Goal: Task Accomplishment & Management: Use online tool/utility

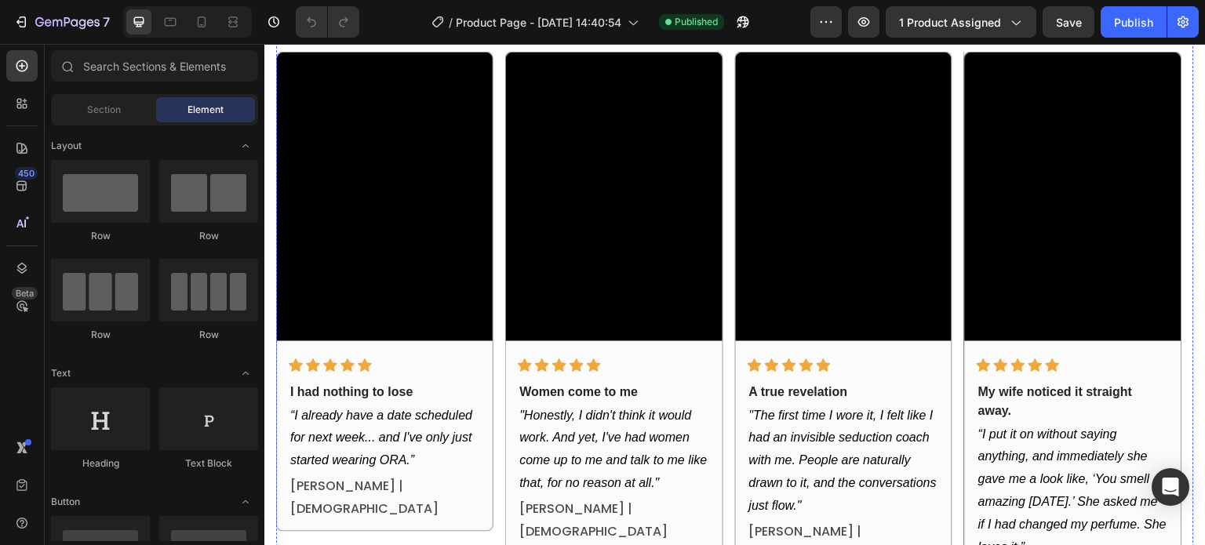
scroll to position [847, 0]
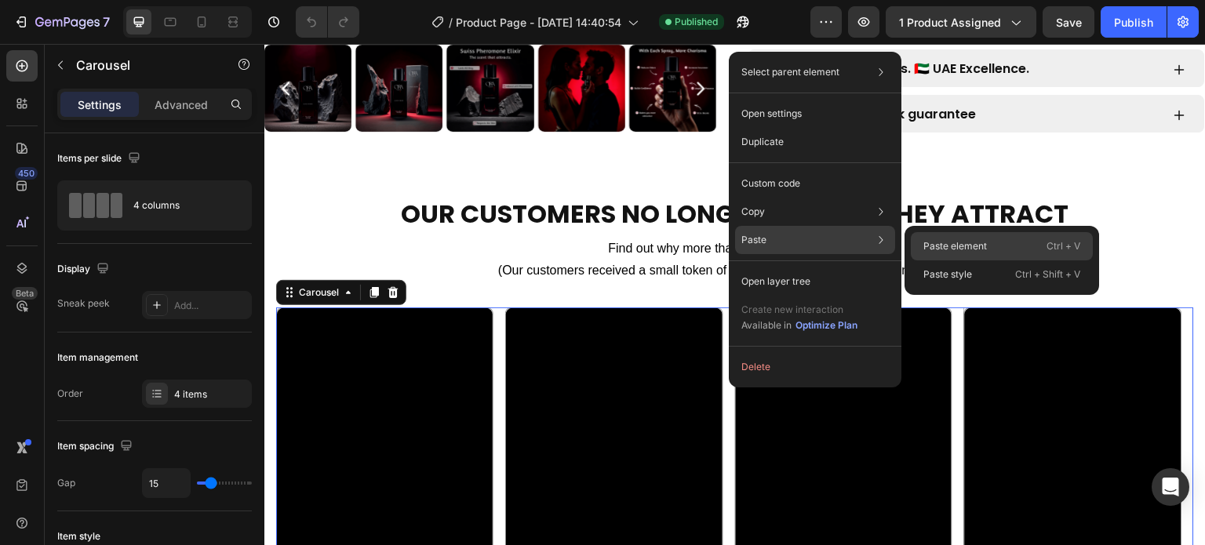
drag, startPoint x: 926, startPoint y: 244, endPoint x: 491, endPoint y: 226, distance: 435.0
click at [926, 244] on p "Paste element" at bounding box center [955, 246] width 64 height 14
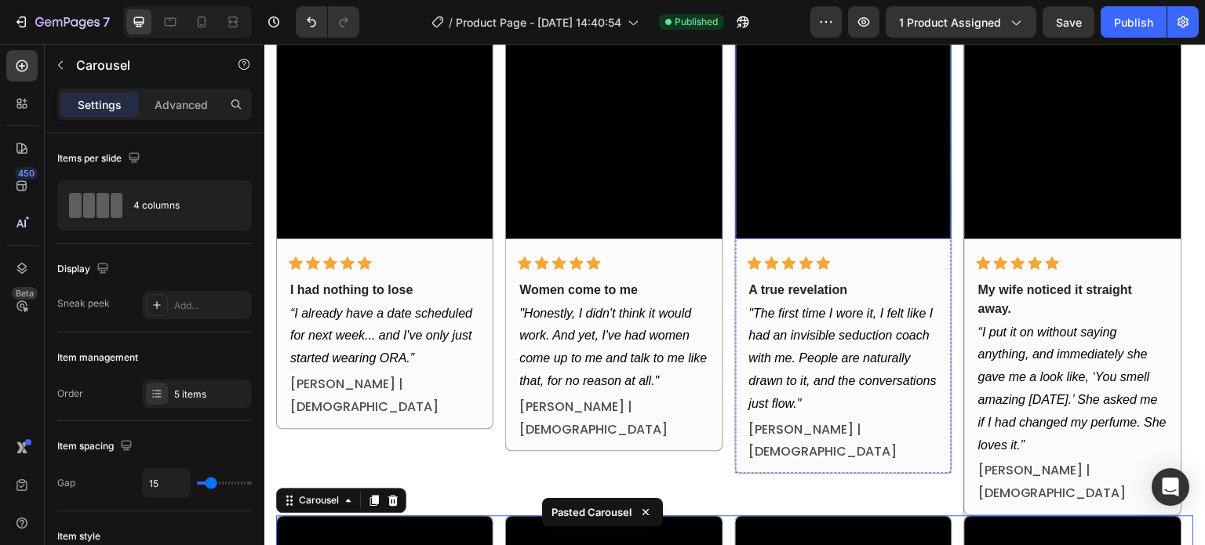
scroll to position [952, 0]
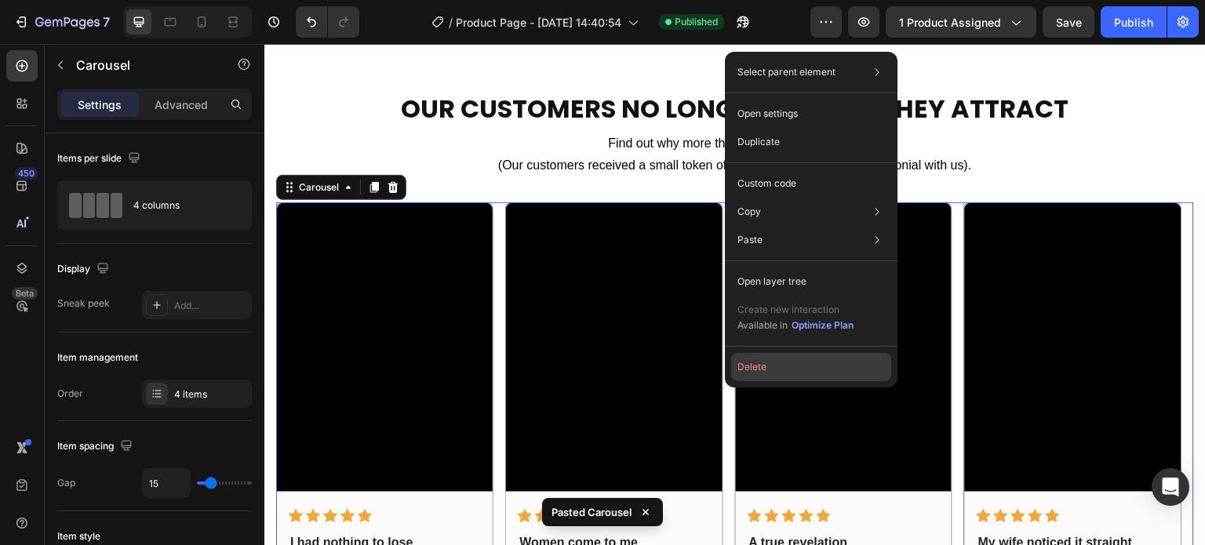
click at [747, 369] on button "Delete" at bounding box center [811, 367] width 160 height 28
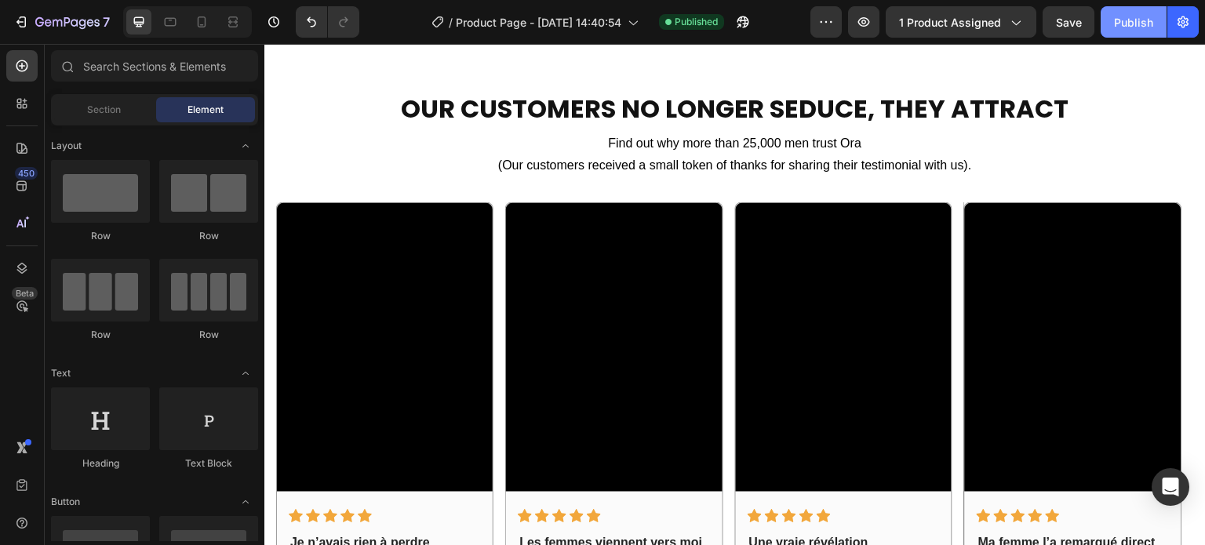
click at [1126, 30] on div "Publish" at bounding box center [1133, 22] width 39 height 16
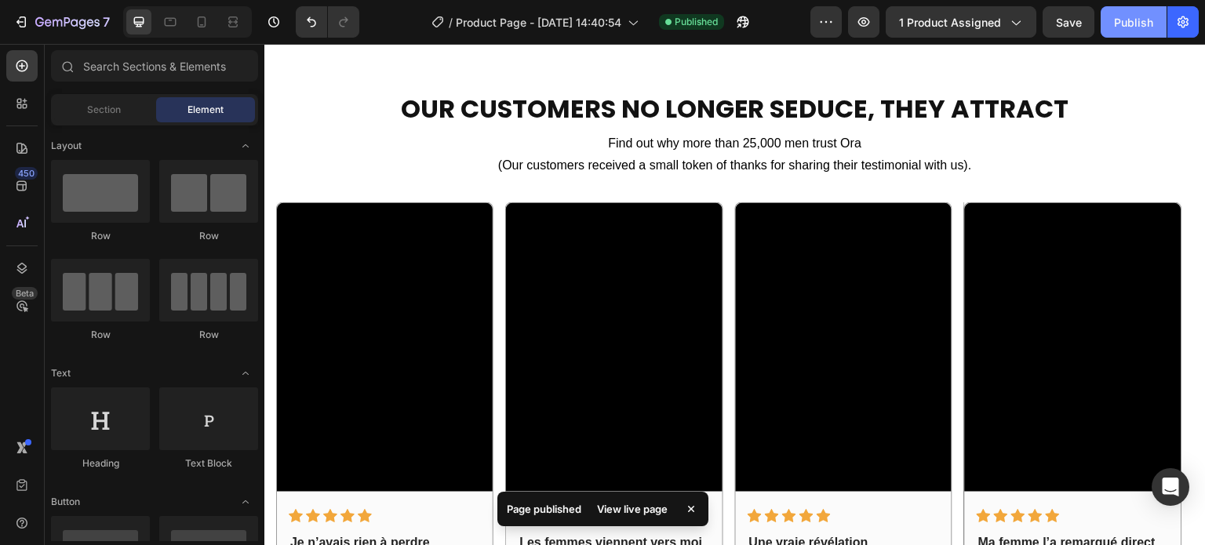
click at [1149, 19] on div "Publish" at bounding box center [1133, 22] width 39 height 16
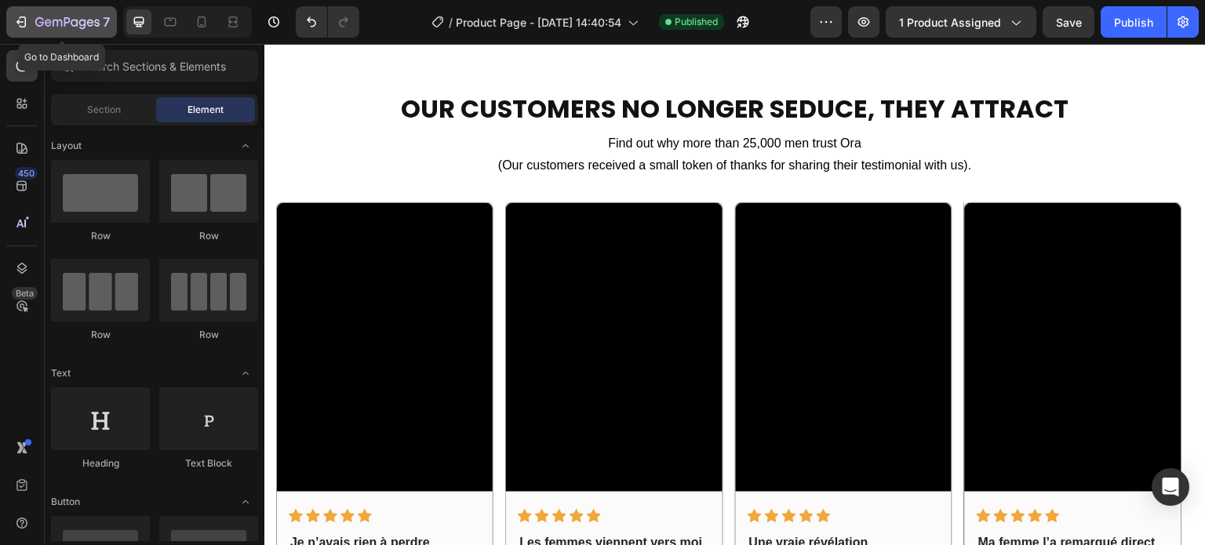
click at [28, 27] on icon "button" at bounding box center [21, 22] width 16 height 16
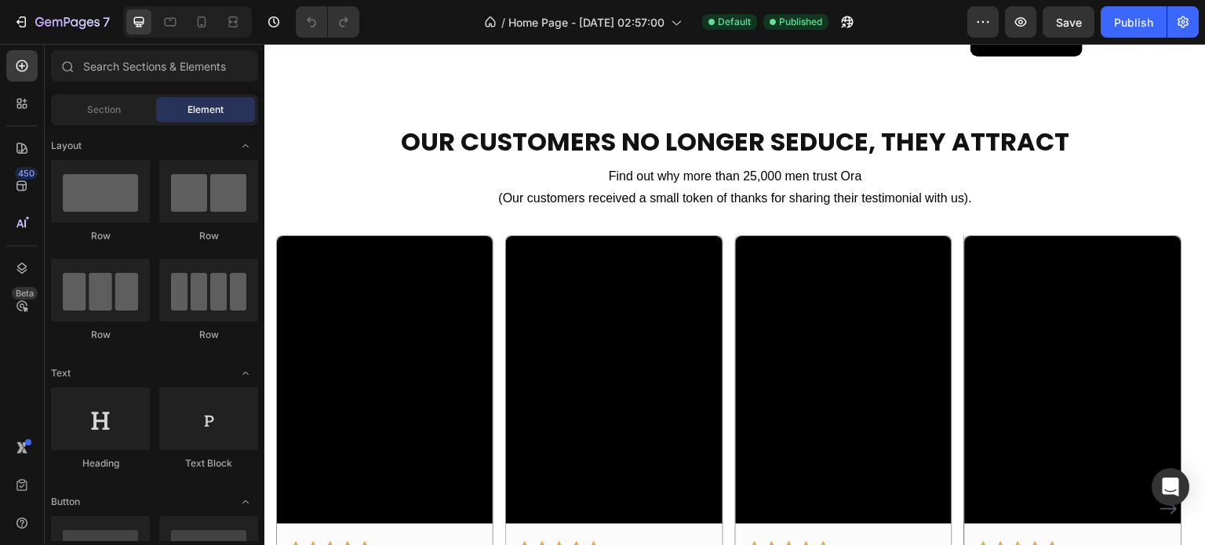
scroll to position [1829, 0]
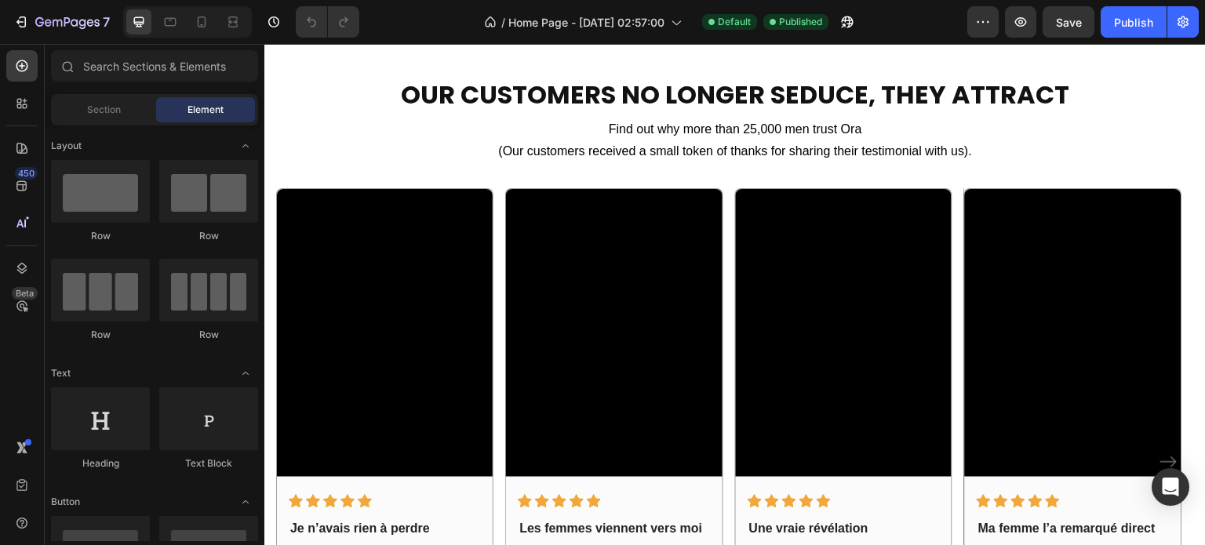
click at [195, 9] on div at bounding box center [187, 21] width 129 height 31
click at [197, 18] on icon at bounding box center [202, 22] width 16 height 16
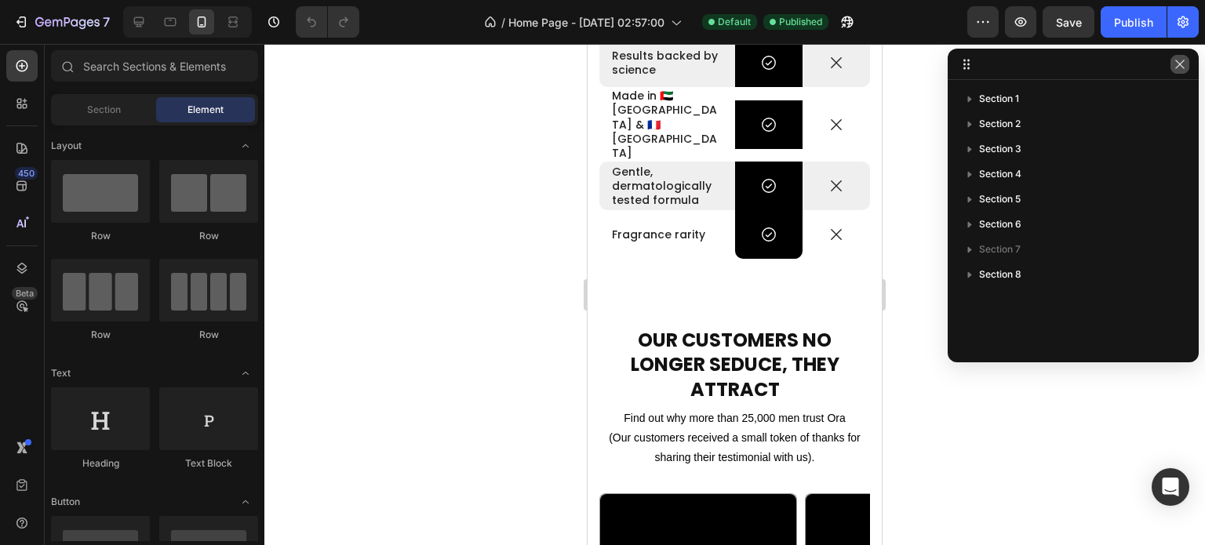
click at [1175, 68] on icon "button" at bounding box center [1179, 64] width 9 height 9
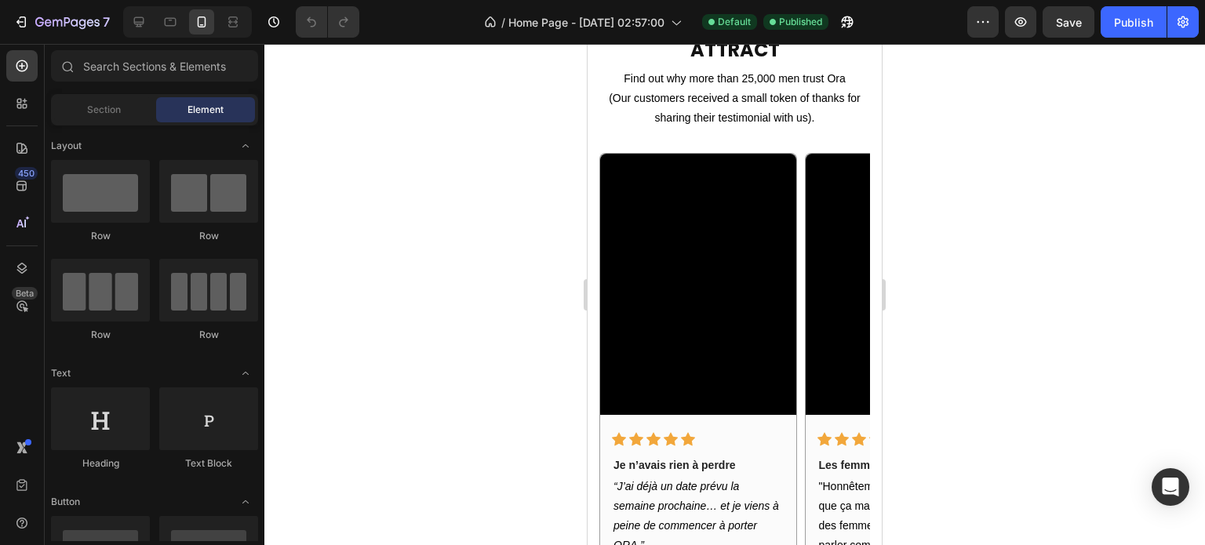
scroll to position [2299, 0]
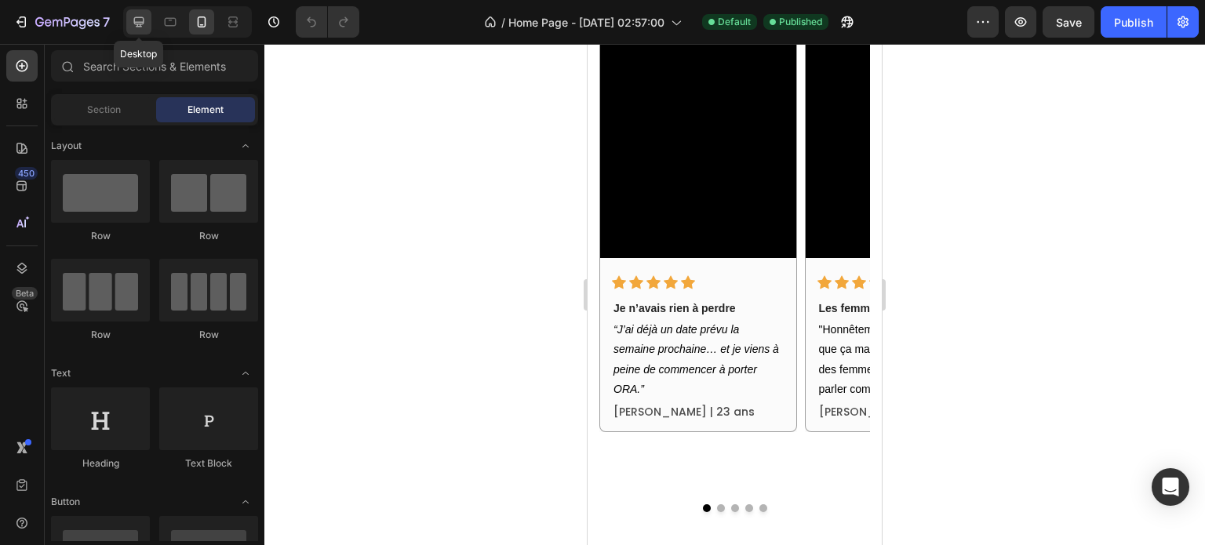
click at [145, 31] on div at bounding box center [138, 21] width 25 height 25
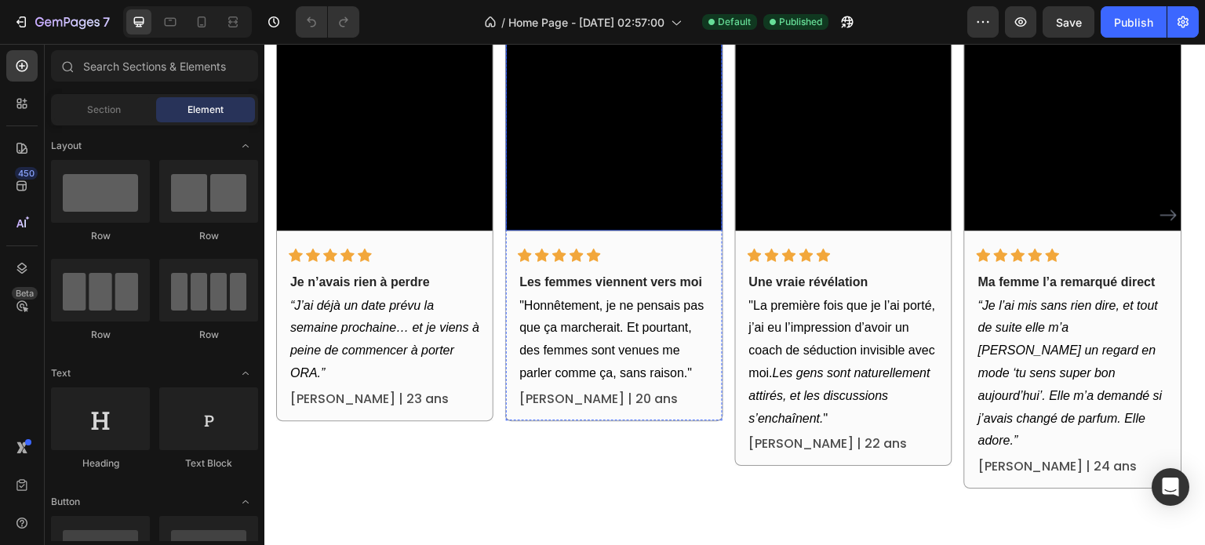
scroll to position [2244, 0]
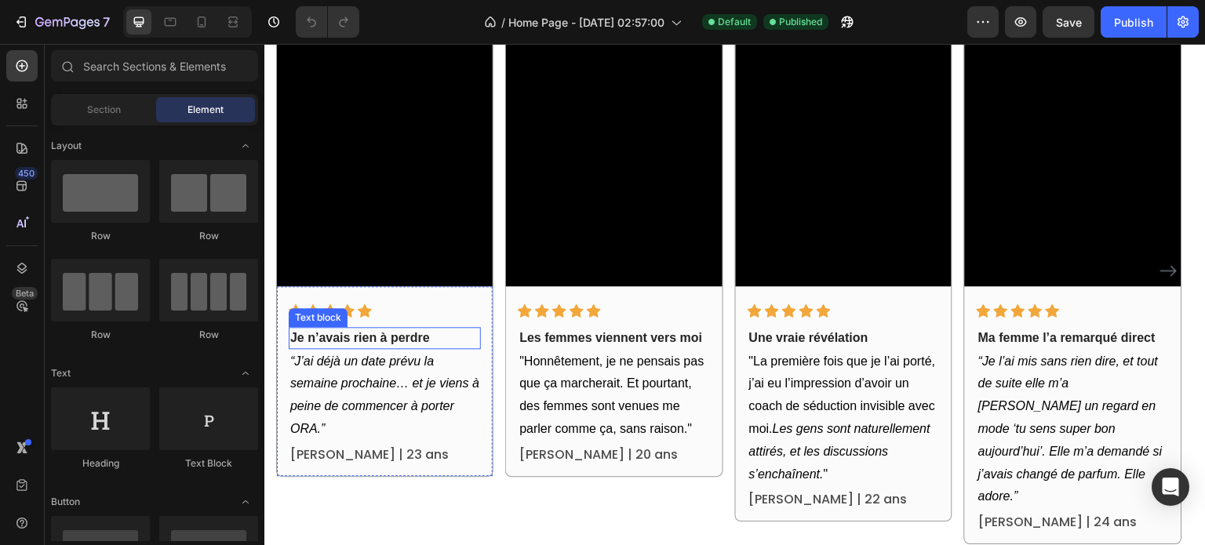
click at [365, 340] on p "Je n’avais rien à perdre" at bounding box center [384, 338] width 189 height 19
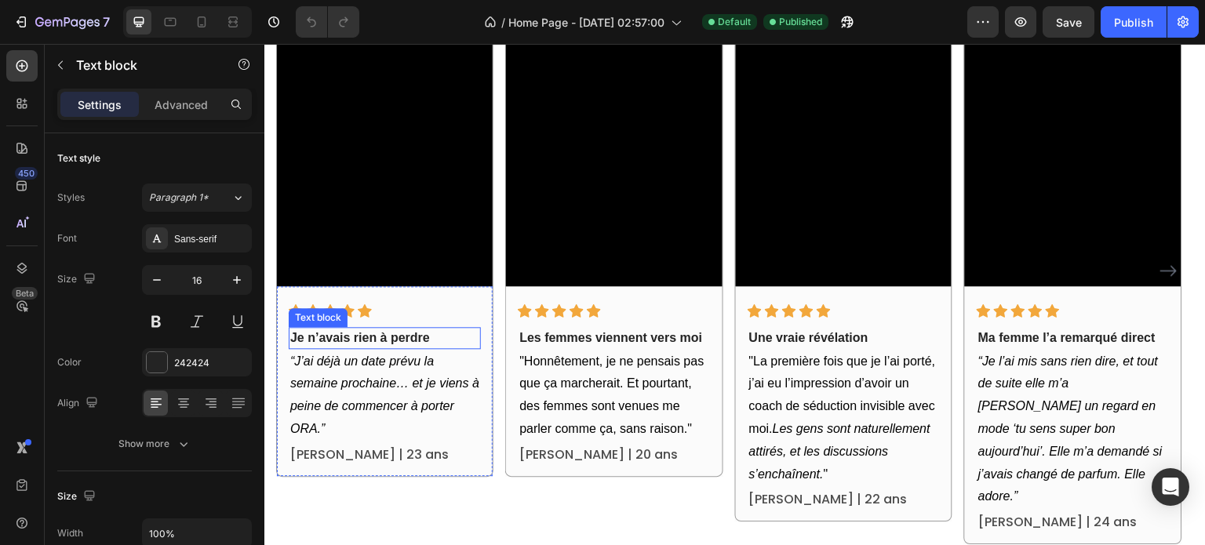
click at [365, 340] on p "Je n’avais rien à perdre" at bounding box center [384, 338] width 189 height 19
click at [378, 385] on icon "“J’ai déjà un date prévu la semaine prochaine… et je viens à peine de commencer…" at bounding box center [384, 395] width 189 height 81
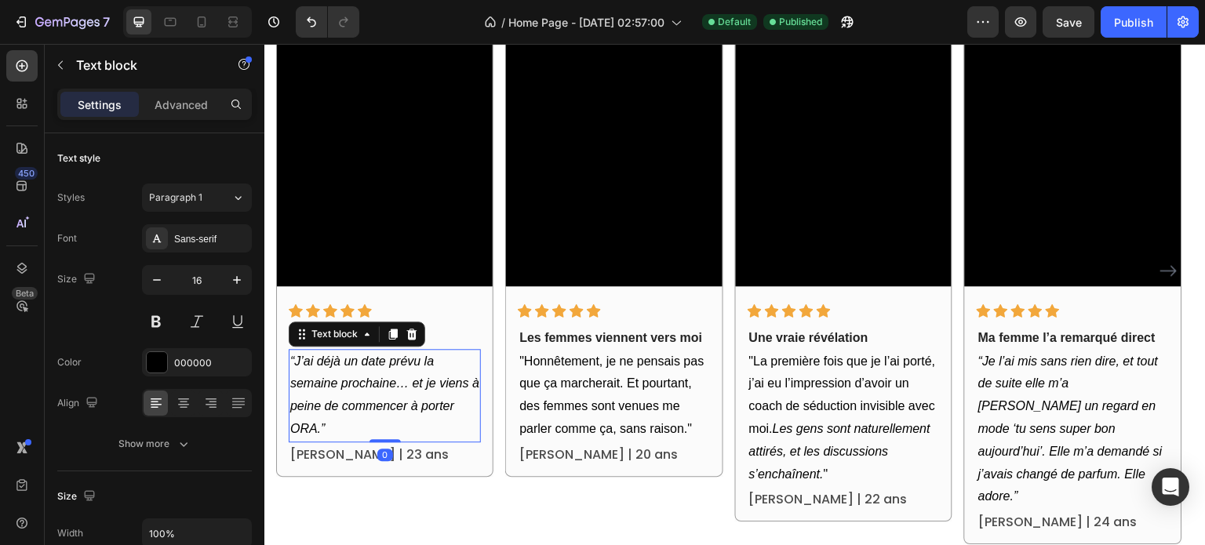
click at [395, 377] on icon "“J’ai déjà un date prévu la semaine prochaine… et je viens à peine de commencer…" at bounding box center [384, 395] width 189 height 81
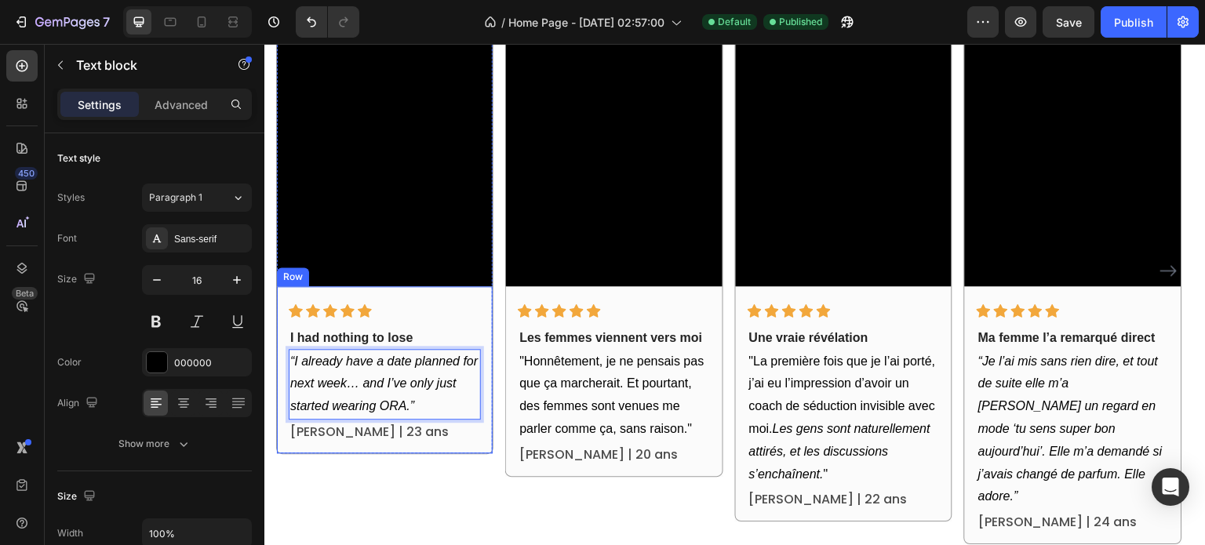
click at [423, 448] on div "Icon Icon Icon Icon Icon Row I had nothing to lose Text block “I already have a…" at bounding box center [385, 369] width 216 height 167
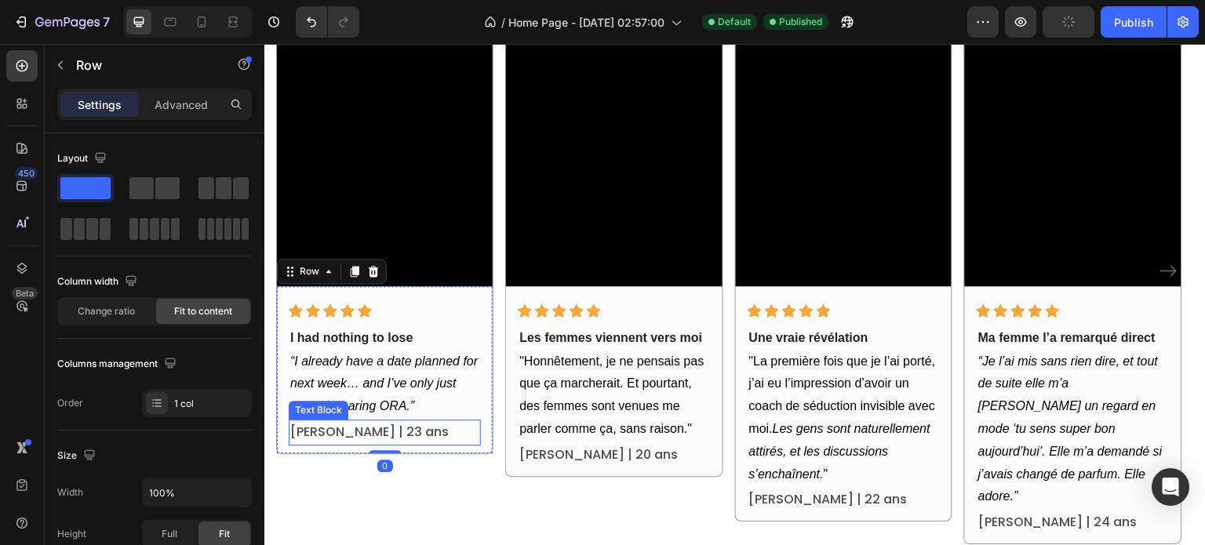
click at [375, 429] on p "Claire D. | 23 ans" at bounding box center [384, 432] width 189 height 23
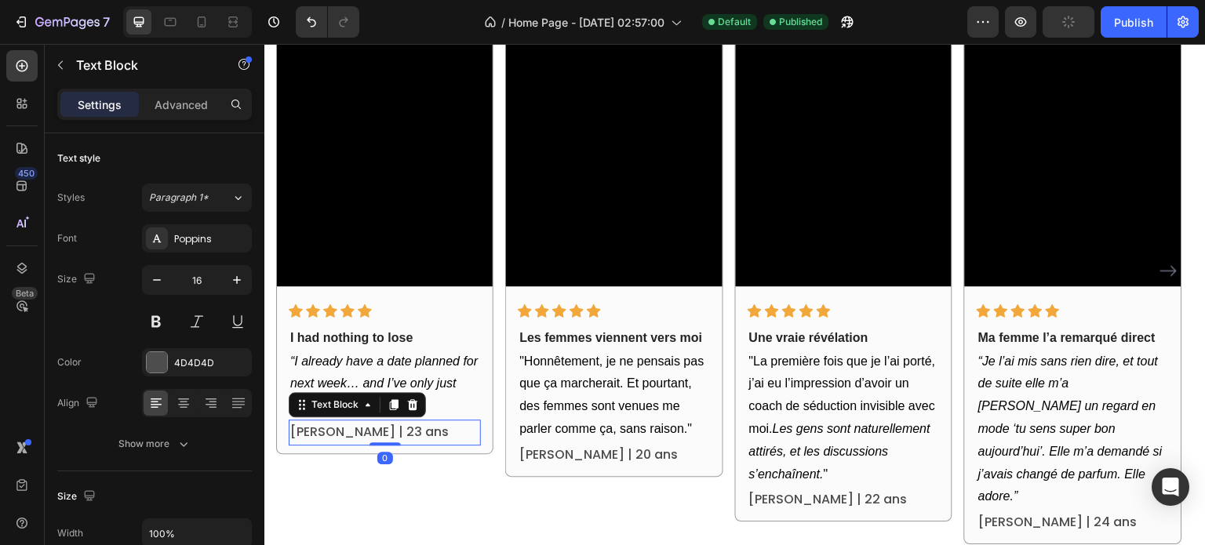
click at [374, 430] on p "Claire D. | 23 ans" at bounding box center [384, 432] width 189 height 23
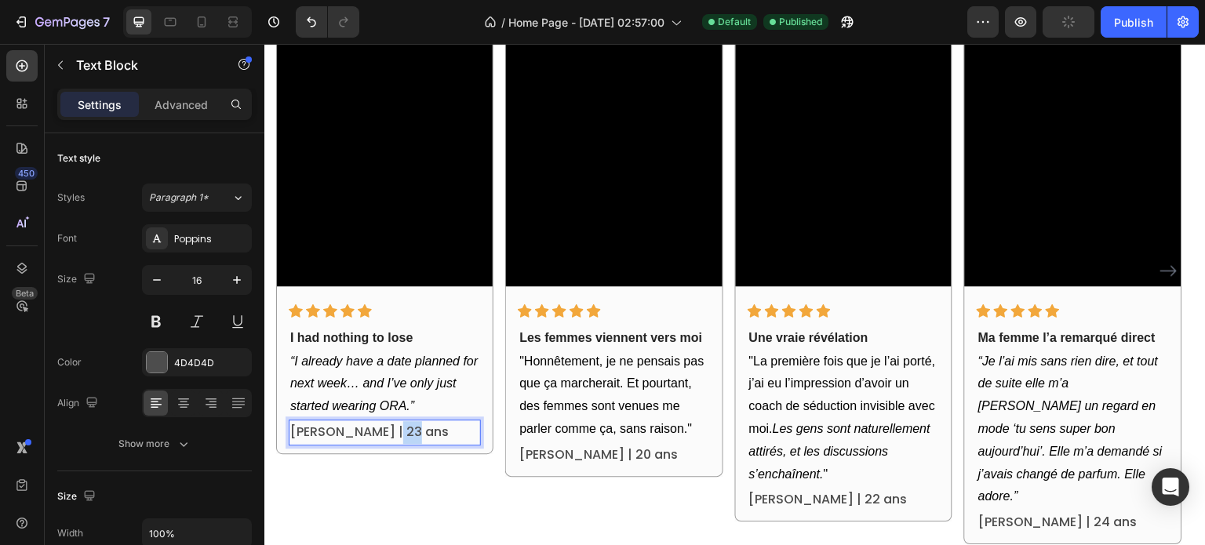
click at [374, 430] on p "Claire D. | 23 ans" at bounding box center [384, 432] width 189 height 23
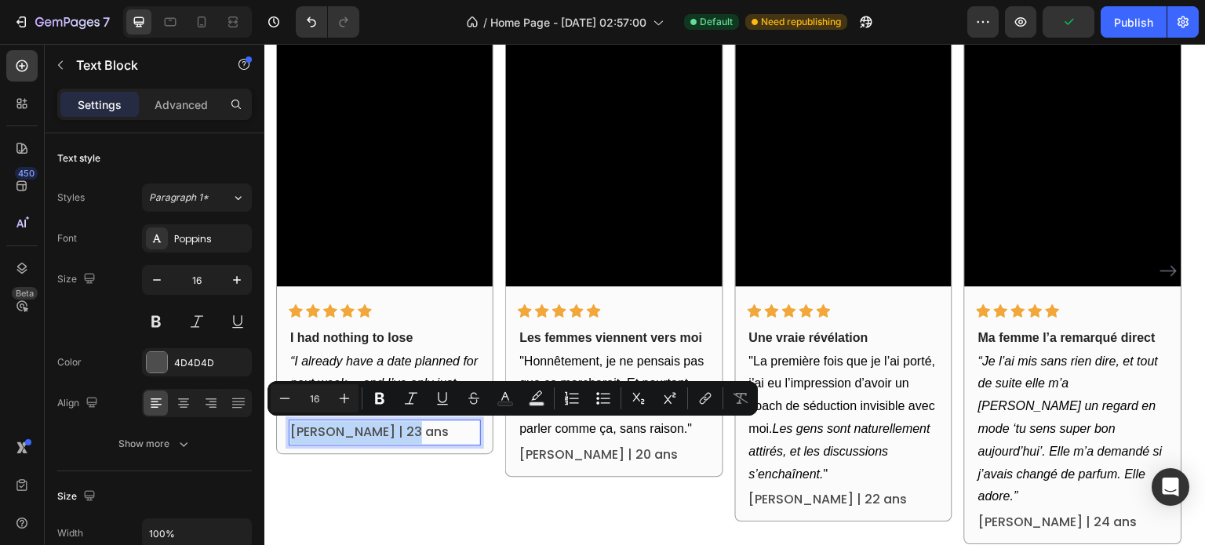
copy p "Claire D. | 23 ans"
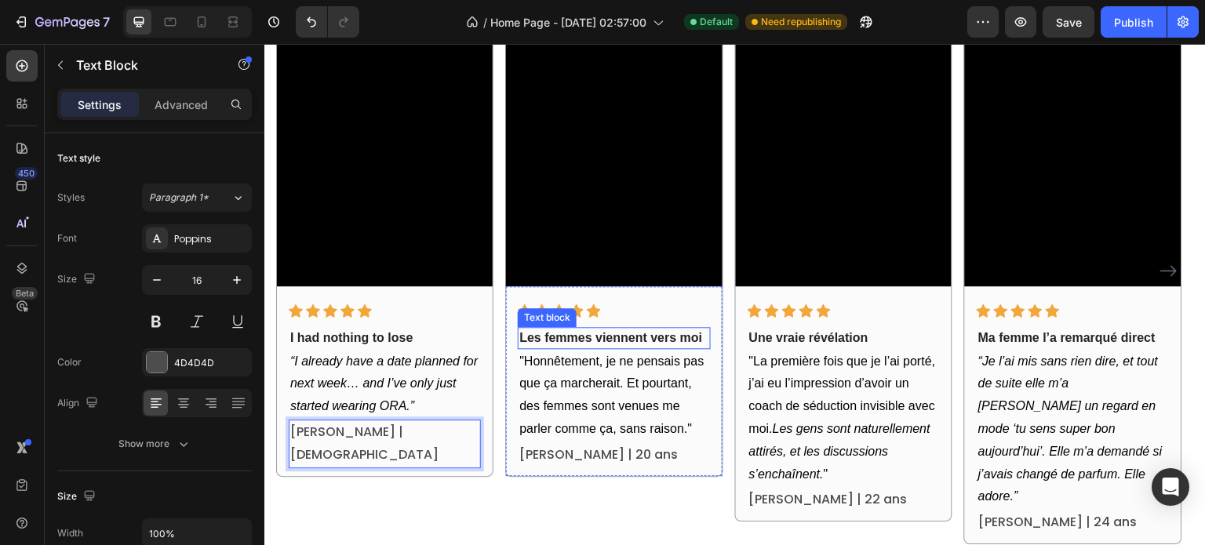
click at [614, 338] on p "Les femmes viennent vers moi" at bounding box center [613, 338] width 189 height 19
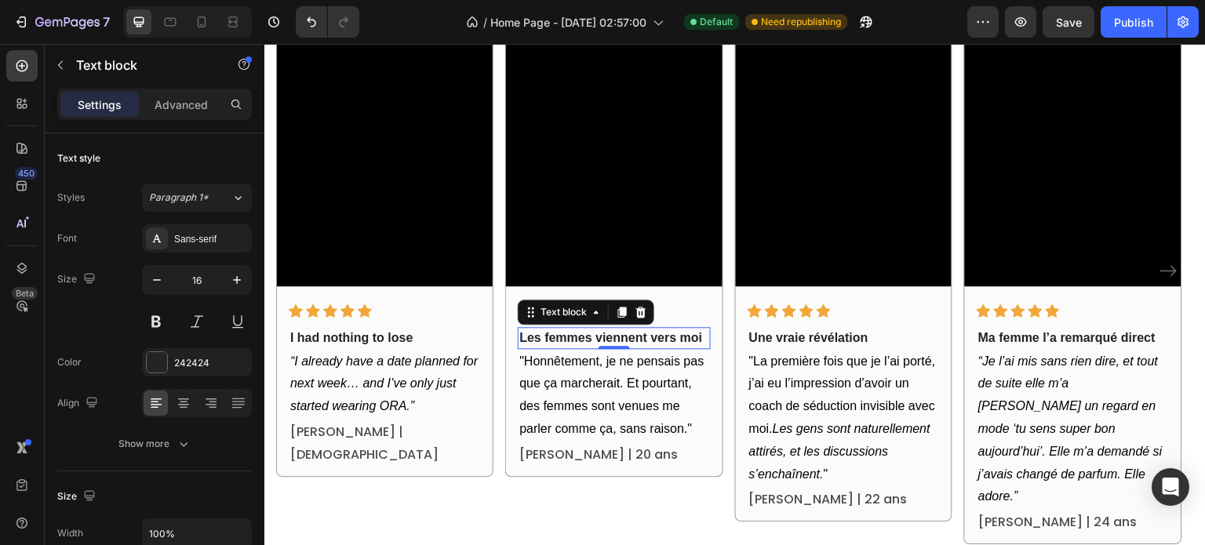
click at [614, 338] on p "Les femmes viennent vers moi" at bounding box center [613, 338] width 189 height 19
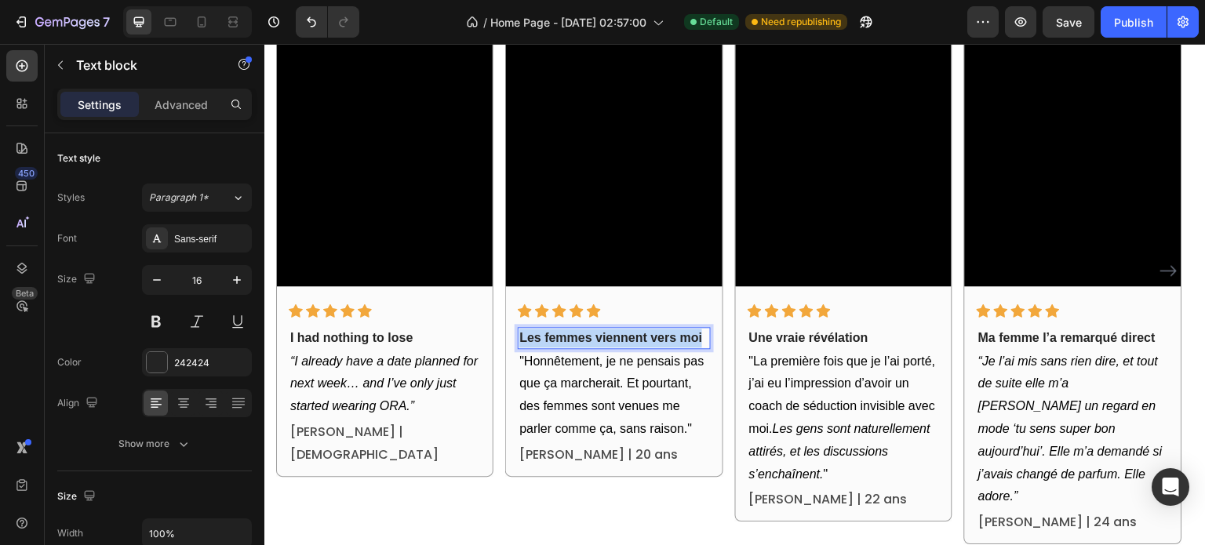
click at [614, 338] on p "Les femmes viennent vers moi" at bounding box center [613, 338] width 189 height 19
copy p "Les femmes viennent vers moi"
click at [624, 389] on p ""Honnêtement, je ne pensais pas que ça marcherait. Et pourtant, des femmes sont…" at bounding box center [613, 396] width 189 height 90
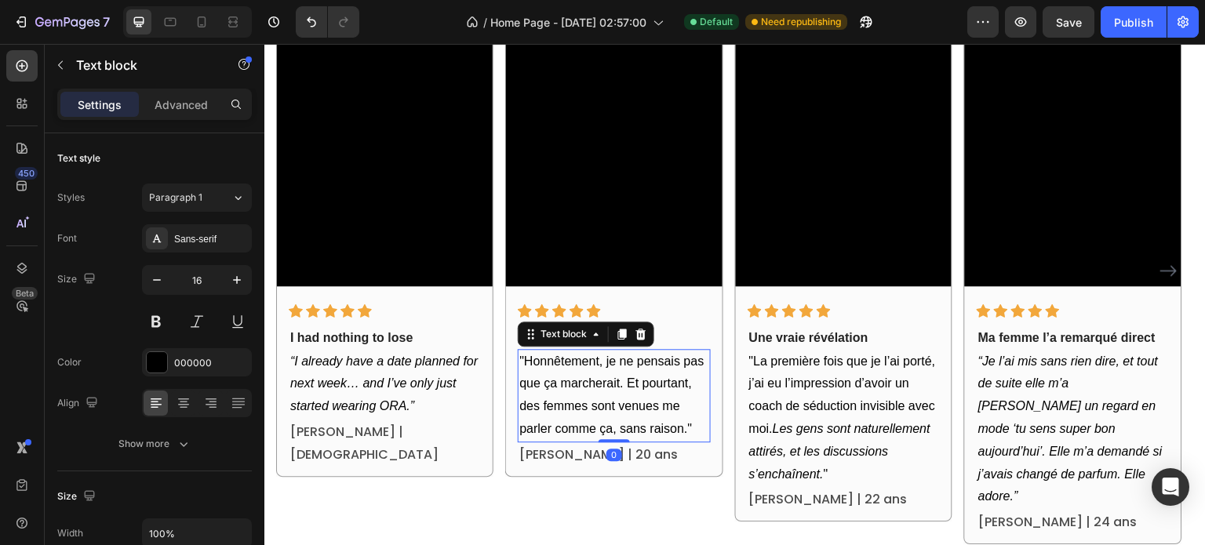
click at [655, 380] on p ""Honnêtement, je ne pensais pas que ça marcherait. Et pourtant, des femmes sont…" at bounding box center [613, 396] width 189 height 90
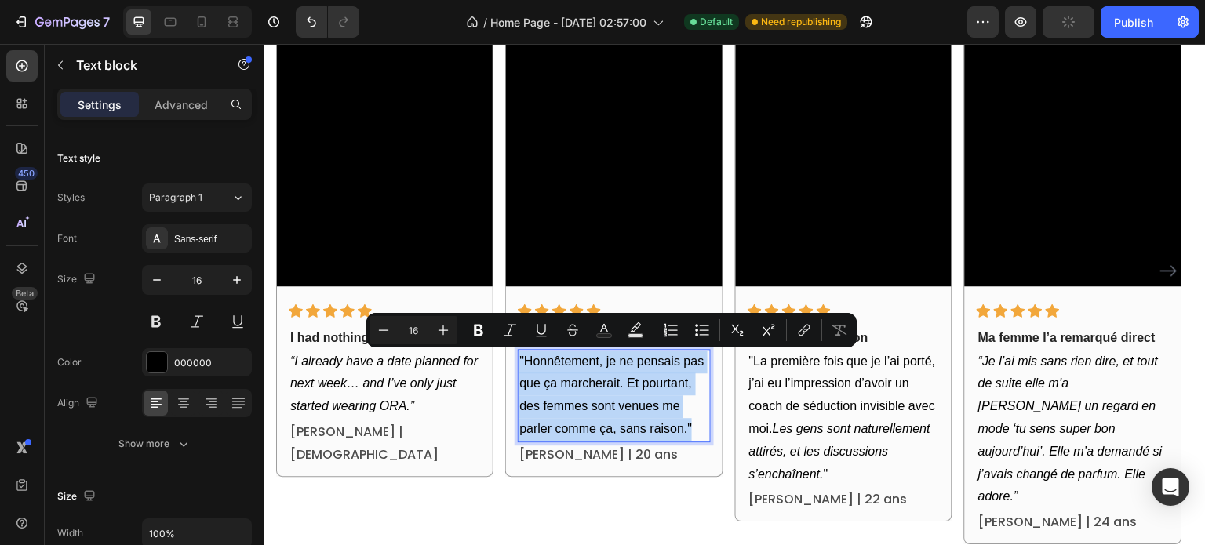
copy p ""Honnêtement, je ne pensais pas que ça marcherait. Et pourtant, des femmes sont…"
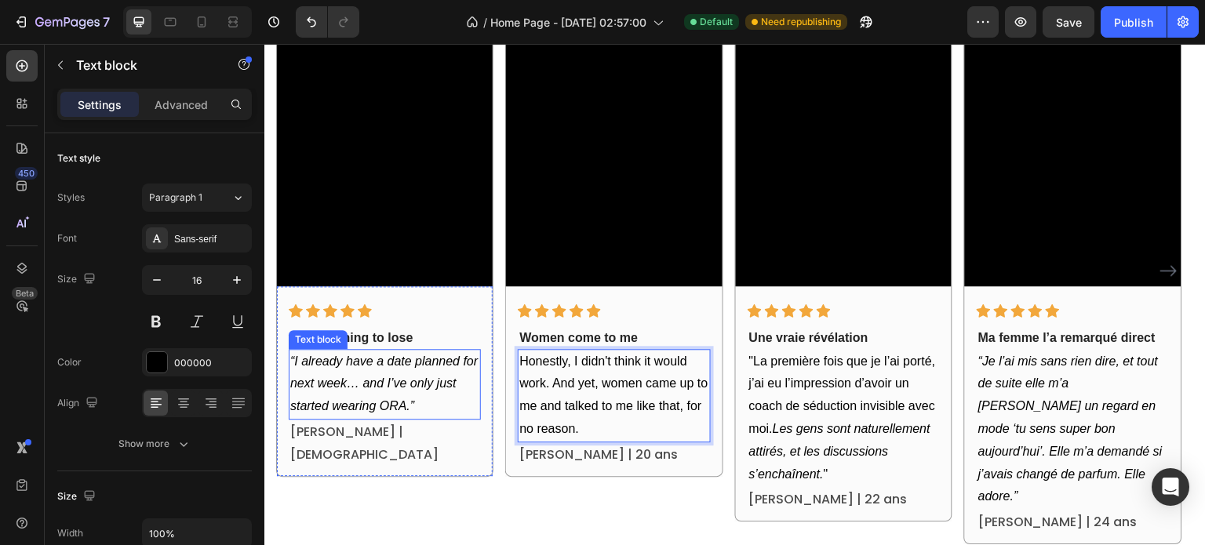
click at [410, 402] on icon "“I already have a date planned for next week… and I’ve only just started wearin…" at bounding box center [383, 384] width 187 height 59
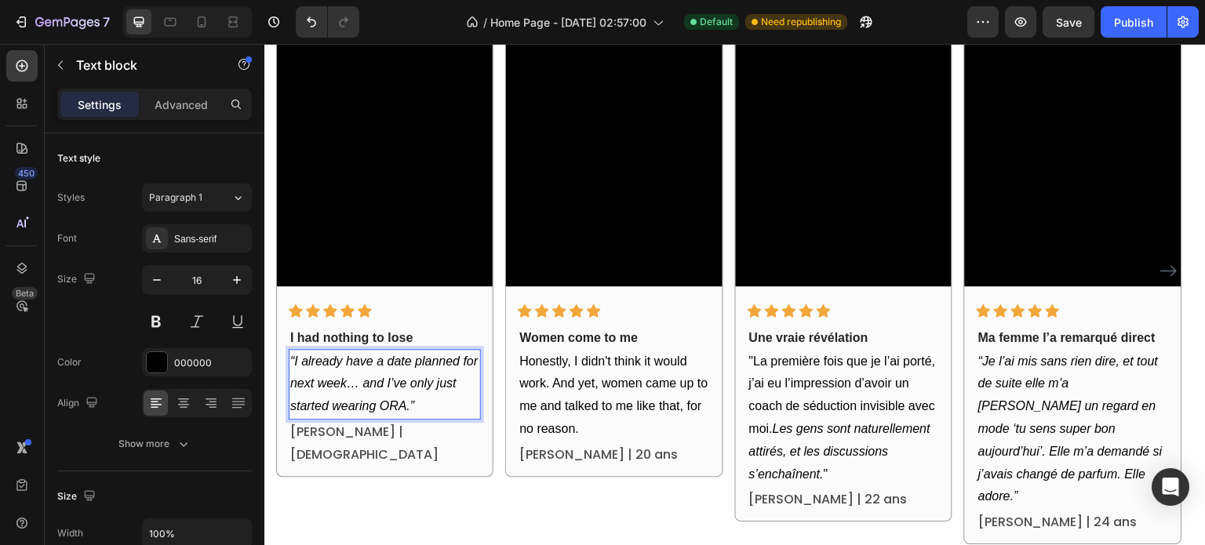
click at [413, 402] on icon "“I already have a date planned for next week… and I’ve only just started wearin…" at bounding box center [383, 384] width 187 height 59
drag, startPoint x: 410, startPoint y: 406, endPoint x: 422, endPoint y: 406, distance: 11.8
click at [422, 406] on p "“I already have a date planned for next week… and I’ve only just started wearin…" at bounding box center [384, 384] width 189 height 67
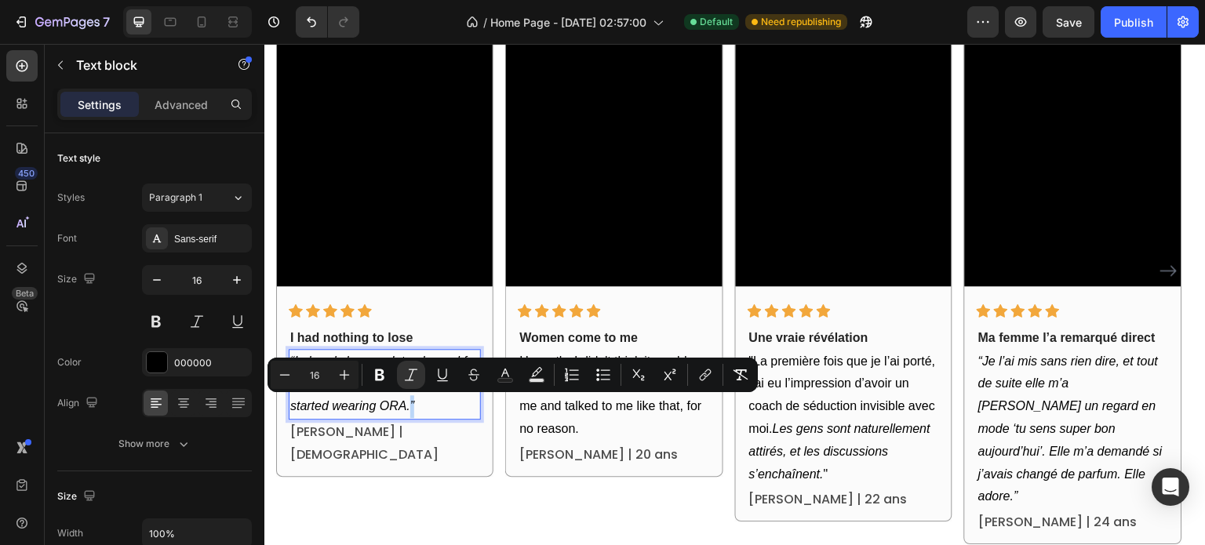
copy icon "”"
click at [598, 431] on p "Honestly, I didn't think it would work. And yet, women came up to me and talked…" at bounding box center [613, 396] width 189 height 90
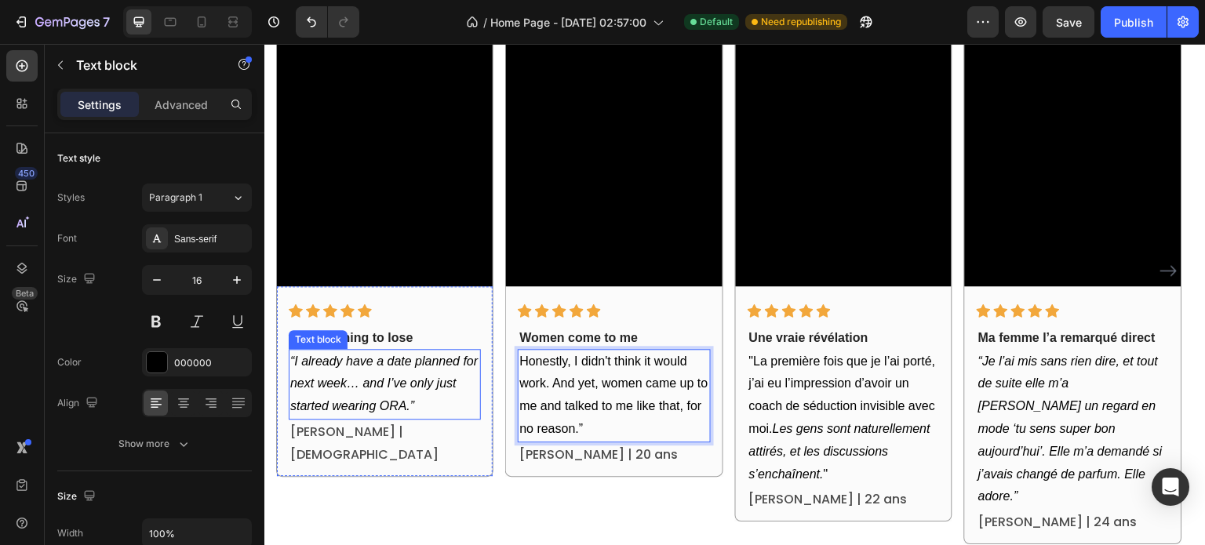
click at [316, 342] on div "Text block" at bounding box center [318, 340] width 53 height 14
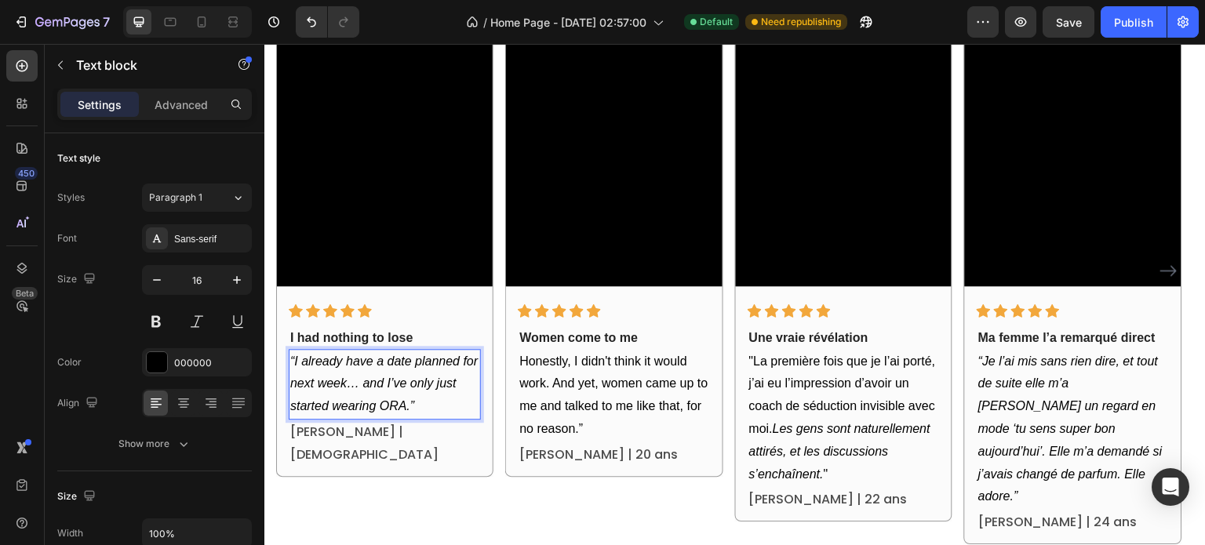
click at [306, 369] on p "“I already have a date planned for next week… and I’ve only just started wearin…" at bounding box center [384, 384] width 189 height 67
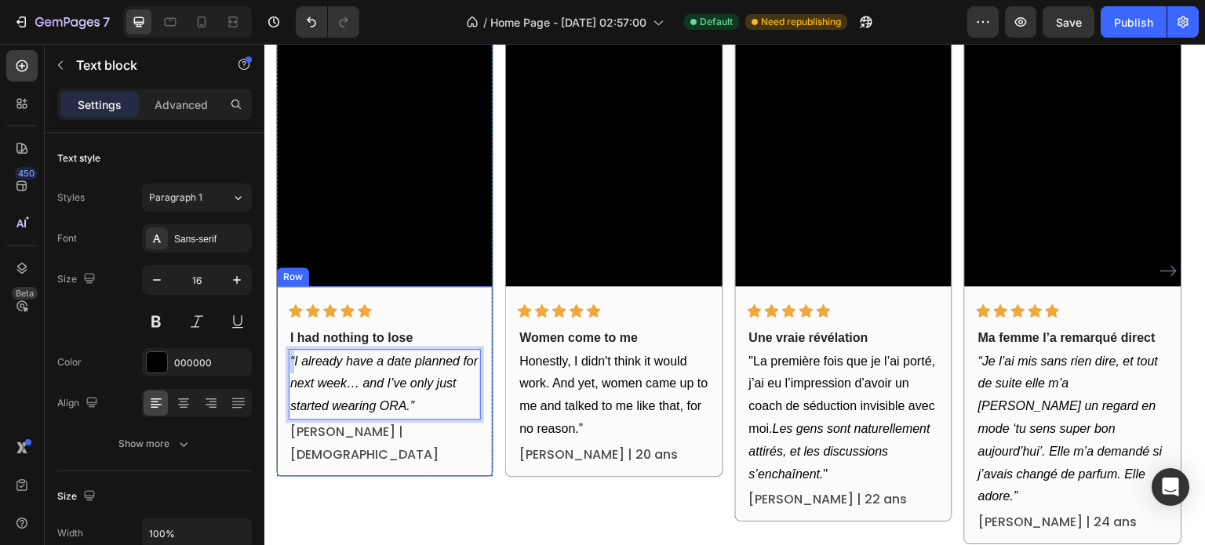
drag, startPoint x: 295, startPoint y: 361, endPoint x: 276, endPoint y: 361, distance: 18.8
click at [277, 361] on div "Icon Icon Icon Icon Icon Row I had nothing to lose Text block “I already have a…" at bounding box center [385, 381] width 216 height 190
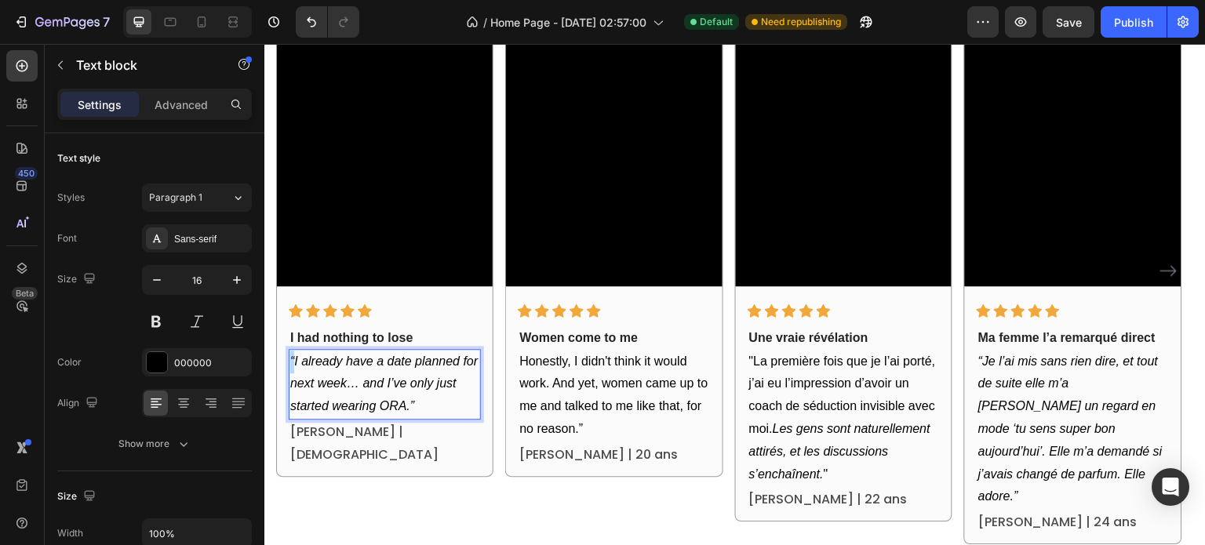
copy icon "“"
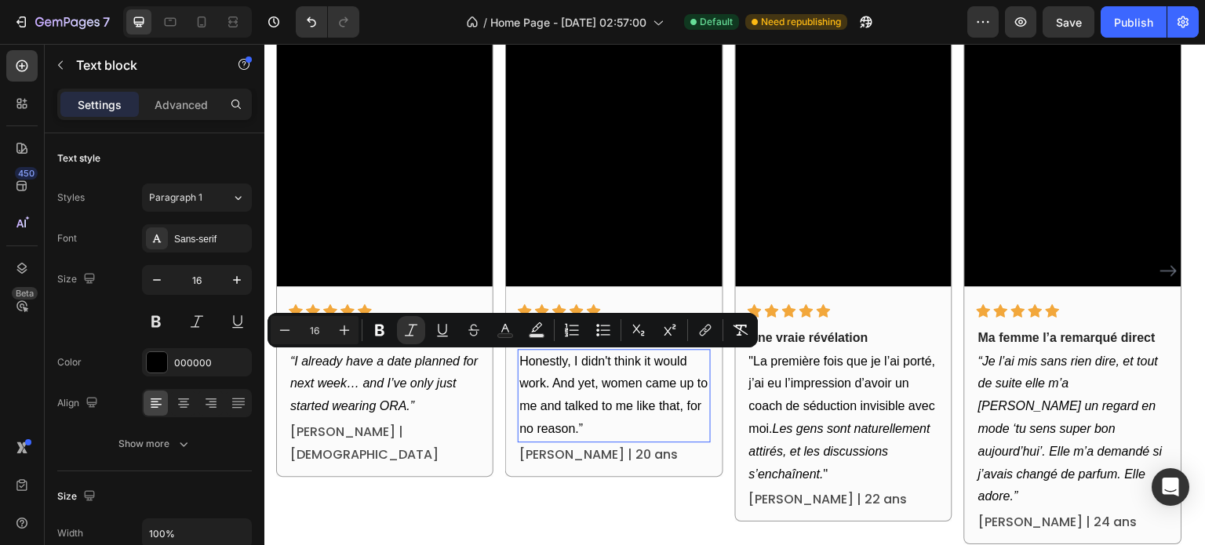
click at [522, 384] on p "Honestly, I didn't think it would work. And yet, women came up to me and talked…" at bounding box center [613, 396] width 189 height 90
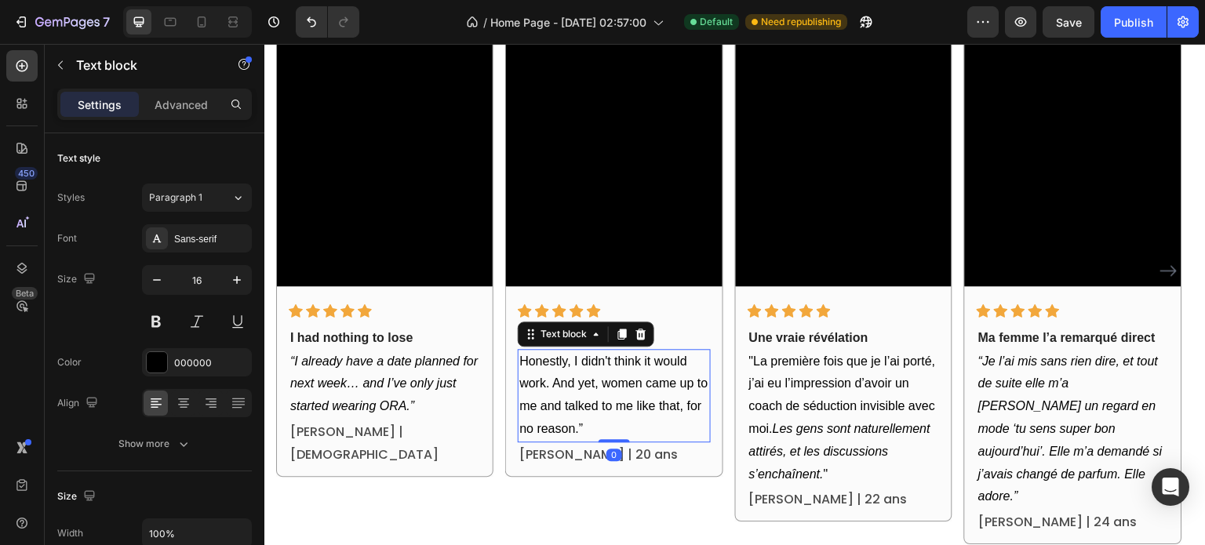
click at [519, 358] on div "Honestly, I didn't think it would work. And yet, women came up to me and talked…" at bounding box center [614, 395] width 192 height 93
click at [602, 411] on p "“Honestly, I didn't think it would work. And yet, women came up to me and talke…" at bounding box center [613, 396] width 189 height 90
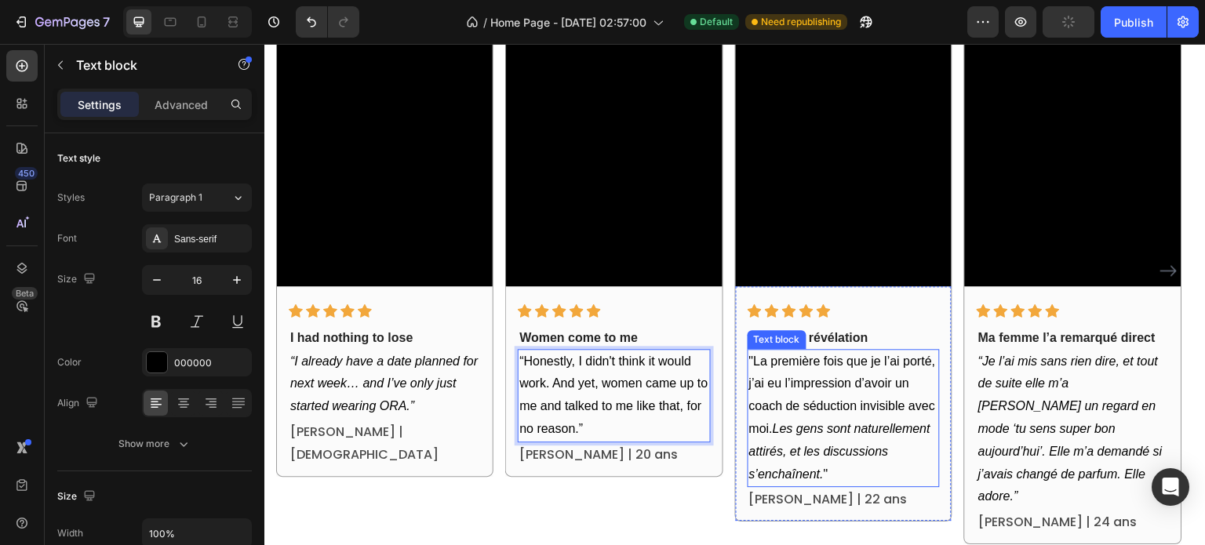
click at [821, 402] on p ""La première fois que je l’ai porté, j’ai eu l’impression d’avoir un coach de s…" at bounding box center [843, 419] width 189 height 136
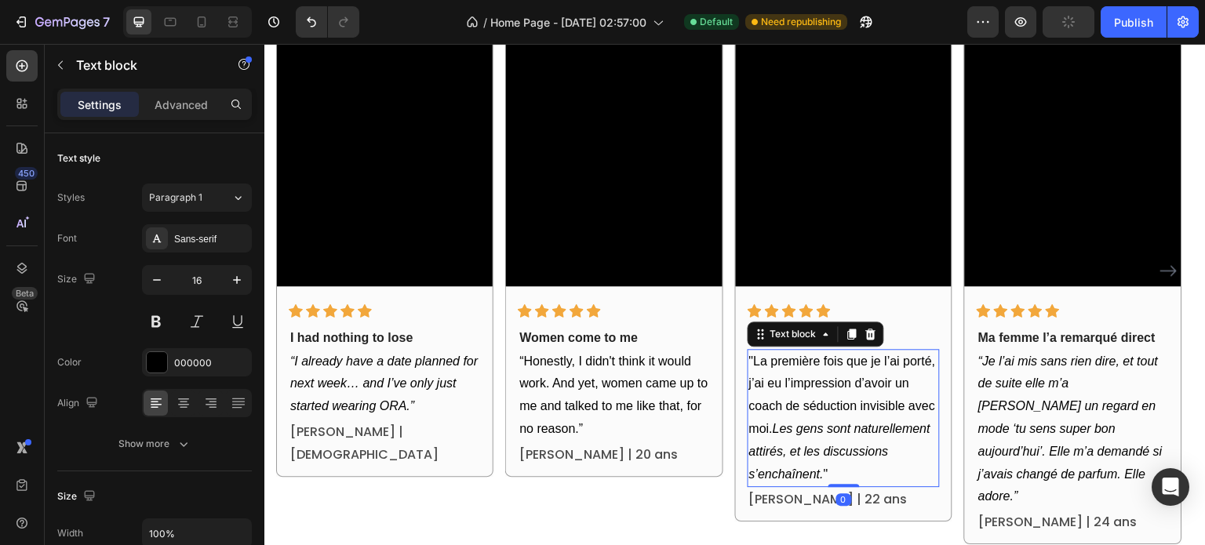
click at [812, 390] on p ""La première fois que je l’ai porté, j’ai eu l’impression d’avoir un coach de s…" at bounding box center [843, 419] width 189 height 136
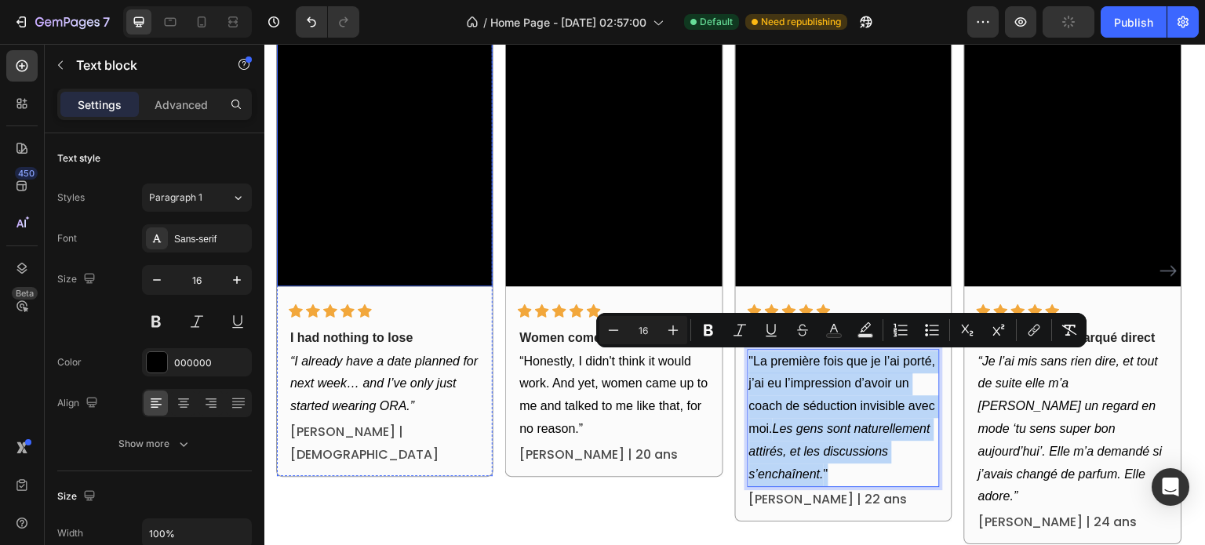
copy p ""La première fois que je l’ai porté, j’ai eu l’impression d’avoir un coach de s…"
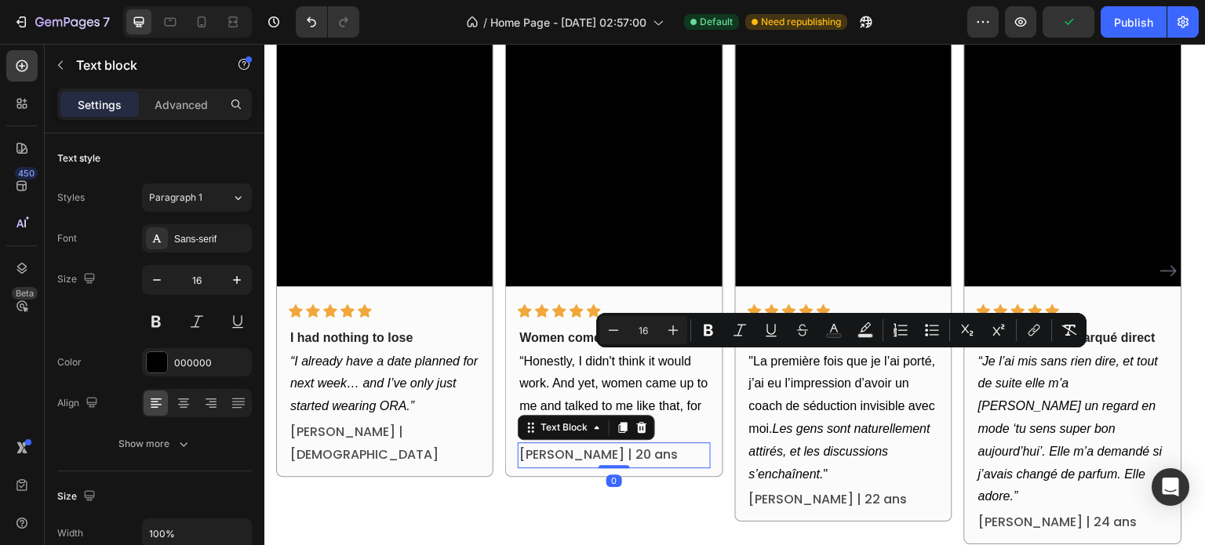
click at [580, 449] on p "Élodie R. | 20 ans" at bounding box center [613, 455] width 189 height 23
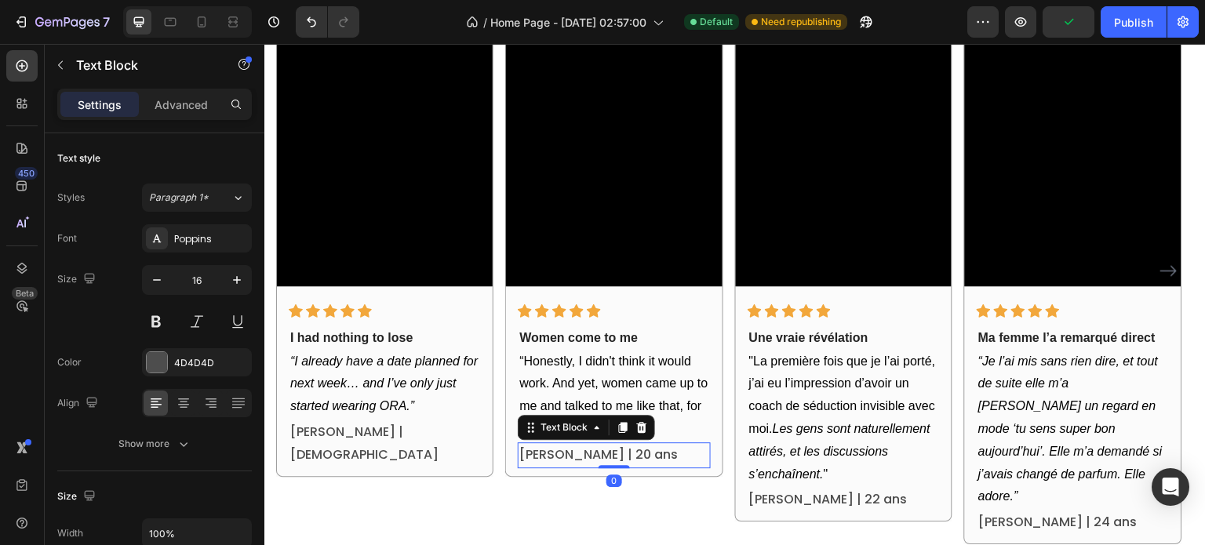
click at [580, 449] on p "Élodie R. | 20 ans" at bounding box center [613, 455] width 189 height 23
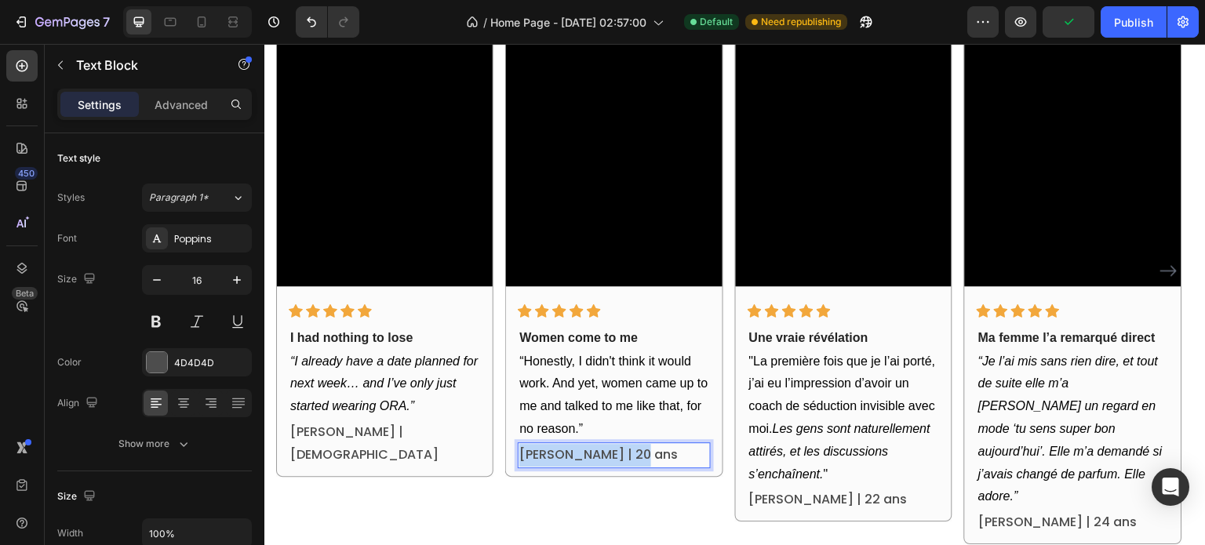
click at [580, 449] on p "Élodie R. | 20 ans" at bounding box center [613, 455] width 189 height 23
copy p "Élodie R. | 20 ans"
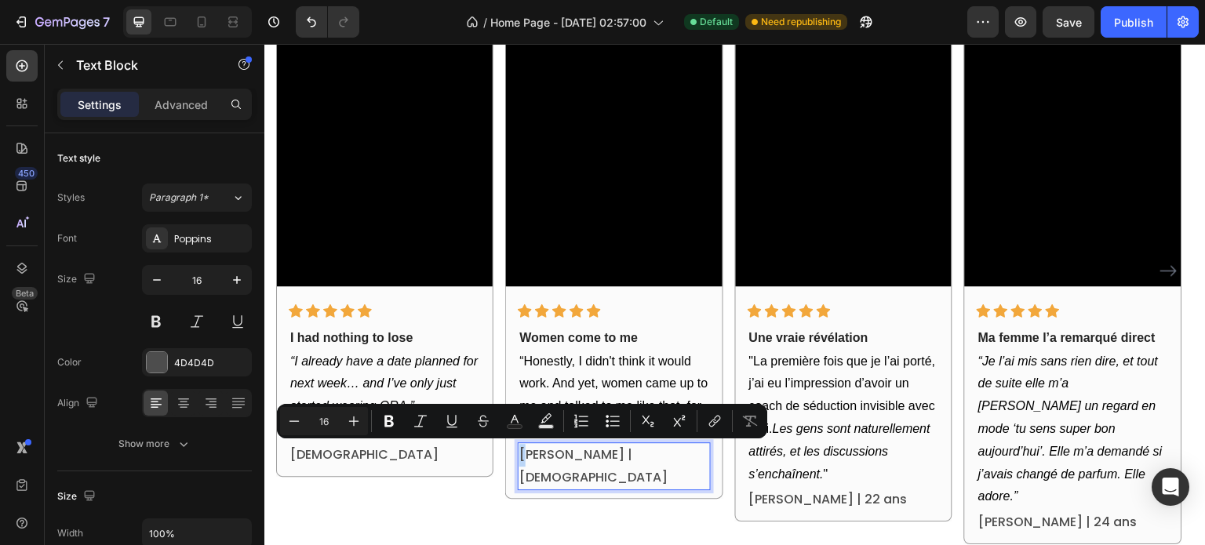
click at [521, 457] on p "Élodie R. | 20 years old" at bounding box center [613, 466] width 189 height 45
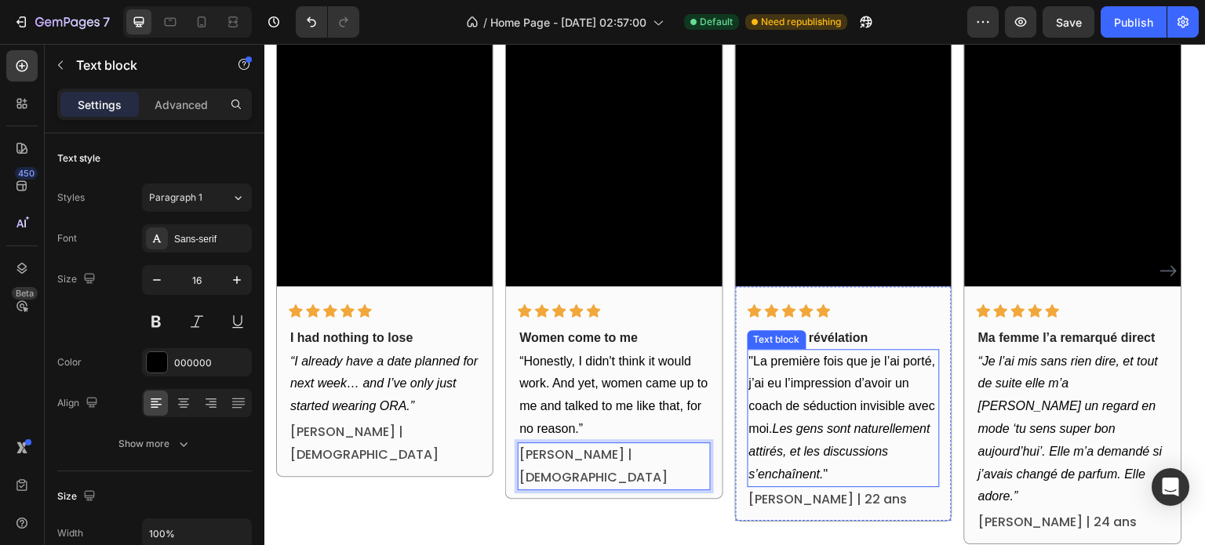
click at [814, 395] on p ""La première fois que je l’ai porté, j’ai eu l’impression d’avoir un coach de s…" at bounding box center [843, 419] width 189 height 136
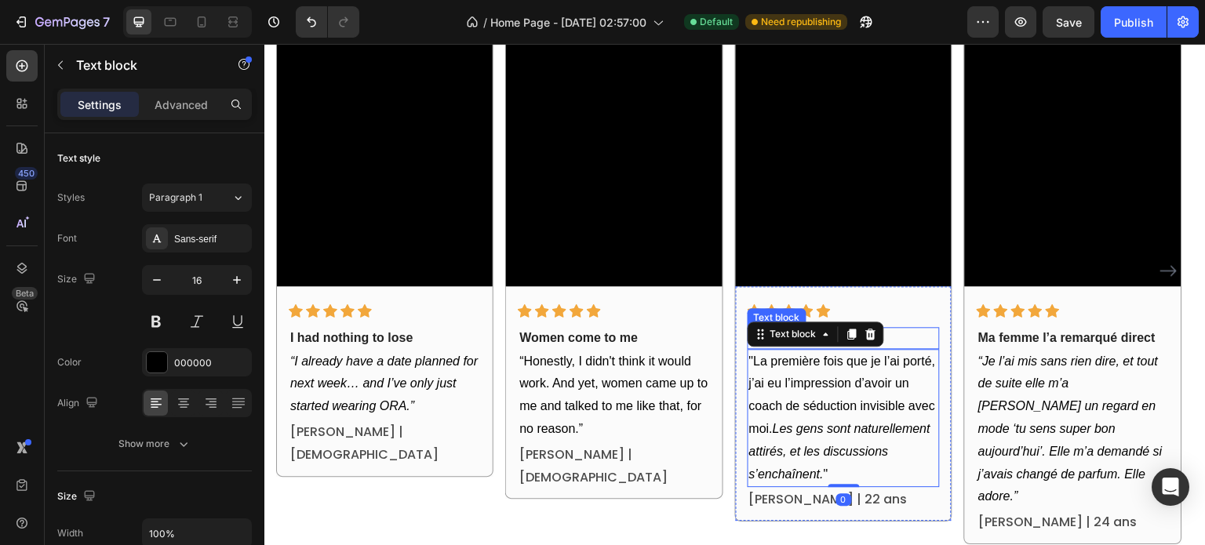
click at [924, 334] on p "Une vraie révélation" at bounding box center [843, 338] width 189 height 19
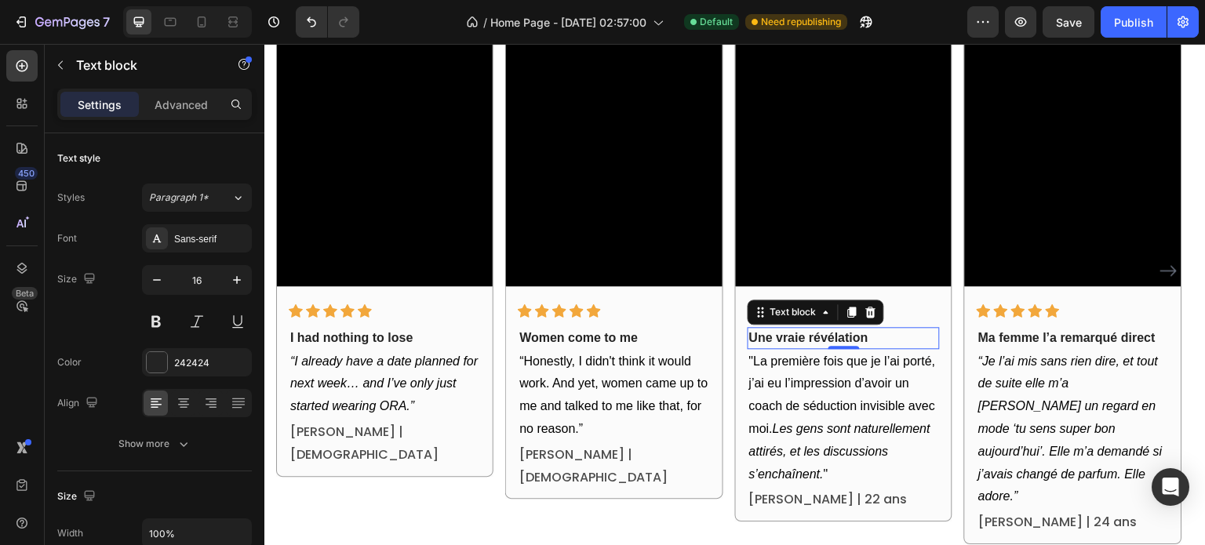
click at [924, 334] on p "Une vraie révélation" at bounding box center [843, 338] width 189 height 19
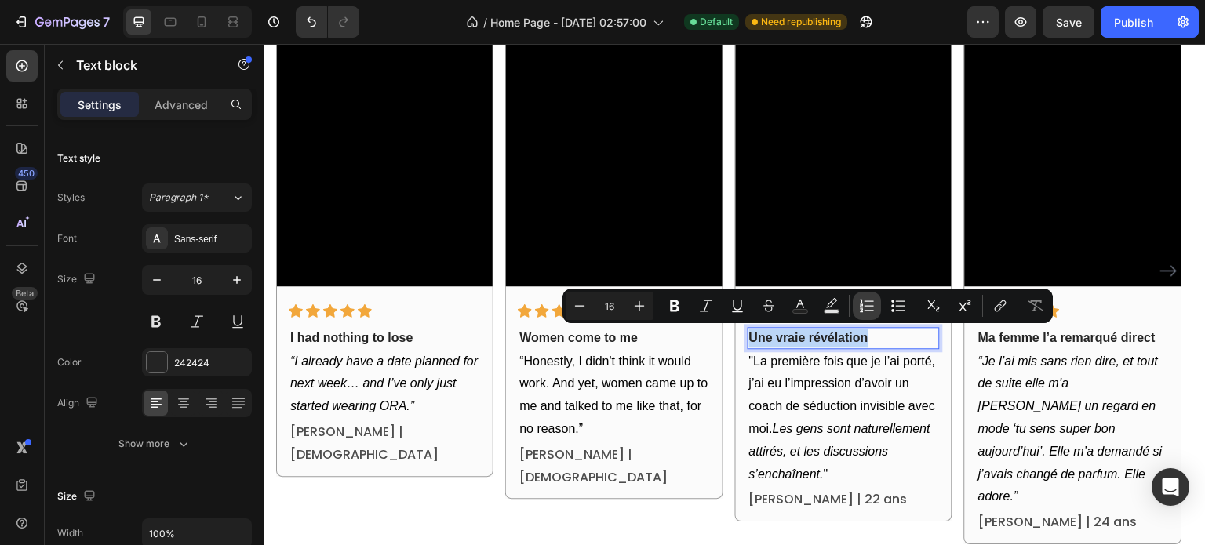
copy p "Une vraie révélation"
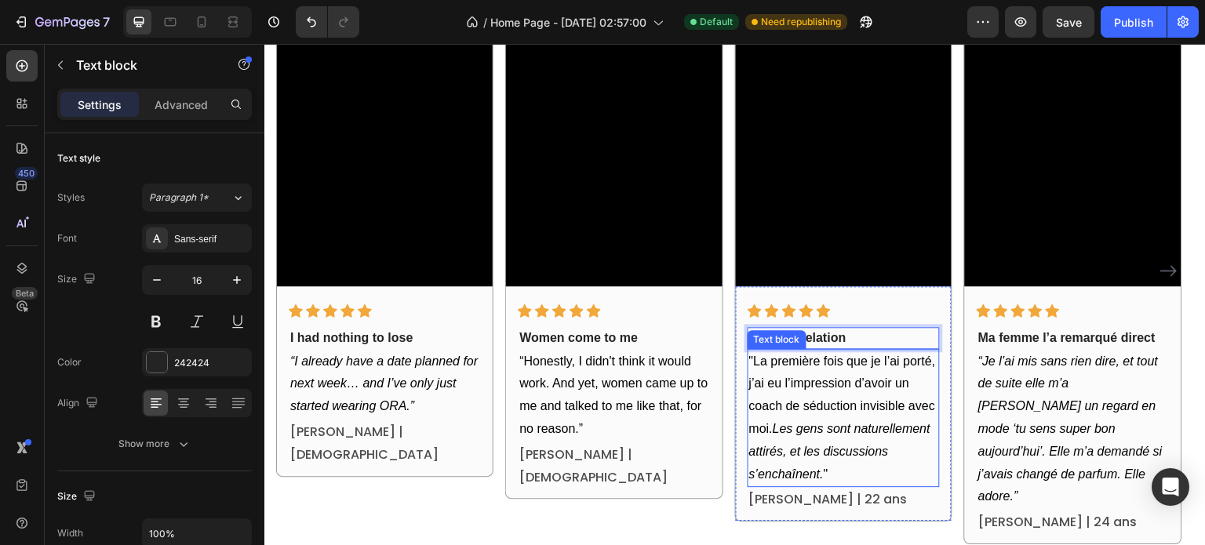
drag, startPoint x: 789, startPoint y: 379, endPoint x: 813, endPoint y: 374, distance: 24.8
click at [789, 379] on p ""La première fois que je l’ai porté, j’ai eu l’impression d’avoir un coach de s…" at bounding box center [843, 419] width 189 height 136
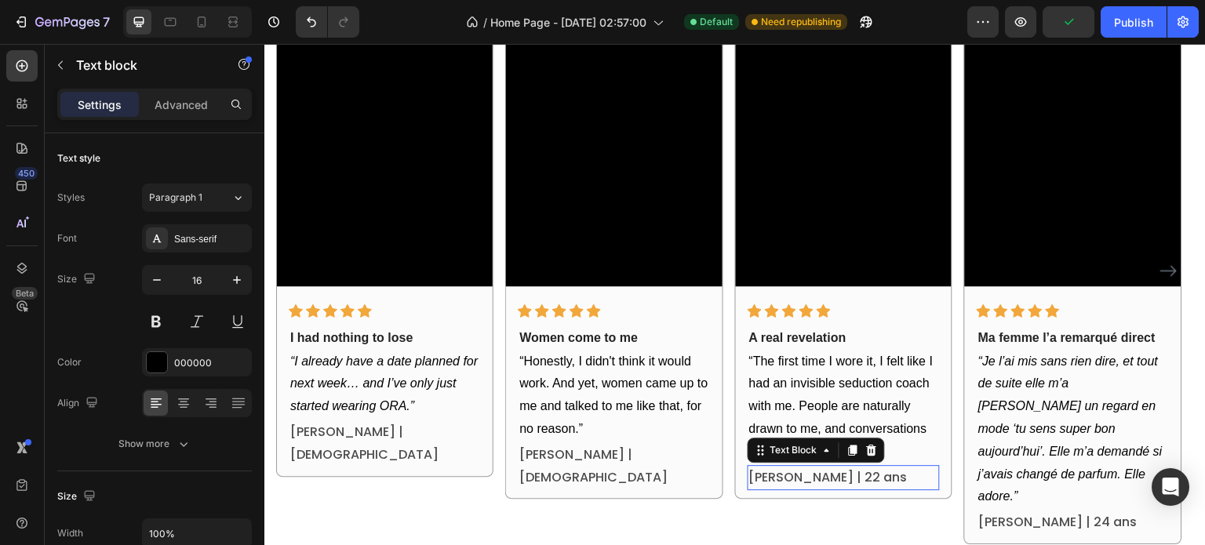
click at [808, 478] on p "Camille L. | 22 ans" at bounding box center [843, 478] width 189 height 23
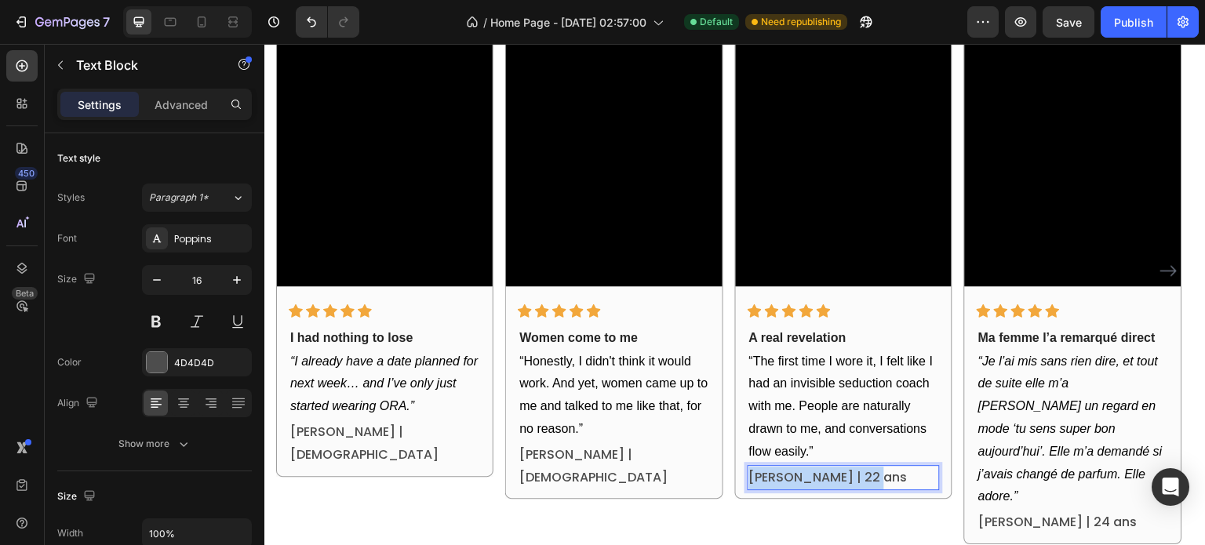
click at [808, 478] on p "Camille L. | 22 ans" at bounding box center [843, 478] width 189 height 23
click at [548, 453] on p "[PERSON_NAME] | [DEMOGRAPHIC_DATA]" at bounding box center [613, 466] width 189 height 45
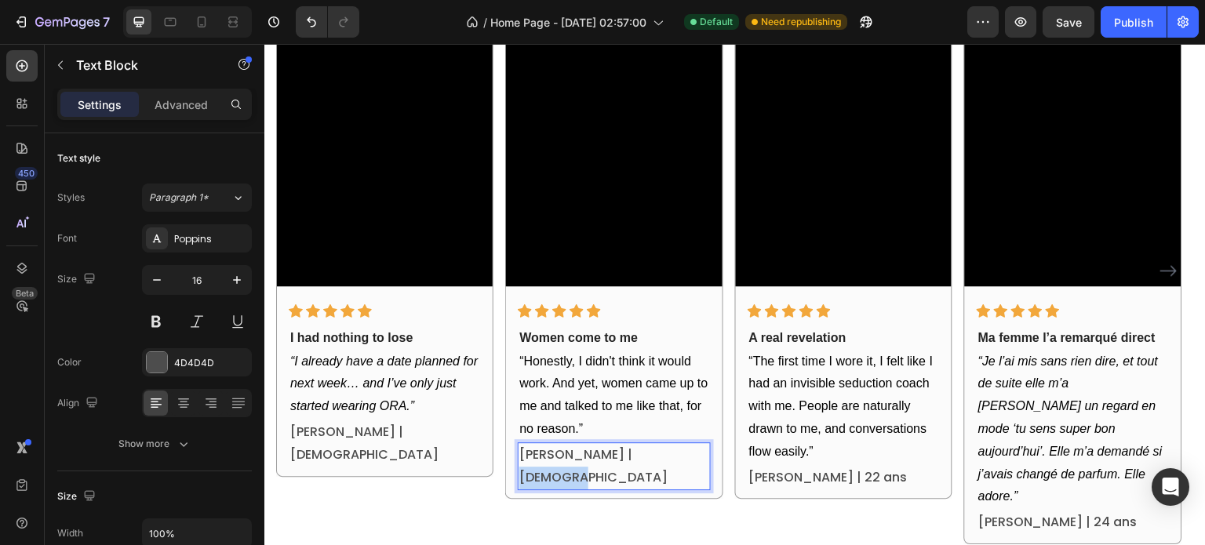
drag, startPoint x: 600, startPoint y: 456, endPoint x: 660, endPoint y: 454, distance: 59.6
click at [660, 454] on p "Elodie R. | 20 years old" at bounding box center [613, 466] width 189 height 45
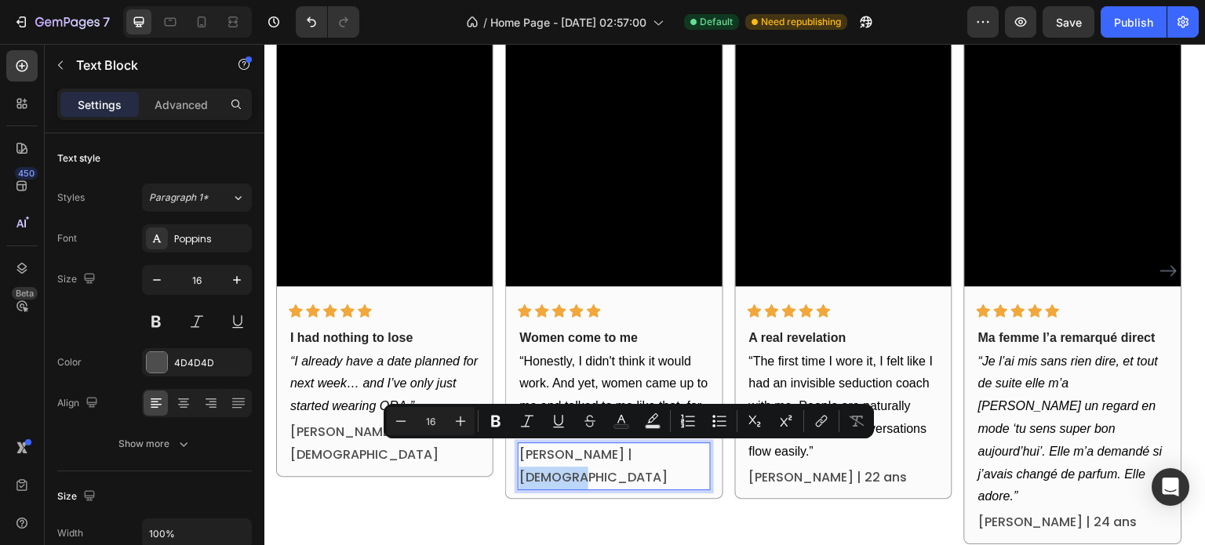
copy p "years old"
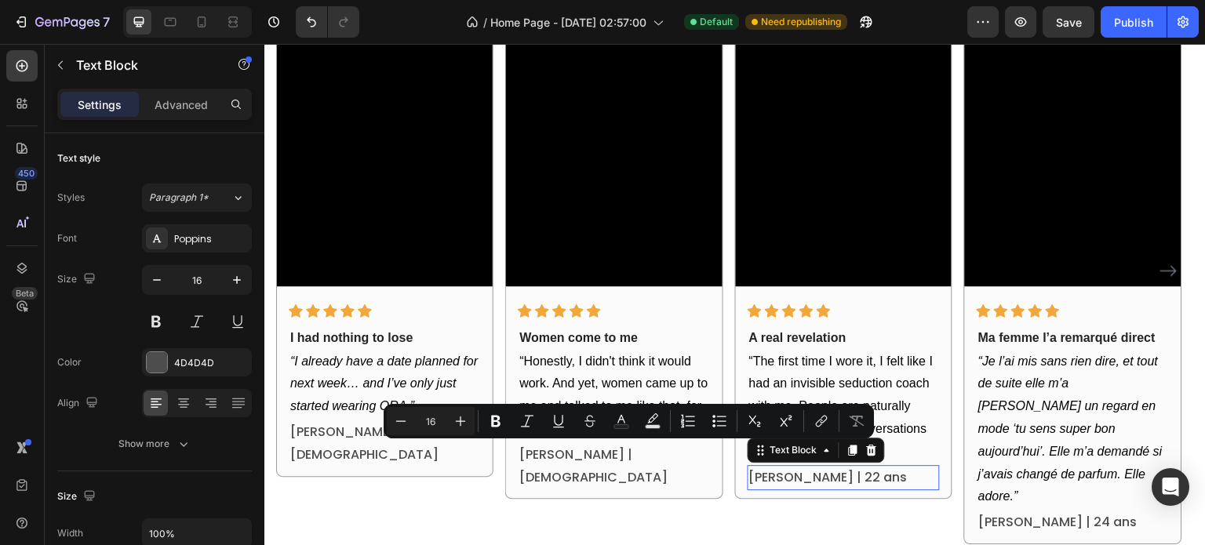
click at [838, 478] on p "[PERSON_NAME] | 22 ans" at bounding box center [843, 478] width 189 height 23
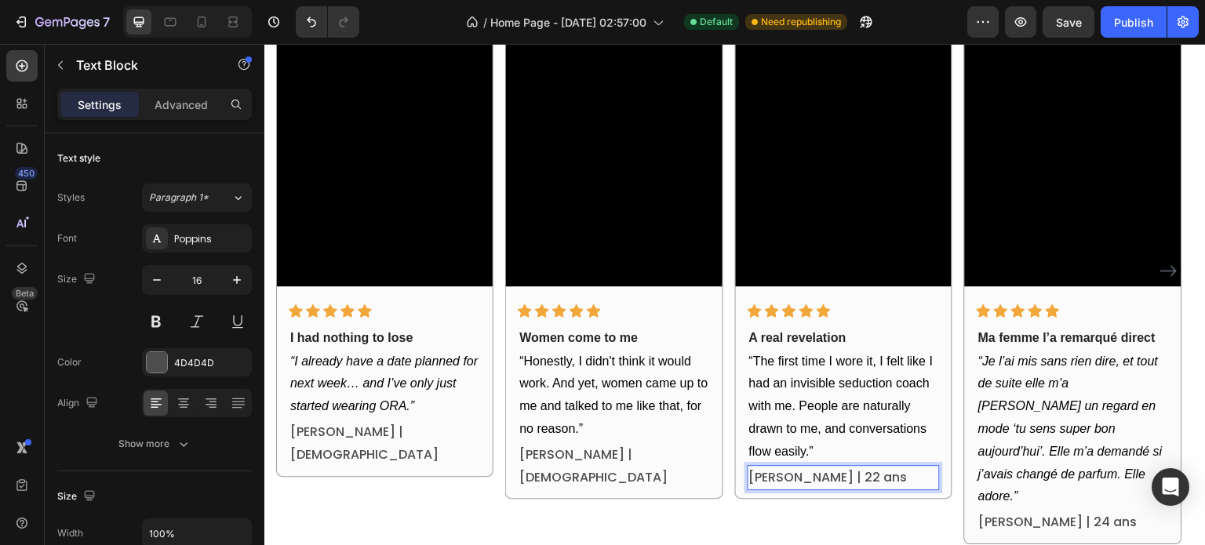
click at [848, 478] on p "[PERSON_NAME] | 22 ans" at bounding box center [843, 478] width 189 height 23
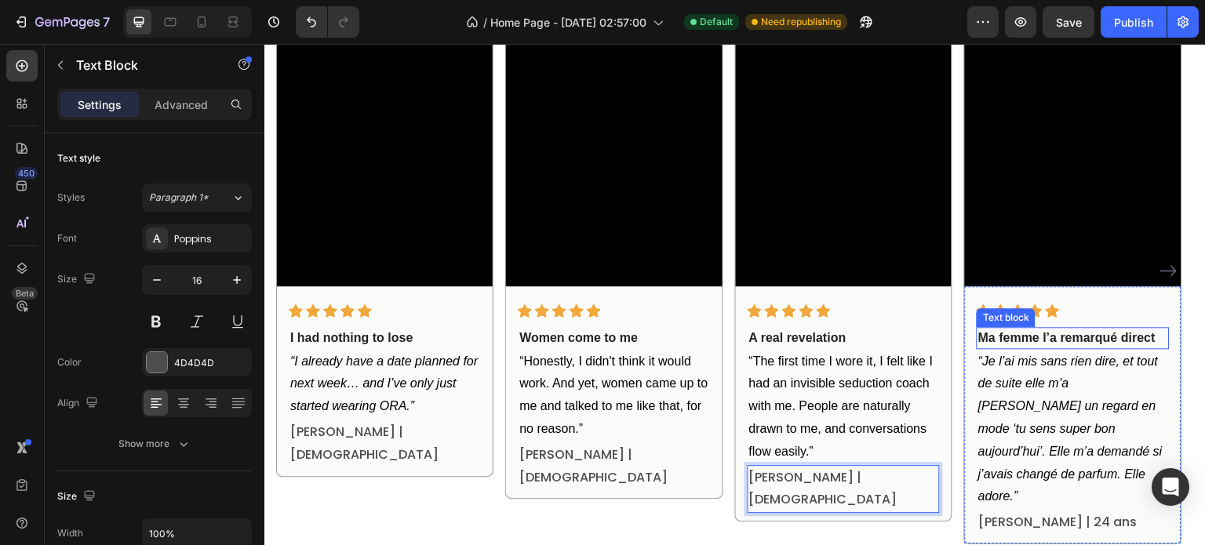
click at [1061, 336] on strong "Ma femme l’a remarqué direct" at bounding box center [1066, 337] width 177 height 13
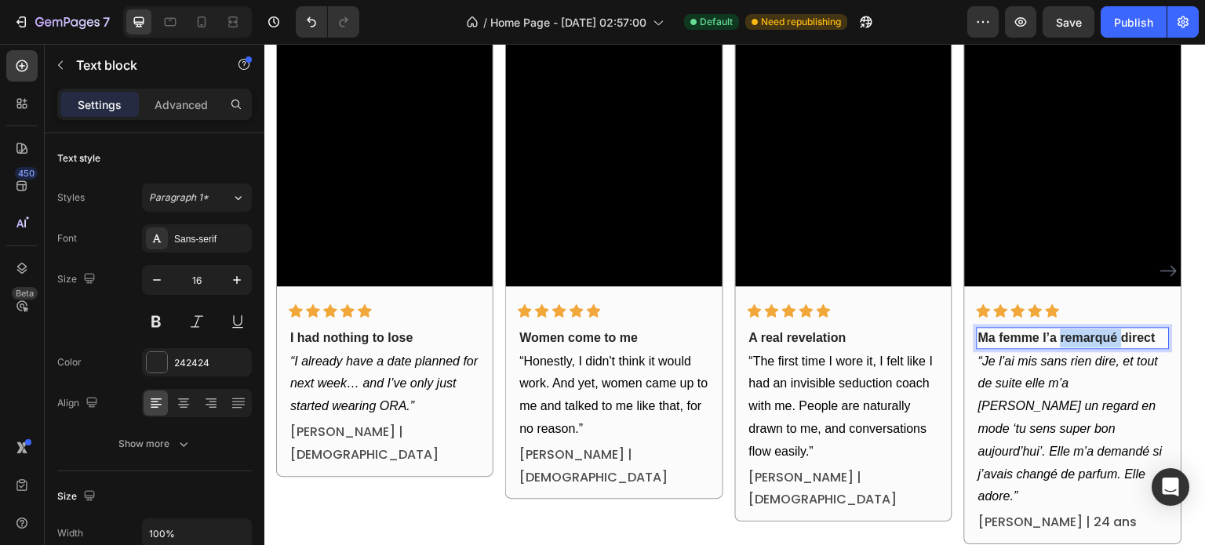
click at [1061, 336] on strong "Ma femme l’a remarqué direct" at bounding box center [1066, 337] width 177 height 13
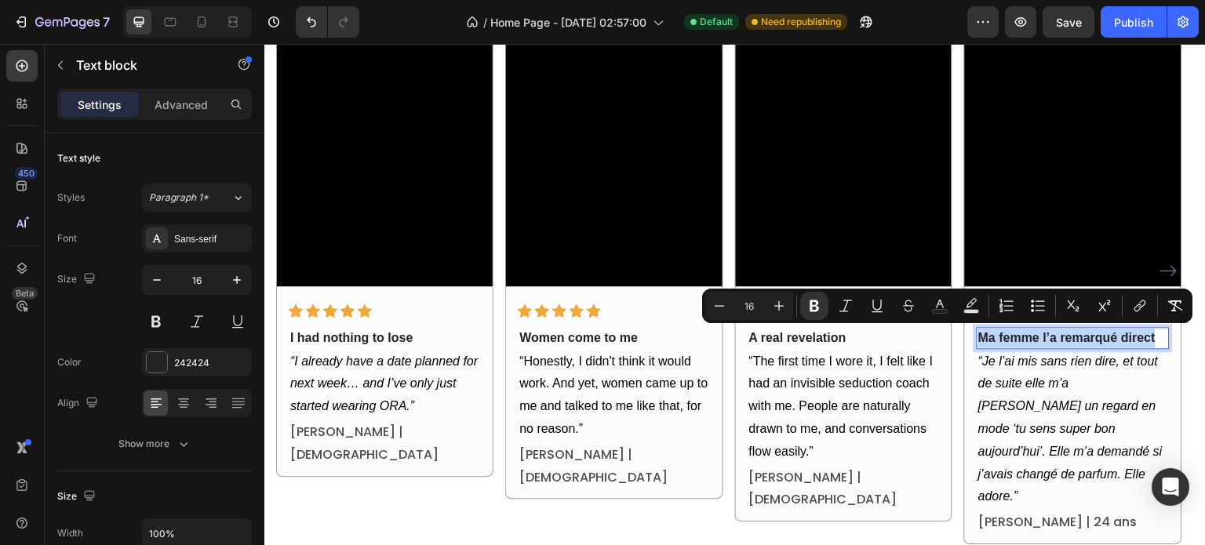
copy strong "Ma femme l’a remarqué direct"
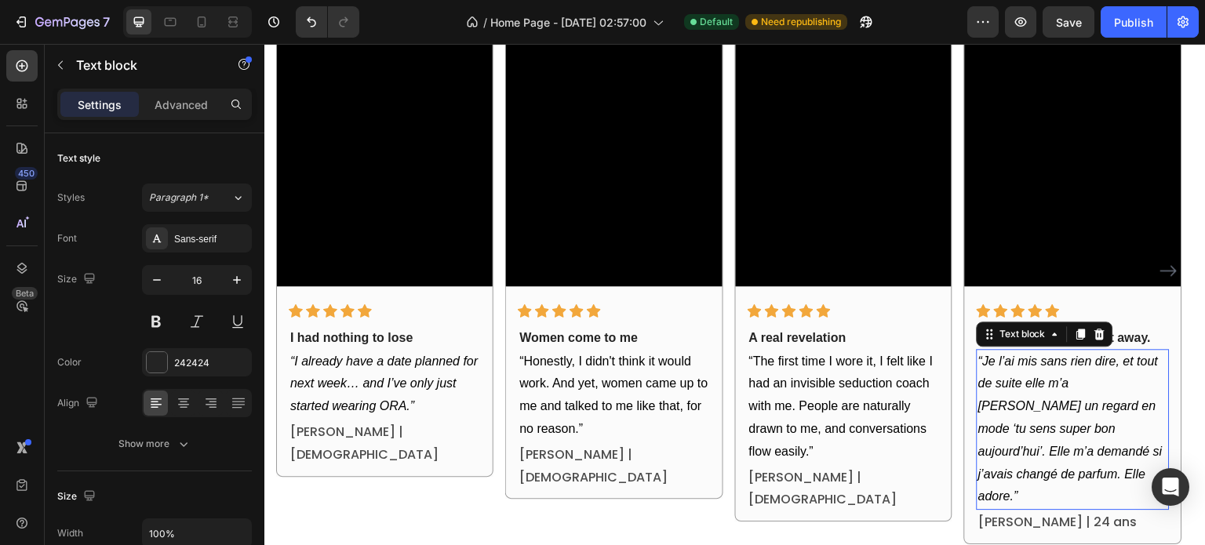
click at [1067, 411] on icon "“Je l’ai mis sans rien dire, et tout de suite elle m’a [PERSON_NAME] un regard …" at bounding box center [1070, 429] width 184 height 149
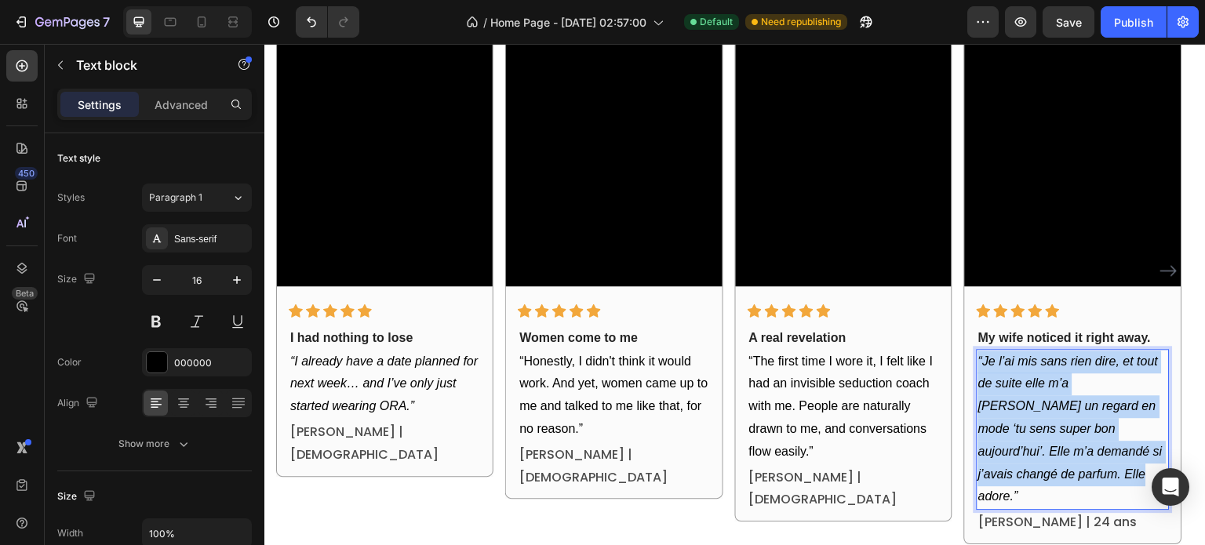
click at [1067, 411] on icon "“Je l’ai mis sans rien dire, et tout de suite elle m’a [PERSON_NAME] un regard …" at bounding box center [1070, 429] width 184 height 149
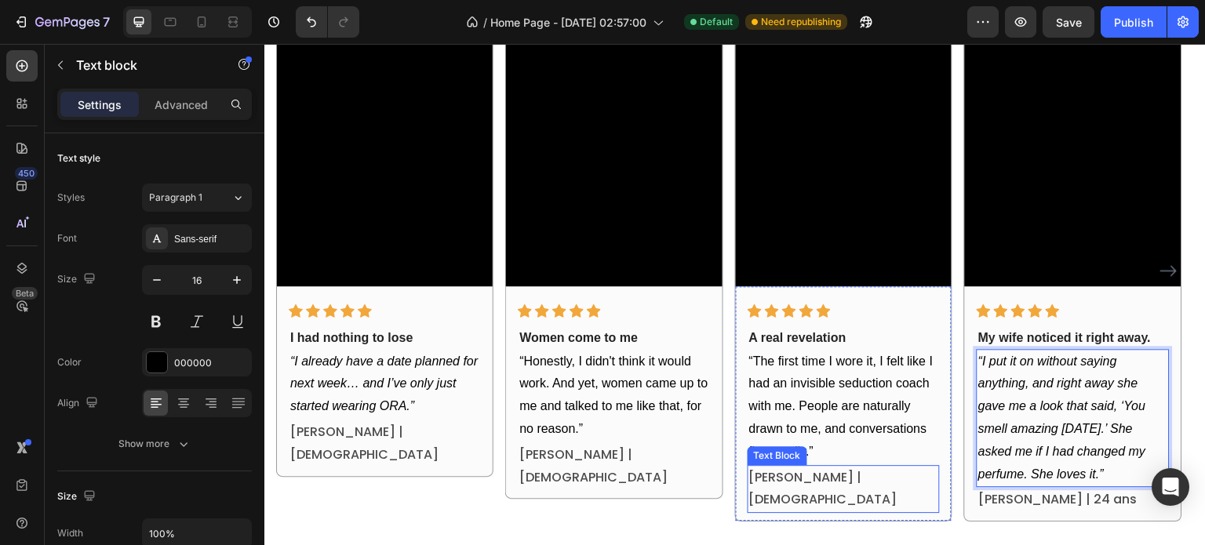
click at [857, 484] on p "Camille L. | 22 years old" at bounding box center [843, 489] width 189 height 45
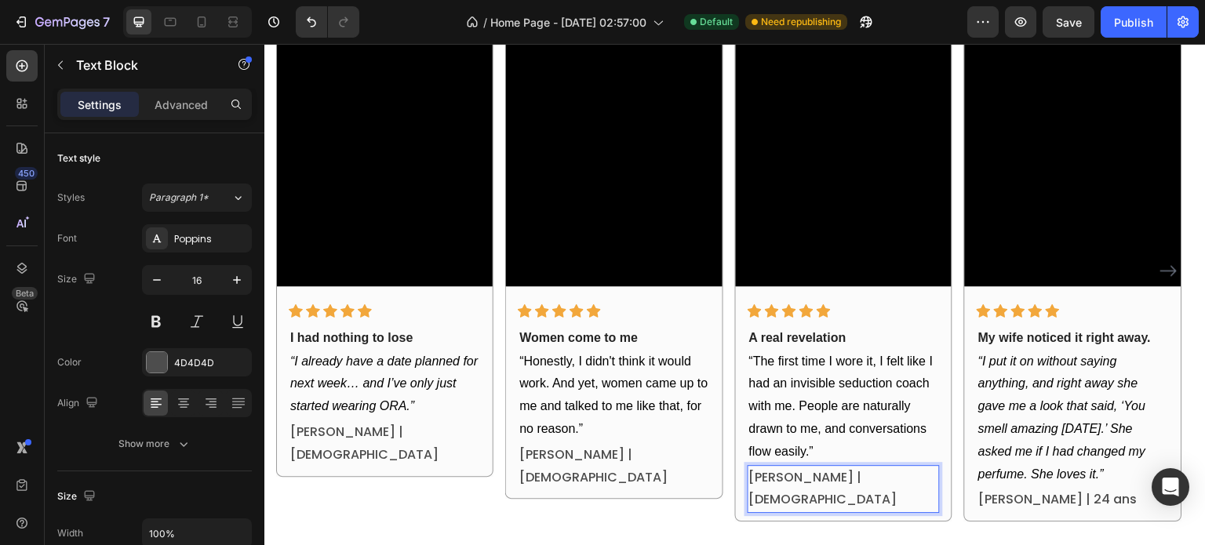
click at [846, 475] on p "Camille L. | 22 years old" at bounding box center [843, 489] width 189 height 45
drag, startPoint x: 842, startPoint y: 477, endPoint x: 861, endPoint y: 477, distance: 19.6
click at [862, 477] on p "Camille L. | 22 years old" at bounding box center [843, 489] width 189 height 45
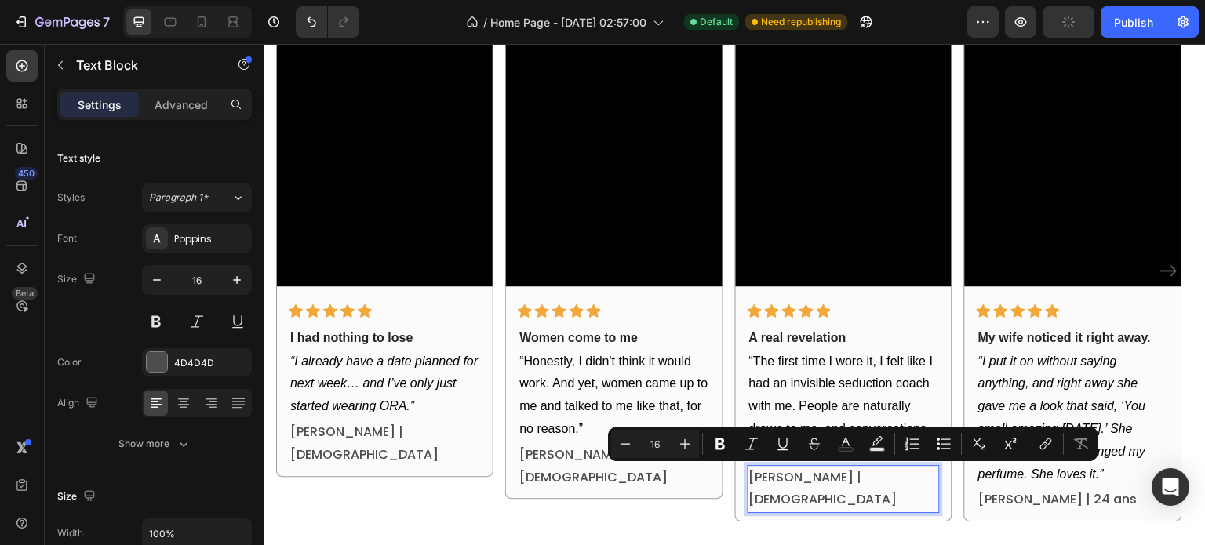
click at [848, 475] on p "Camille L. | 22 years old" at bounding box center [843, 489] width 189 height 45
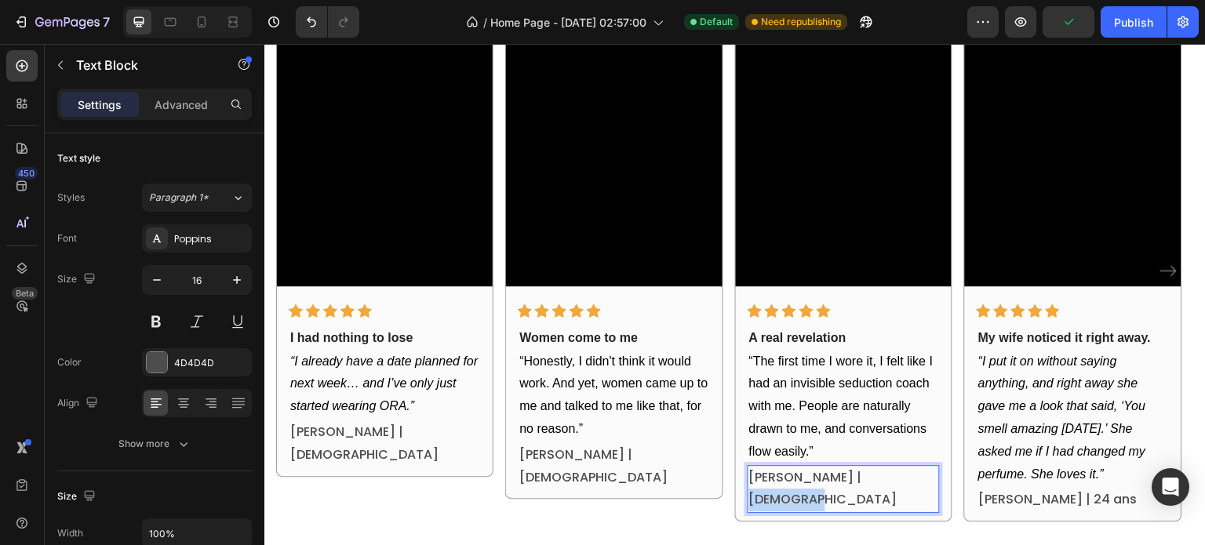
drag, startPoint x: 839, startPoint y: 475, endPoint x: 926, endPoint y: 475, distance: 86.3
click at [926, 475] on p "Camille L. | 22 years old" at bounding box center [843, 489] width 189 height 45
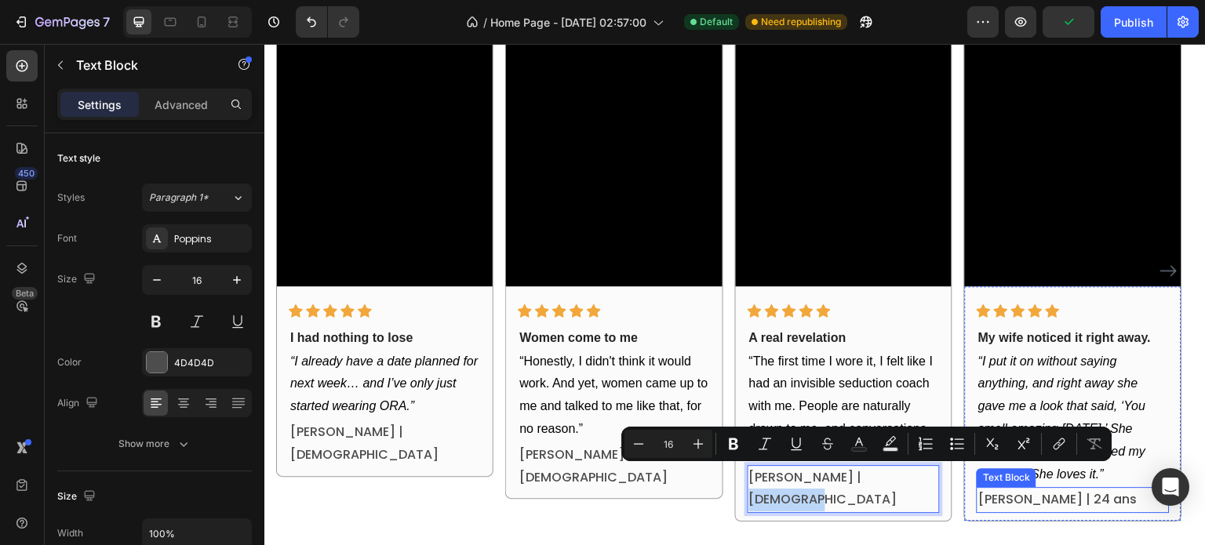
click at [1076, 497] on p "[PERSON_NAME] | 24 ans" at bounding box center [1072, 500] width 189 height 23
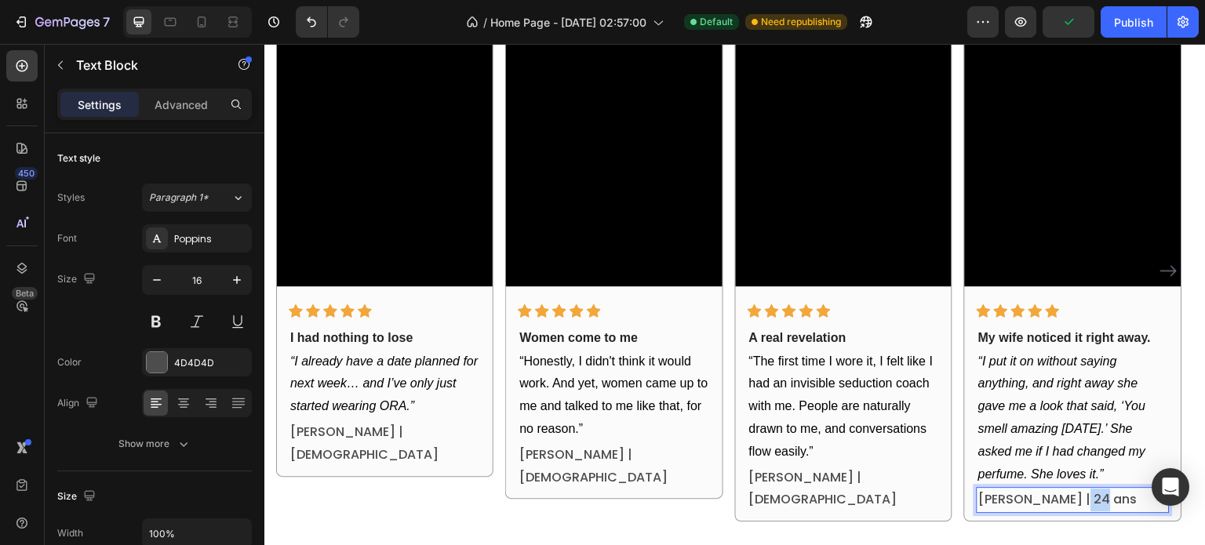
click at [1076, 497] on p "[PERSON_NAME] | 24 ans" at bounding box center [1072, 500] width 189 height 23
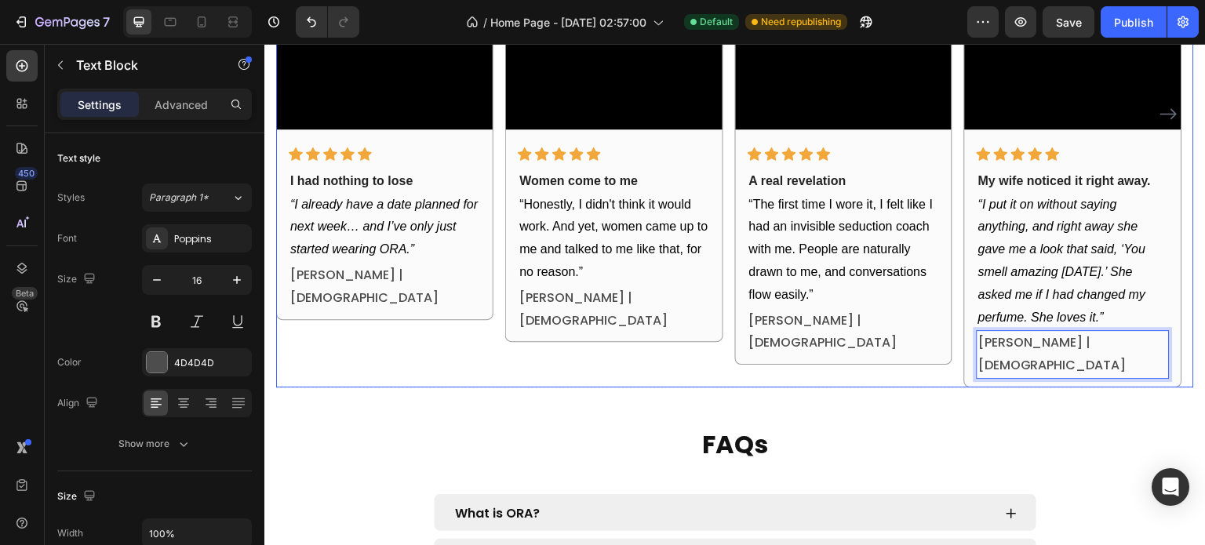
scroll to position [2322, 0]
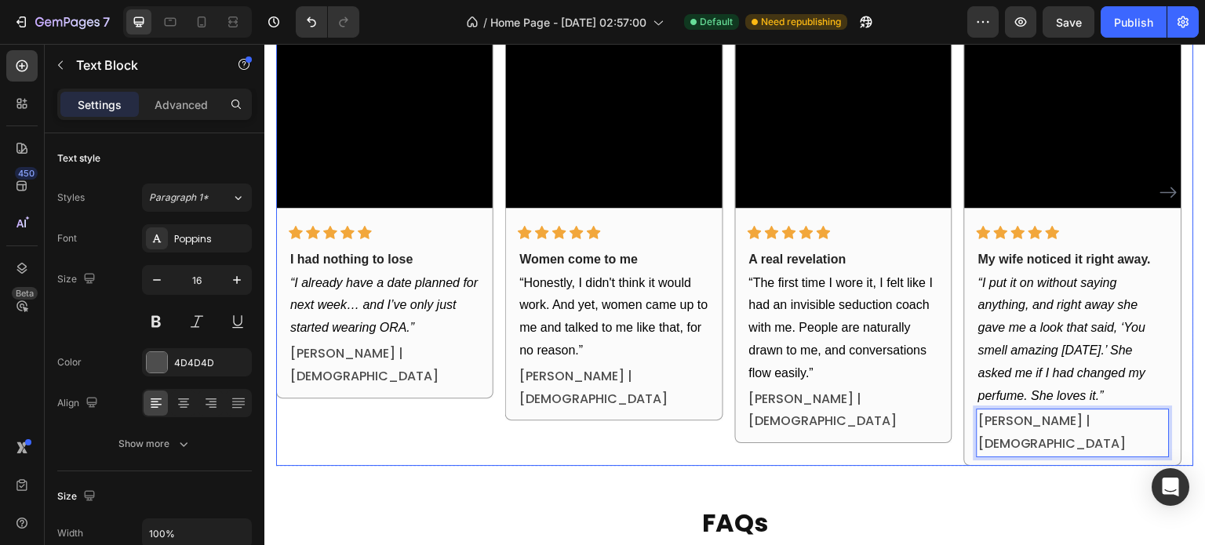
click at [959, 262] on div "Video Icon Icon Icon Icon Icon Row I had nothing to lose Text block “I already …" at bounding box center [735, 192] width 918 height 548
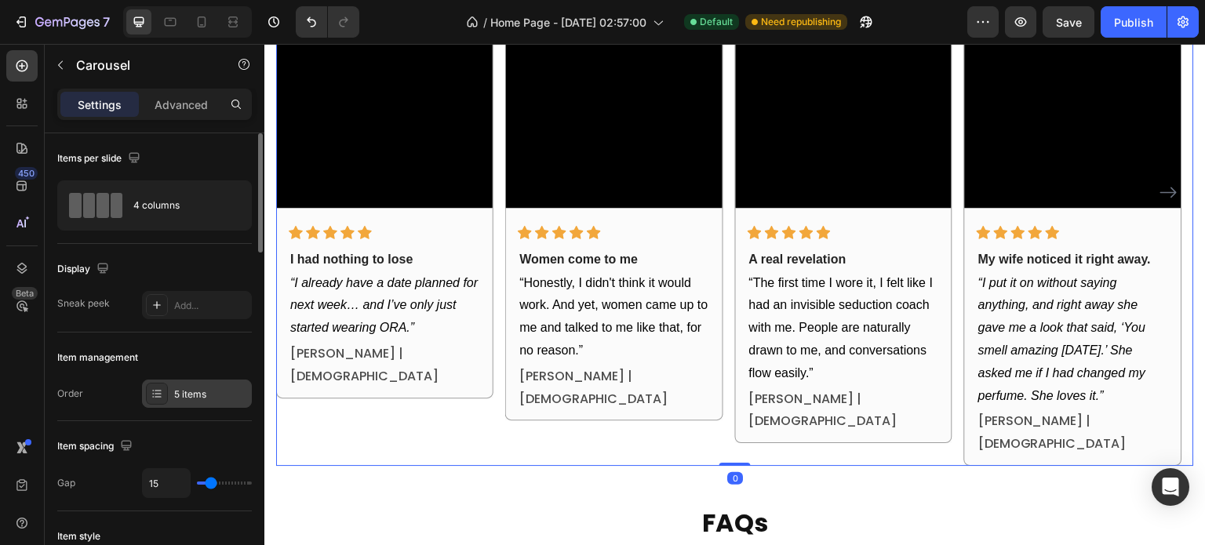
click at [196, 382] on div "5 items" at bounding box center [197, 394] width 110 height 28
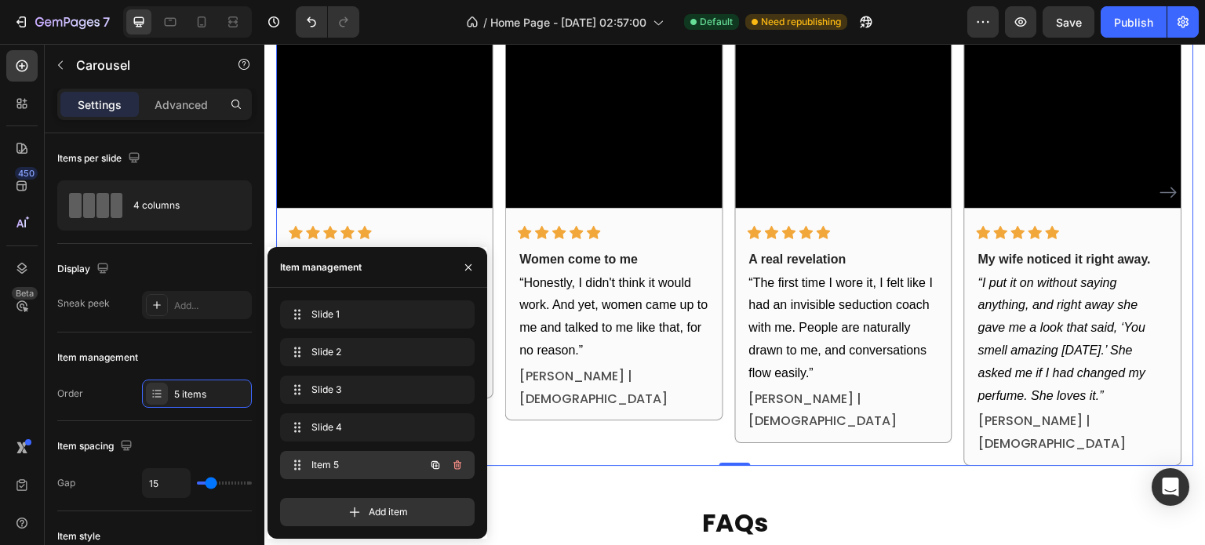
click at [336, 462] on span "Item 5" at bounding box center [355, 465] width 89 height 14
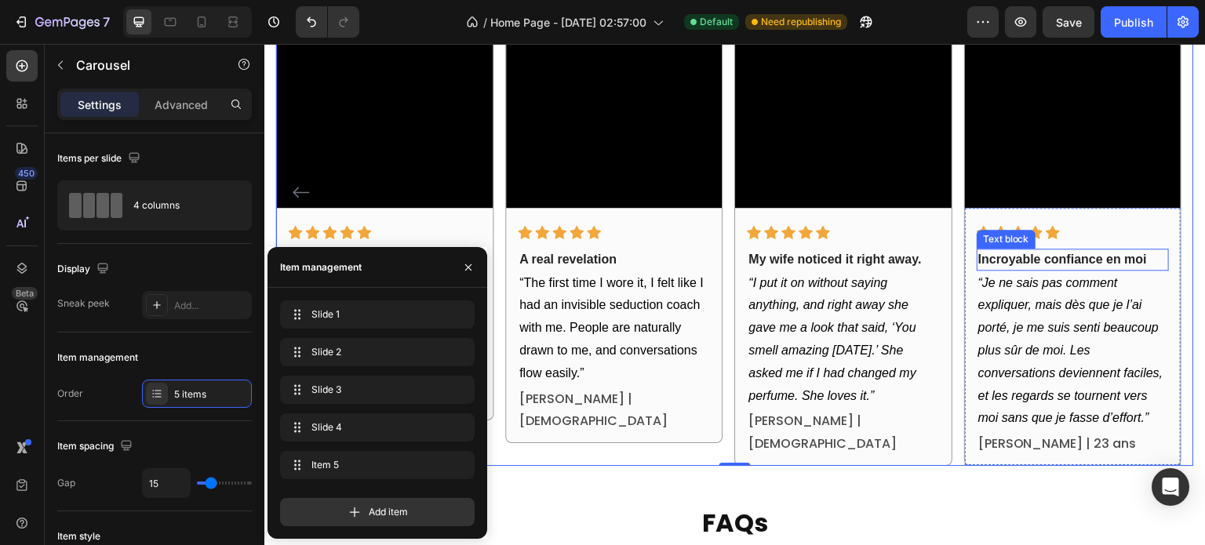
click at [1048, 259] on strong "Incroyable confiance en moi" at bounding box center [1062, 259] width 169 height 13
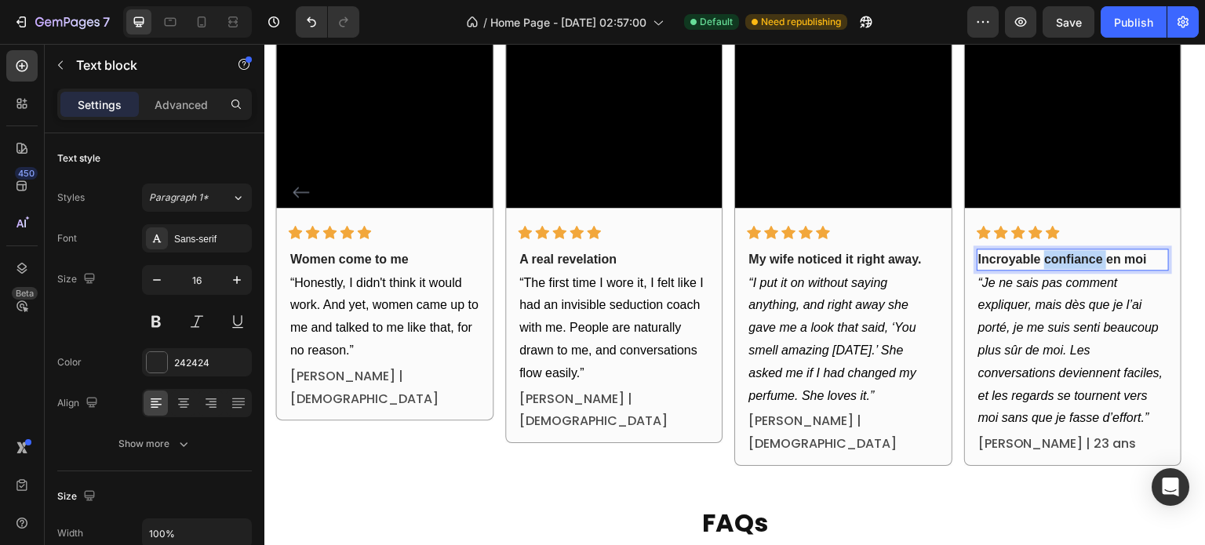
scroll to position [2311, 0]
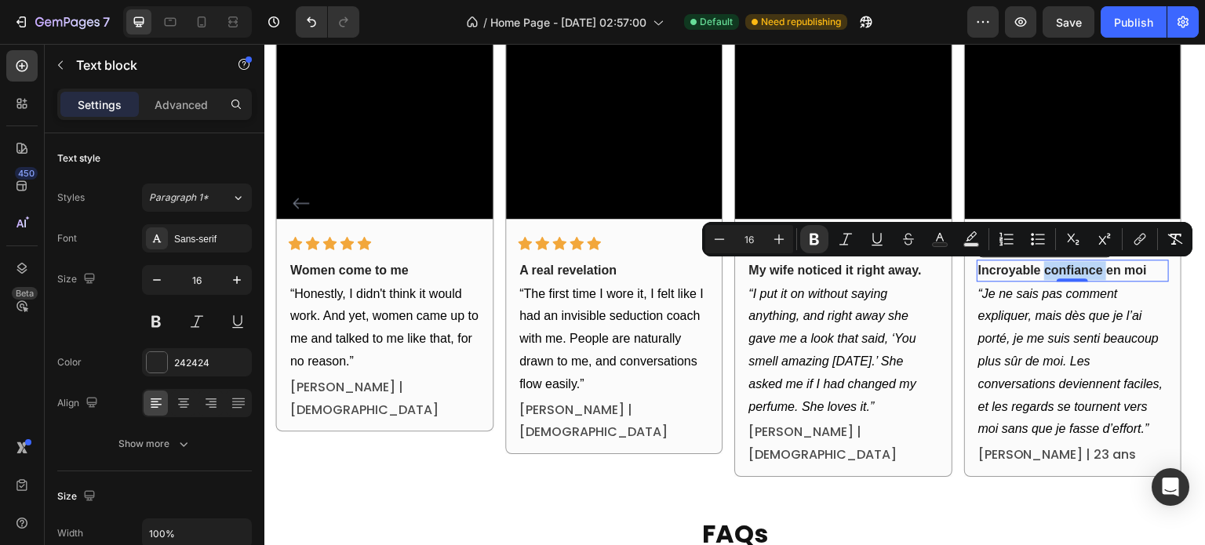
click at [1048, 260] on div "Incroyable confiance en moi" at bounding box center [1073, 271] width 192 height 22
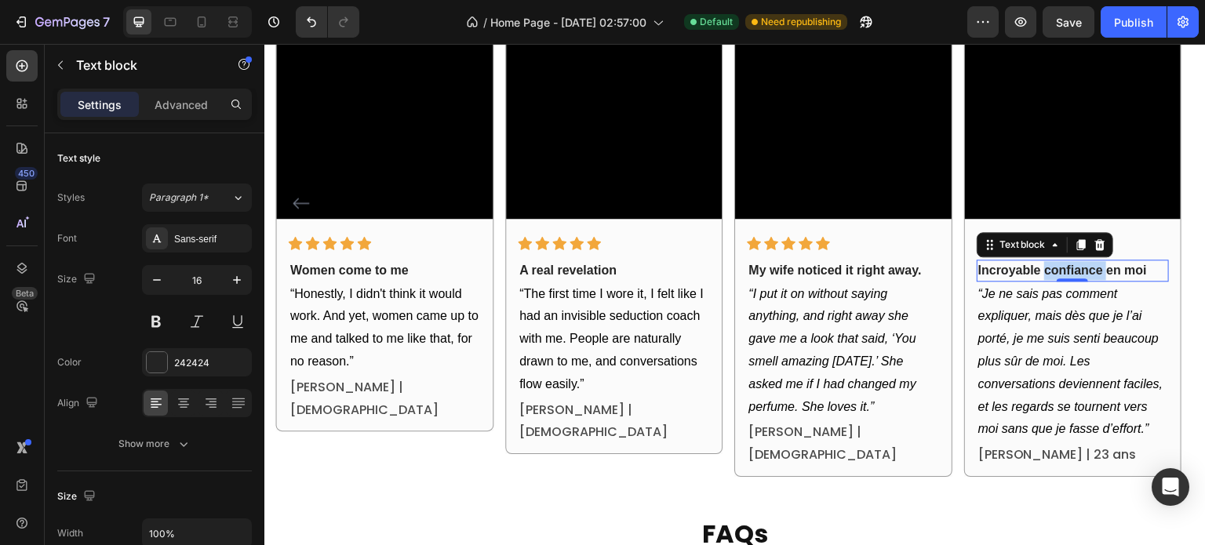
click at [1048, 260] on div "Incroyable confiance en moi" at bounding box center [1073, 271] width 192 height 22
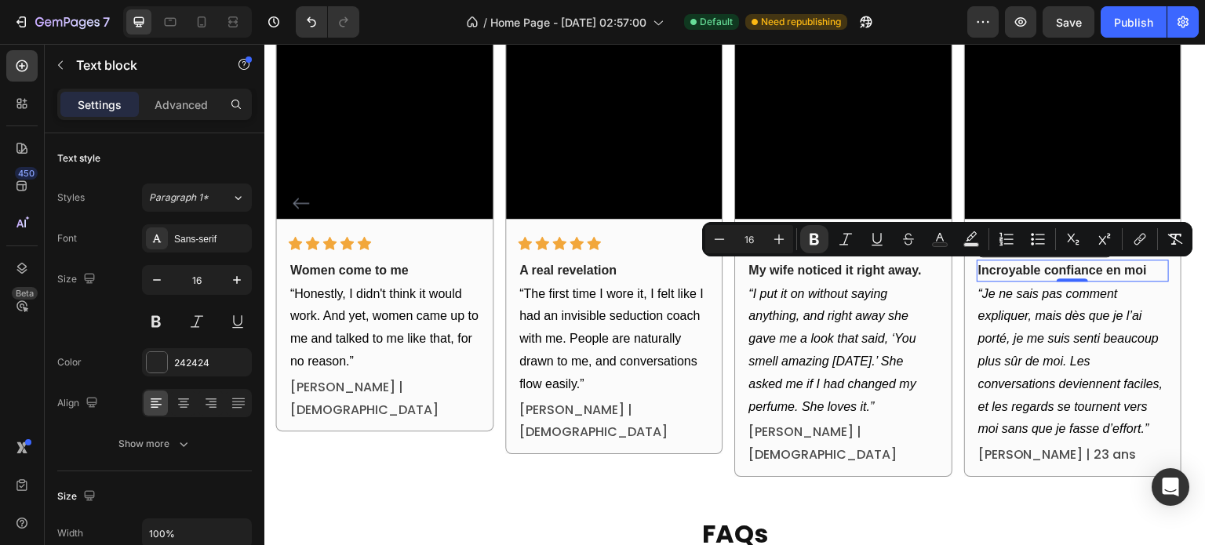
click at [1025, 273] on strong "Incroyable confiance en moi" at bounding box center [1062, 270] width 169 height 13
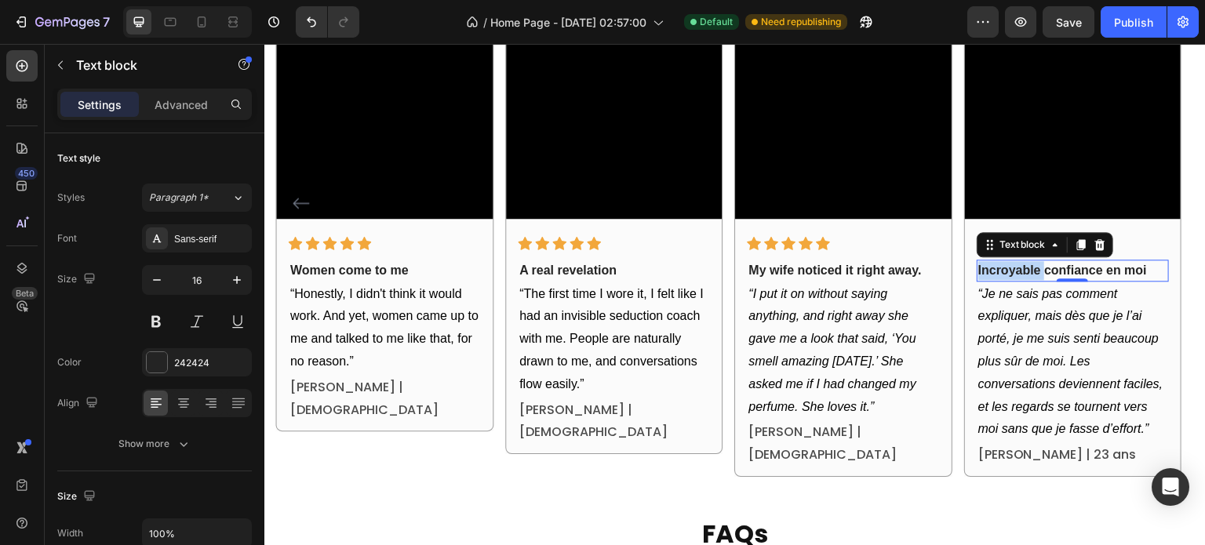
click at [1025, 273] on strong "Incroyable confiance en moi" at bounding box center [1062, 270] width 169 height 13
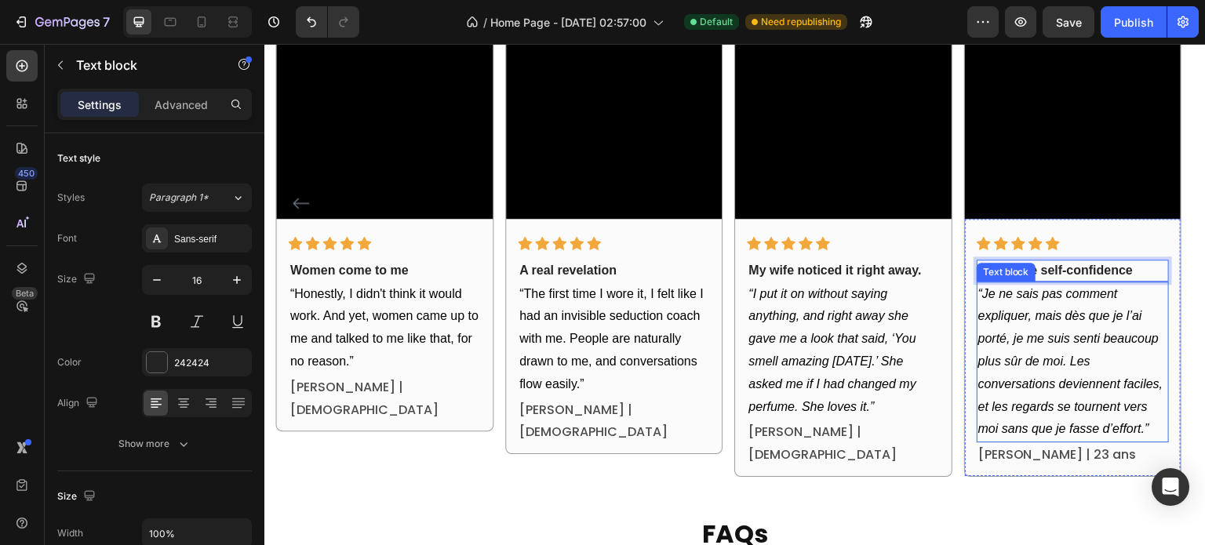
click at [1039, 318] on icon "“Je ne sais pas comment expliquer, mais dès que je l’ai porté, je me suis senti…" at bounding box center [1070, 361] width 185 height 149
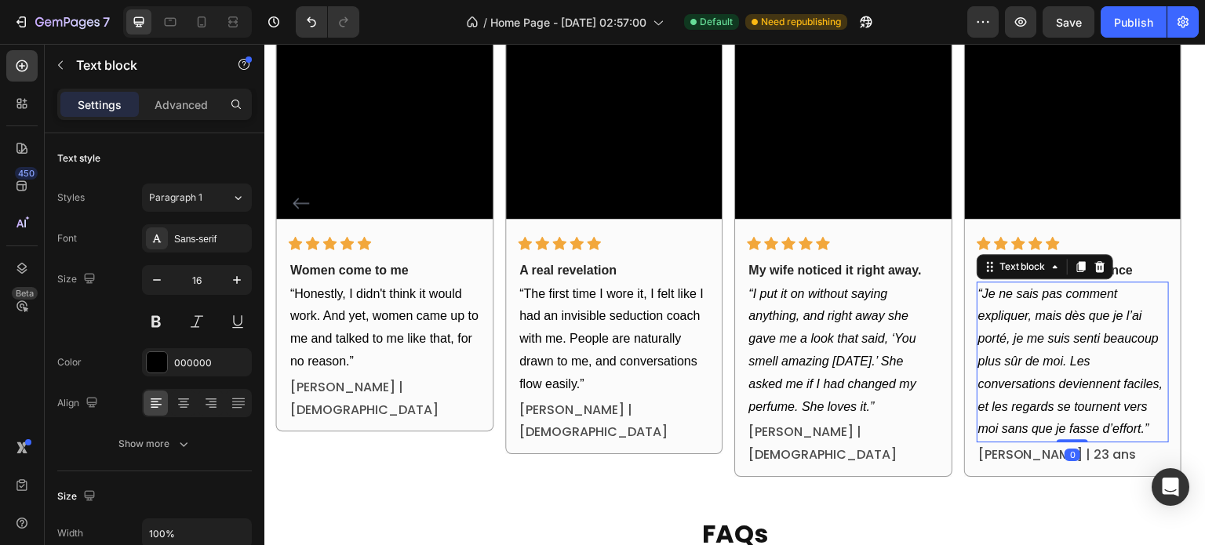
click at [1039, 318] on icon "“Je ne sais pas comment expliquer, mais dès que je l’ai porté, je me suis senti…" at bounding box center [1070, 361] width 185 height 149
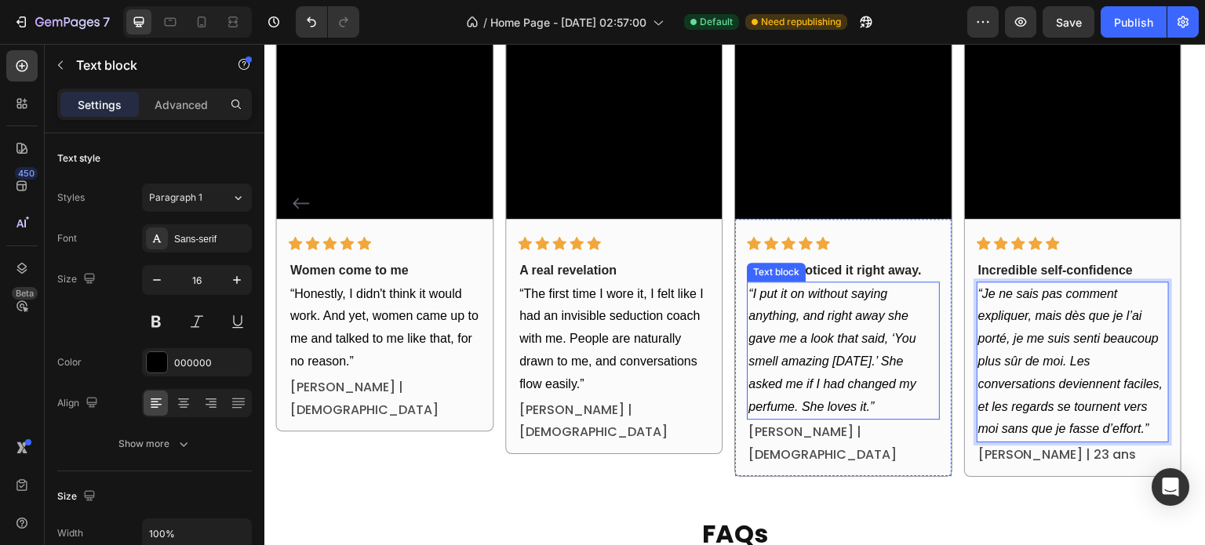
scroll to position [2300, 0]
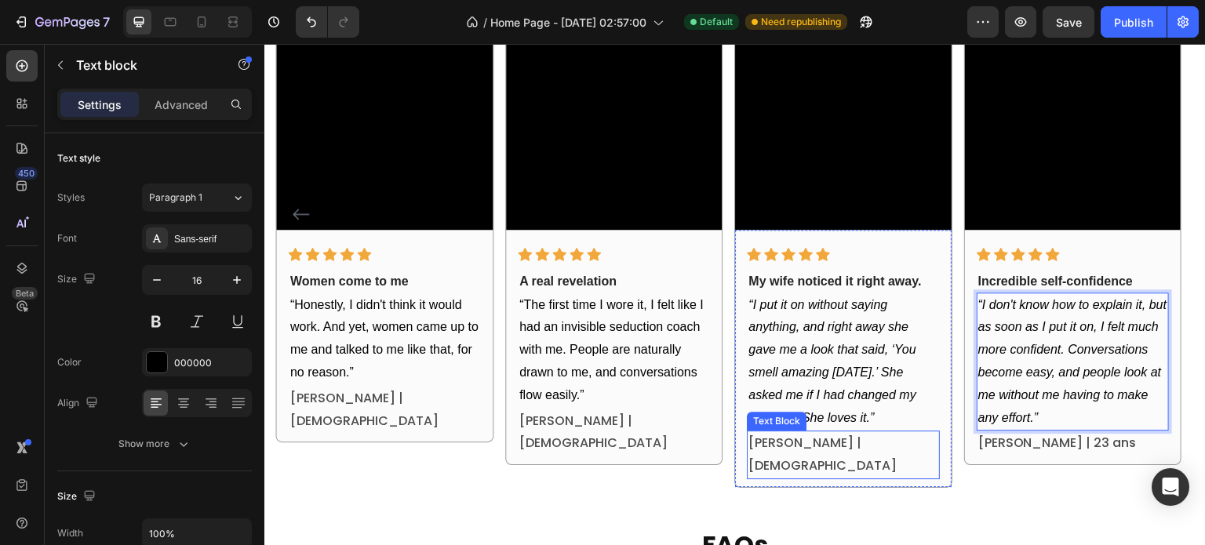
click at [861, 441] on p "[PERSON_NAME] | [DEMOGRAPHIC_DATA]" at bounding box center [843, 454] width 189 height 45
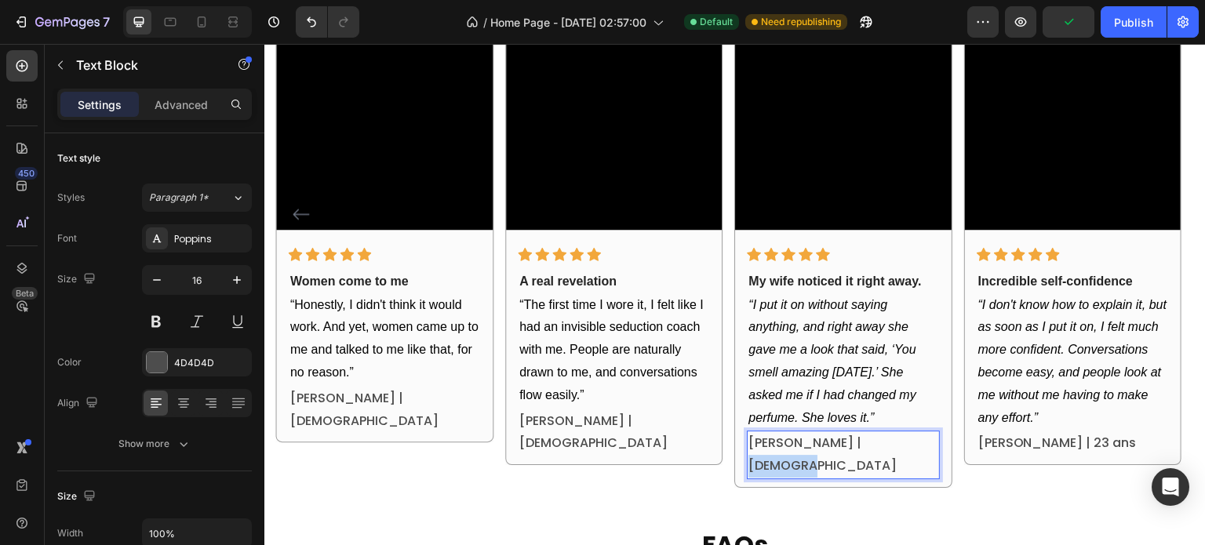
drag, startPoint x: 840, startPoint y: 444, endPoint x: 912, endPoint y: 443, distance: 72.2
click at [912, 443] on p "[PERSON_NAME] | [DEMOGRAPHIC_DATA]" at bounding box center [843, 454] width 189 height 45
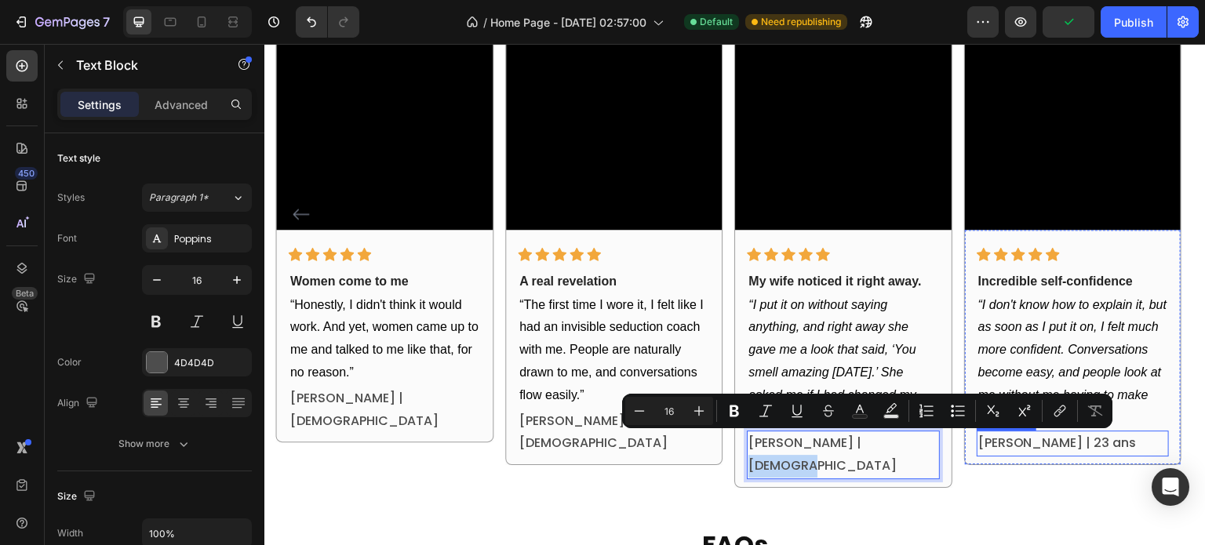
click at [1073, 447] on p "[PERSON_NAME] | 23 ans" at bounding box center [1072, 443] width 189 height 23
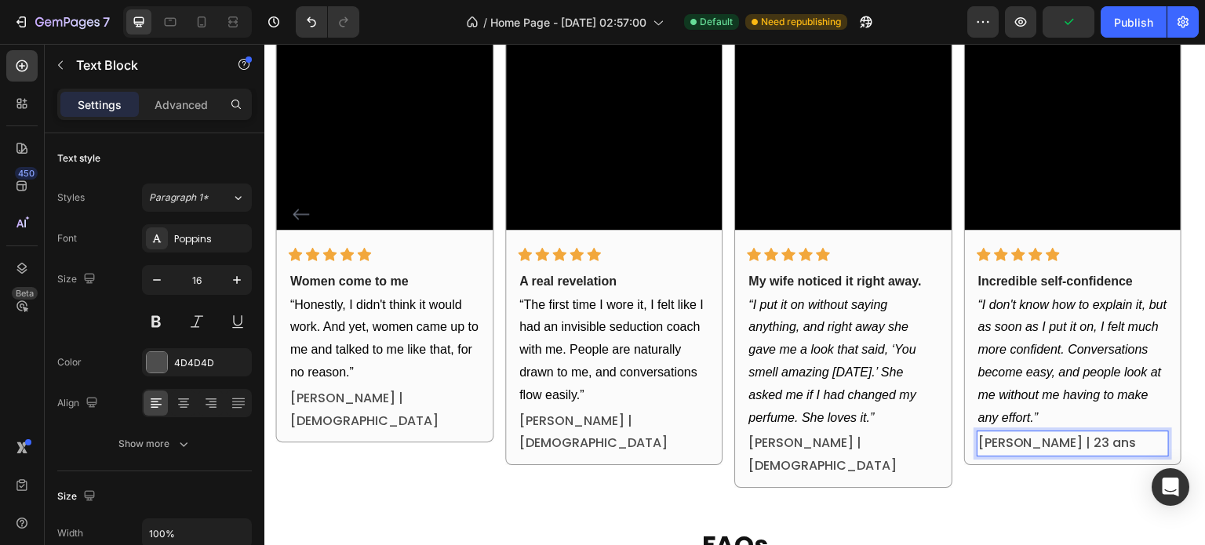
click at [1073, 447] on p "[PERSON_NAME] | 23 ans" at bounding box center [1072, 443] width 189 height 23
click at [1064, 447] on p "[PERSON_NAME] | 23 ans" at bounding box center [1072, 443] width 189 height 23
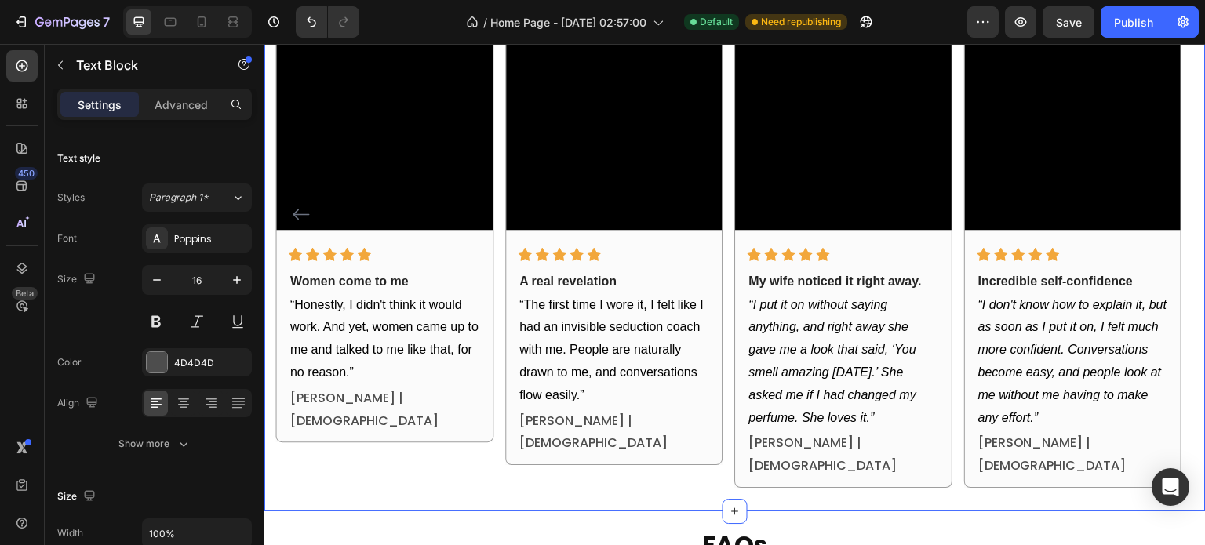
click at [1014, 468] on div "OUR CUSTOMERS NO LONGER SEDUCE, THEY ATTRACT Heading Find out why more than 25,…" at bounding box center [734, 158] width 941 height 706
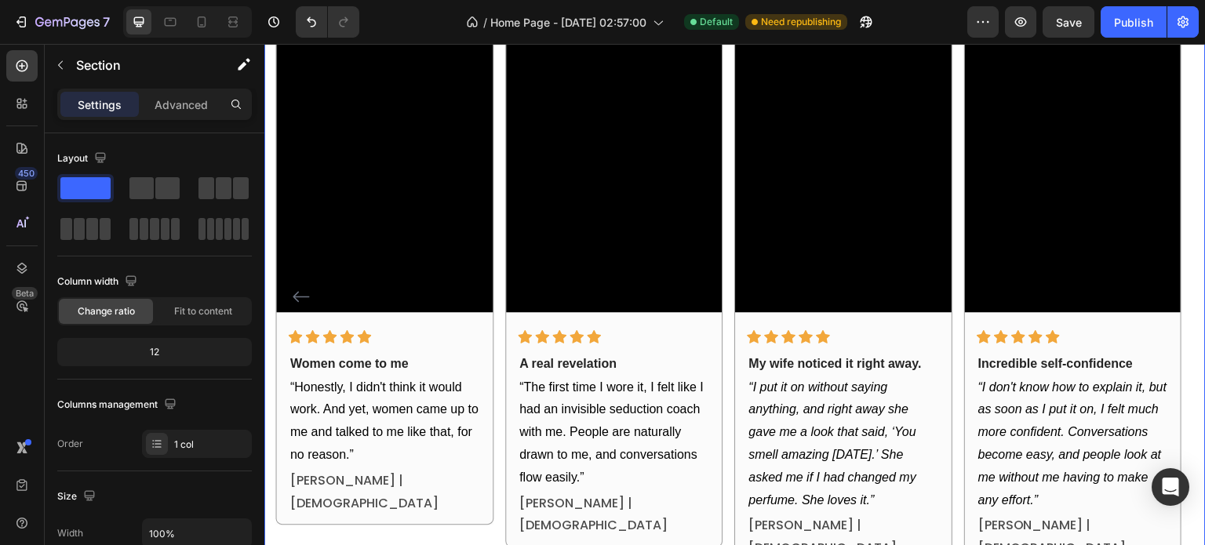
scroll to position [2143, 0]
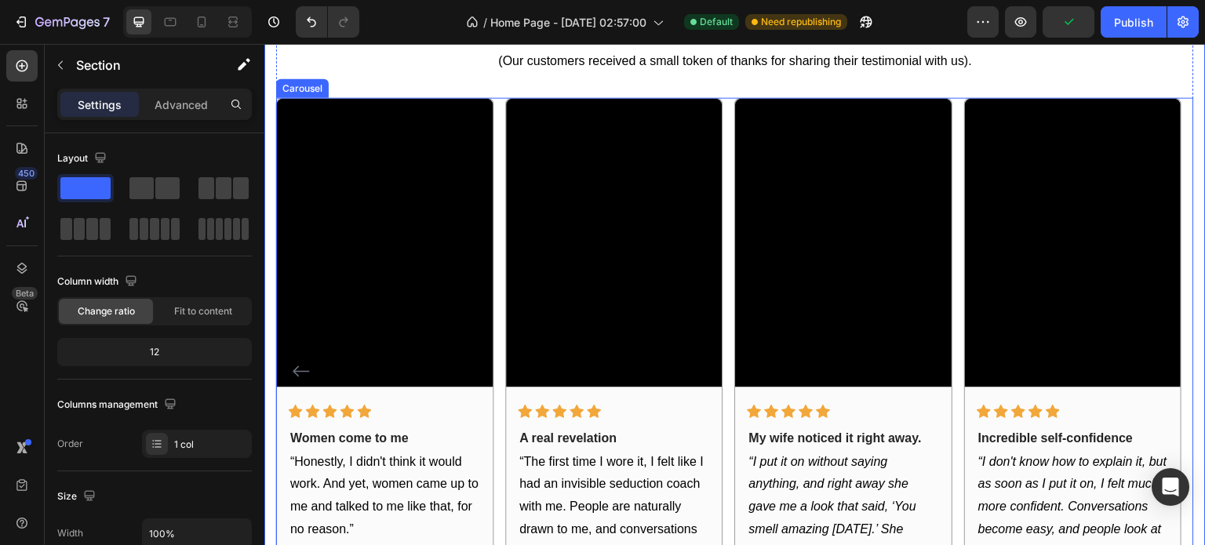
click at [730, 322] on div "Video Icon Icon Icon Icon Icon Row I had nothing to lose Text block “I already …" at bounding box center [735, 371] width 918 height 548
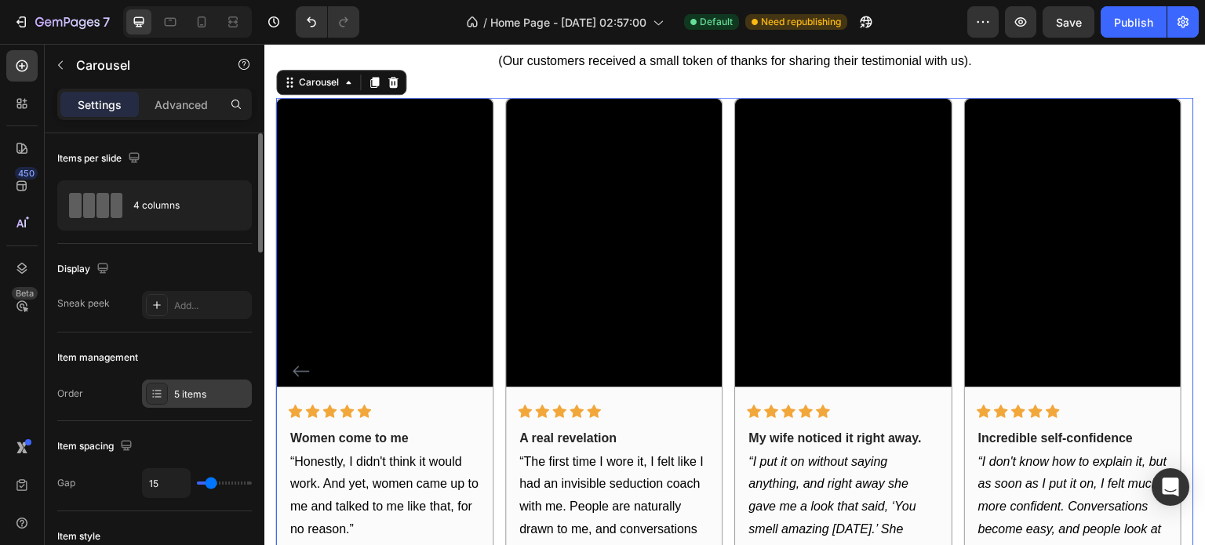
click at [168, 386] on div "5 items" at bounding box center [197, 394] width 110 height 28
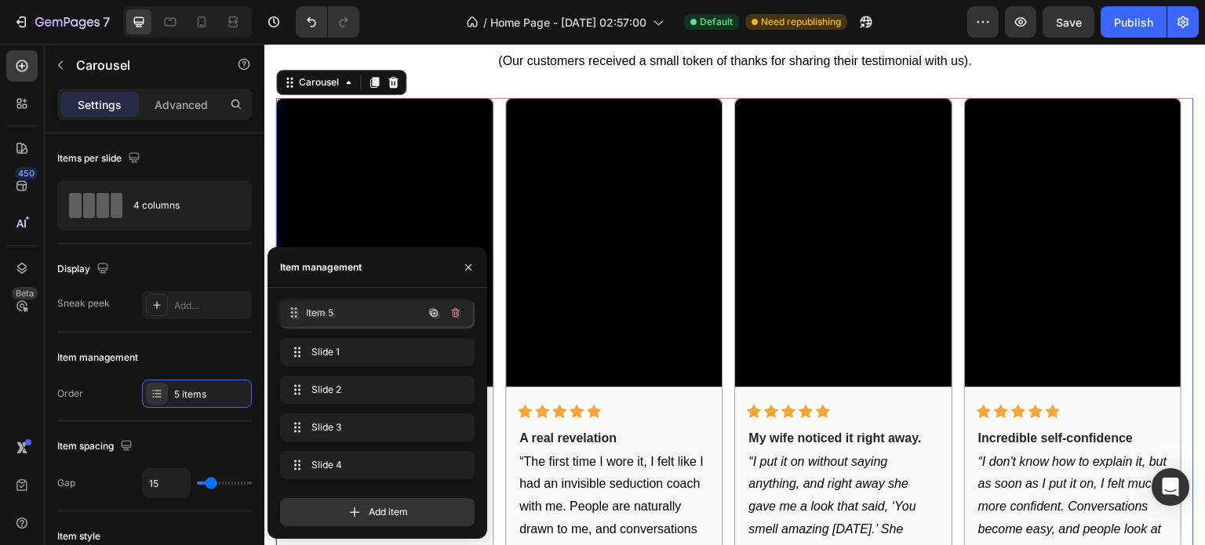
drag, startPoint x: 298, startPoint y: 467, endPoint x: 297, endPoint y: 314, distance: 153.0
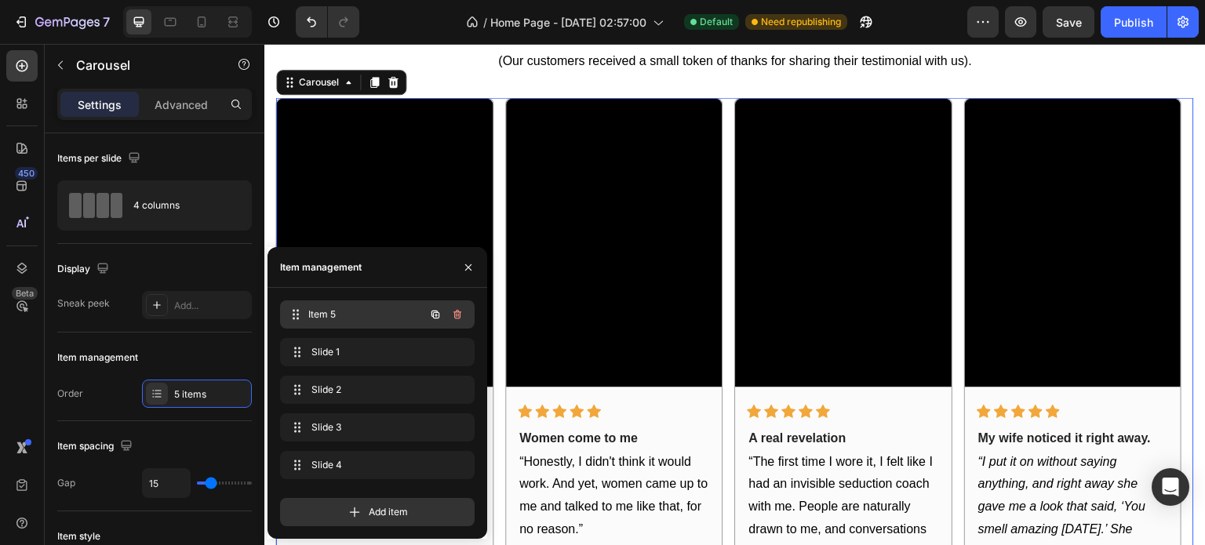
click at [328, 310] on span "Item 5" at bounding box center [366, 315] width 116 height 14
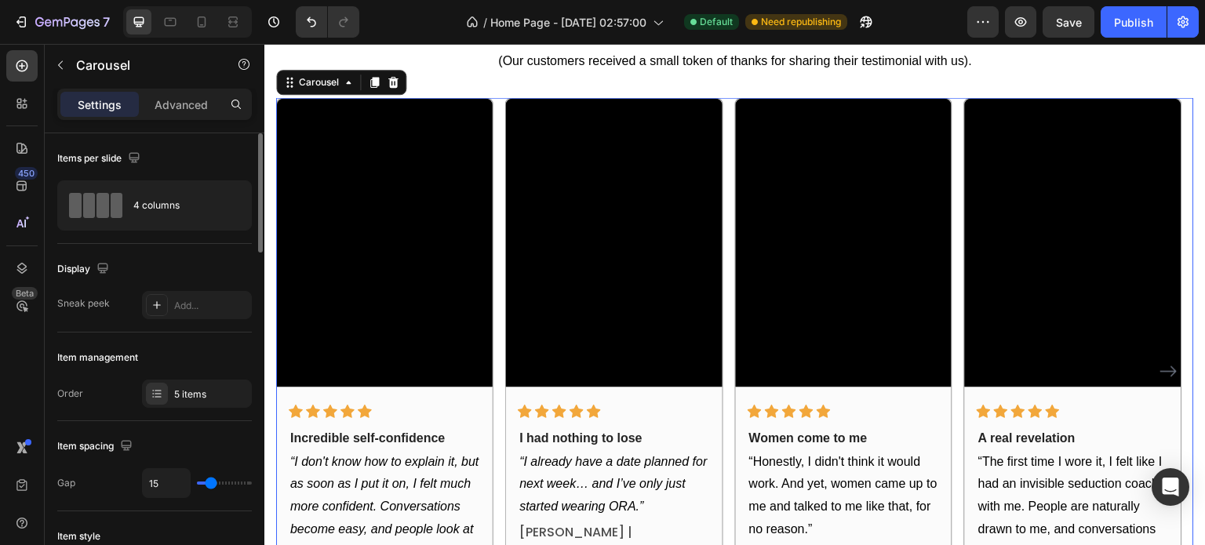
click at [210, 351] on div "Item management" at bounding box center [154, 357] width 195 height 25
click at [500, 333] on div "Video Icon Icon Icon Icon Icon Row Incredible self-confidence Text block “I don…" at bounding box center [735, 371] width 918 height 548
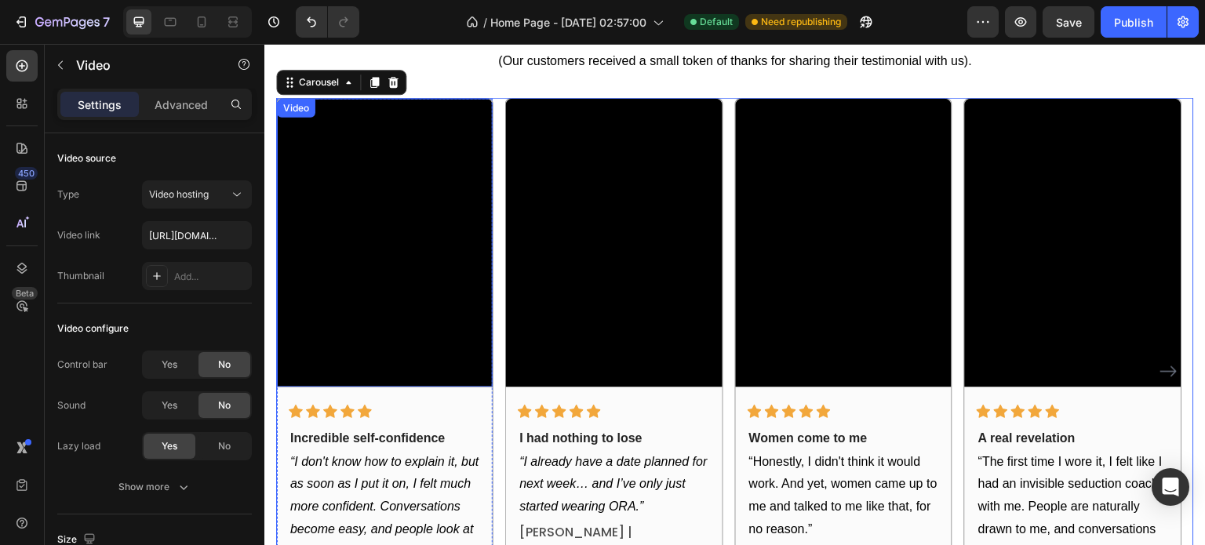
click at [457, 334] on video at bounding box center [385, 242] width 216 height 288
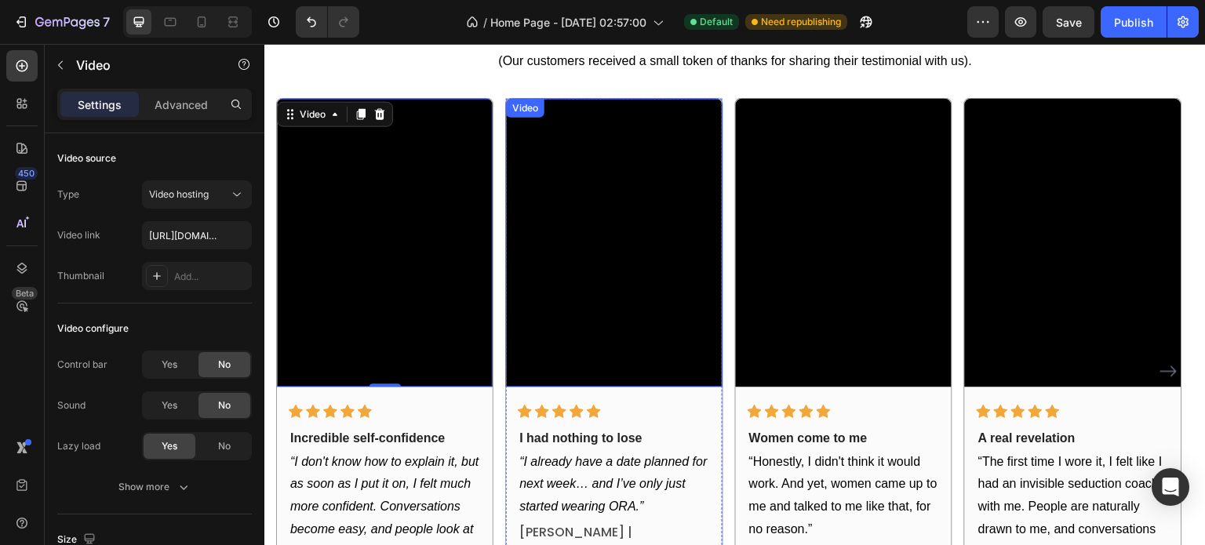
click at [565, 299] on video at bounding box center [614, 242] width 216 height 288
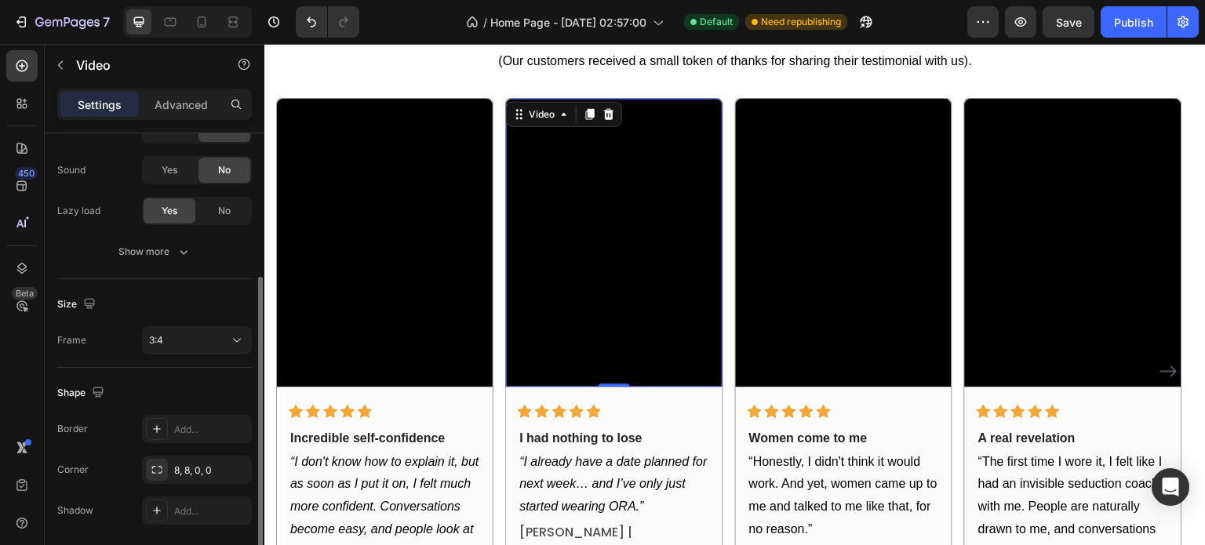
scroll to position [289, 0]
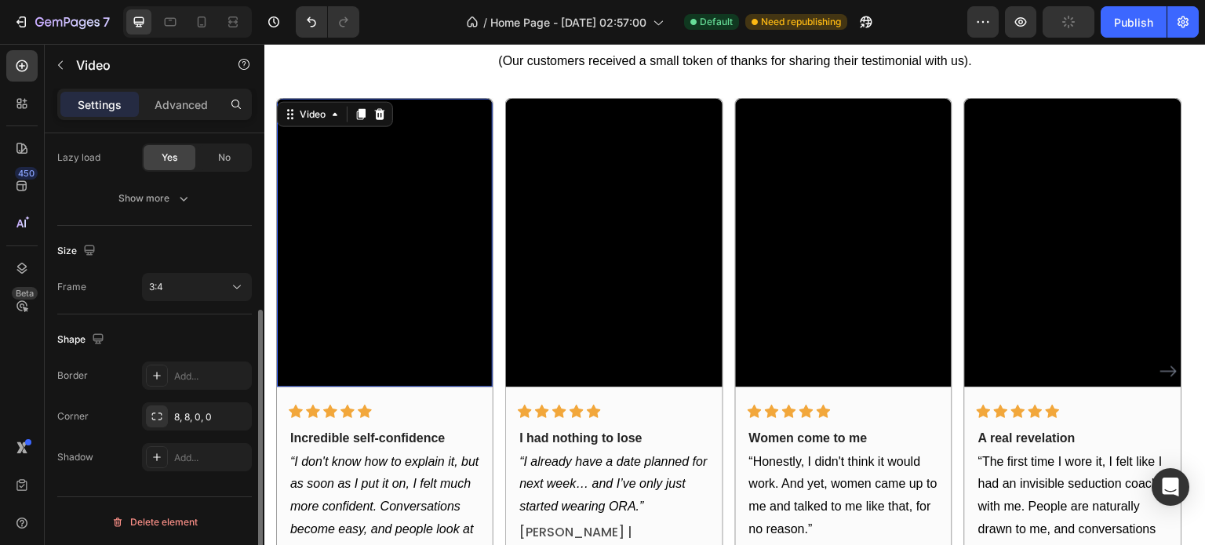
click at [414, 248] on video at bounding box center [385, 242] width 216 height 288
click at [401, 271] on video at bounding box center [385, 242] width 216 height 288
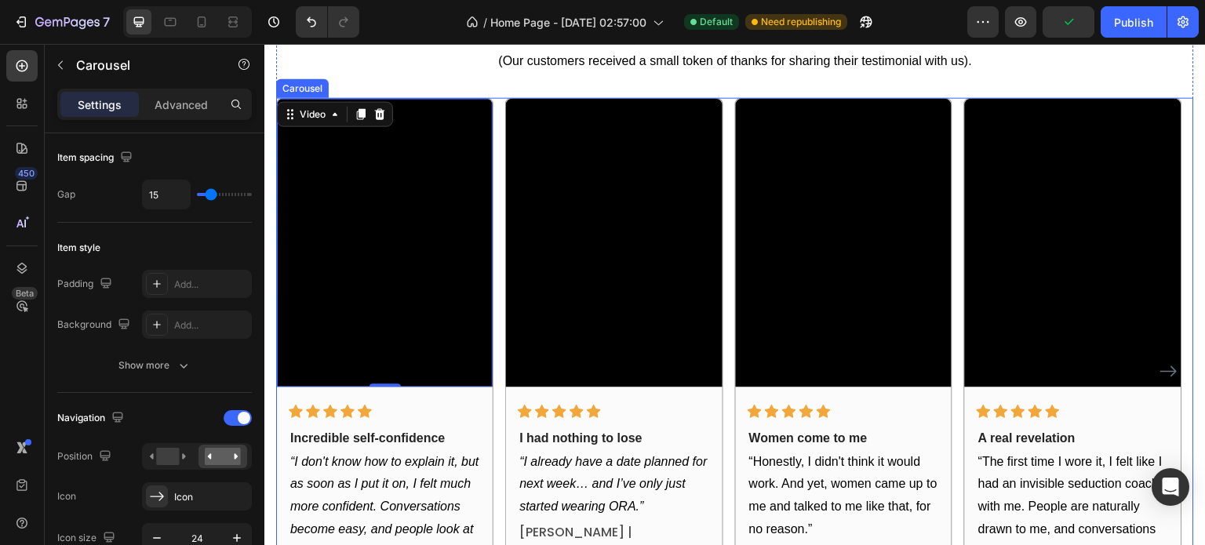
click at [495, 291] on div "Video 0 Icon Icon Icon Icon Icon Row Incredible self-confidence Text block “I d…" at bounding box center [735, 371] width 918 height 548
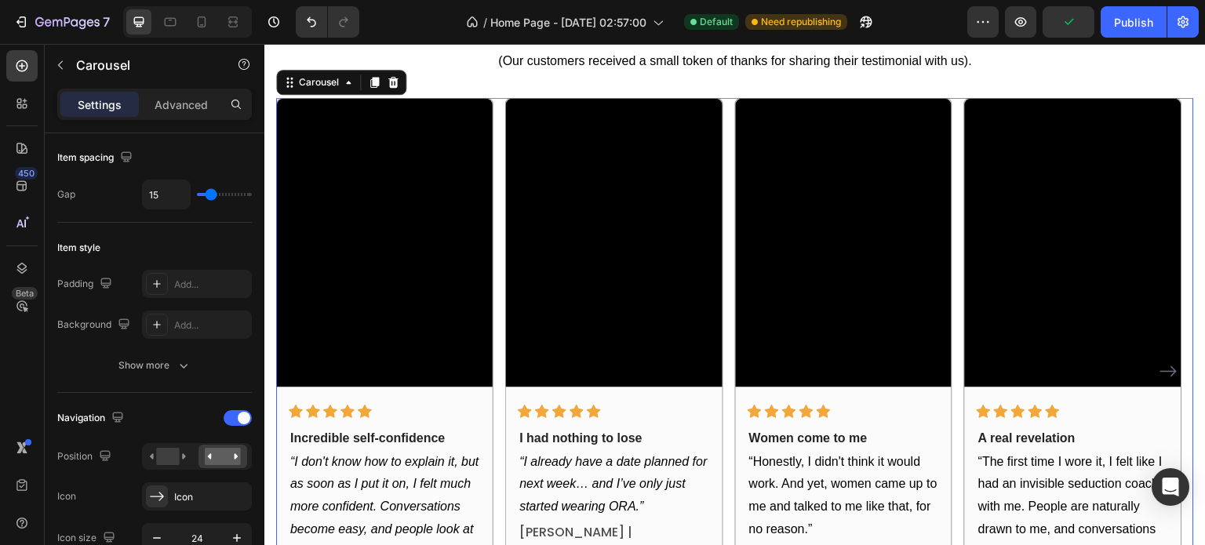
scroll to position [0, 0]
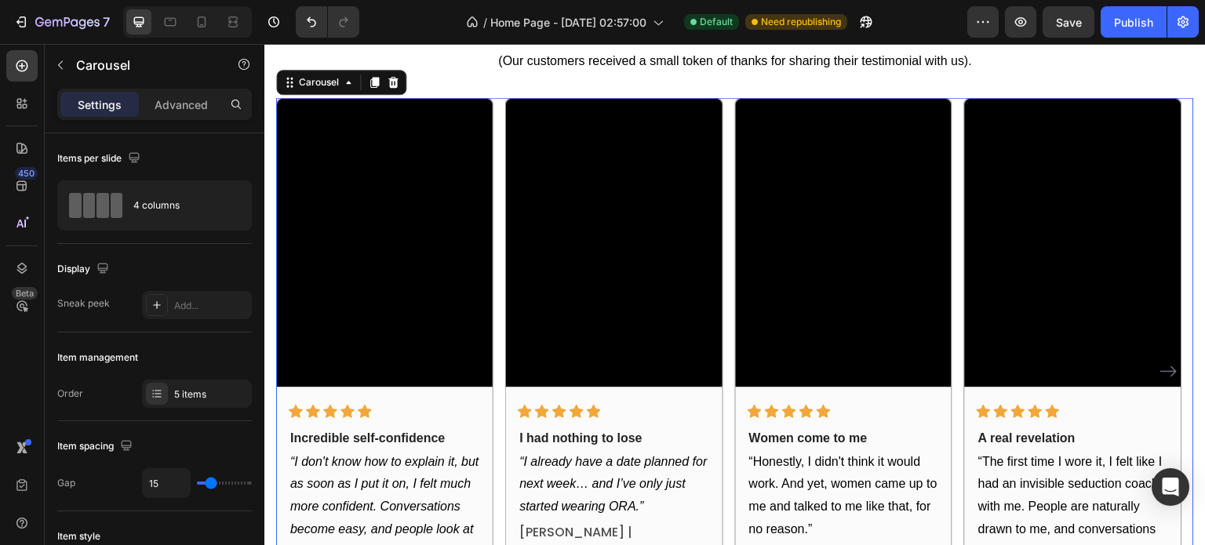
click at [959, 301] on div "Video Icon Icon Icon Icon Icon Row Incredible self-confidence Text block “I don…" at bounding box center [735, 371] width 918 height 548
click at [1119, 24] on div "Publish" at bounding box center [1133, 22] width 39 height 16
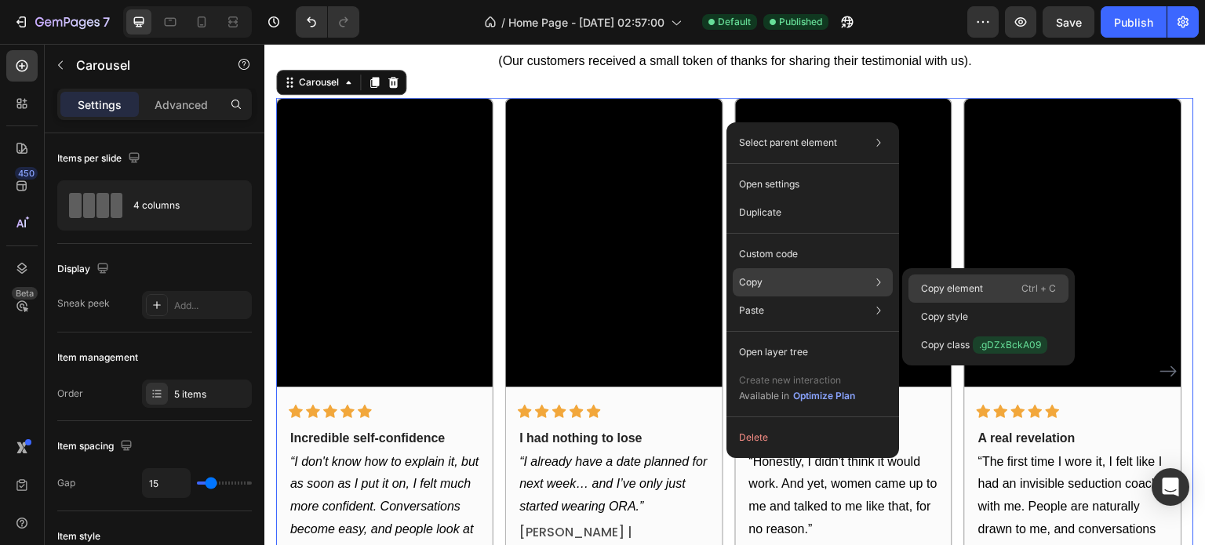
click at [930, 283] on p "Copy element" at bounding box center [952, 289] width 62 height 14
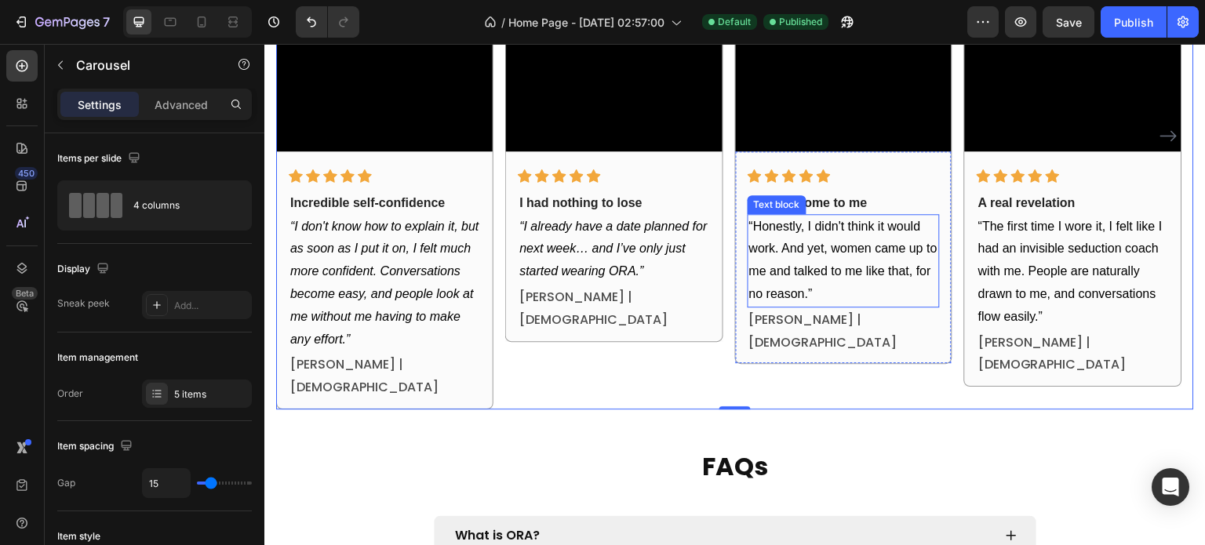
scroll to position [2222, 0]
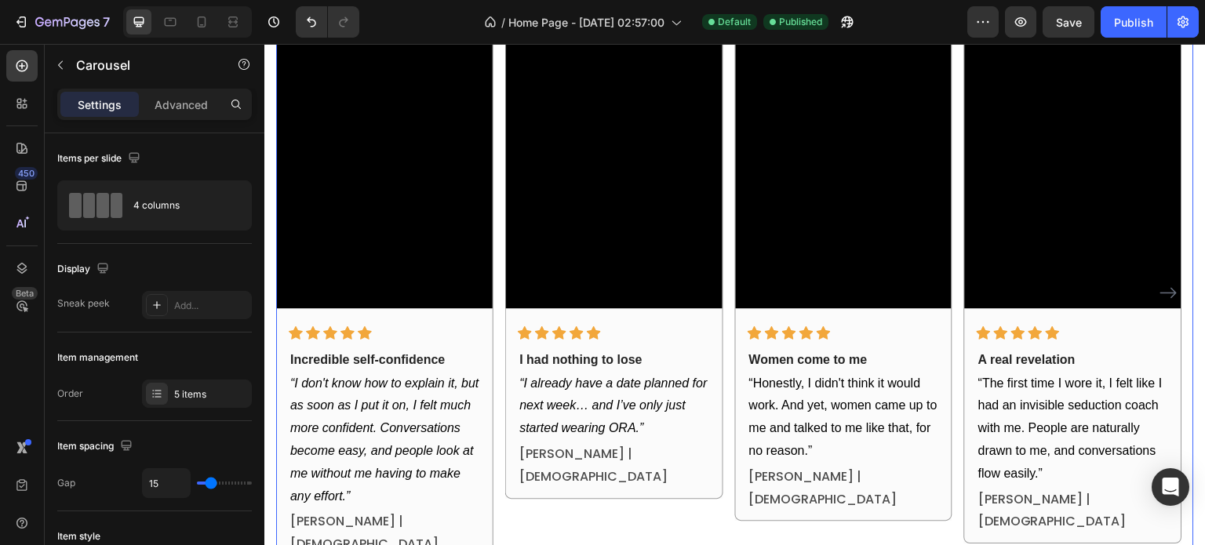
click at [1163, 284] on icon "Carousel Next Arrow" at bounding box center [1168, 292] width 19 height 19
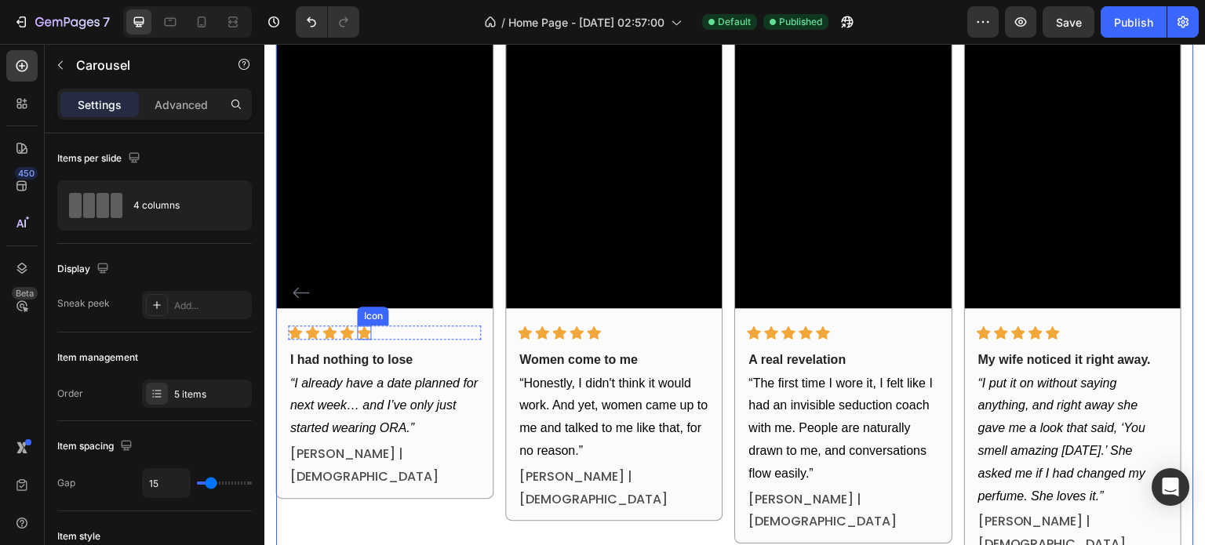
click at [339, 355] on p "I had nothing to lose" at bounding box center [384, 360] width 189 height 19
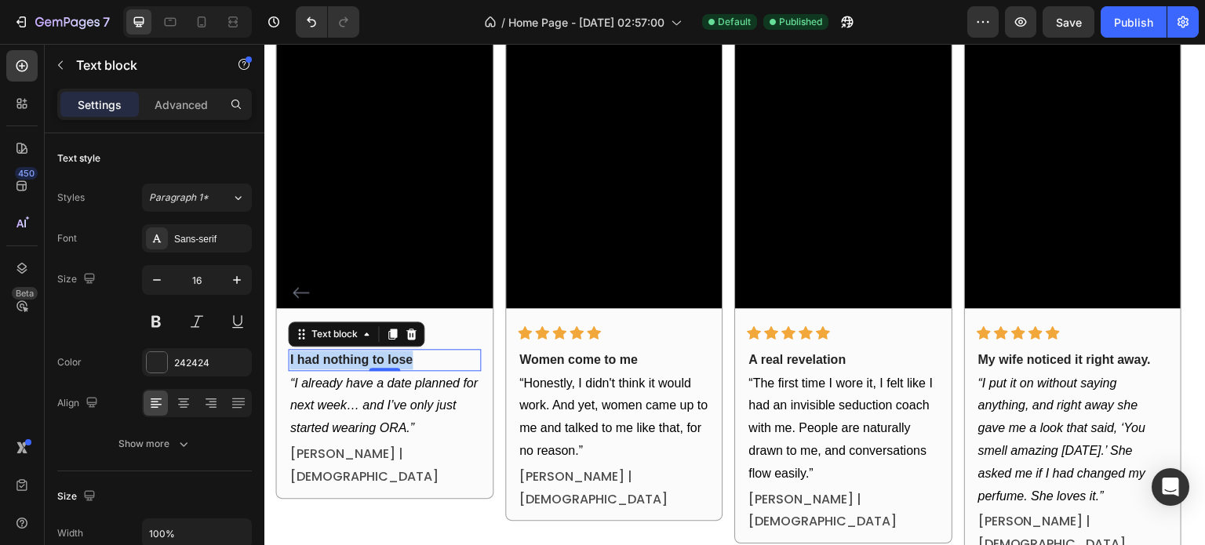
click at [339, 355] on p "I had nothing to lose" at bounding box center [384, 360] width 189 height 19
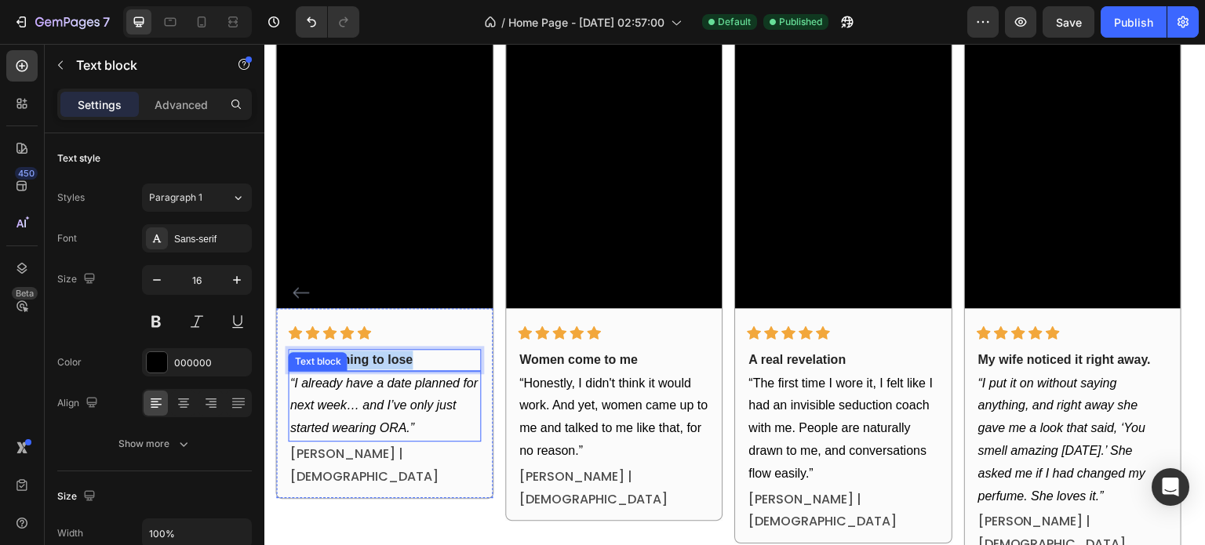
click at [338, 395] on p "“I already have a date planned for next week… and I’ve only just started wearin…" at bounding box center [384, 406] width 189 height 67
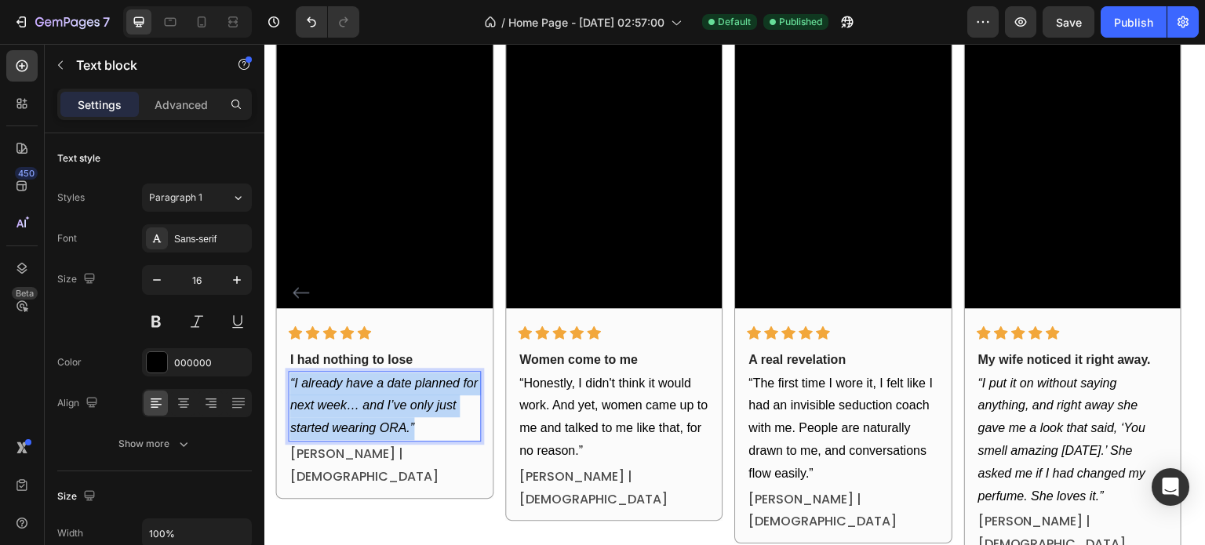
click at [338, 394] on p "“I already have a date planned for next week… and I’ve only just started wearin…" at bounding box center [384, 406] width 189 height 67
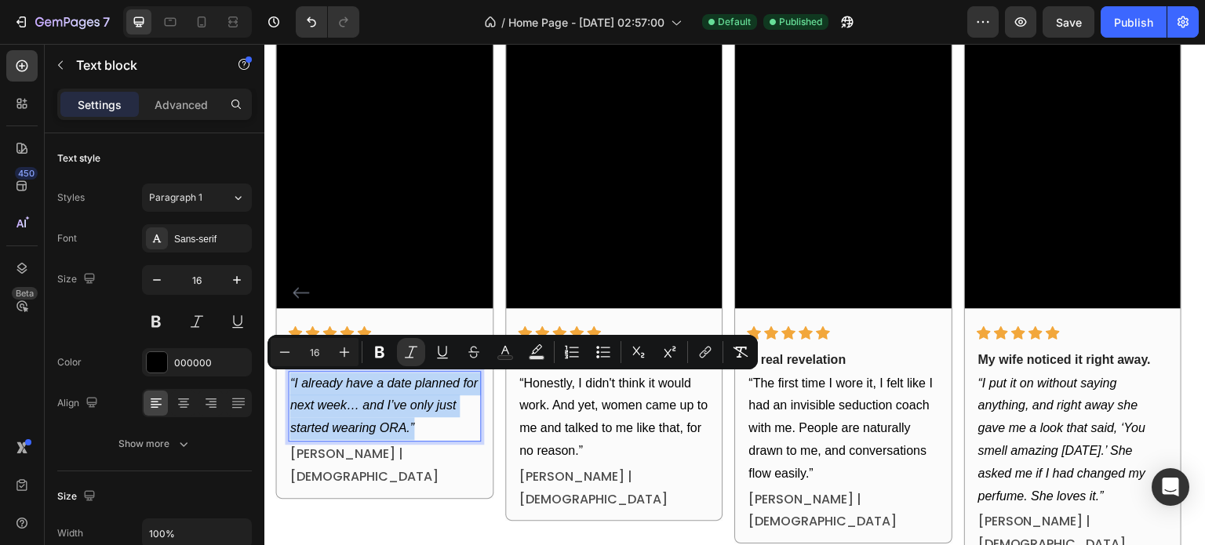
click at [376, 410] on icon "“I already have a date planned for next week… and I’ve only just started wearin…" at bounding box center [383, 406] width 187 height 59
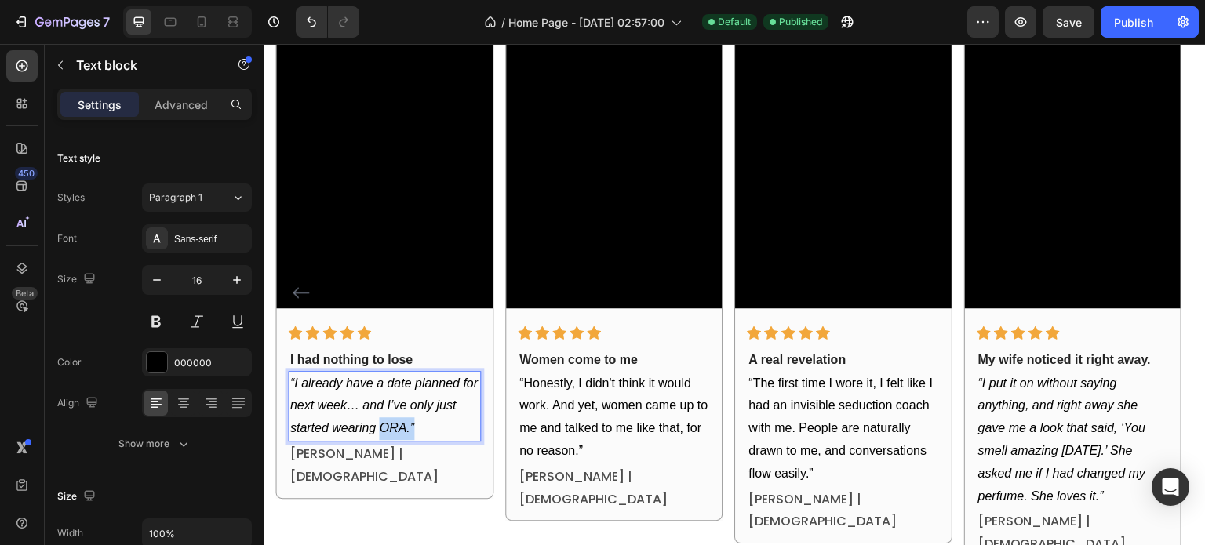
drag, startPoint x: 412, startPoint y: 431, endPoint x: 382, endPoint y: 428, distance: 29.9
click at [382, 428] on icon "“I already have a date planned for next week… and I’ve only just started wearin…" at bounding box center [383, 406] width 187 height 59
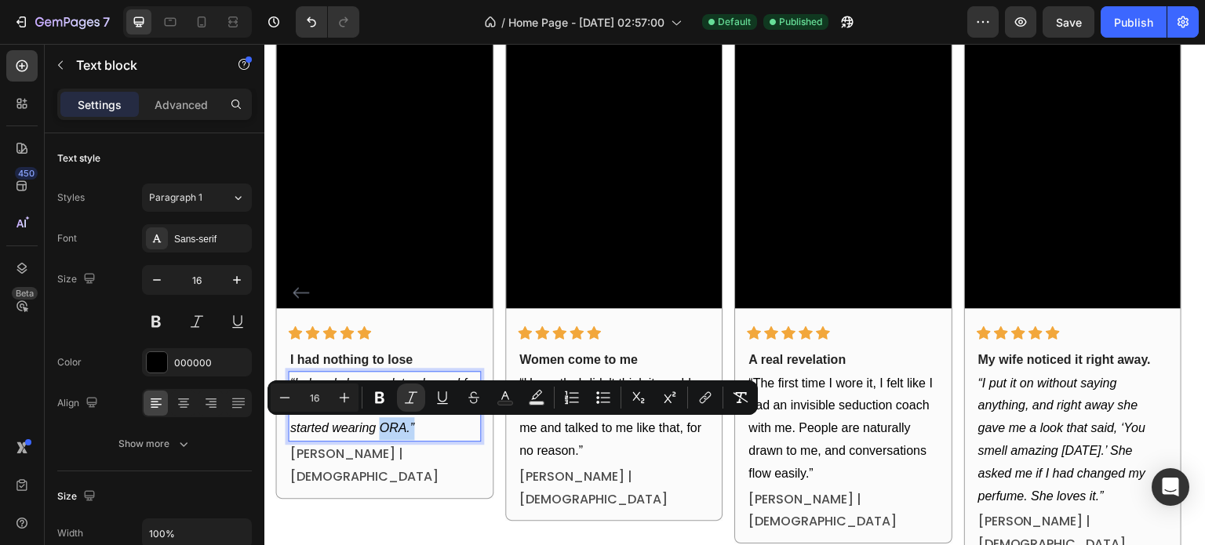
click at [402, 430] on icon "“I already have a date planned for next week… and I’ve only just started wearin…" at bounding box center [383, 406] width 187 height 59
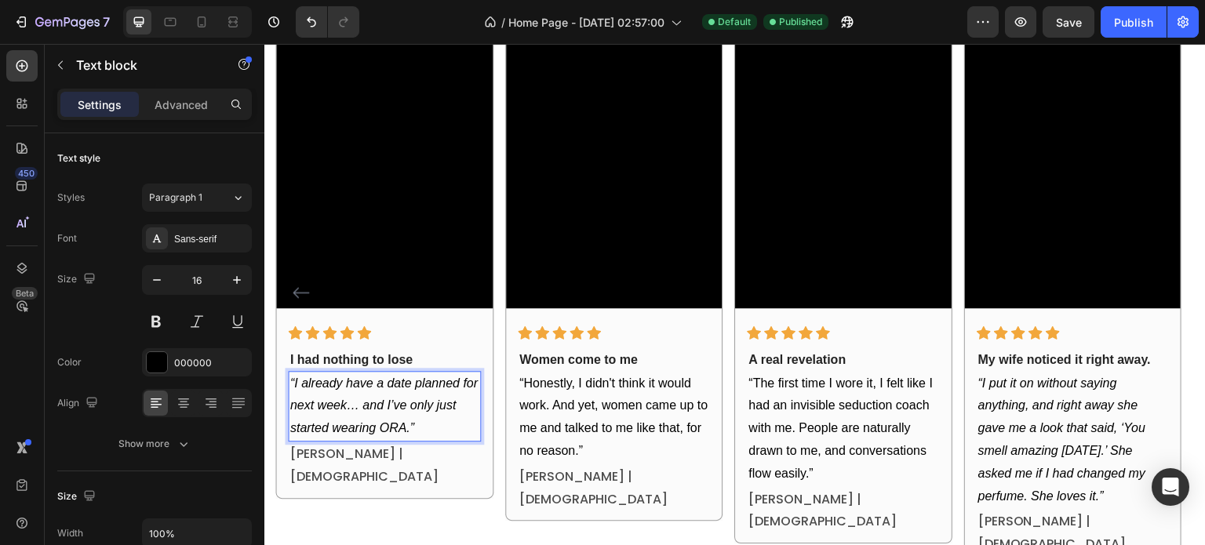
click at [413, 428] on icon "“I already have a date planned for next week… and I’ve only just started wearin…" at bounding box center [383, 406] width 187 height 59
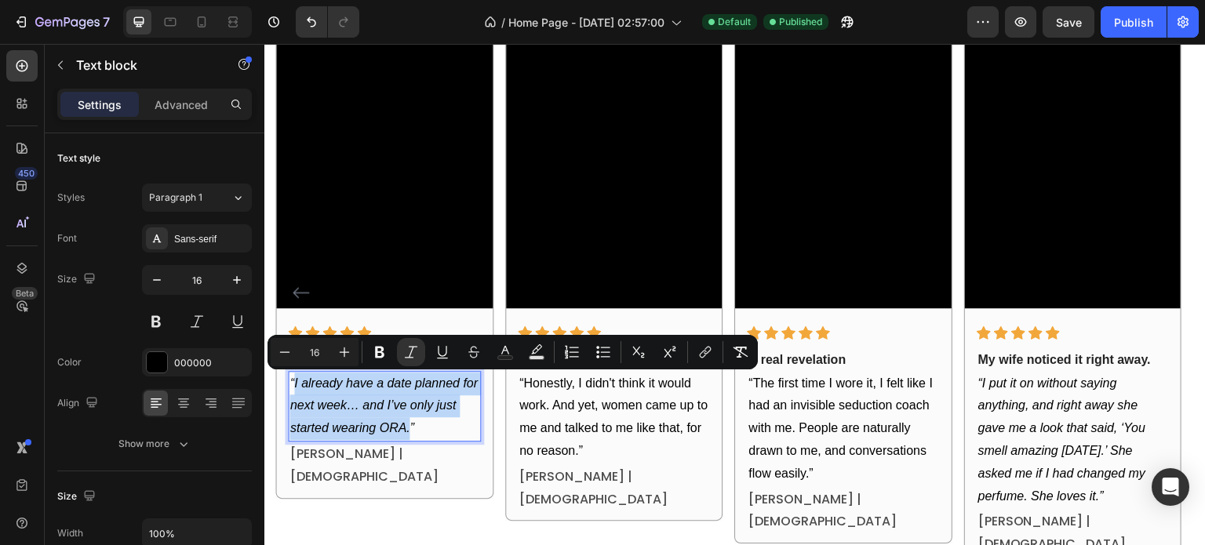
drag, startPoint x: 409, startPoint y: 430, endPoint x: 294, endPoint y: 388, distance: 122.6
click at [294, 388] on icon "“I already have a date planned for next week… and I’ve only just started wearin…" at bounding box center [383, 406] width 187 height 59
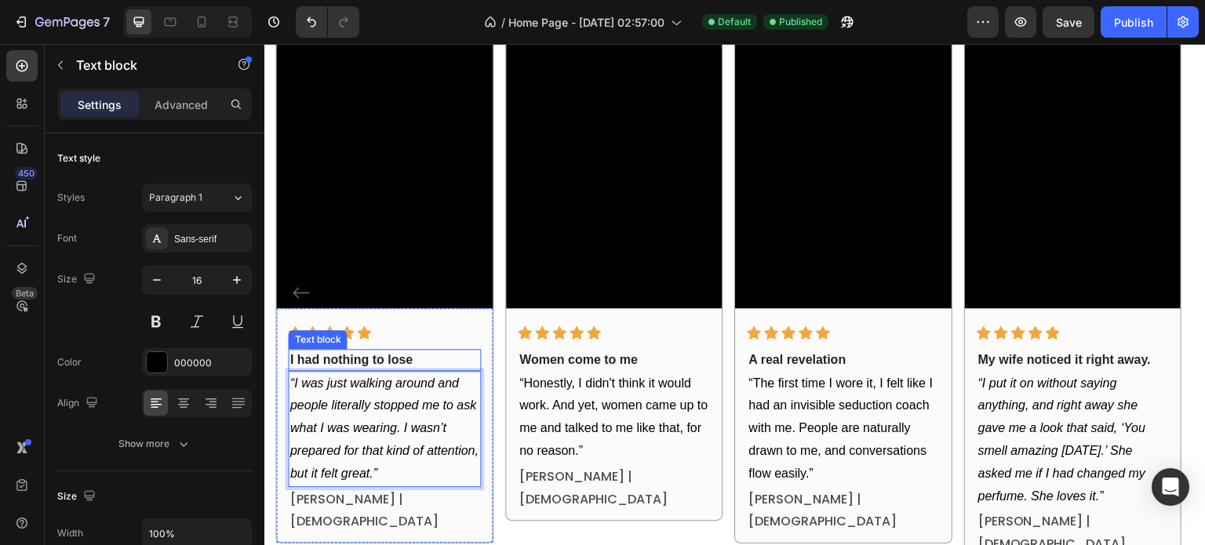
click at [351, 364] on p "I had nothing to lose" at bounding box center [384, 360] width 189 height 19
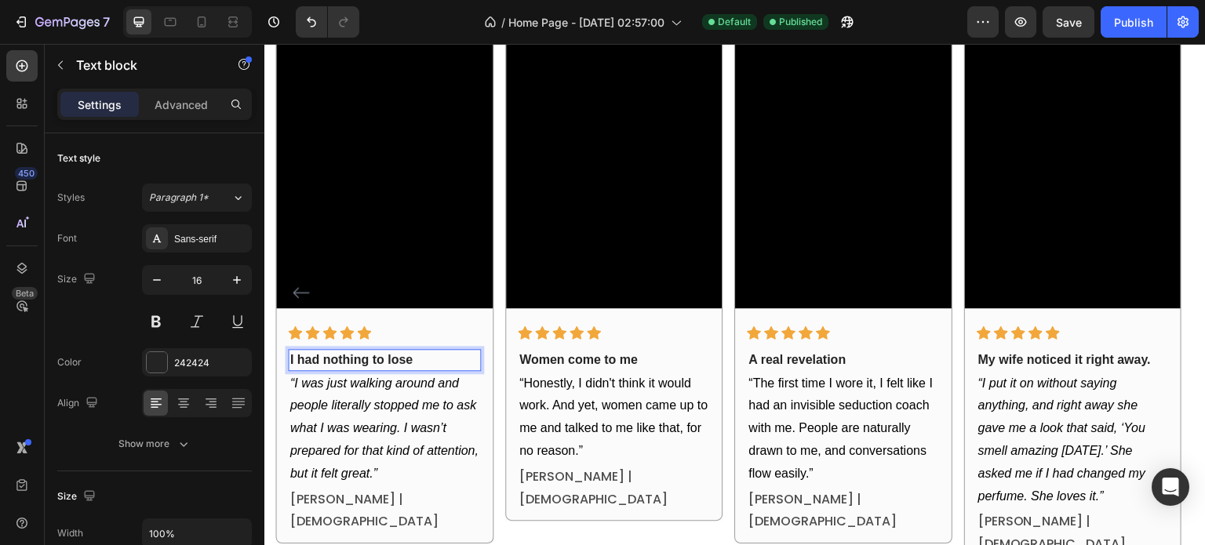
click at [351, 364] on p "I had nothing to lose" at bounding box center [384, 360] width 189 height 19
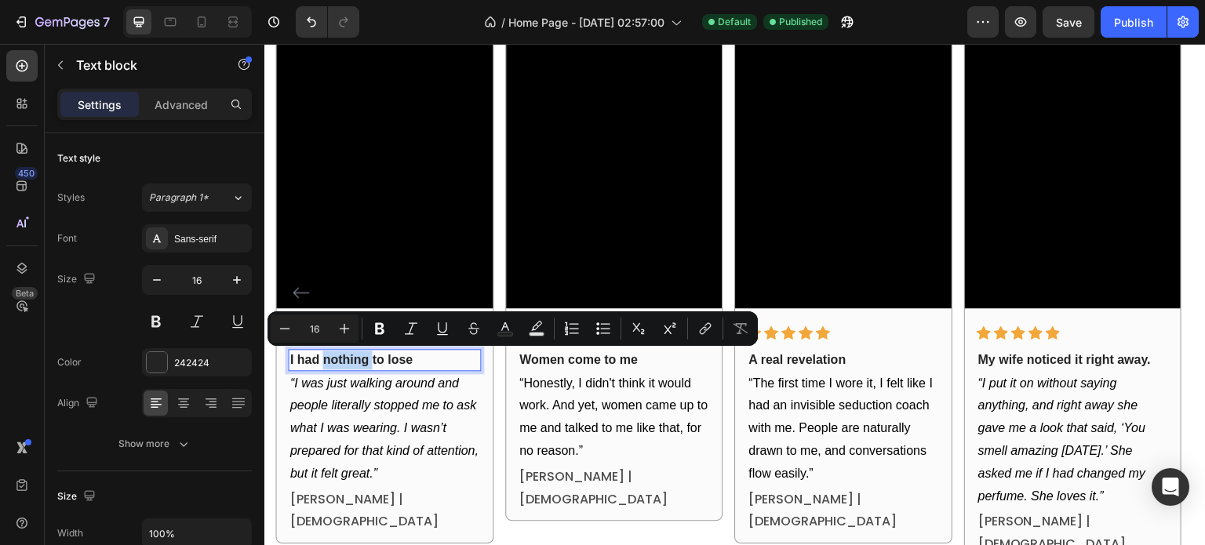
click at [351, 364] on p "I had nothing to lose" at bounding box center [384, 360] width 189 height 19
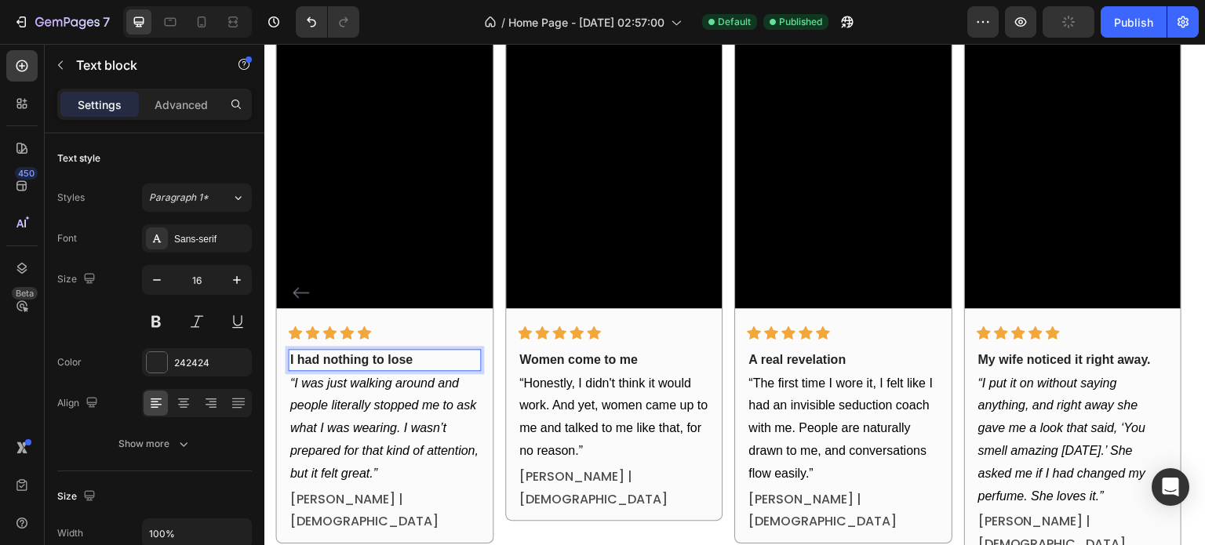
click at [351, 362] on p "I had nothing to lose" at bounding box center [384, 360] width 189 height 19
click at [351, 361] on p "I had nothing to lose" at bounding box center [384, 360] width 189 height 19
click at [351, 360] on p "I had nothing to lose" at bounding box center [384, 360] width 189 height 19
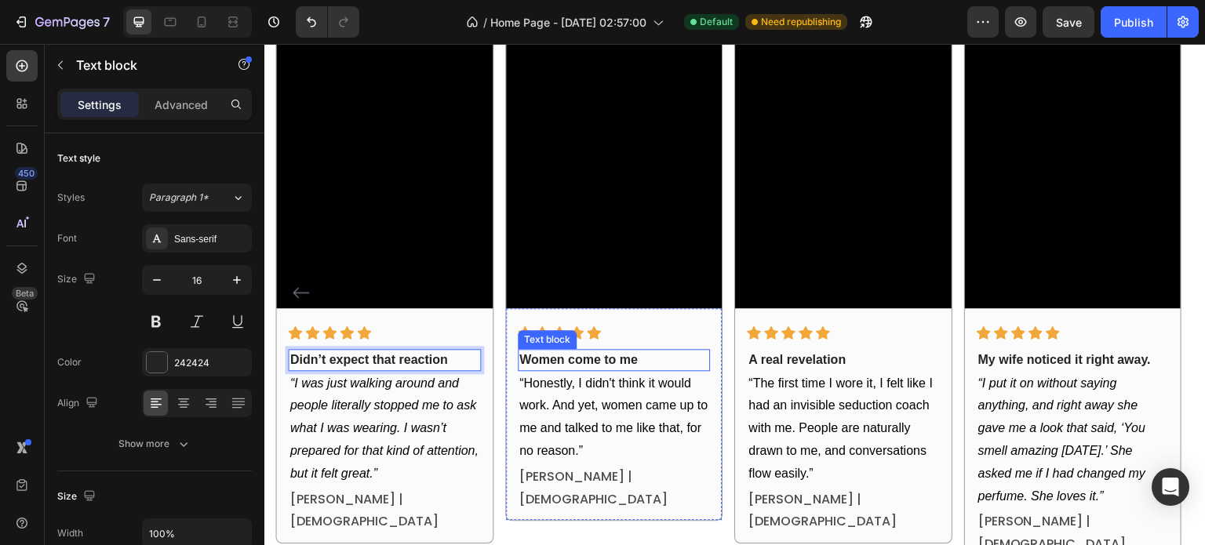
click at [564, 355] on p "Women come to me" at bounding box center [613, 360] width 189 height 19
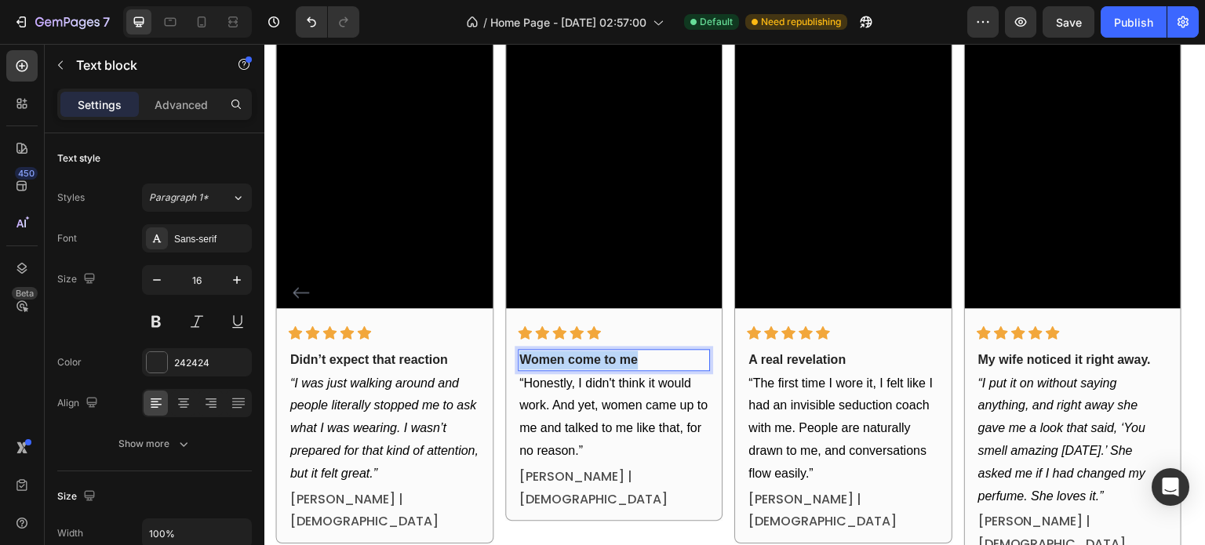
click at [564, 355] on p "Women come to me" at bounding box center [613, 360] width 189 height 19
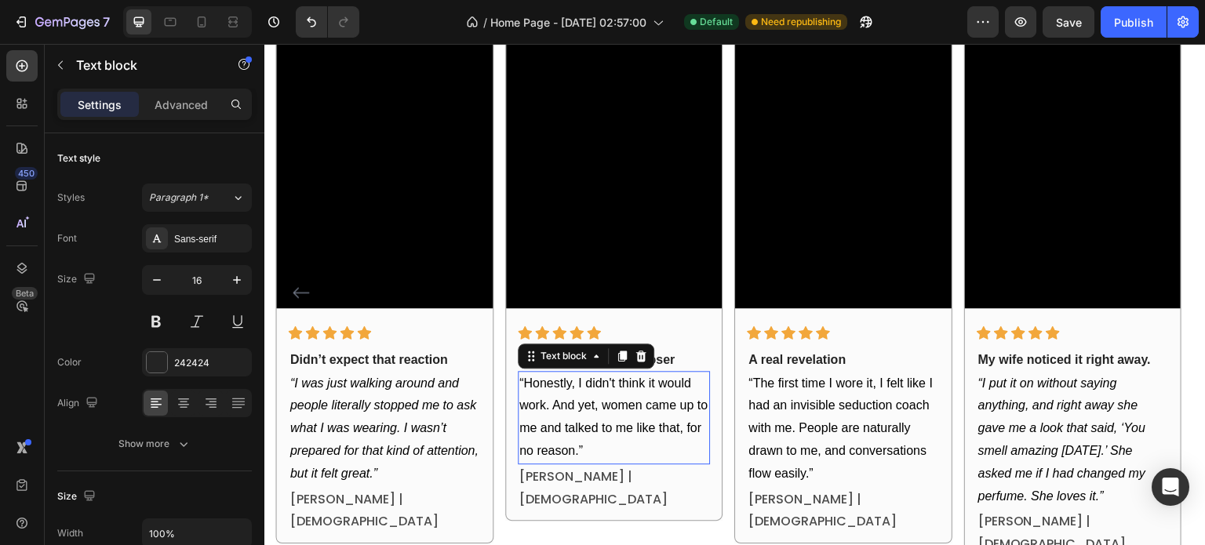
click at [594, 392] on p "“Honestly, I didn't think it would work. And yet, women came up to me and talke…" at bounding box center [613, 418] width 189 height 90
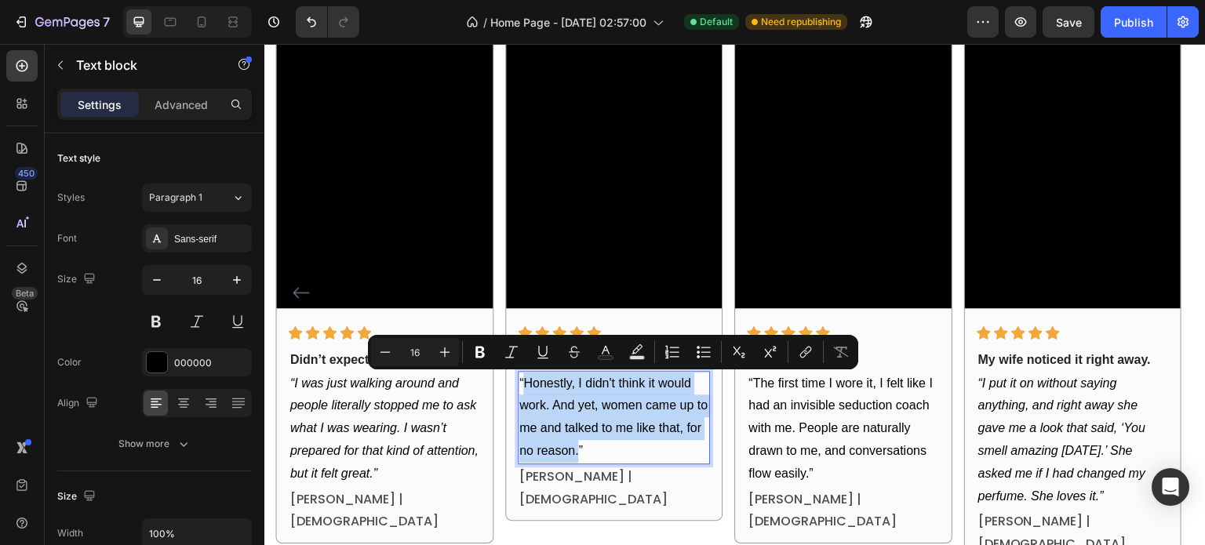
drag, startPoint x: 523, startPoint y: 389, endPoint x: 578, endPoint y: 451, distance: 82.8
click at [578, 451] on p "“Honestly, I didn't think it would work. And yet, women came up to me and talke…" at bounding box center [613, 418] width 189 height 90
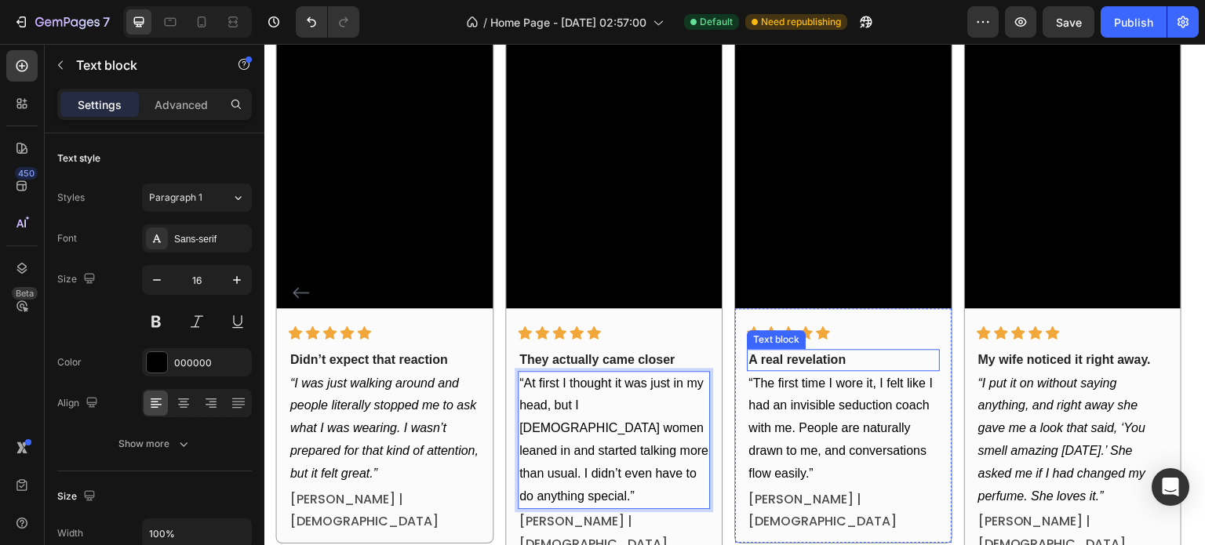
click at [831, 359] on p "A real revelation" at bounding box center [843, 360] width 189 height 19
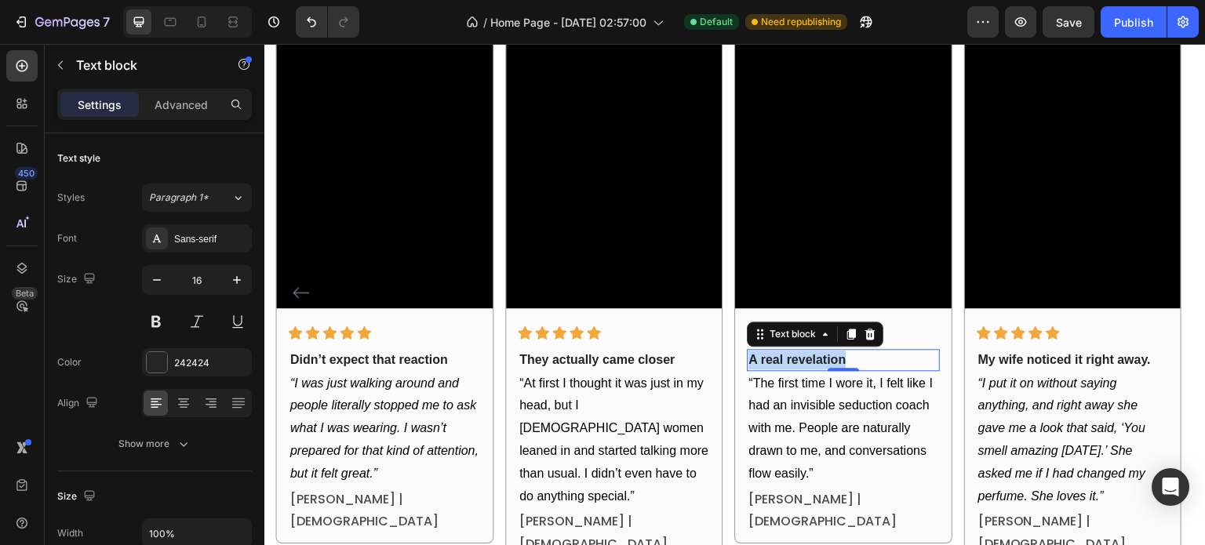
click at [831, 359] on p "A real revelation" at bounding box center [843, 360] width 189 height 19
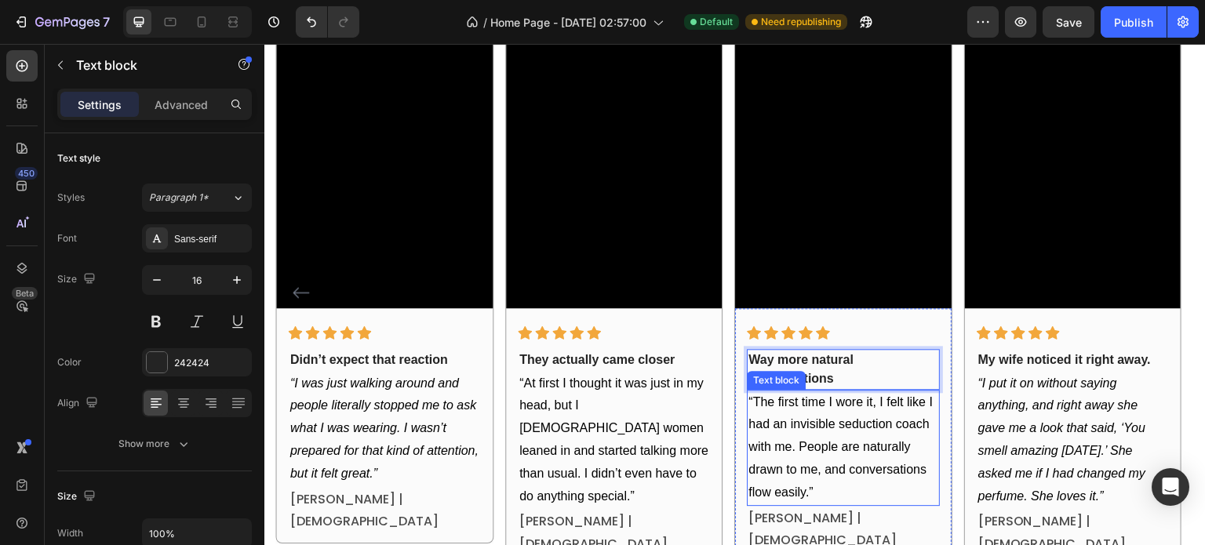
click at [783, 406] on p "“The first time I wore it, I felt like I had an invisible seduction coach with …" at bounding box center [843, 447] width 189 height 113
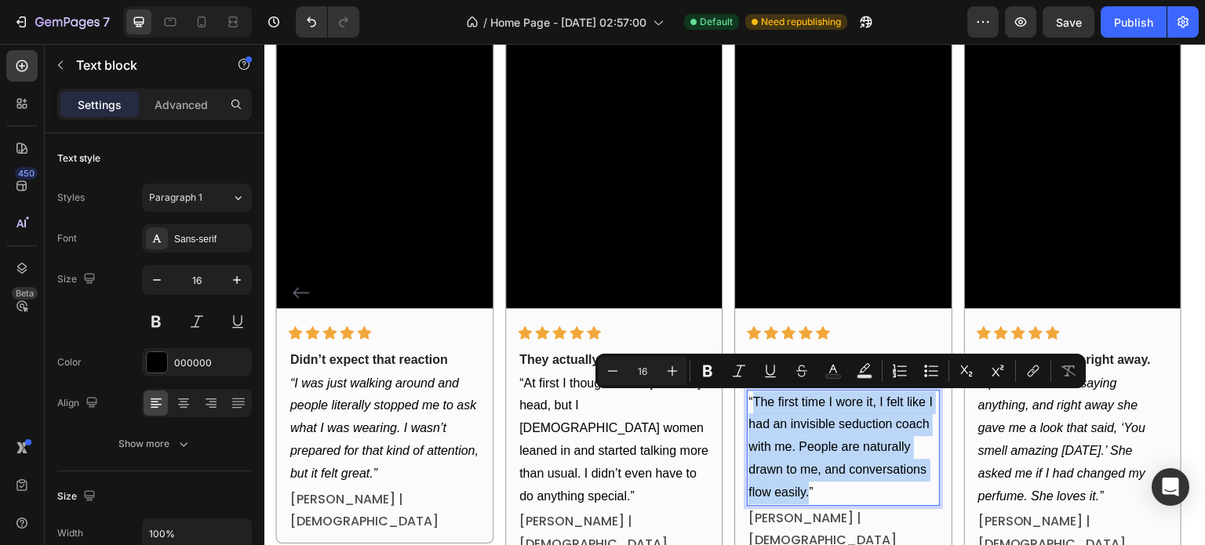
drag, startPoint x: 756, startPoint y: 402, endPoint x: 811, endPoint y: 497, distance: 109.0
click at [811, 497] on p "“The first time I wore it, I felt like I had an invisible seduction coach with …" at bounding box center [843, 447] width 189 height 113
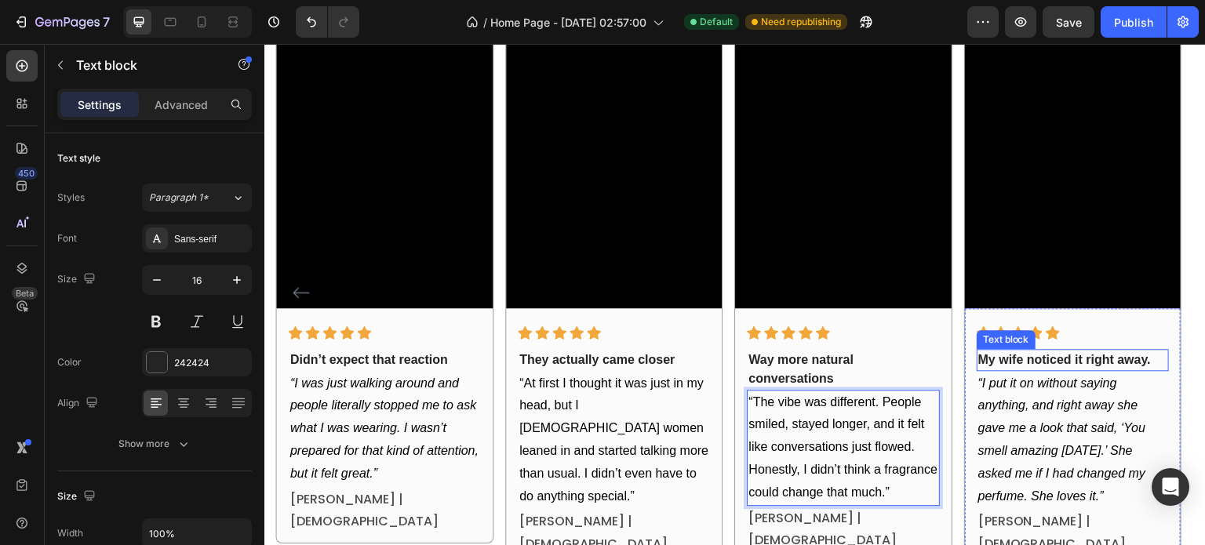
click at [1054, 356] on strong "My wife noticed it right away." at bounding box center [1064, 359] width 173 height 13
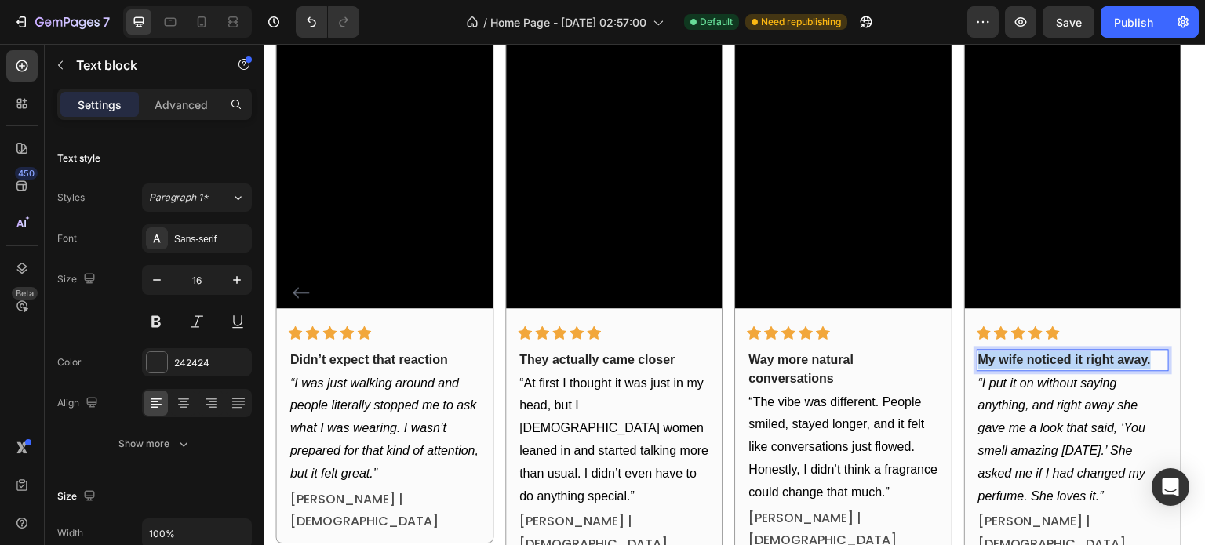
click at [1054, 356] on strong "My wife noticed it right away." at bounding box center [1064, 359] width 173 height 13
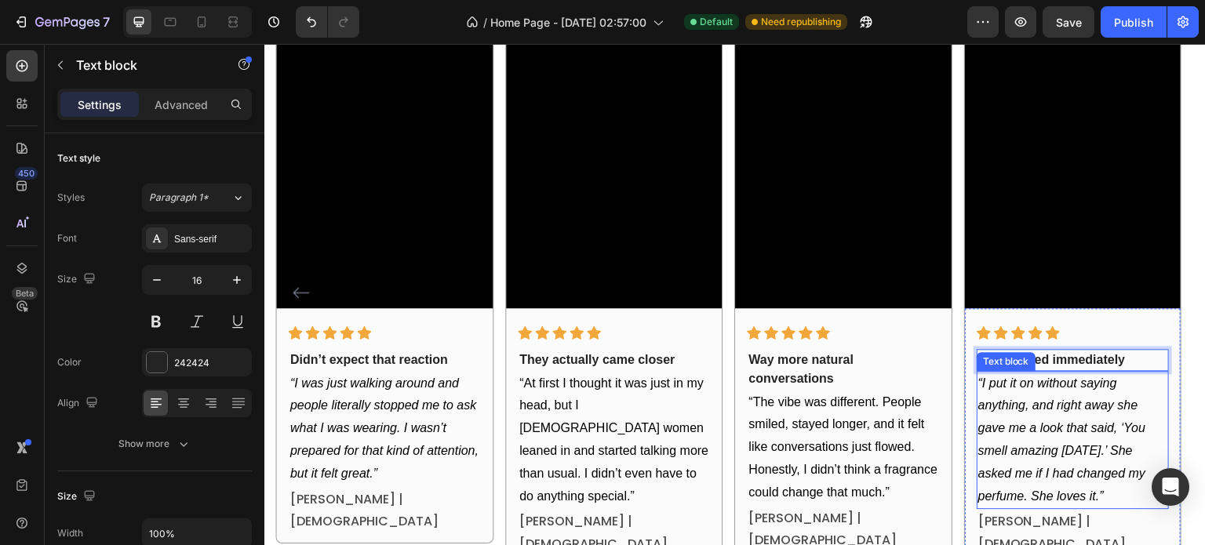
click at [1039, 407] on icon "“I put it on without saying anything, and right away she gave me a look that sa…" at bounding box center [1061, 440] width 167 height 126
click at [985, 381] on icon "“I put it on without saying anything, and right away she gave me a look that sa…" at bounding box center [1061, 440] width 167 height 126
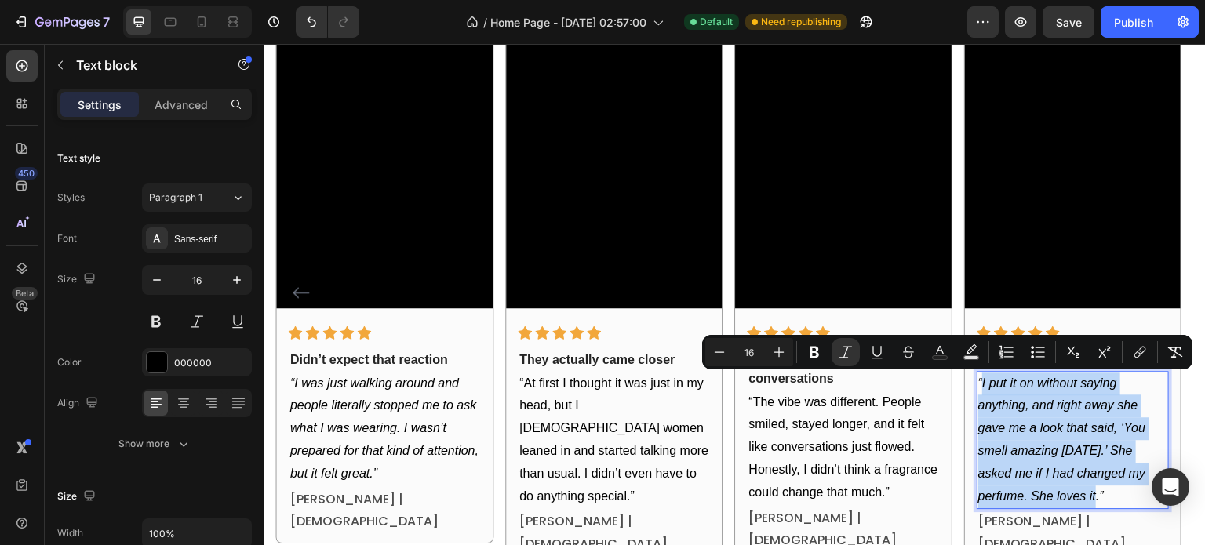
drag, startPoint x: 984, startPoint y: 386, endPoint x: 1048, endPoint y: 506, distance: 136.2
click at [1048, 506] on p "“I put it on without saying anything, and right away she gave me a look that sa…" at bounding box center [1072, 441] width 189 height 136
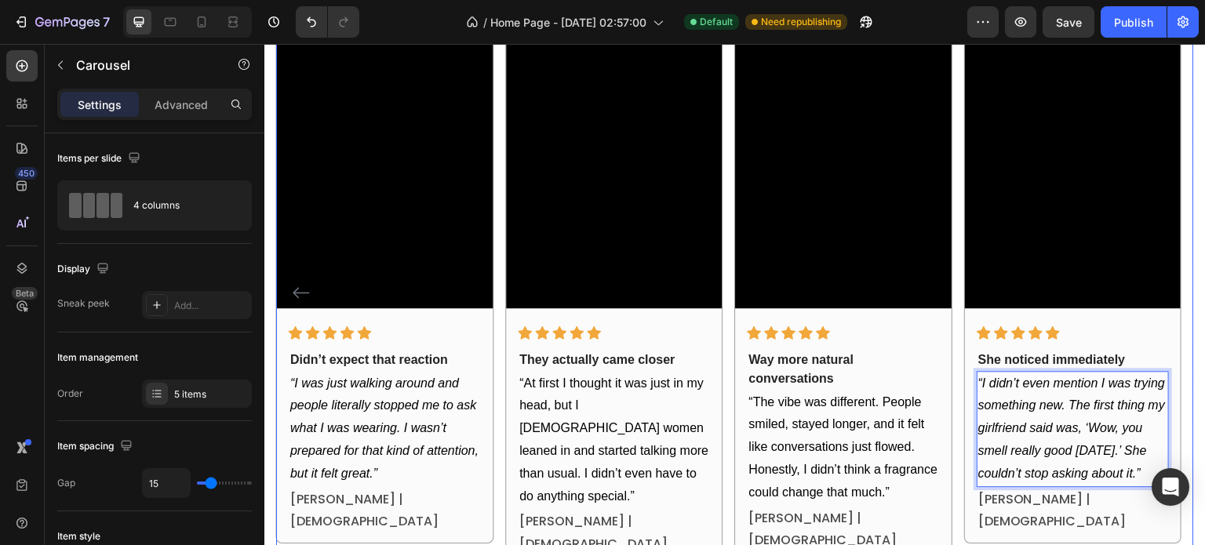
click at [1048, 529] on div "Video Icon Icon Icon Icon Icon Row She noticed immediately Text block “I didn’t…" at bounding box center [1072, 293] width 217 height 548
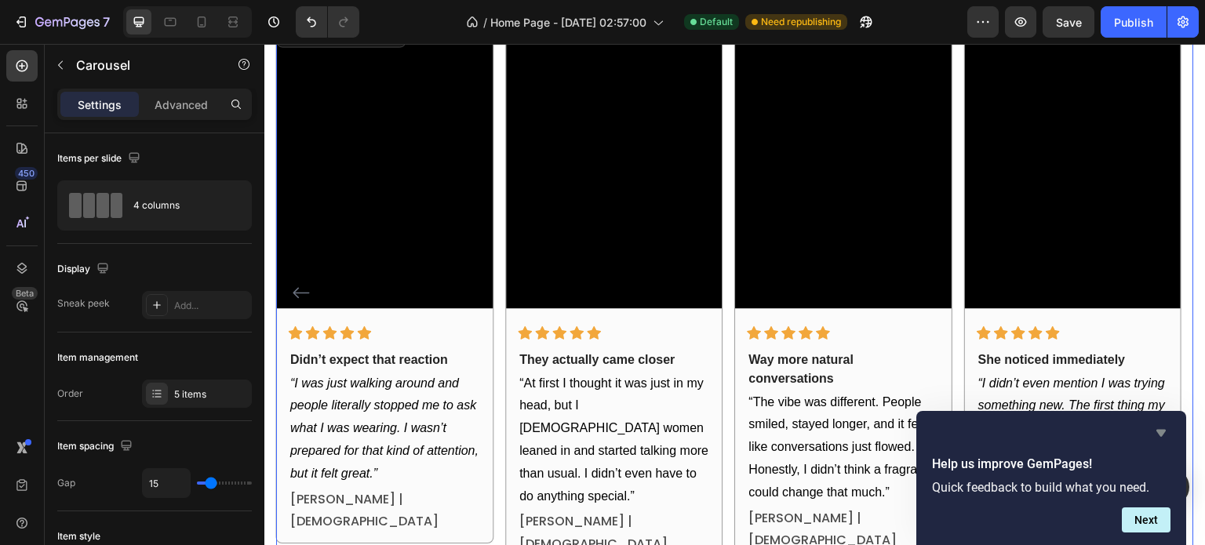
click at [1163, 432] on icon "Hide survey" at bounding box center [1160, 433] width 9 height 7
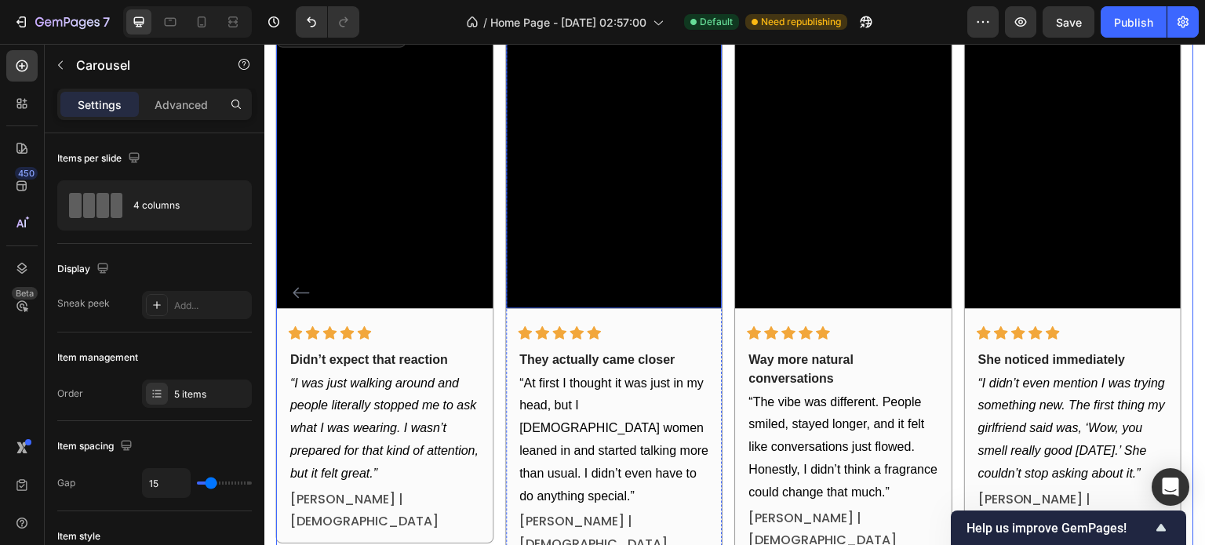
click at [498, 162] on div "Video Icon Icon Icon Icon Icon Row Incredible self-confidence Text block “I don…" at bounding box center [735, 293] width 918 height 548
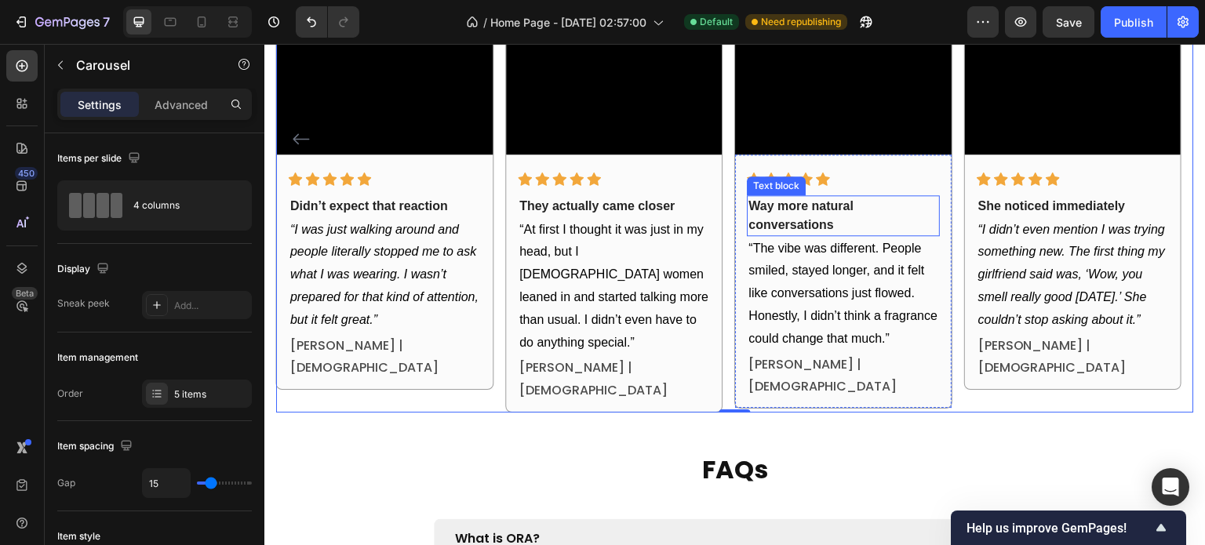
scroll to position [2378, 0]
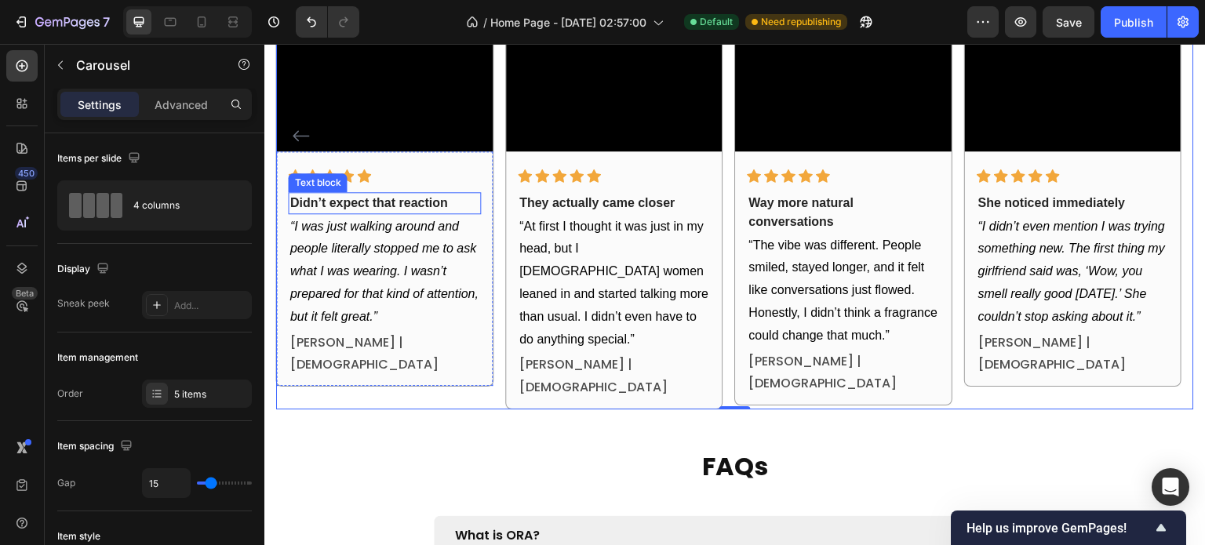
click at [383, 202] on p "Didn’t expect that reaction" at bounding box center [384, 203] width 189 height 19
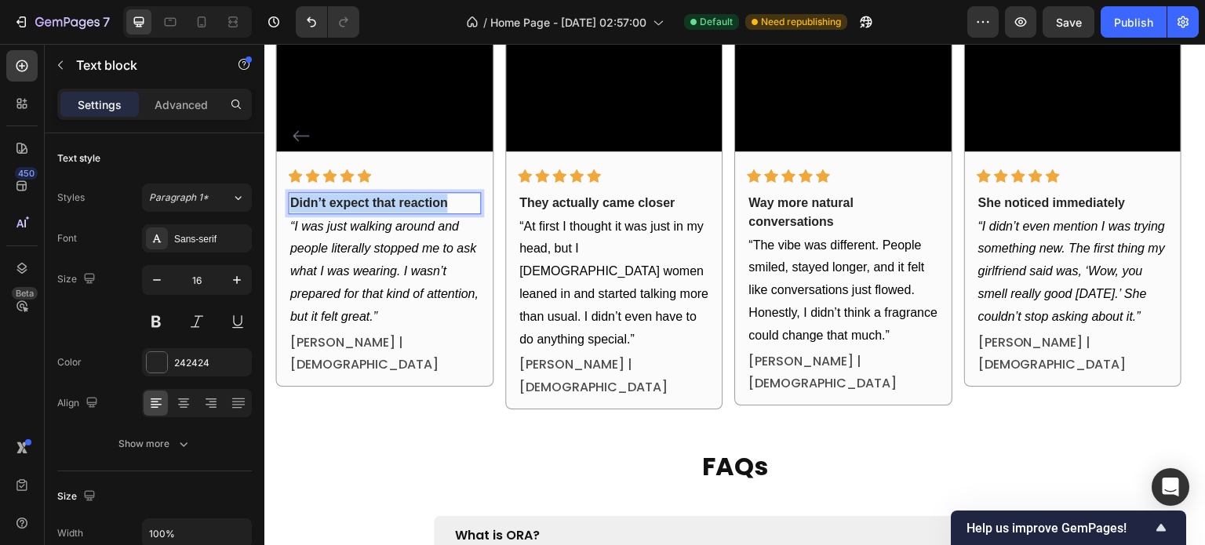
click at [383, 202] on p "Didn’t expect that reaction" at bounding box center [384, 203] width 189 height 19
click at [343, 228] on icon "“I was just walking around and people literally stopped me to ask what I was we…" at bounding box center [384, 272] width 188 height 104
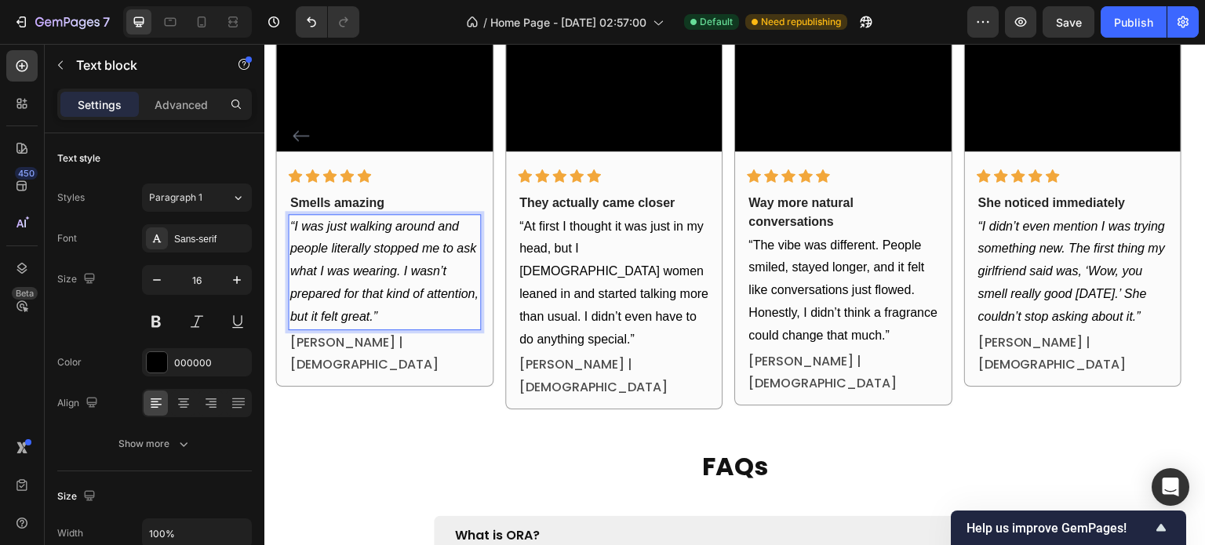
click at [297, 221] on icon "“I was just walking around and people literally stopped me to ask what I was we…" at bounding box center [384, 272] width 188 height 104
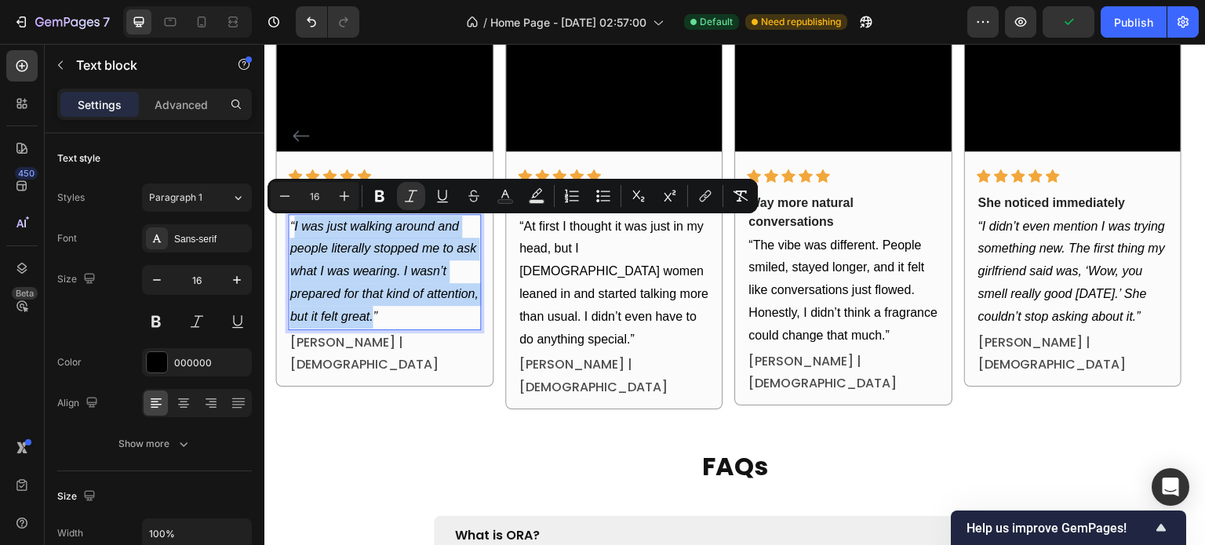
drag, startPoint x: 295, startPoint y: 228, endPoint x: 373, endPoint y: 315, distance: 117.2
click at [373, 315] on icon "“I was just walking around and people literally stopped me to ask what I was we…" at bounding box center [384, 272] width 188 height 104
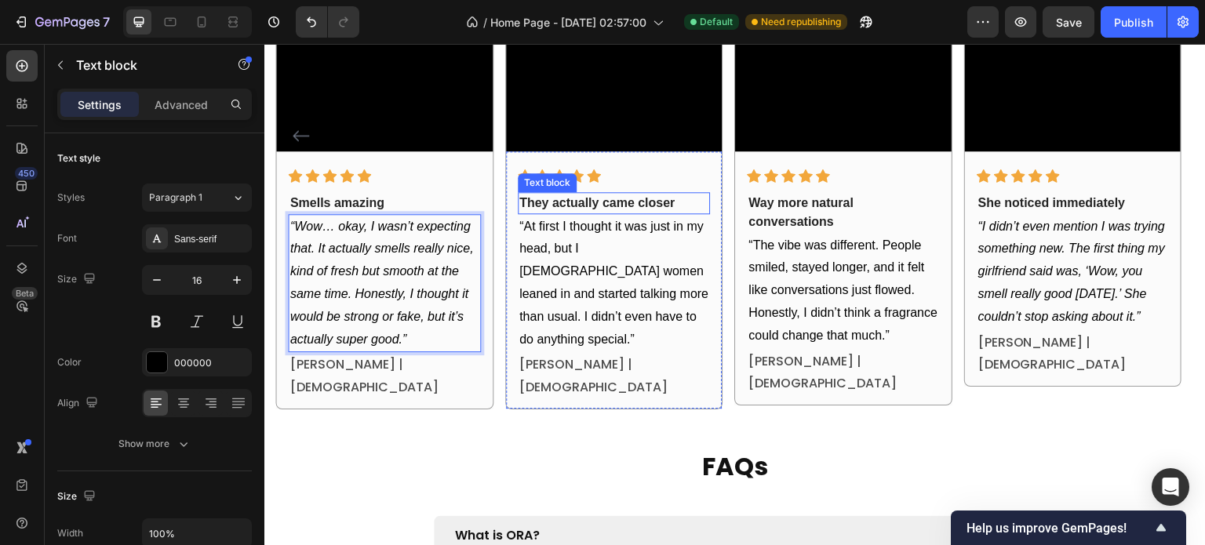
click at [595, 203] on p "They actually came closer" at bounding box center [613, 203] width 189 height 19
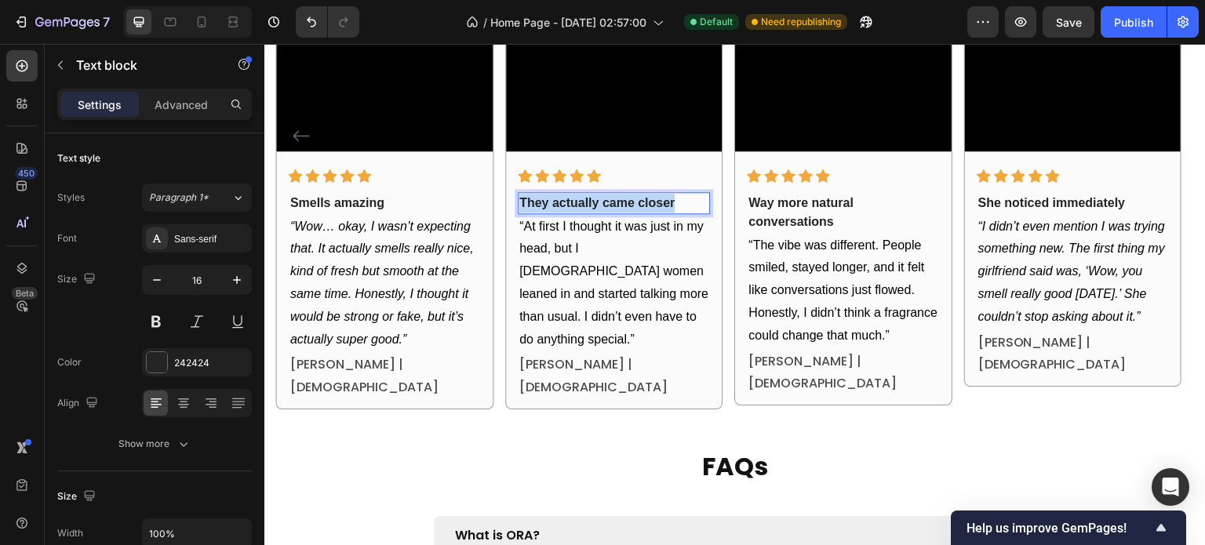
click at [595, 203] on p "They actually came closer" at bounding box center [613, 203] width 189 height 19
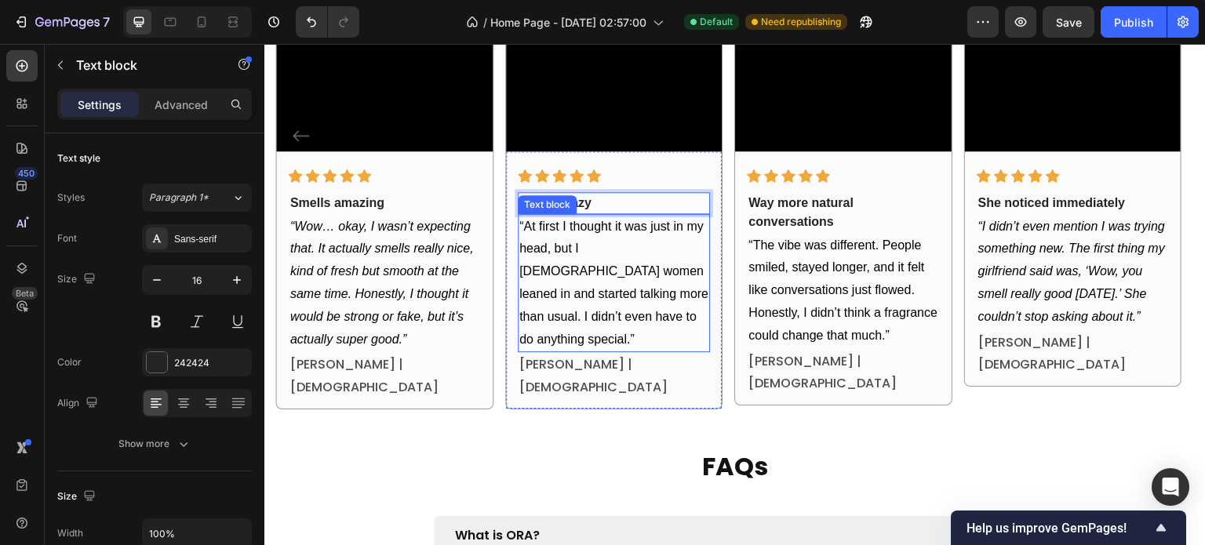
click at [571, 246] on p "“At first I thought it was just in my head, but I swear women leaned in and sta…" at bounding box center [613, 284] width 189 height 136
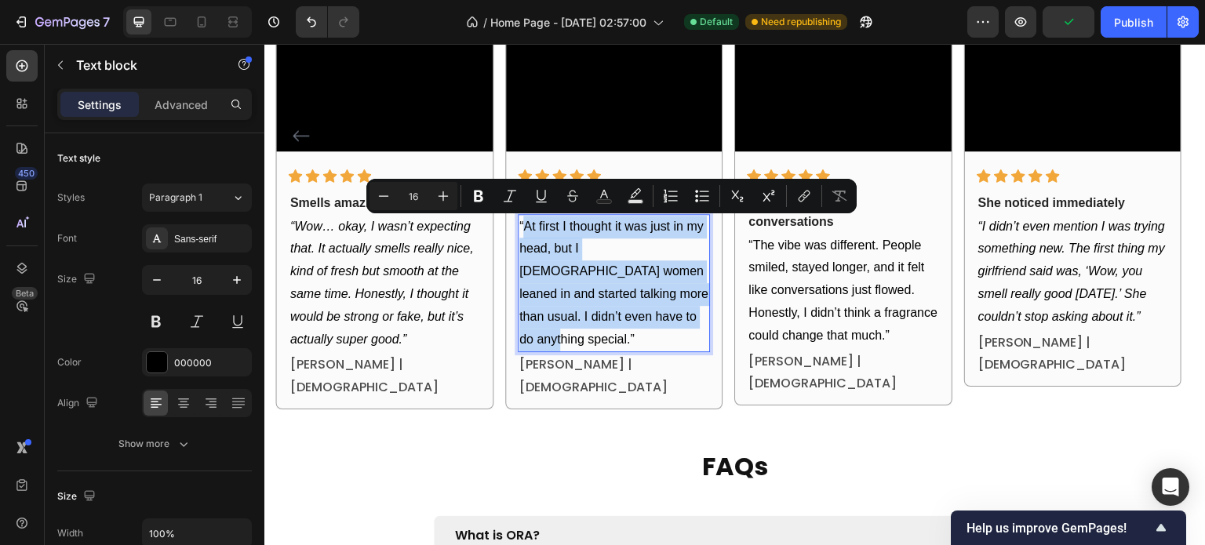
drag, startPoint x: 526, startPoint y: 224, endPoint x: 613, endPoint y: 320, distance: 128.9
click at [613, 320] on p "“At first I thought it was just in my head, but I swear women leaned in and sta…" at bounding box center [613, 284] width 189 height 136
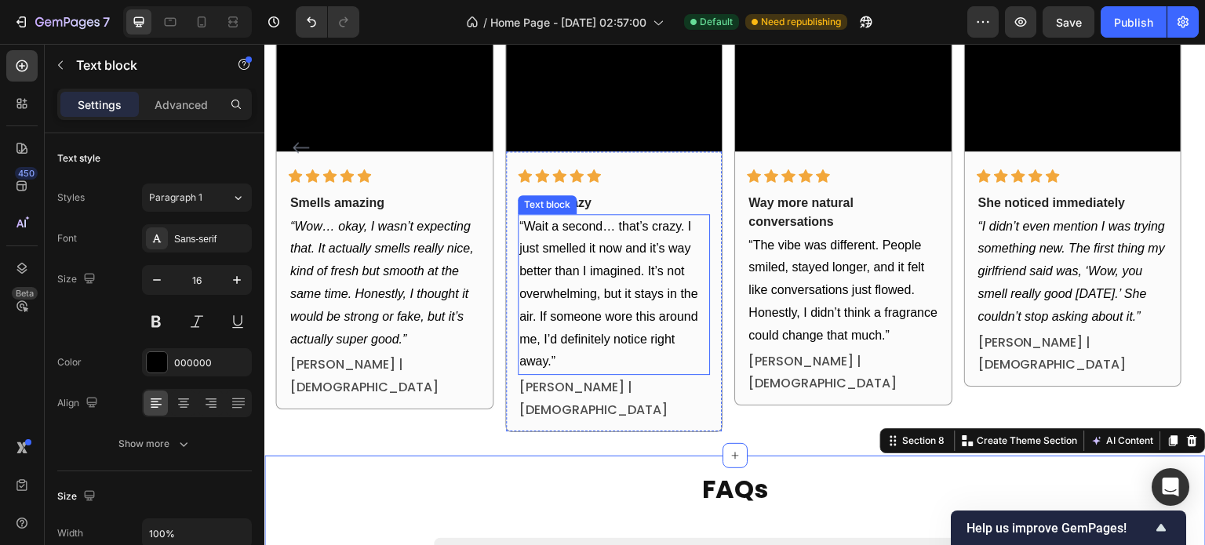
click at [559, 289] on p "“Wait a second… that’s crazy. I just smelled it now and it’s way better than I …" at bounding box center [613, 295] width 189 height 158
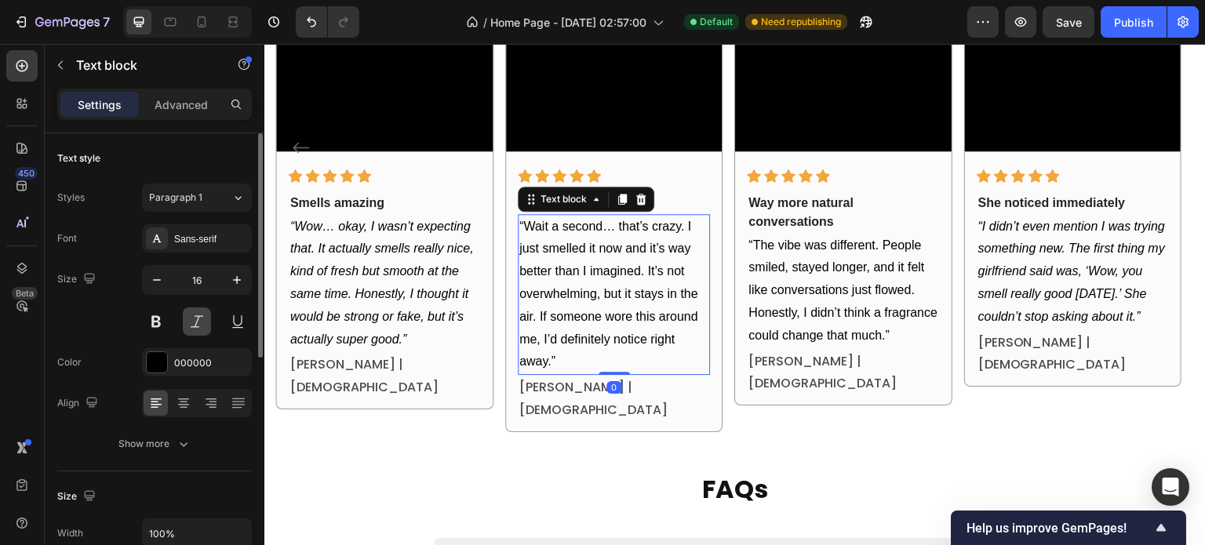
click at [185, 312] on button at bounding box center [197, 322] width 28 height 28
click at [129, 331] on div "Size 16" at bounding box center [154, 300] width 195 height 71
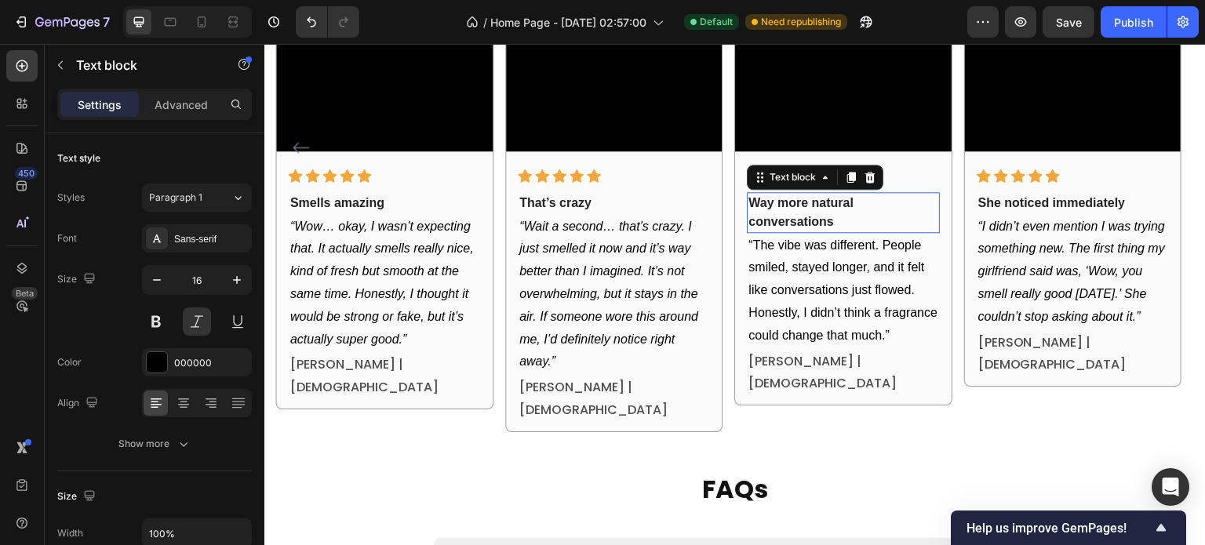
click at [816, 206] on p "Way more natural conversations" at bounding box center [843, 213] width 189 height 38
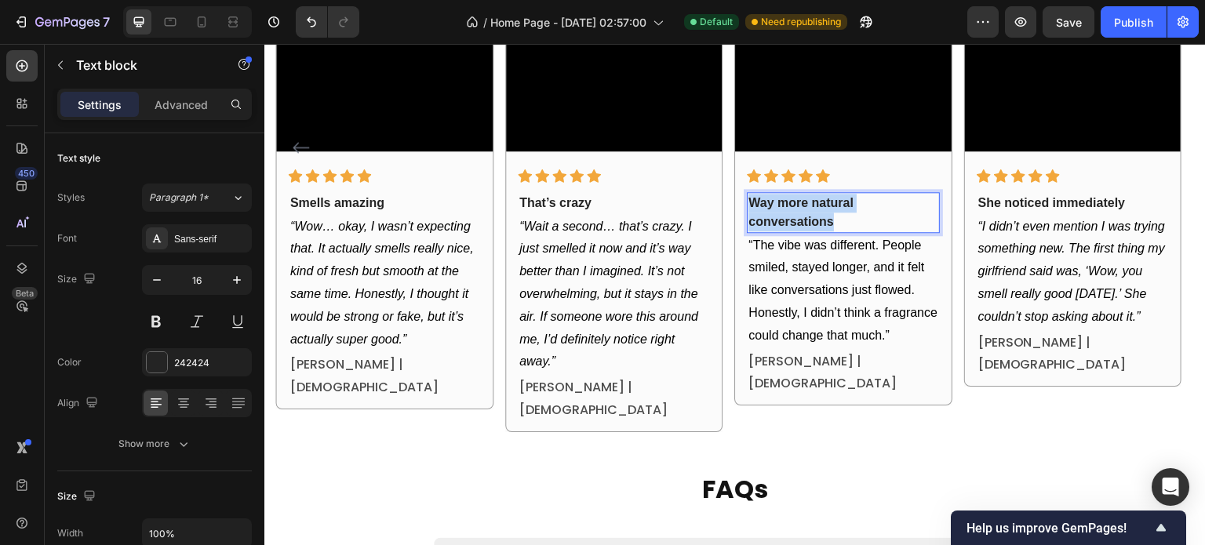
click at [816, 206] on p "Way more natural conversations" at bounding box center [843, 213] width 189 height 38
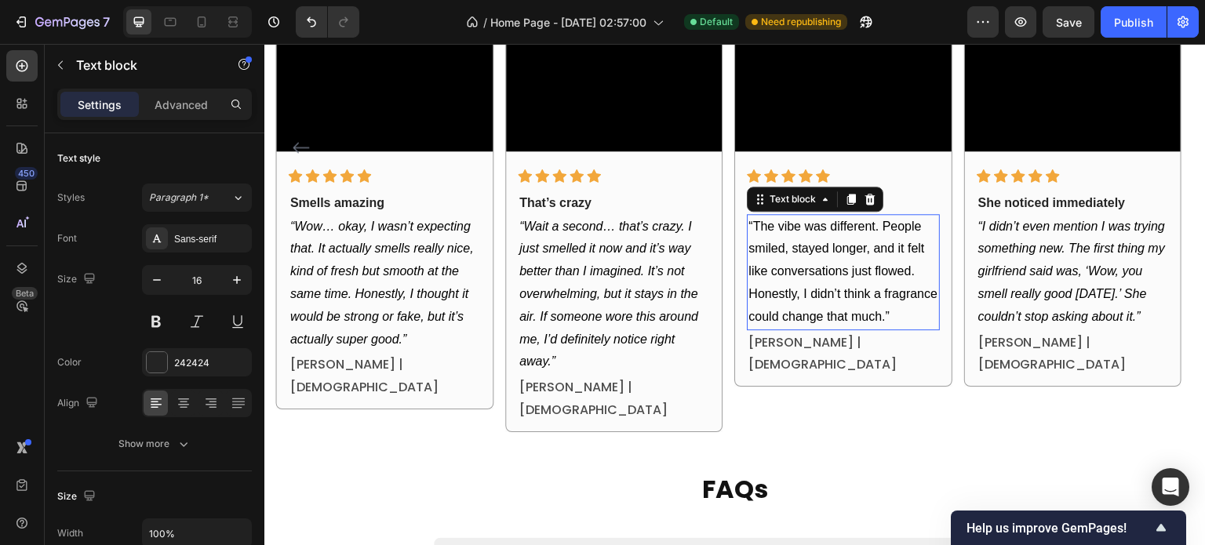
click at [819, 294] on p "“The vibe was different. People smiled, stayed longer, and it felt like convers…" at bounding box center [843, 272] width 189 height 113
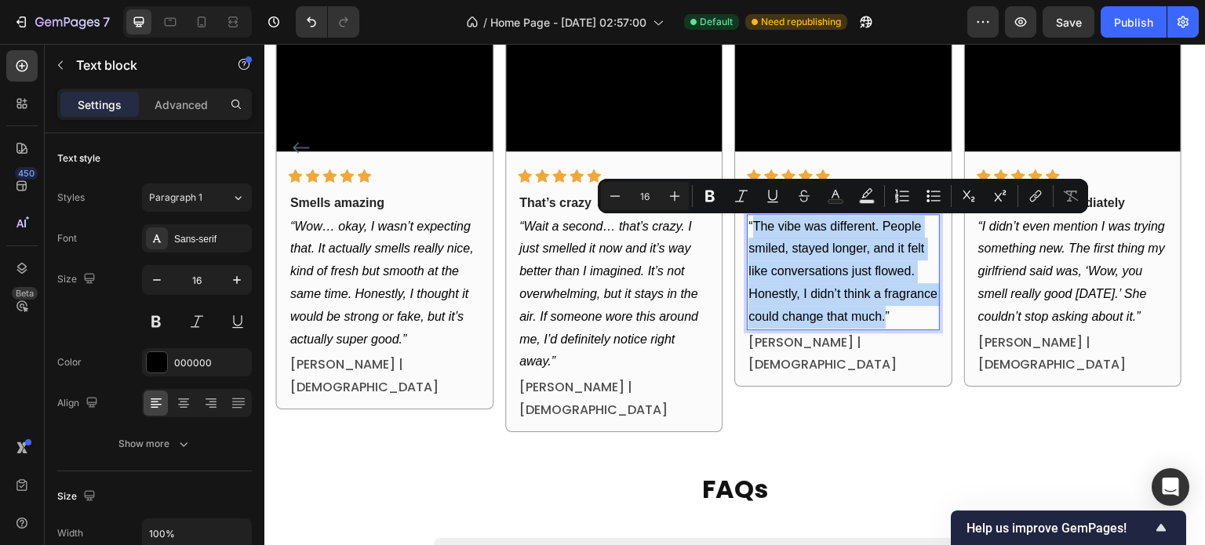
drag, startPoint x: 887, startPoint y: 318, endPoint x: 755, endPoint y: 227, distance: 160.2
click at [755, 227] on p "“The vibe was different. People smiled, stayed longer, and it felt like convers…" at bounding box center [843, 272] width 189 height 113
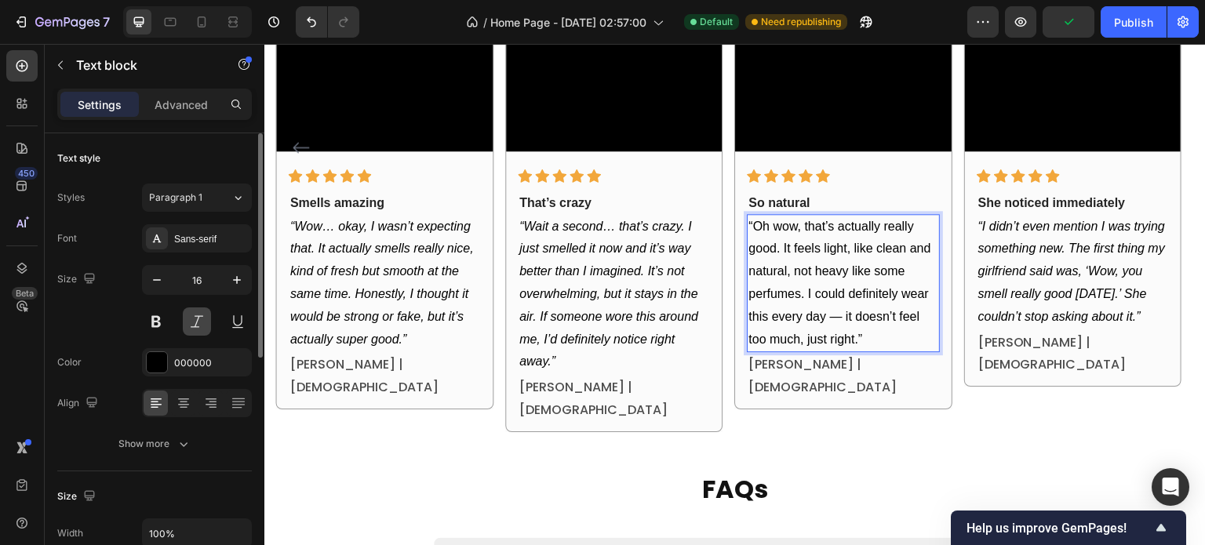
click at [202, 325] on button at bounding box center [197, 322] width 28 height 28
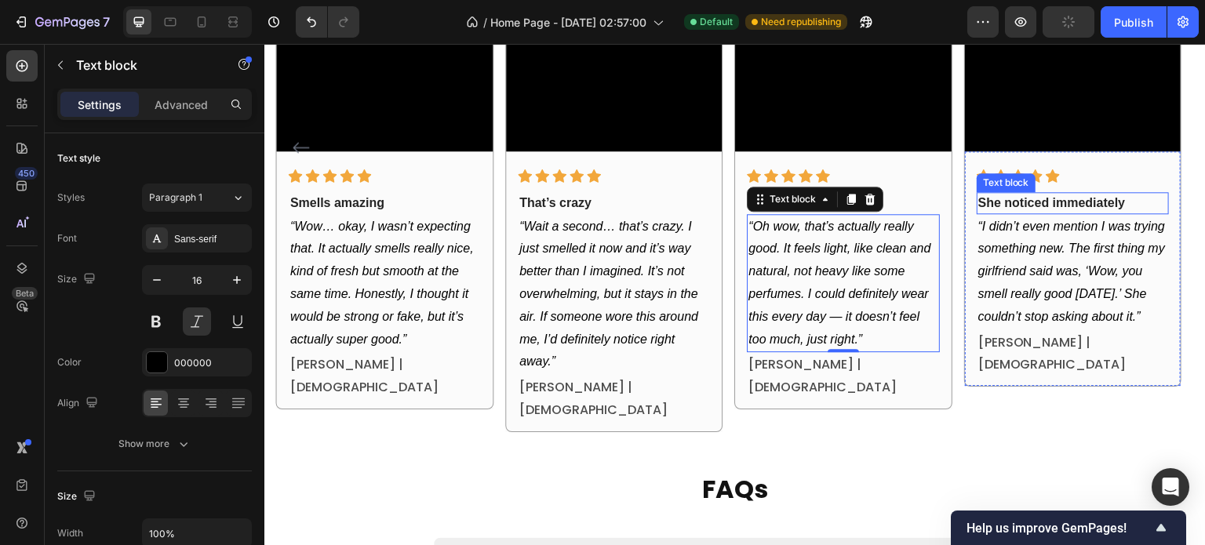
click at [1057, 207] on strong "She noticed immediately" at bounding box center [1051, 202] width 147 height 13
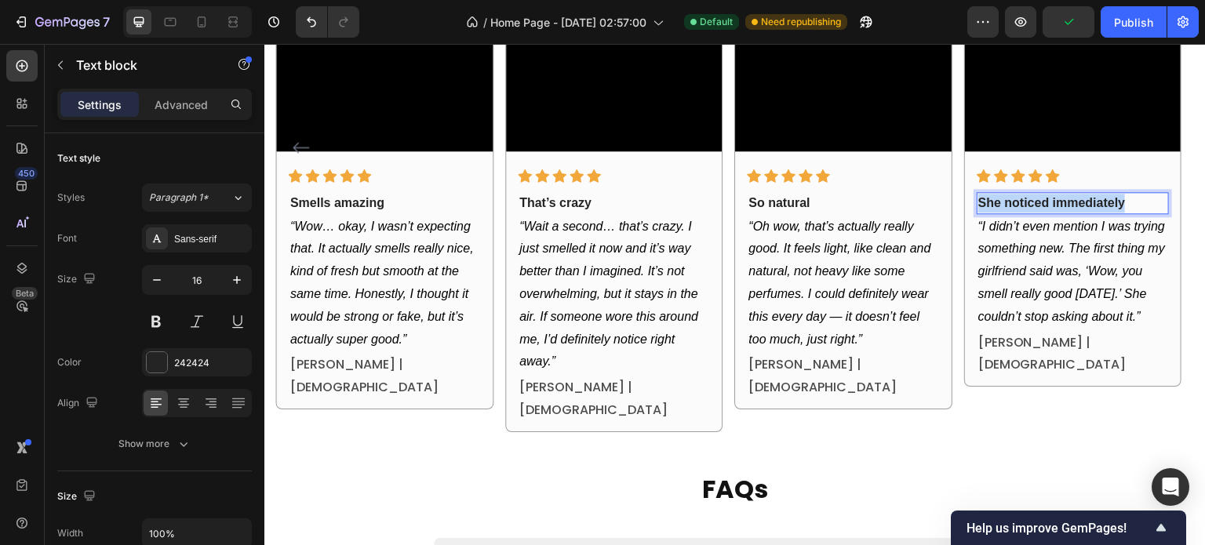
click at [1057, 207] on strong "She noticed immediately" at bounding box center [1051, 202] width 147 height 13
click at [1013, 254] on icon "“I didn’t even mention I was trying something new. The first thing my girlfrien…" at bounding box center [1071, 272] width 187 height 104
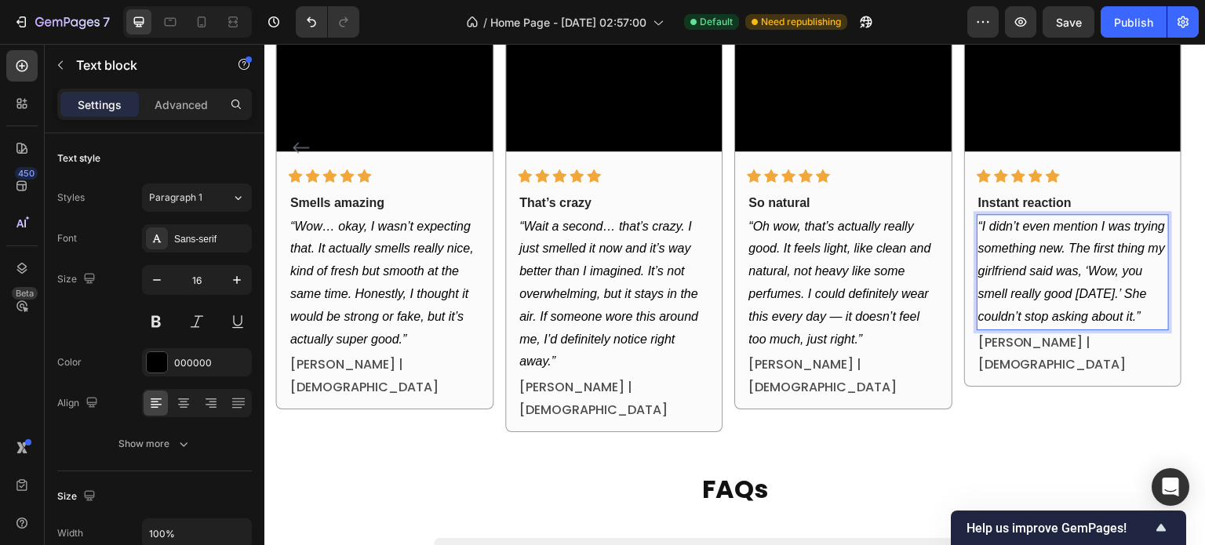
click at [986, 227] on icon "“I didn’t even mention I was trying something new. The first thing my girlfrien…" at bounding box center [1071, 272] width 187 height 104
click at [982, 228] on icon "“I didn’t even mention I was trying something new. The first thing my girlfrien…" at bounding box center [1071, 272] width 187 height 104
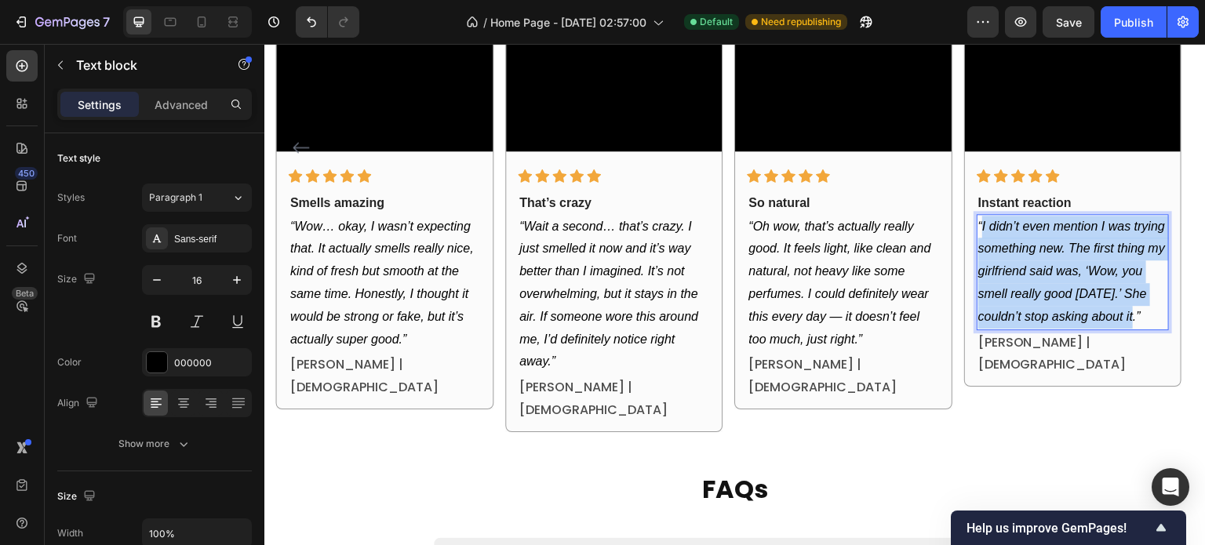
drag, startPoint x: 983, startPoint y: 228, endPoint x: 1136, endPoint y: 321, distance: 178.8
click at [1136, 321] on icon "“I didn’t even mention I was trying something new. The first thing my girlfrien…" at bounding box center [1071, 272] width 187 height 104
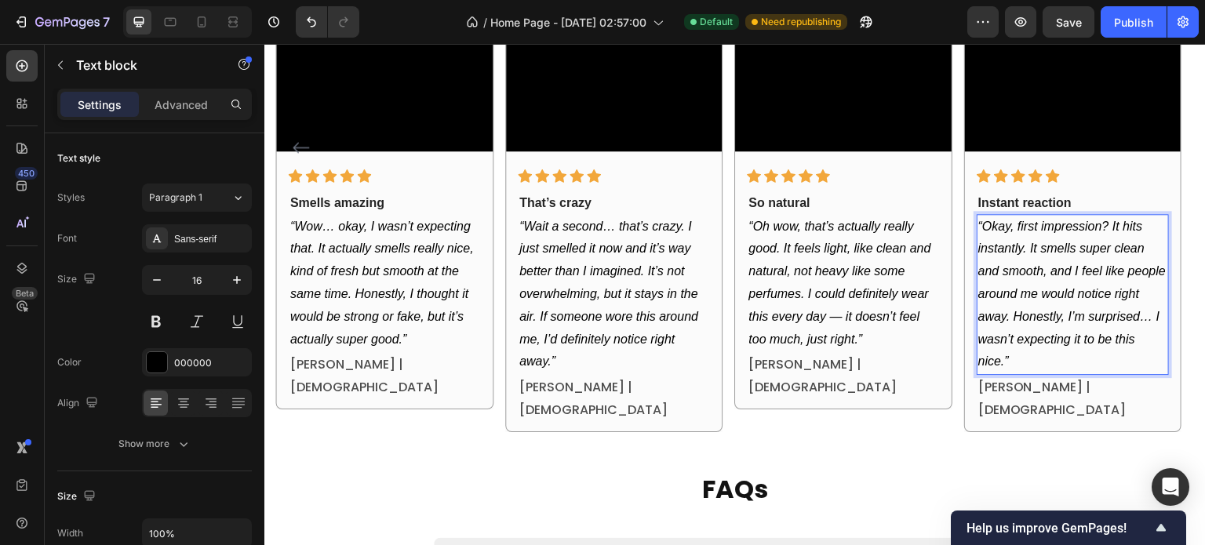
click at [1095, 228] on icon "“Okay, first impression? It hits instantly. It smells super clean and smooth, a…" at bounding box center [1071, 294] width 187 height 149
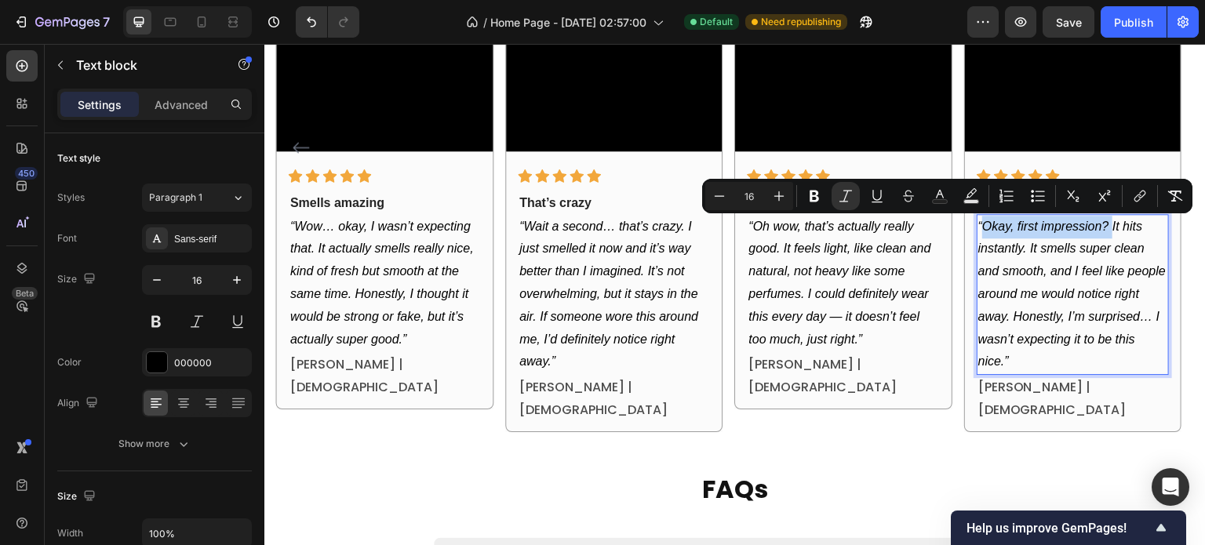
drag, startPoint x: 1112, startPoint y: 228, endPoint x: 986, endPoint y: 227, distance: 125.5
click at [986, 227] on icon "“Okay, first impression? It hits instantly. It smells super clean and smooth, a…" at bounding box center [1071, 294] width 187 height 149
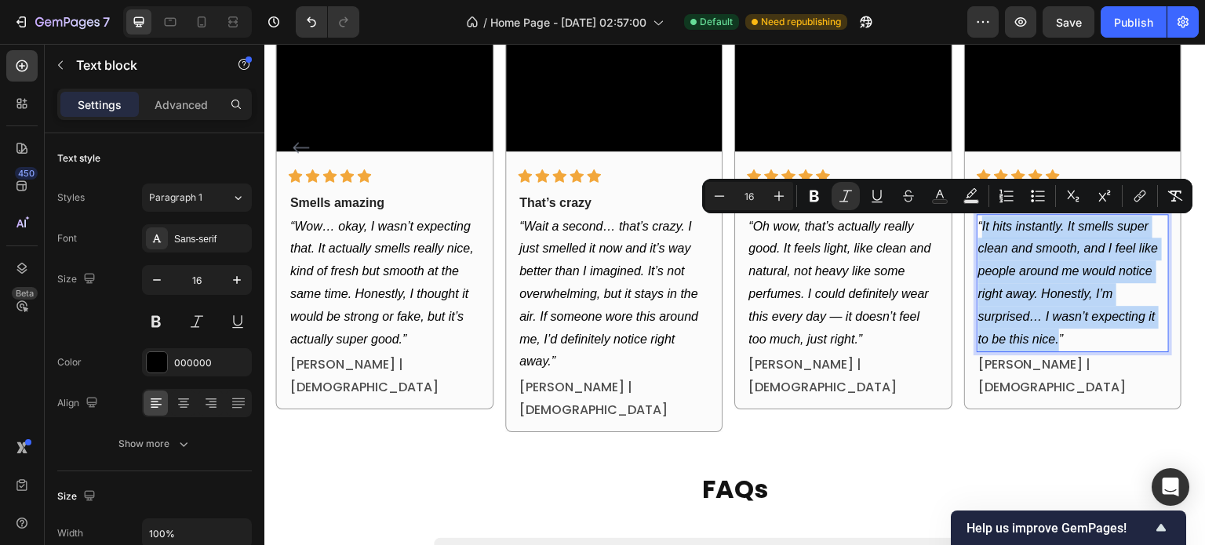
drag, startPoint x: 1061, startPoint y: 339, endPoint x: 984, endPoint y: 233, distance: 130.9
click at [984, 233] on icon "“It hits instantly. It smells super clean and smooth, and I feel like people ar…" at bounding box center [1068, 283] width 180 height 126
click at [1057, 260] on p "“It hits instantly. It smells super clean and smooth, and I feel like people ar…" at bounding box center [1072, 284] width 189 height 136
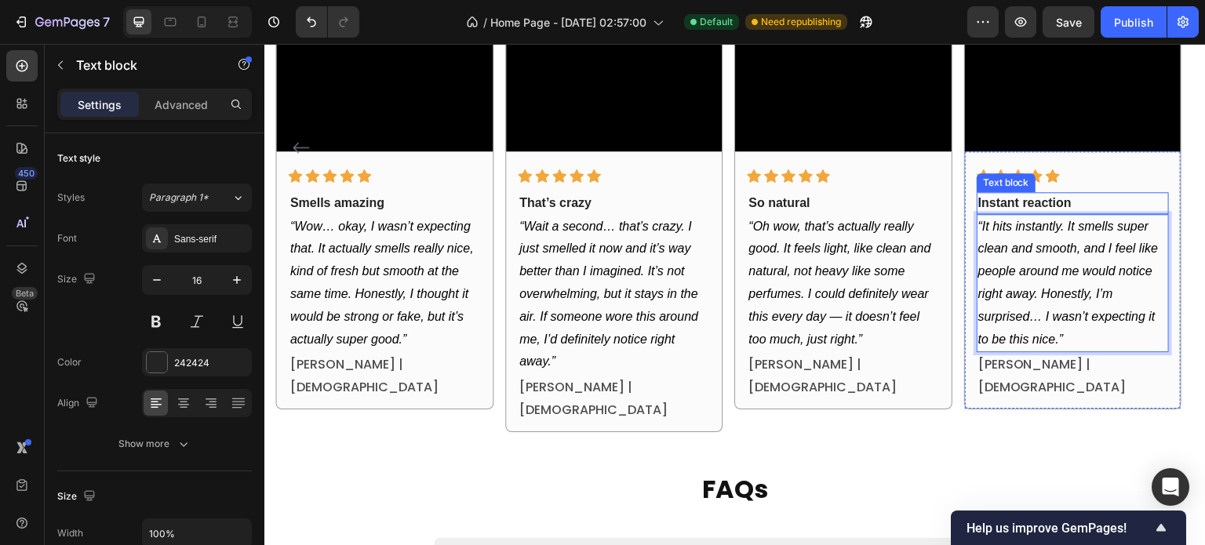
click at [1011, 206] on strong "Instant reaction" at bounding box center [1024, 202] width 93 height 13
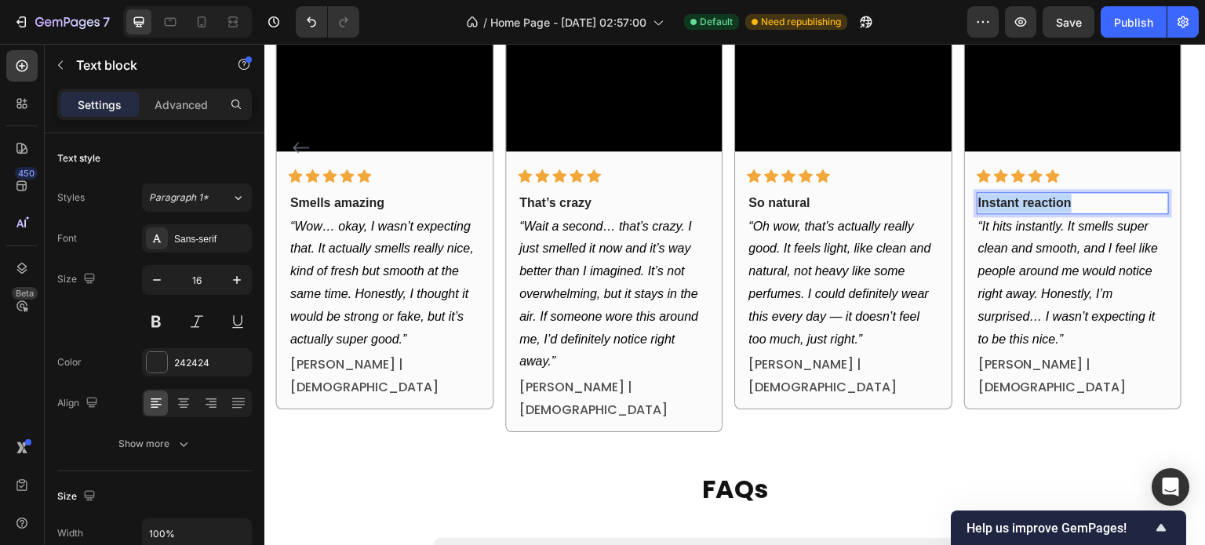
click at [1011, 206] on strong "Instant reaction" at bounding box center [1024, 202] width 93 height 13
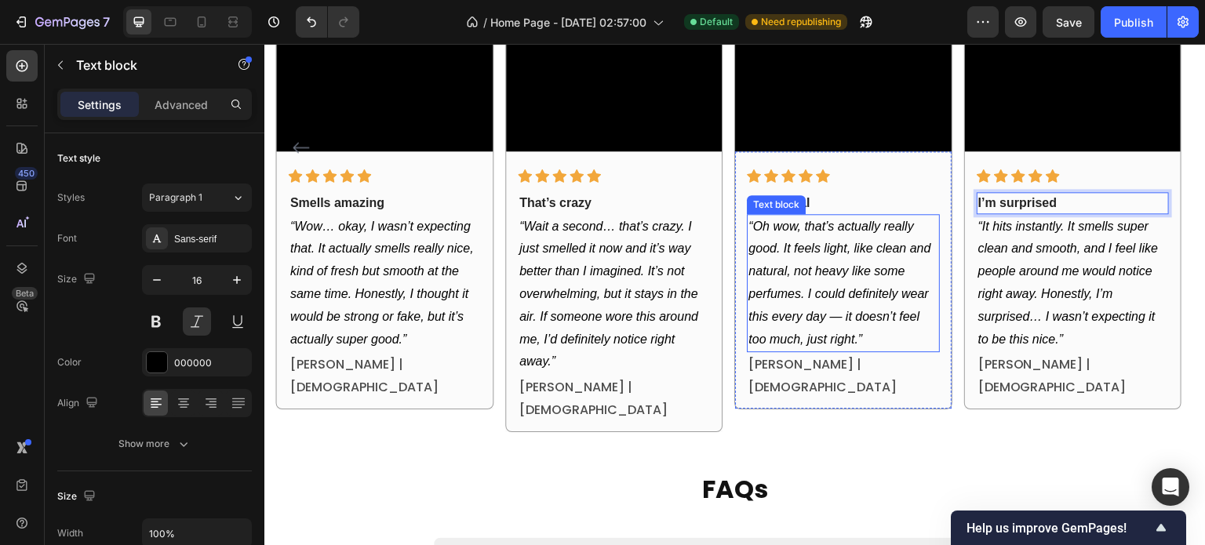
click at [851, 268] on p "“Oh wow, that’s actually really good. It feels light, like clean and natural, n…" at bounding box center [843, 284] width 189 height 136
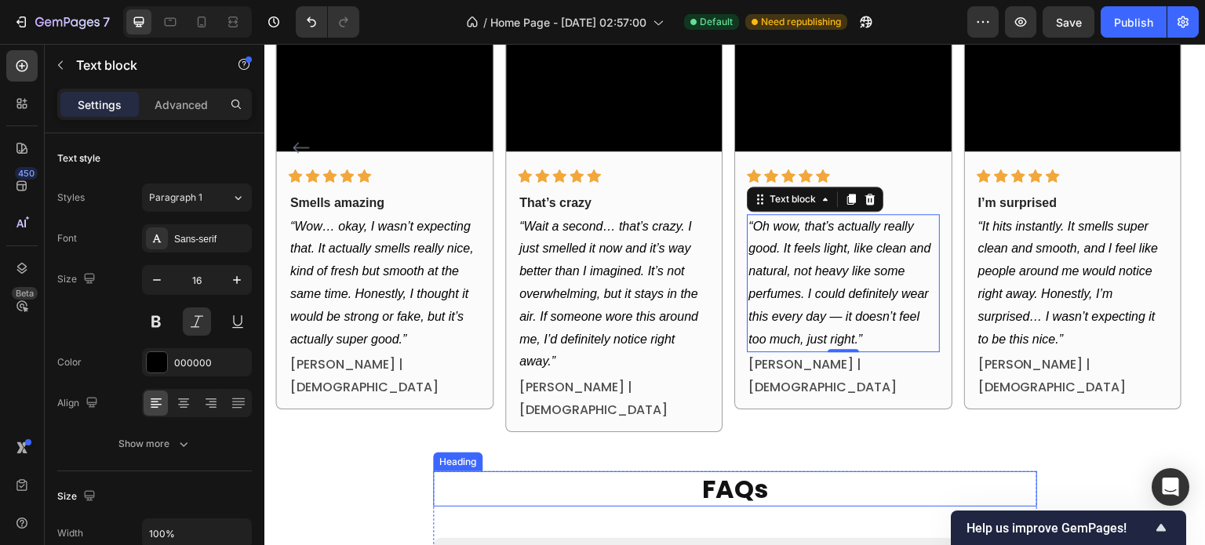
click at [613, 471] on h2 "FAQs" at bounding box center [735, 489] width 604 height 36
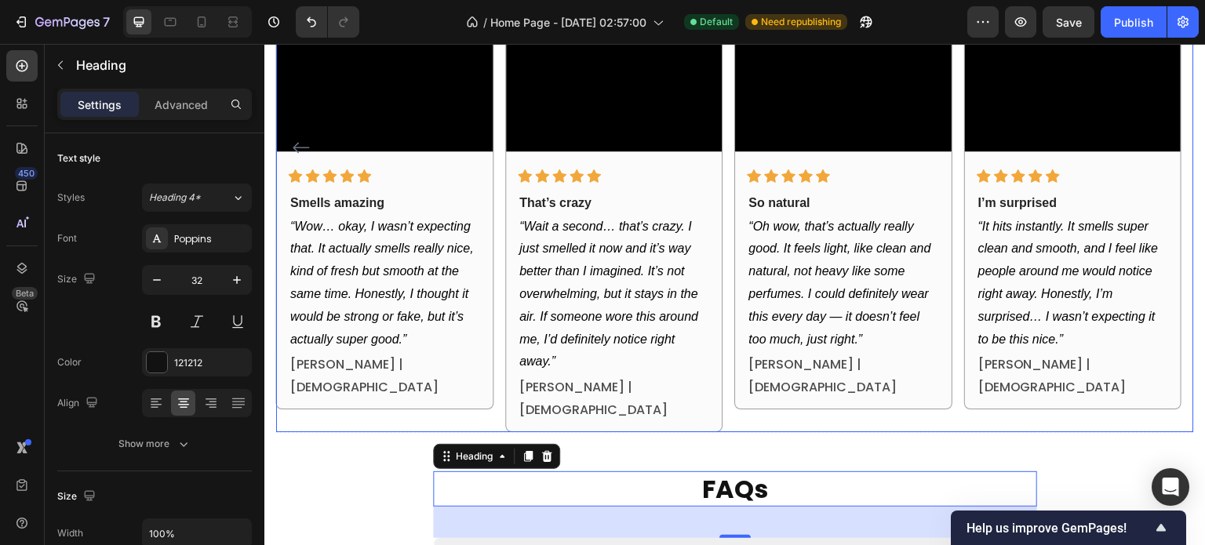
click at [500, 292] on div "Video Icon Icon Icon Icon Icon Row Incredible self-confidence Text block “I don…" at bounding box center [735, 147] width 918 height 570
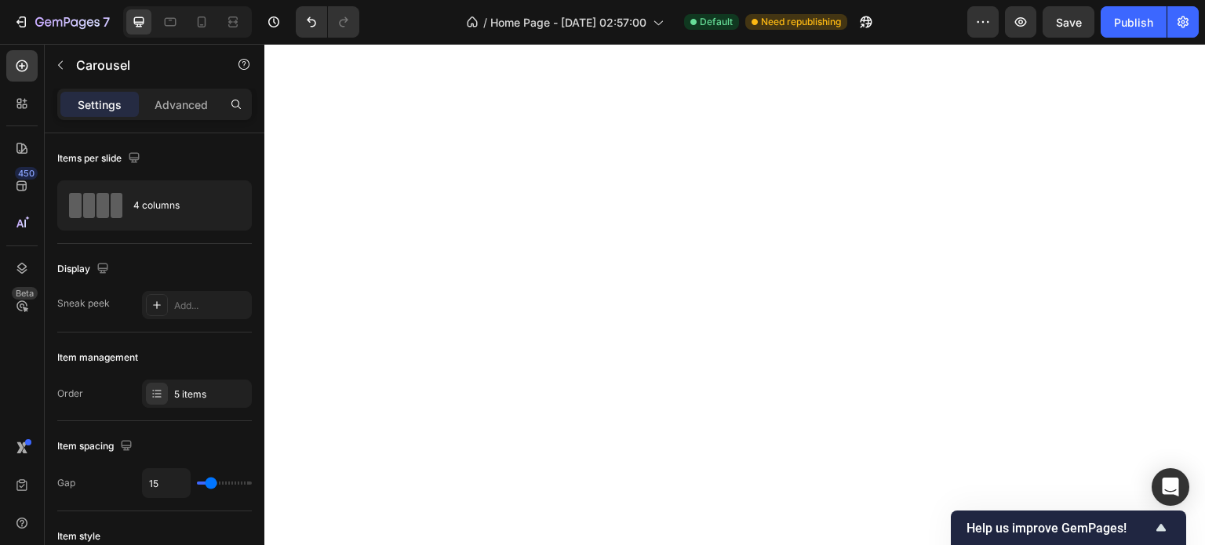
click at [164, 397] on div at bounding box center [157, 394] width 22 height 22
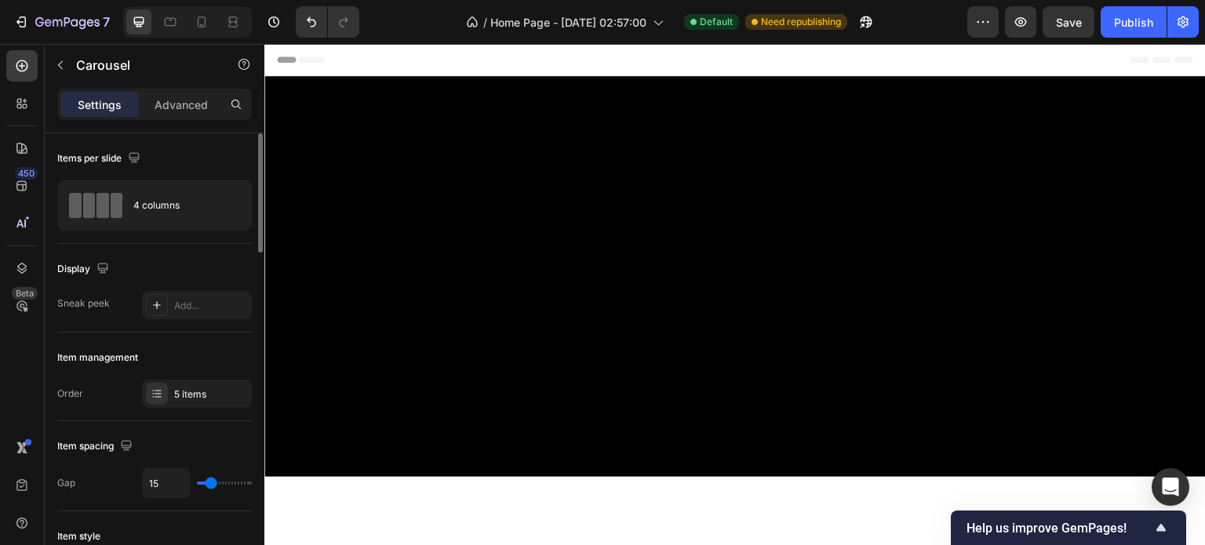
scroll to position [2378, 0]
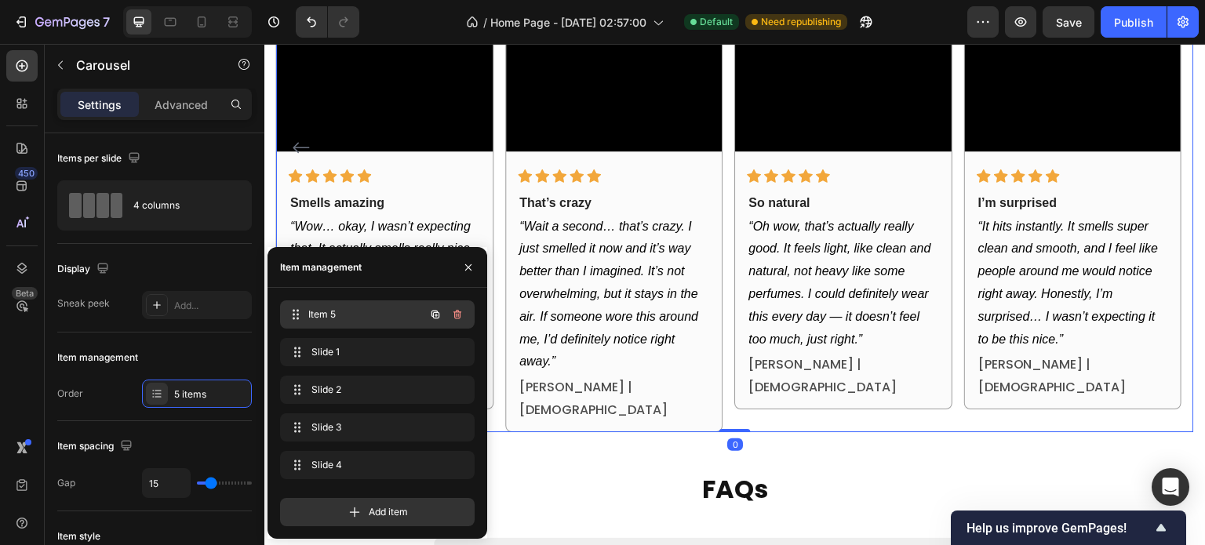
click at [299, 327] on div "Item 5 Item 5" at bounding box center [377, 314] width 195 height 28
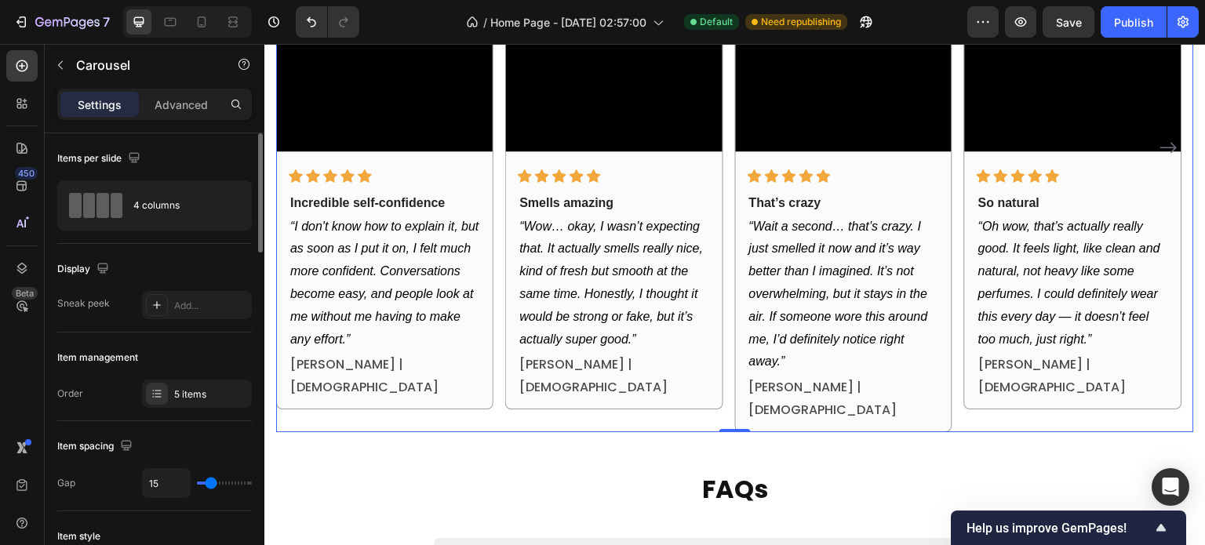
click at [202, 270] on div "Display" at bounding box center [154, 269] width 195 height 25
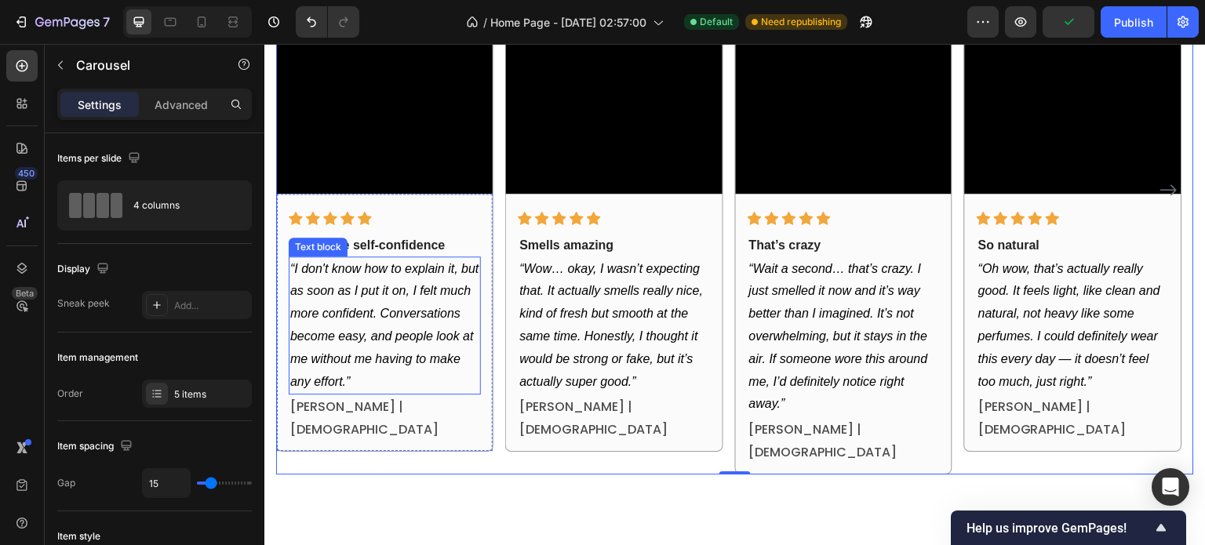
scroll to position [2222, 0]
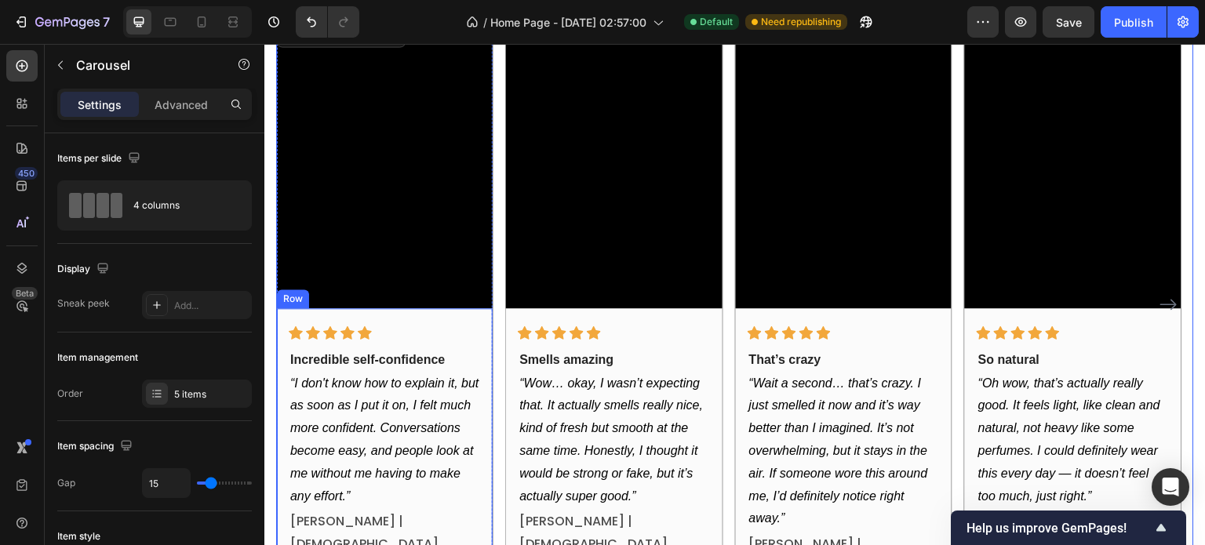
click at [333, 349] on div "Incredible self-confidence Text block" at bounding box center [385, 360] width 192 height 22
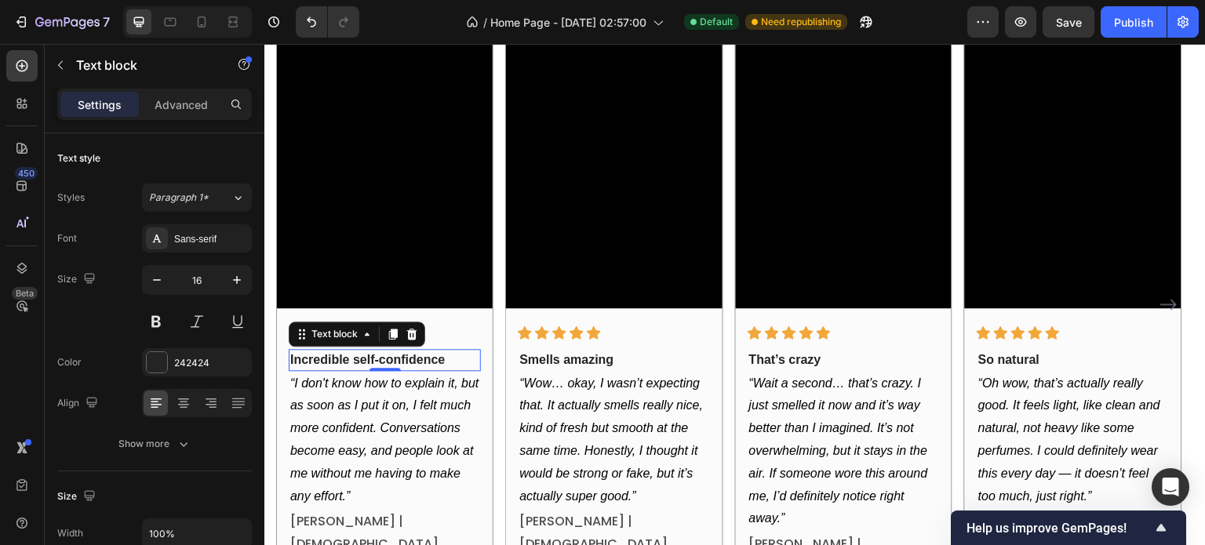
click at [333, 349] on div "Incredible self-confidence" at bounding box center [385, 360] width 192 height 22
click at [331, 358] on strong "Incredible self-confidence" at bounding box center [367, 359] width 155 height 13
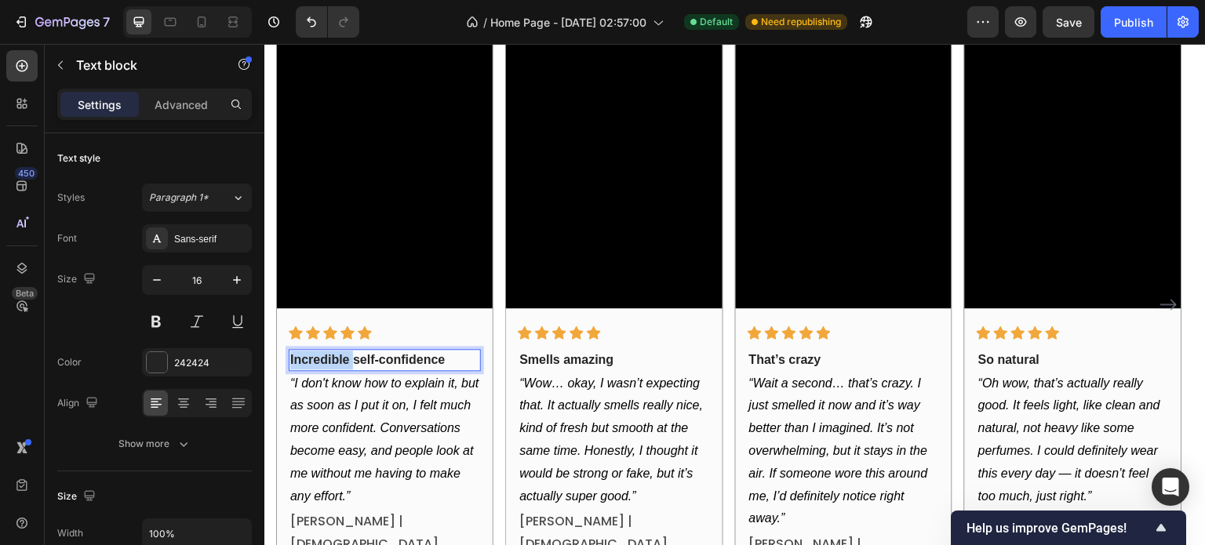
click at [331, 358] on strong "Incredible self-confidence" at bounding box center [367, 359] width 155 height 13
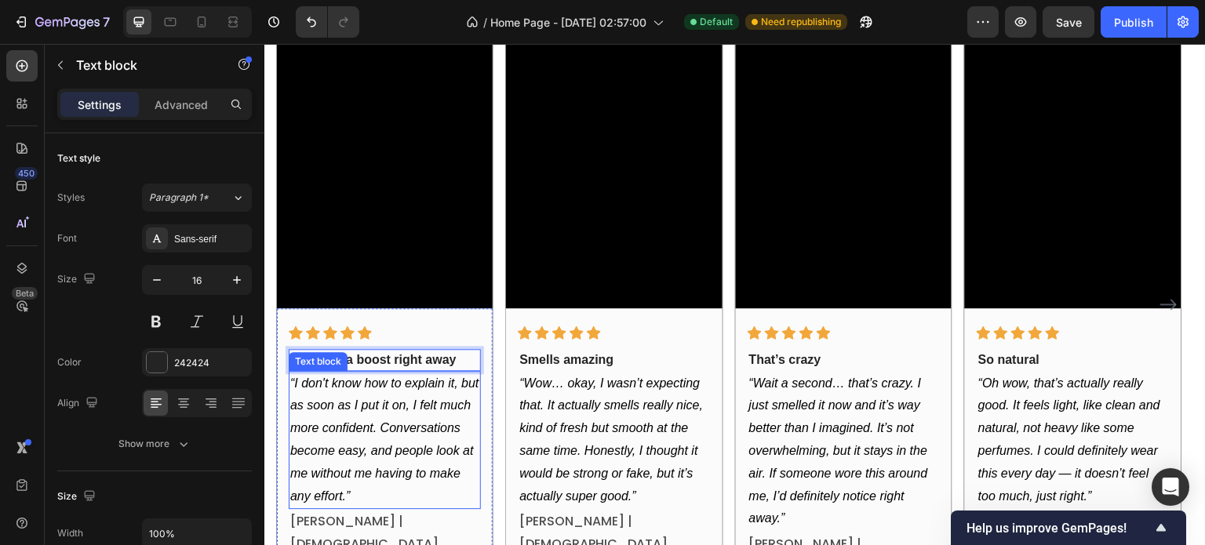
click at [308, 388] on icon "“I don't know how to explain it, but as soon as I put it on, I felt much more c…" at bounding box center [384, 440] width 189 height 126
click at [296, 383] on icon "“I don't know how to explain it, but as soon as I put it on, I felt much more c…" at bounding box center [384, 440] width 189 height 126
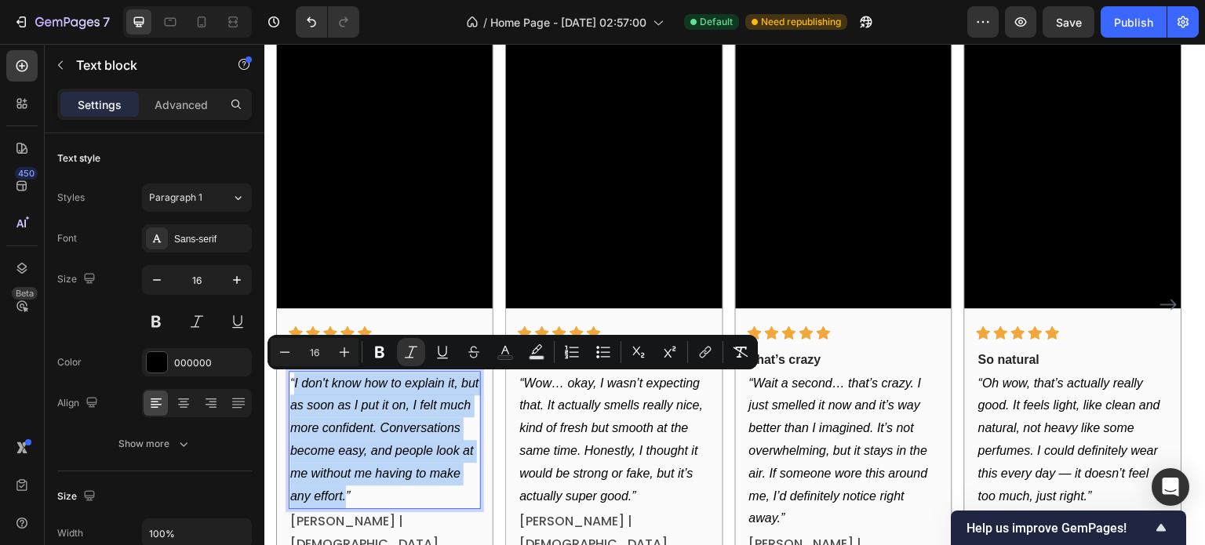
drag, startPoint x: 295, startPoint y: 383, endPoint x: 344, endPoint y: 498, distance: 125.5
click at [344, 498] on icon "“I don't know how to explain it, but as soon as I put it on, I felt much more c…" at bounding box center [384, 440] width 189 height 126
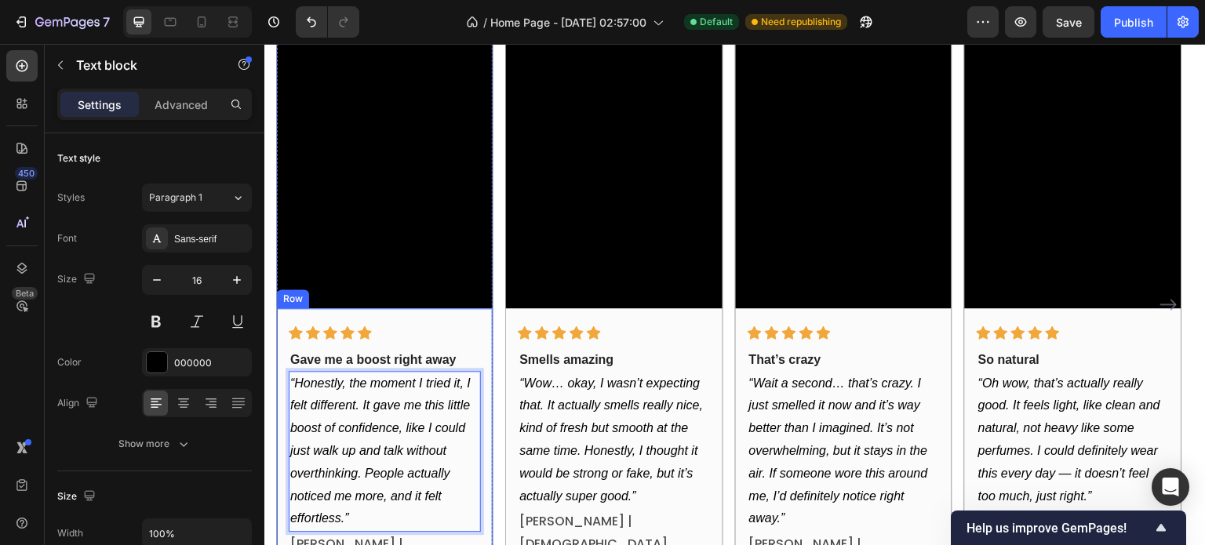
click at [491, 425] on div "Icon Icon Icon Icon Icon Row Gave me a boost right away Text block “Honestly, t…" at bounding box center [385, 448] width 216 height 280
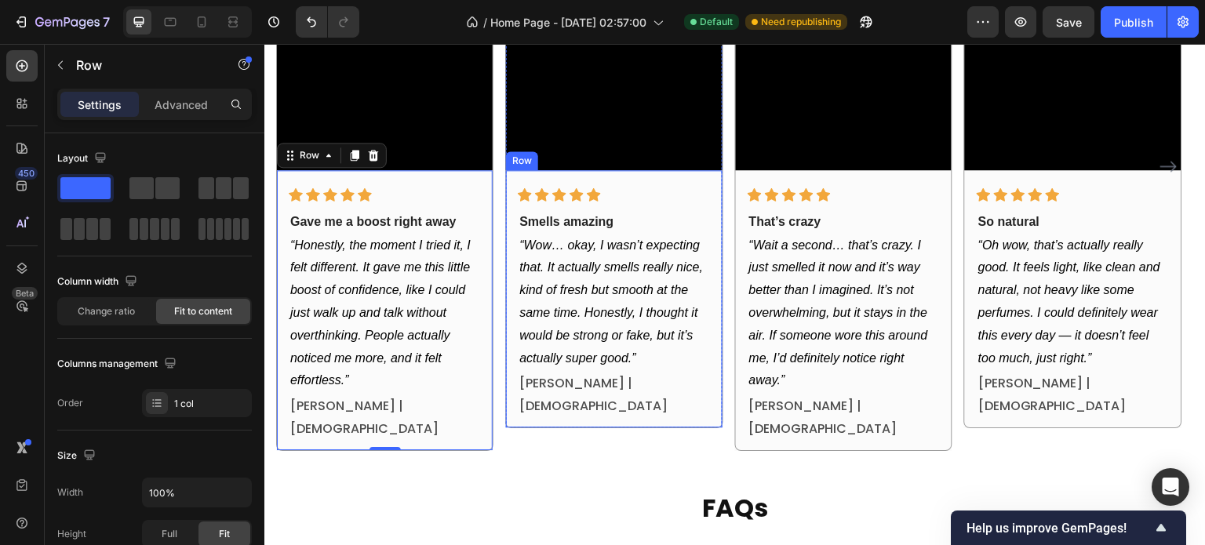
scroll to position [2378, 0]
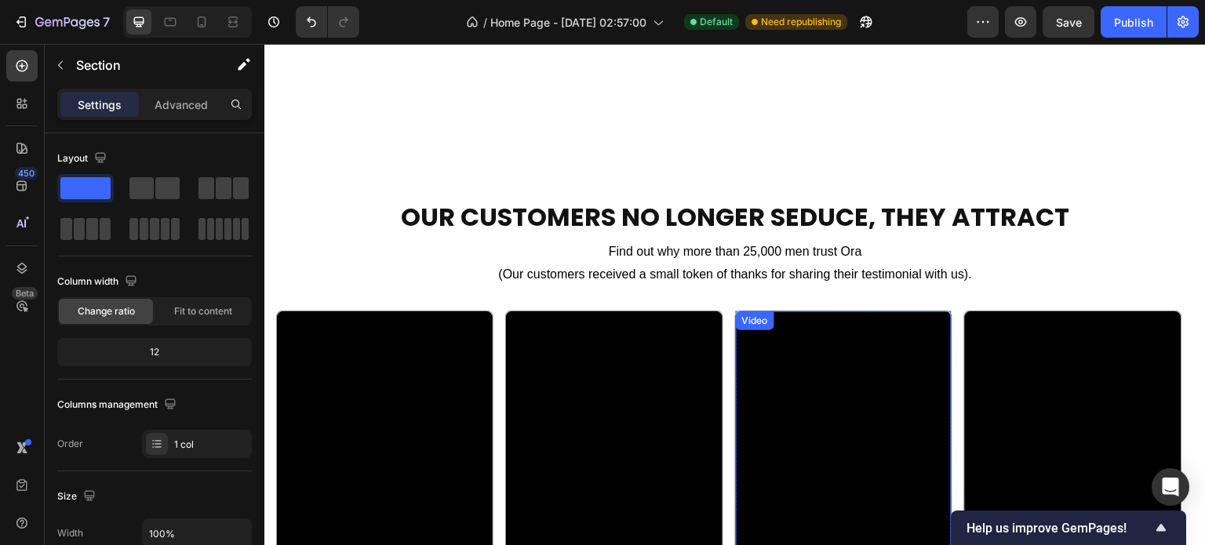
scroll to position [1986, 0]
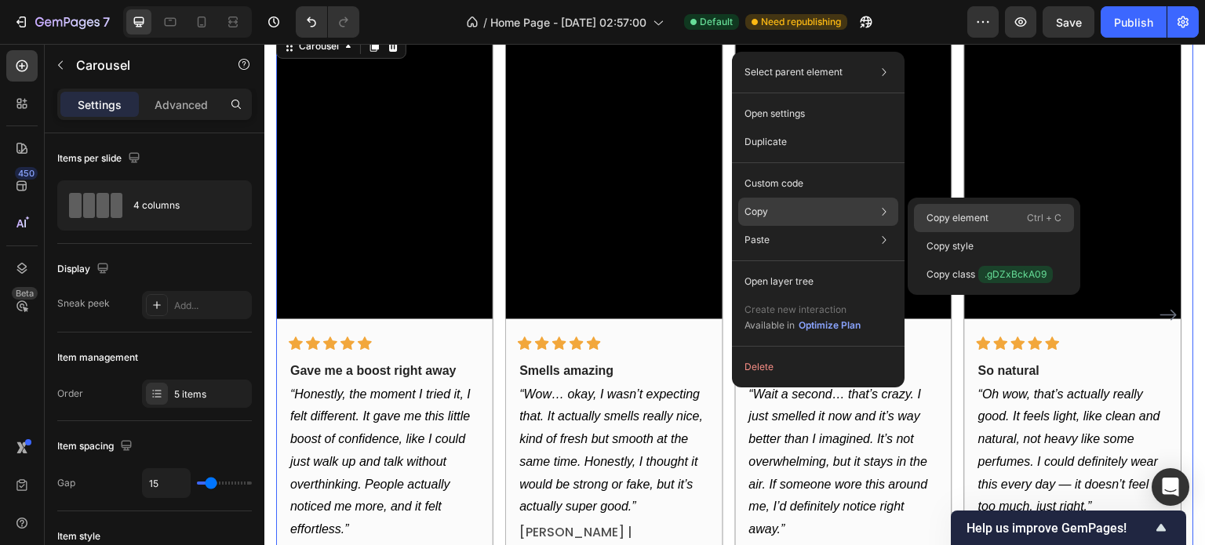
drag, startPoint x: 952, startPoint y: 216, endPoint x: 836, endPoint y: 63, distance: 191.6
click at [952, 216] on p "Copy element" at bounding box center [957, 218] width 62 height 14
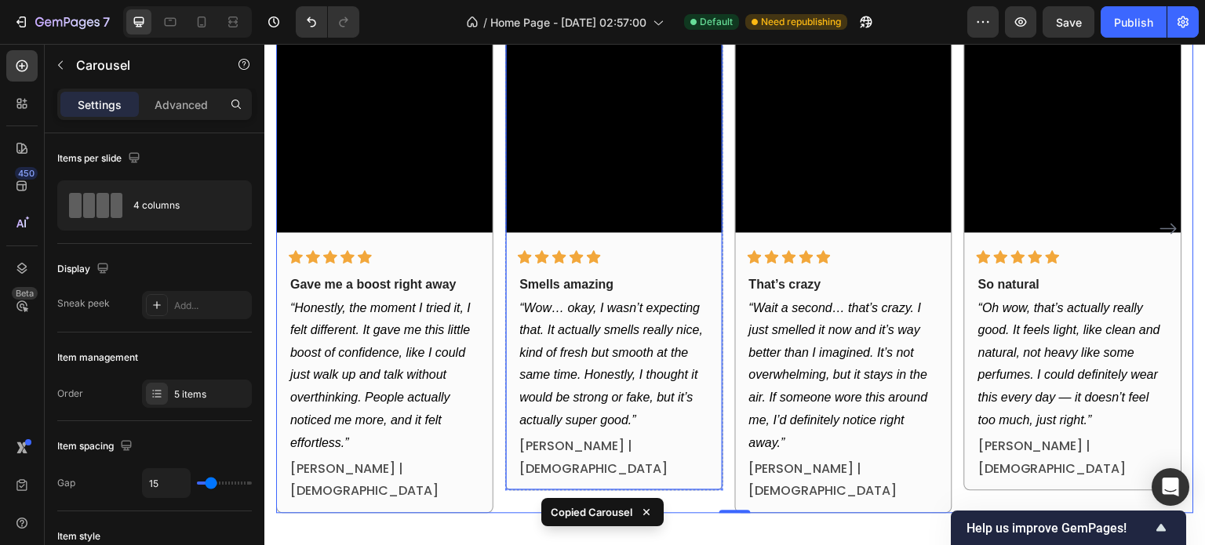
scroll to position [2143, 0]
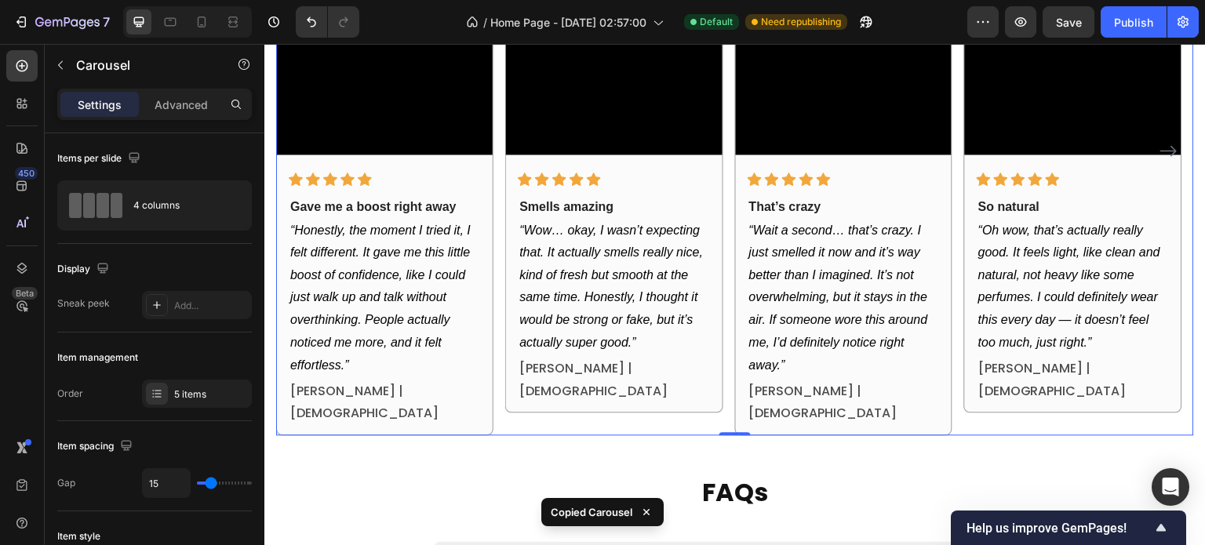
click at [550, 411] on div "Video Icon Icon Icon Icon Icon Row Smells amazing Text block “Wow… okay, I wasn…" at bounding box center [613, 151] width 217 height 570
click at [166, 382] on div "5 items" at bounding box center [197, 394] width 110 height 28
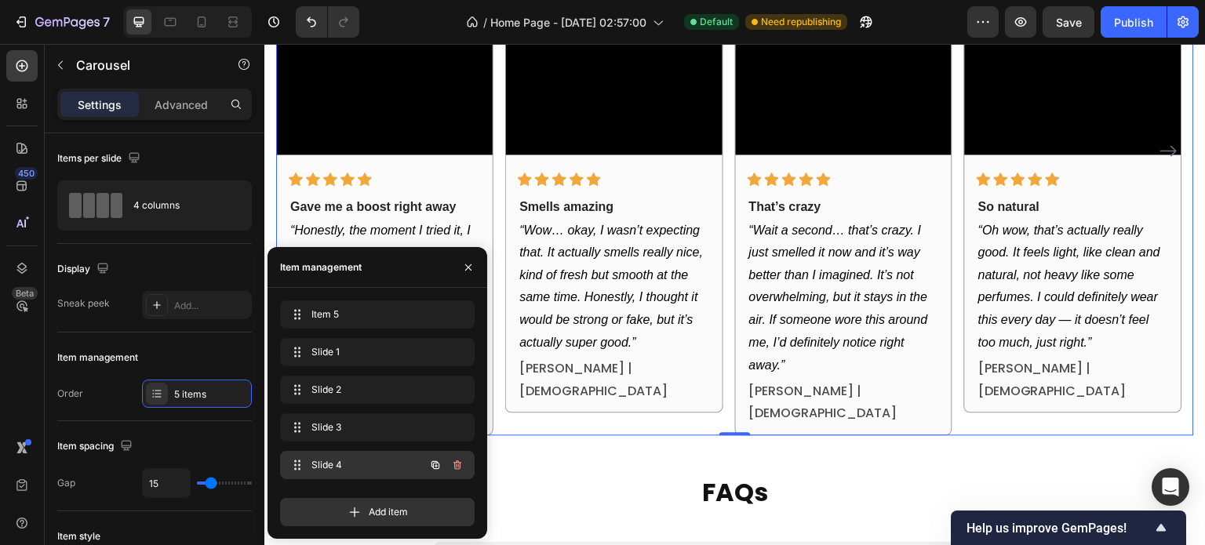
click at [332, 467] on span "Slide 4" at bounding box center [355, 465] width 89 height 14
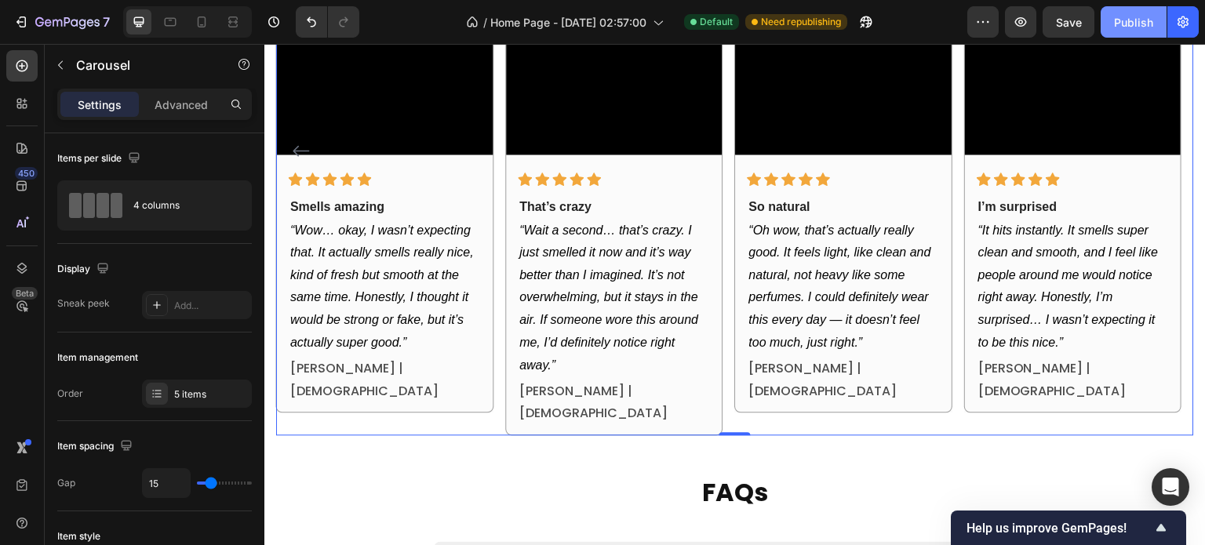
click at [1119, 32] on button "Publish" at bounding box center [1134, 21] width 66 height 31
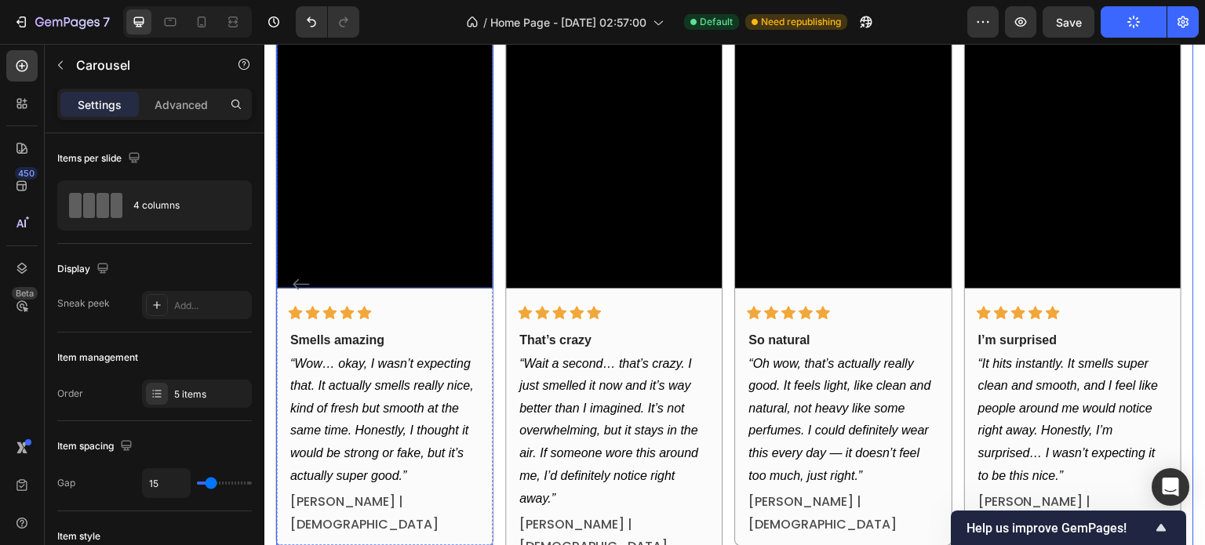
scroll to position [1986, 0]
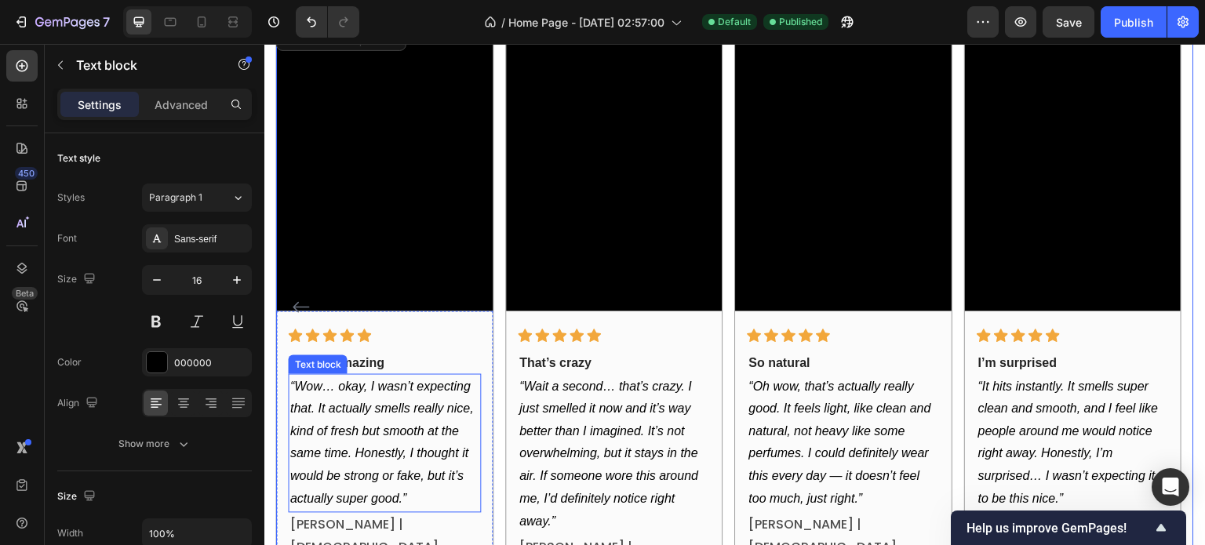
click at [370, 391] on icon "“Wow… okay, I wasn’t expecting that. It actually smells really nice, kind of fr…" at bounding box center [382, 443] width 184 height 126
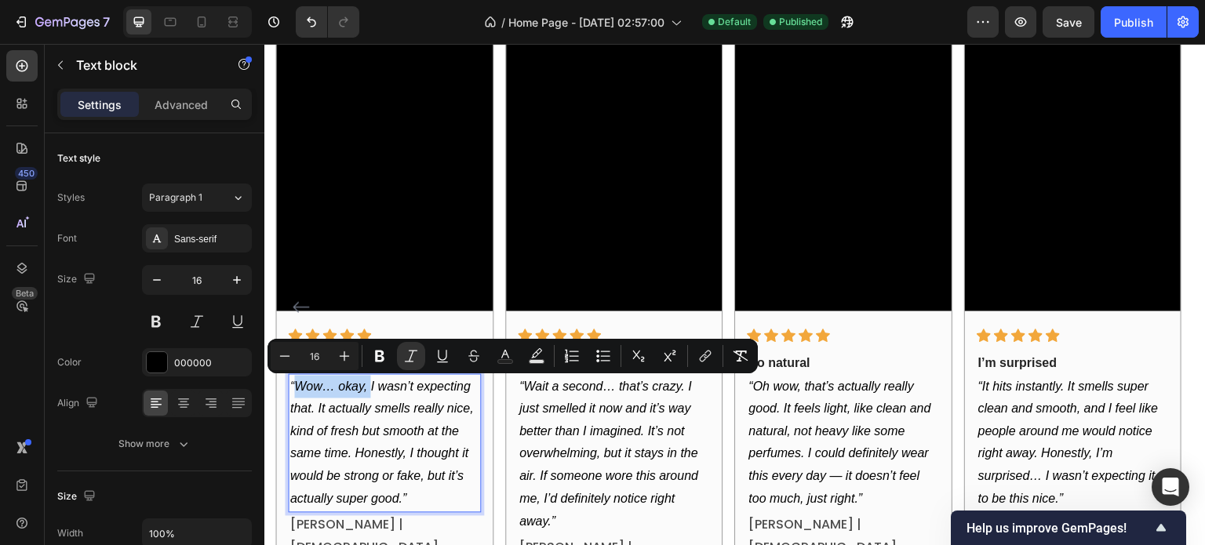
drag, startPoint x: 369, startPoint y: 391, endPoint x: 299, endPoint y: 390, distance: 70.6
click at [299, 390] on icon "“Wow… okay, I wasn’t expecting that. It actually smells really nice, kind of fr…" at bounding box center [382, 443] width 184 height 126
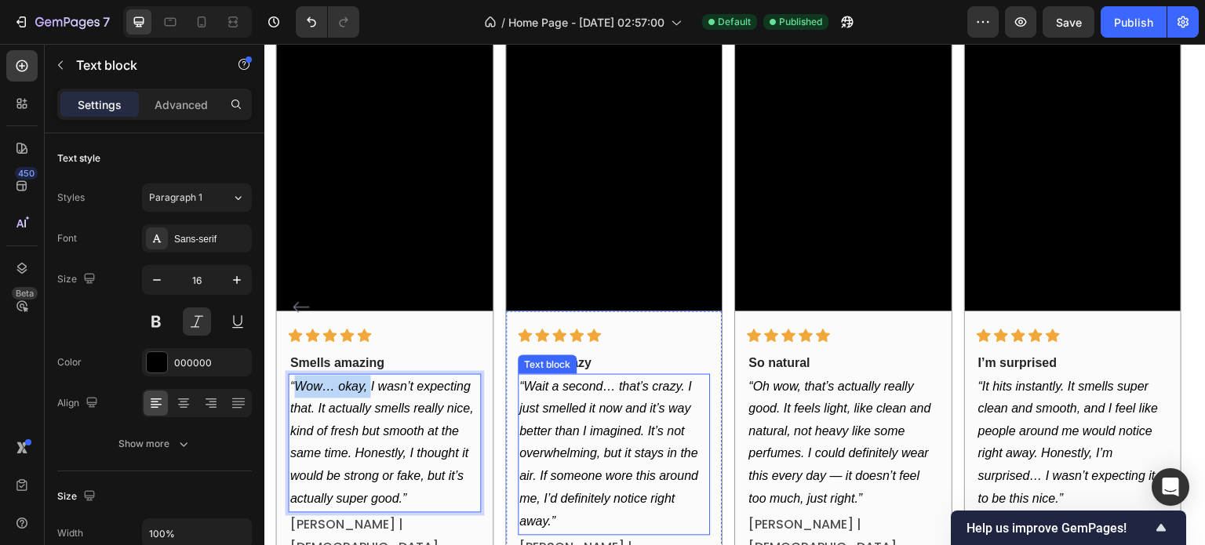
click at [606, 431] on p "“Wait a second… that’s crazy. I just smelled it now and it’s way better than I …" at bounding box center [613, 455] width 189 height 158
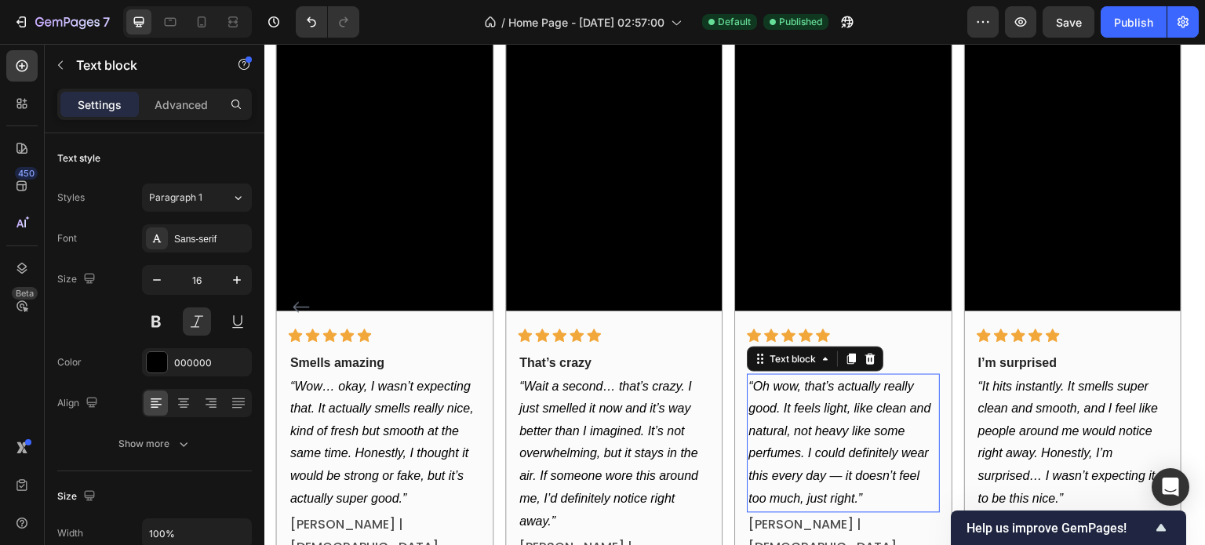
click at [831, 425] on p "“Oh wow, that’s actually really good. It feels light, like clean and natural, n…" at bounding box center [843, 444] width 189 height 136
click at [31, 15] on div "7" at bounding box center [61, 22] width 96 height 19
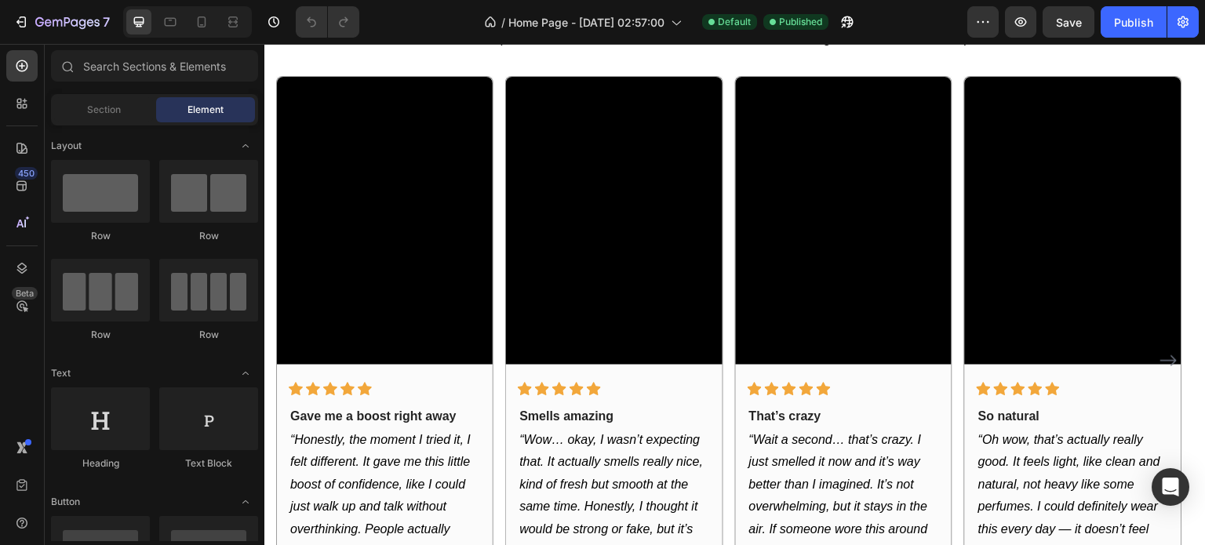
scroll to position [2040, 0]
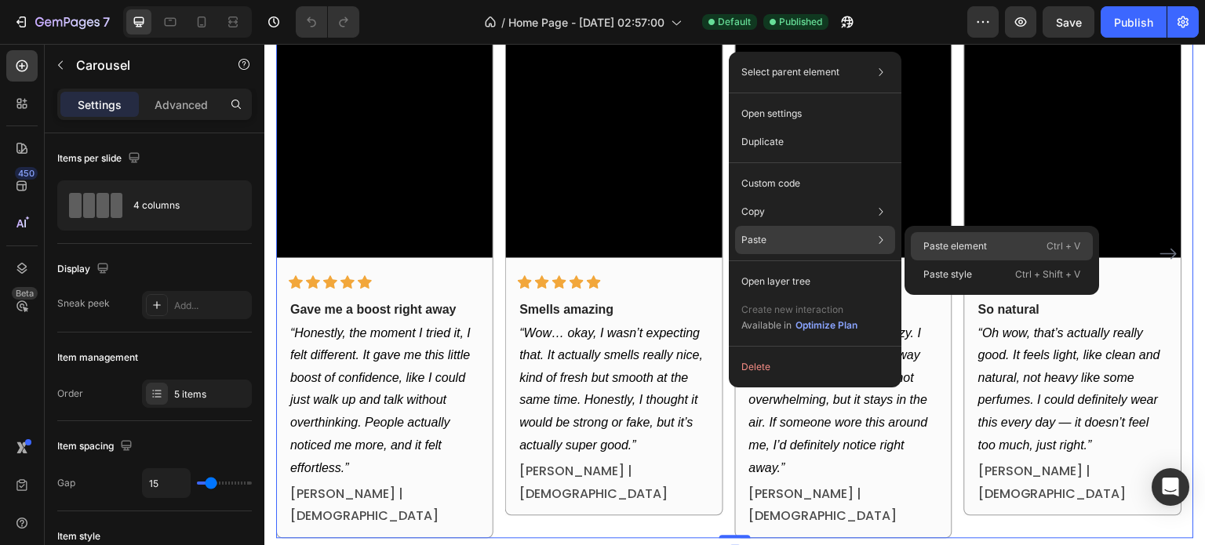
drag, startPoint x: 947, startPoint y: 240, endPoint x: 682, endPoint y: 196, distance: 268.0
click at [947, 240] on p "Paste element" at bounding box center [955, 246] width 64 height 14
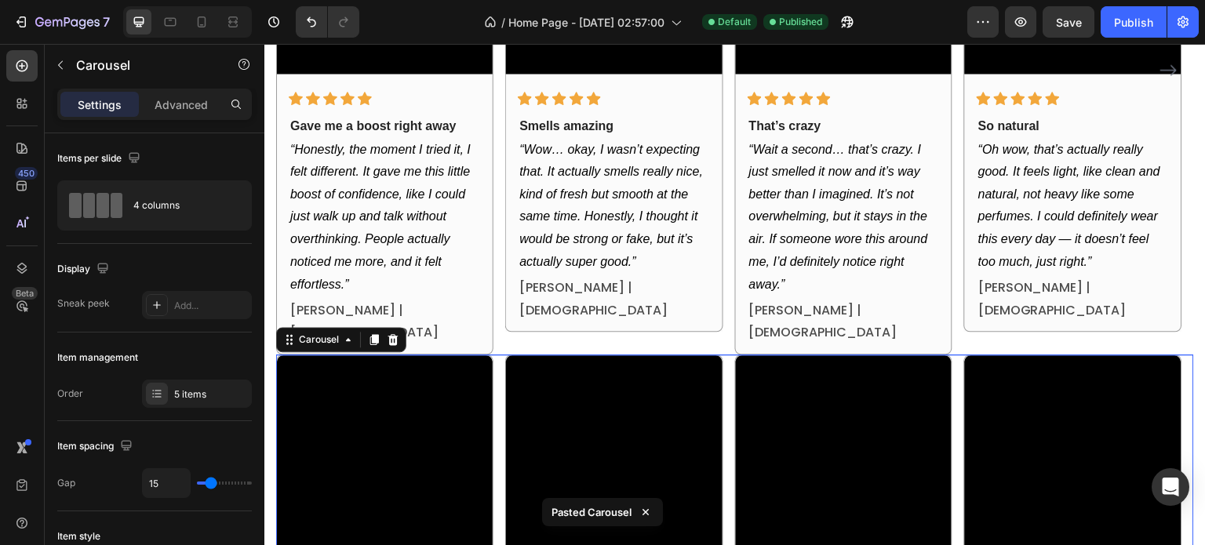
scroll to position [2222, 0]
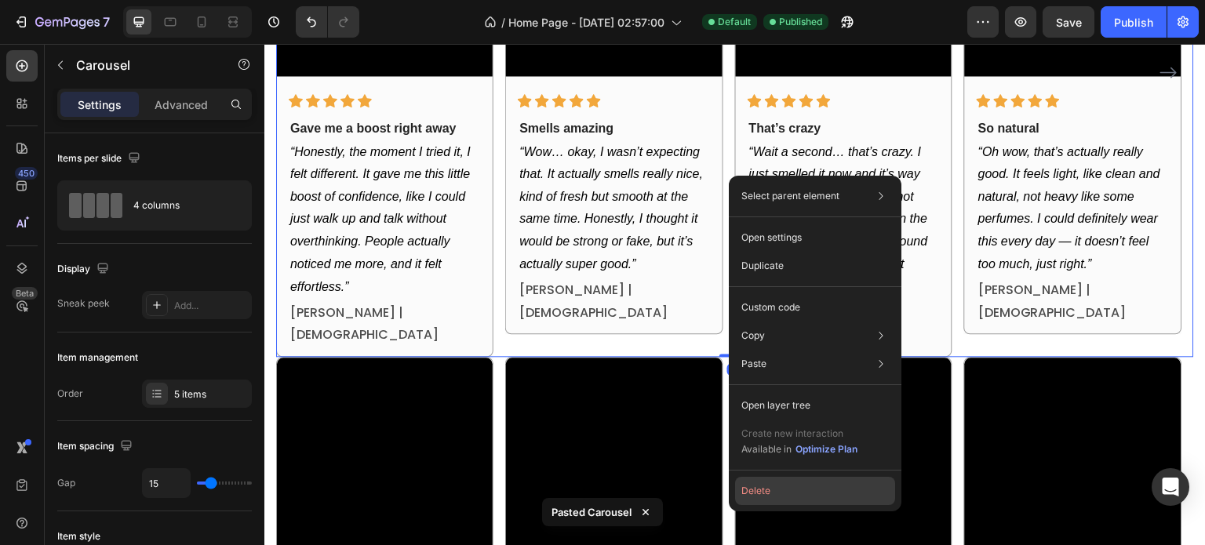
click at [783, 488] on button "Delete" at bounding box center [815, 491] width 160 height 28
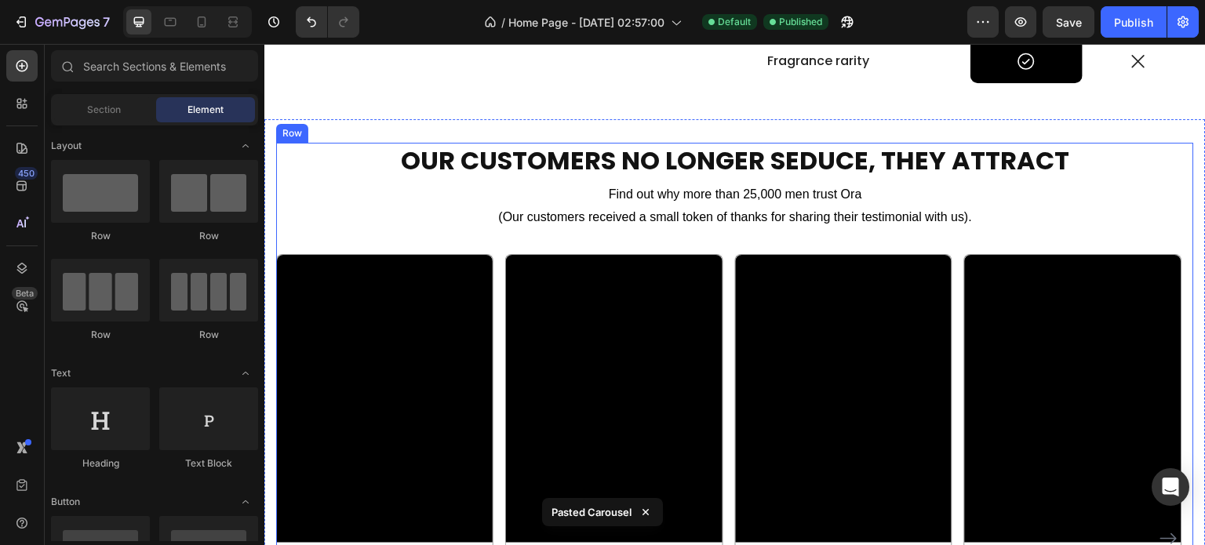
scroll to position [1909, 0]
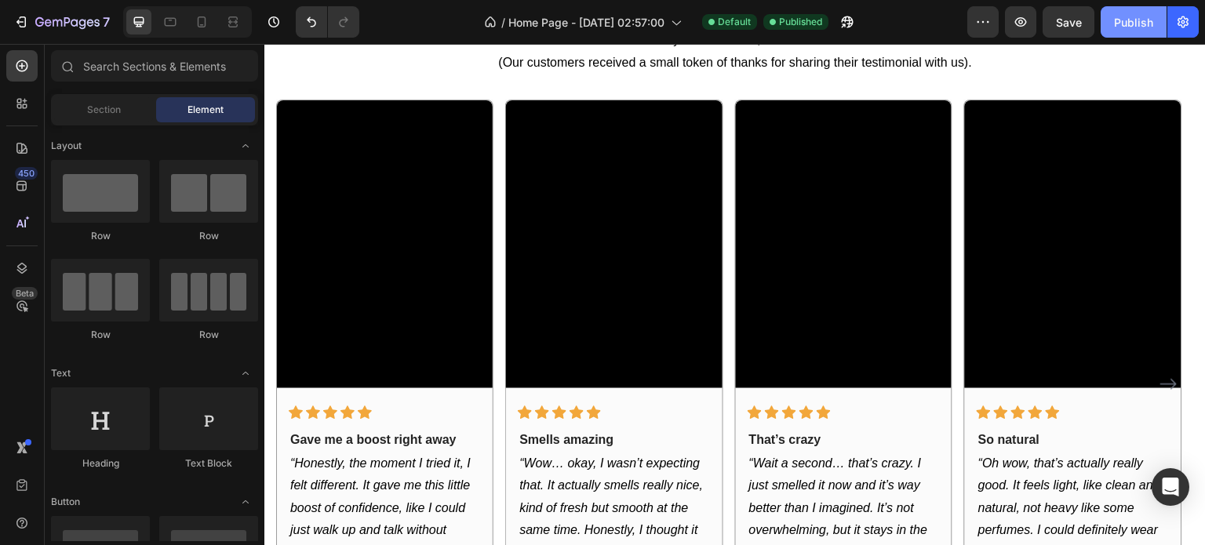
click at [1142, 15] on div "Publish" at bounding box center [1133, 22] width 39 height 16
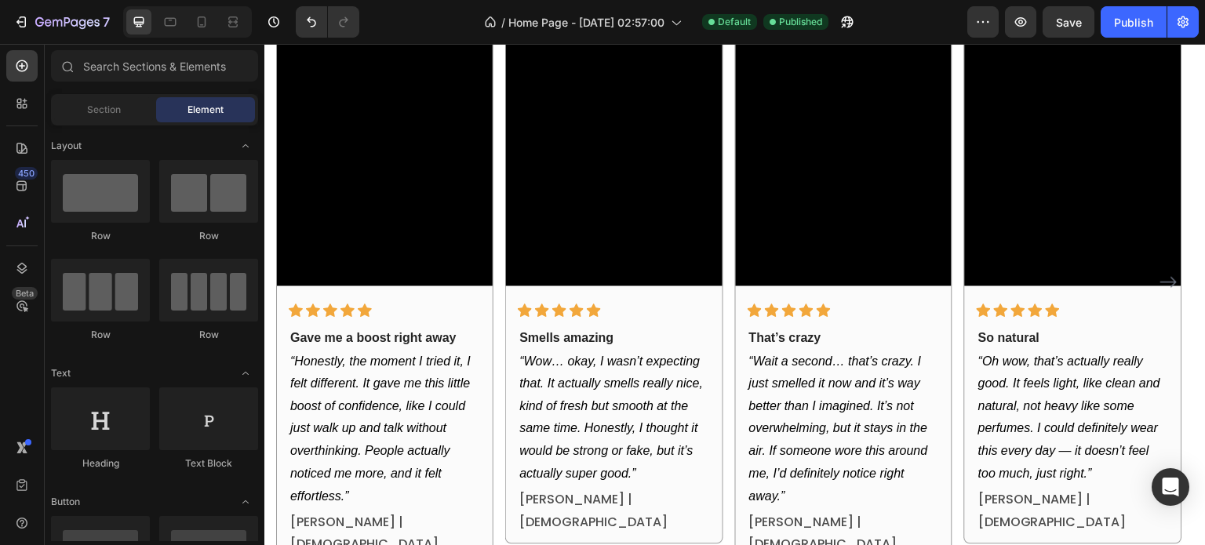
scroll to position [2007, 0]
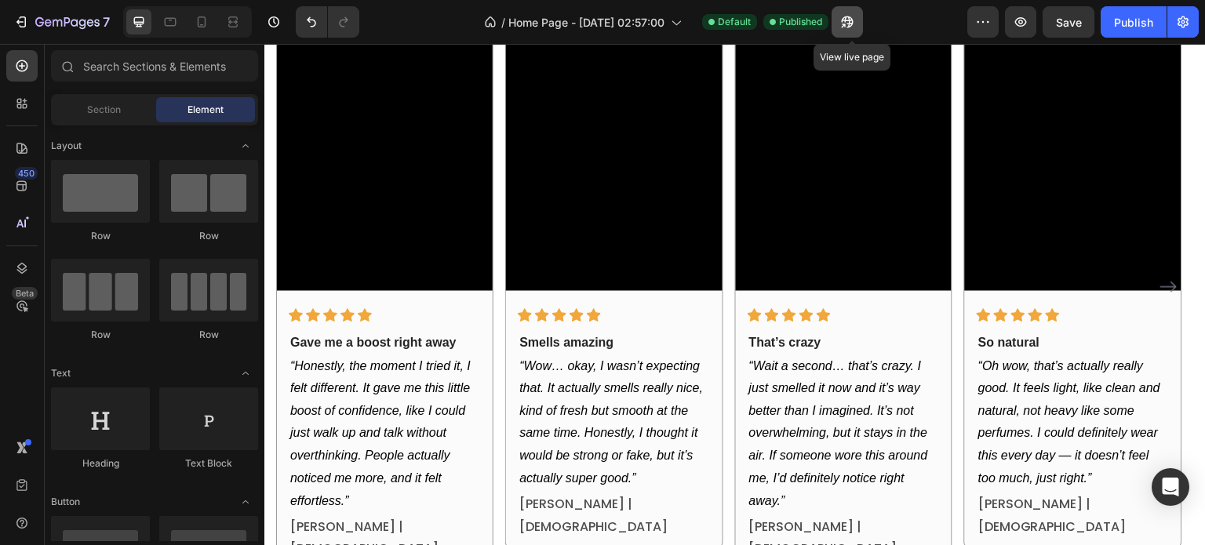
click at [853, 24] on icon "button" at bounding box center [848, 22] width 12 height 12
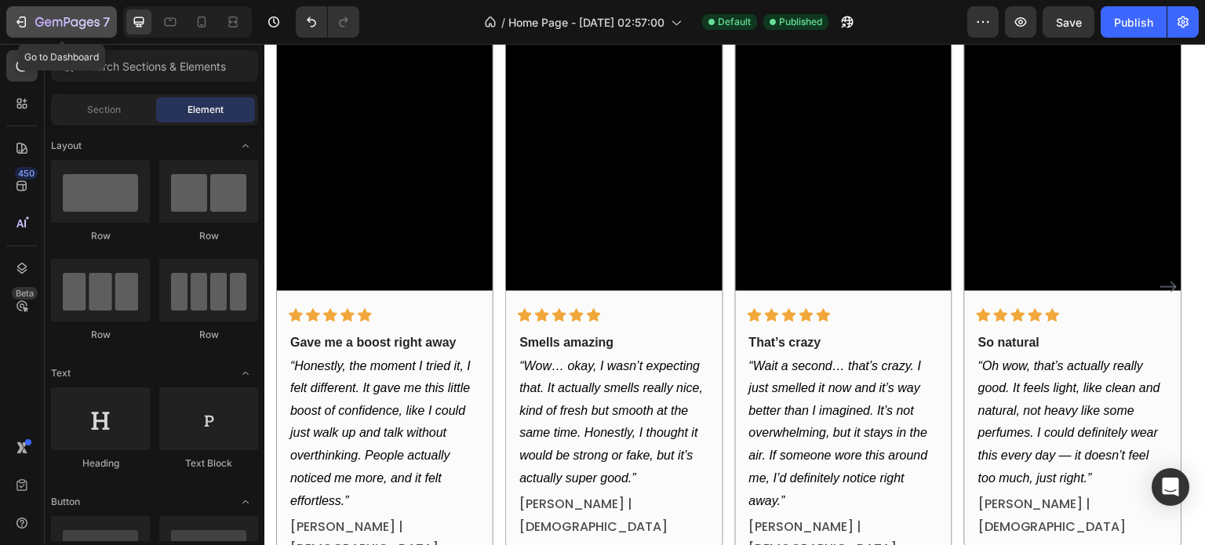
click at [25, 25] on icon "button" at bounding box center [23, 21] width 7 height 11
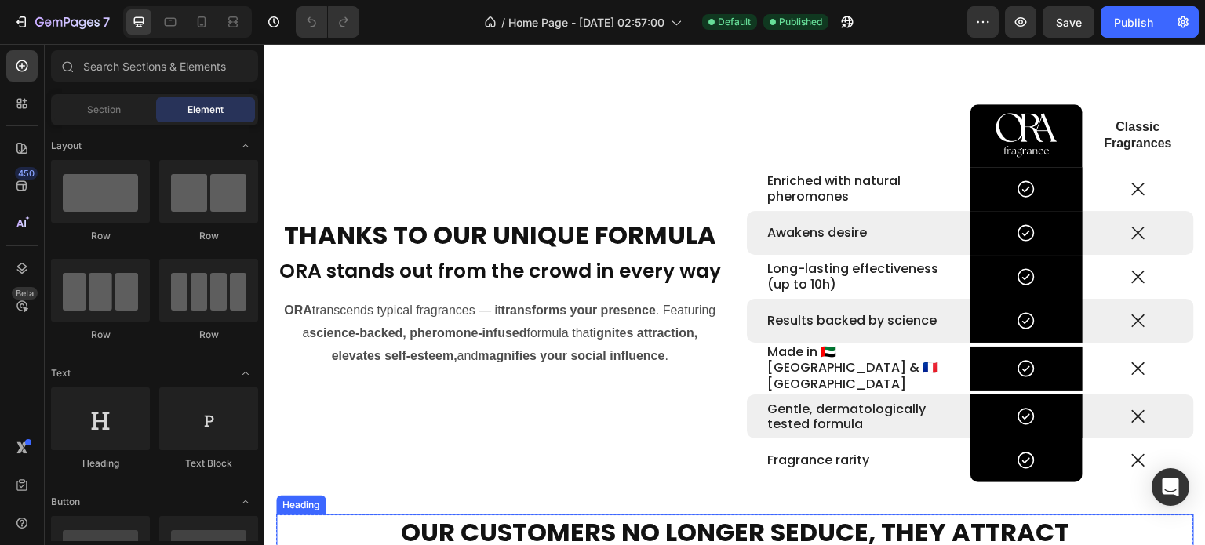
scroll to position [1804, 0]
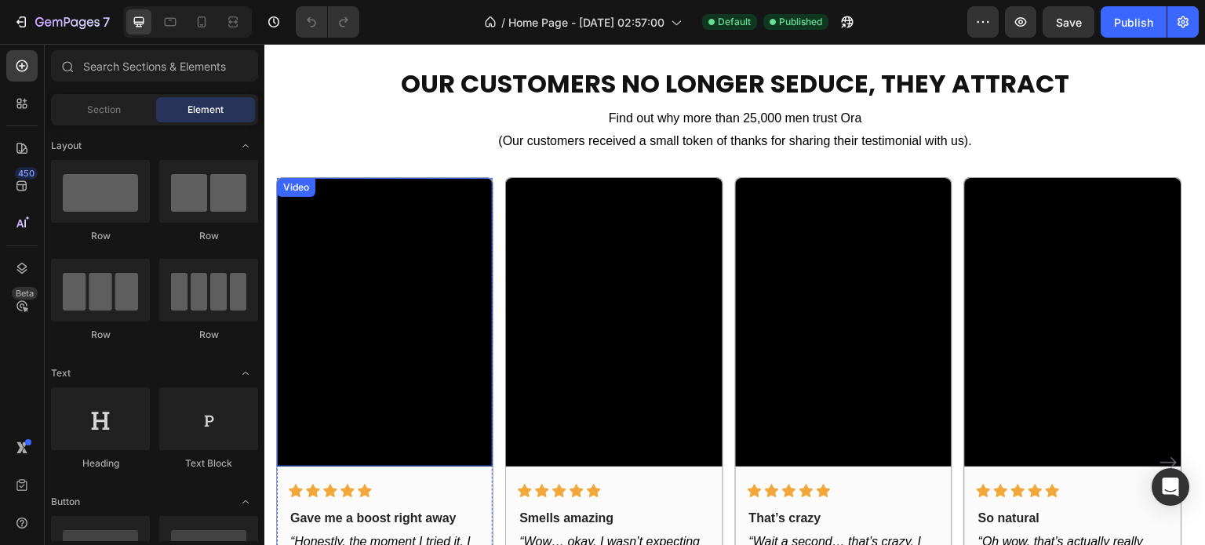
click at [391, 287] on video at bounding box center [385, 322] width 216 height 288
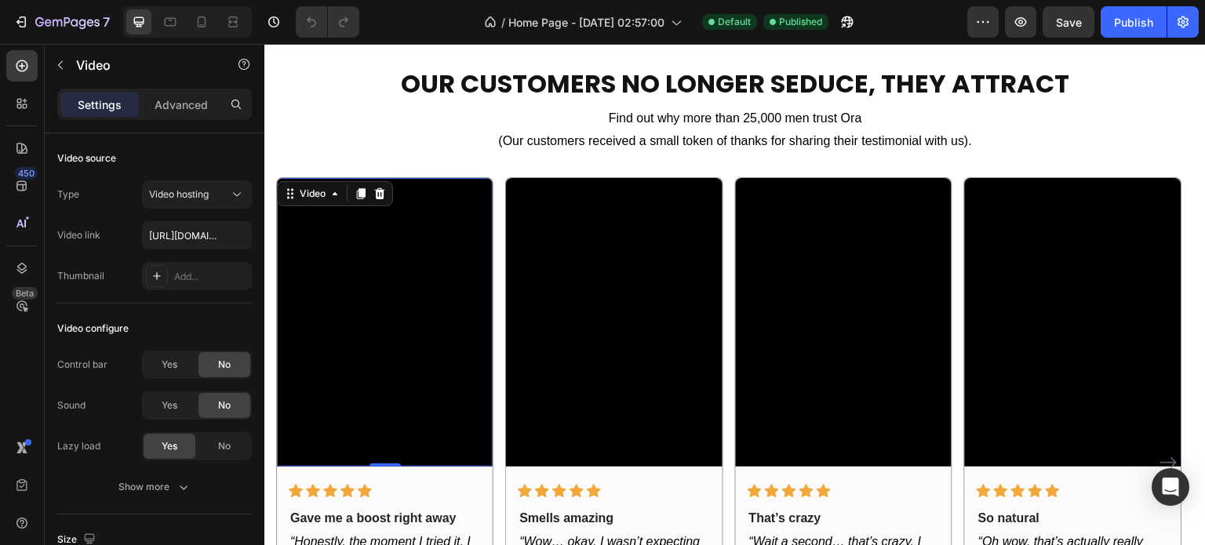
click at [417, 315] on video at bounding box center [385, 322] width 216 height 288
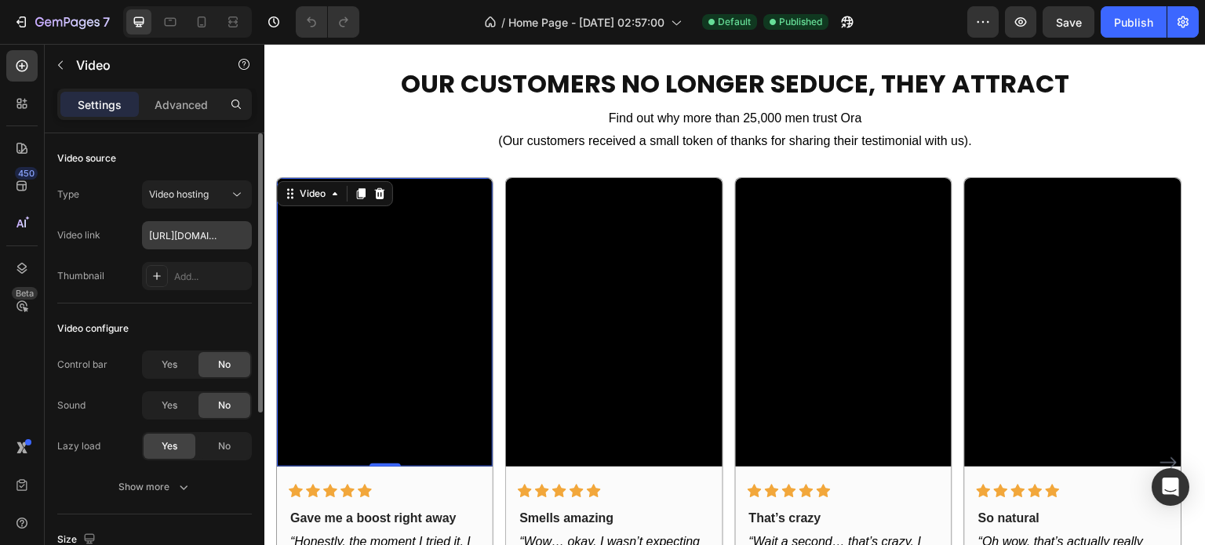
drag, startPoint x: 179, startPoint y: 216, endPoint x: 175, endPoint y: 224, distance: 9.5
click at [179, 216] on div "Type Video hosting Video link [URL][DOMAIN_NAME] Thumbnail Add..." at bounding box center [154, 235] width 195 height 110
click at [175, 226] on input "[URL][DOMAIN_NAME]" at bounding box center [197, 235] width 110 height 28
paste input "70b8eebf98cf4416bbe87b8537590a6d.mp4"
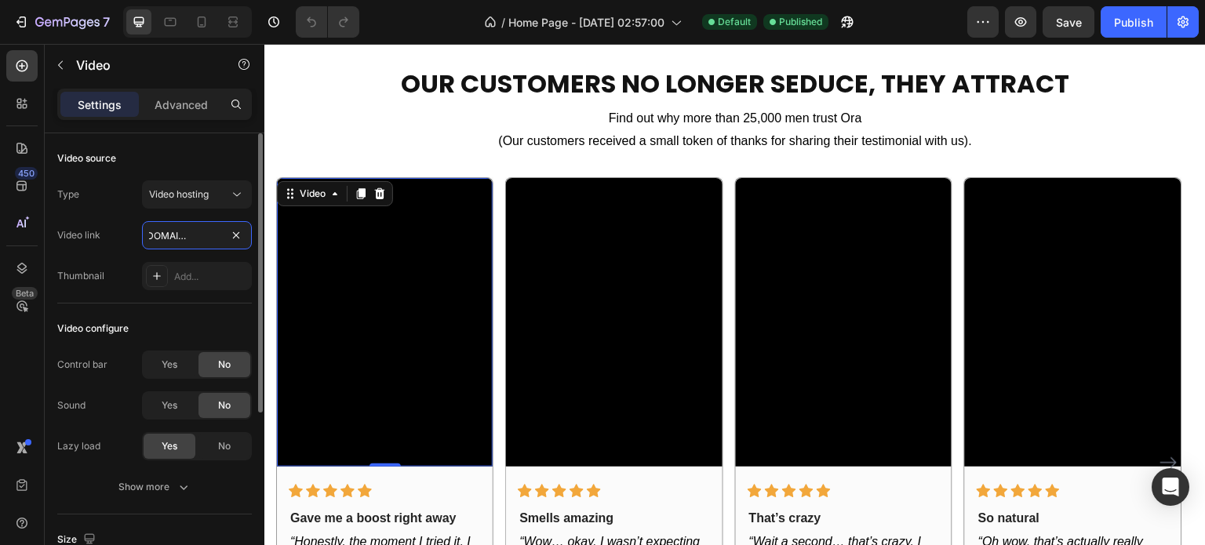
type input "[URL][DOMAIN_NAME]"
click at [128, 258] on div "Type Video hosting Video link [URL][DOMAIN_NAME] Thumbnail Add..." at bounding box center [154, 235] width 195 height 110
click at [169, 240] on input "[URL][DOMAIN_NAME]" at bounding box center [197, 235] width 110 height 28
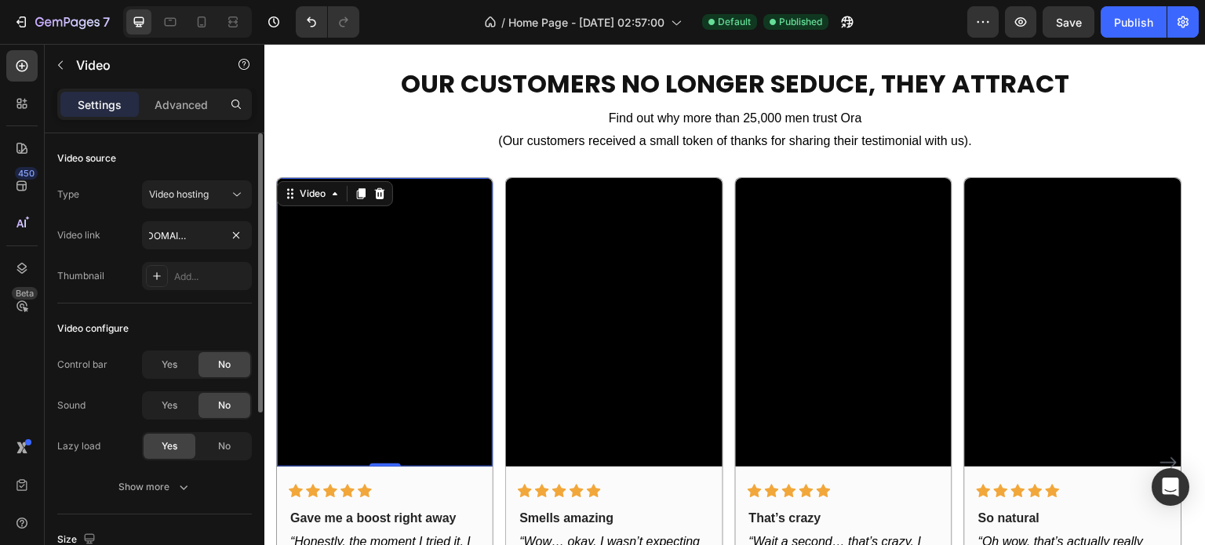
click at [122, 257] on div "Type Video hosting Video link [URL][DOMAIN_NAME] Thumbnail Add..." at bounding box center [154, 235] width 195 height 110
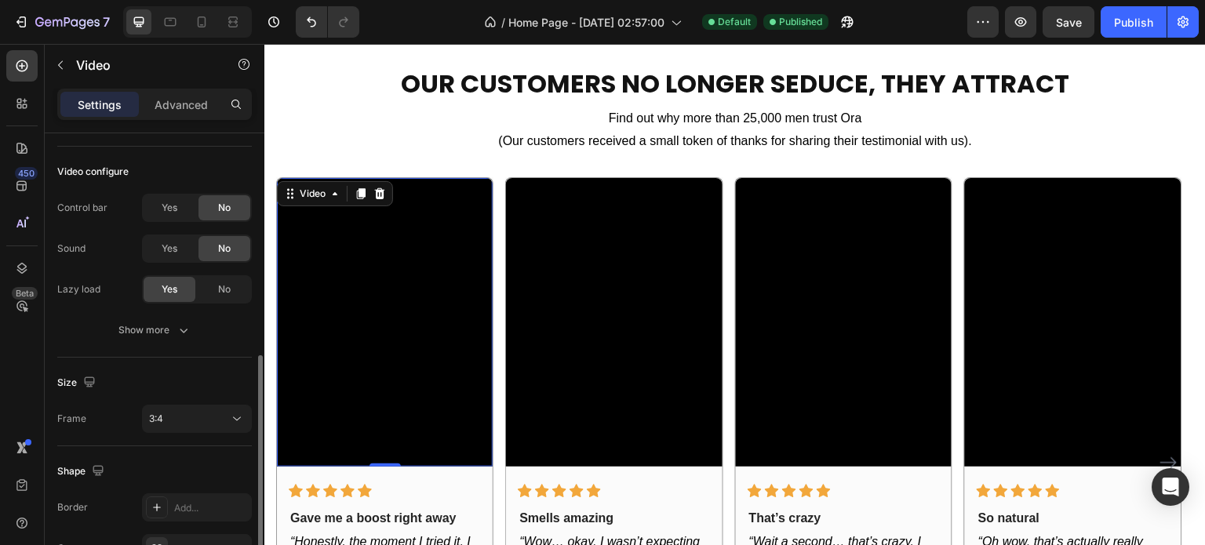
scroll to position [235, 0]
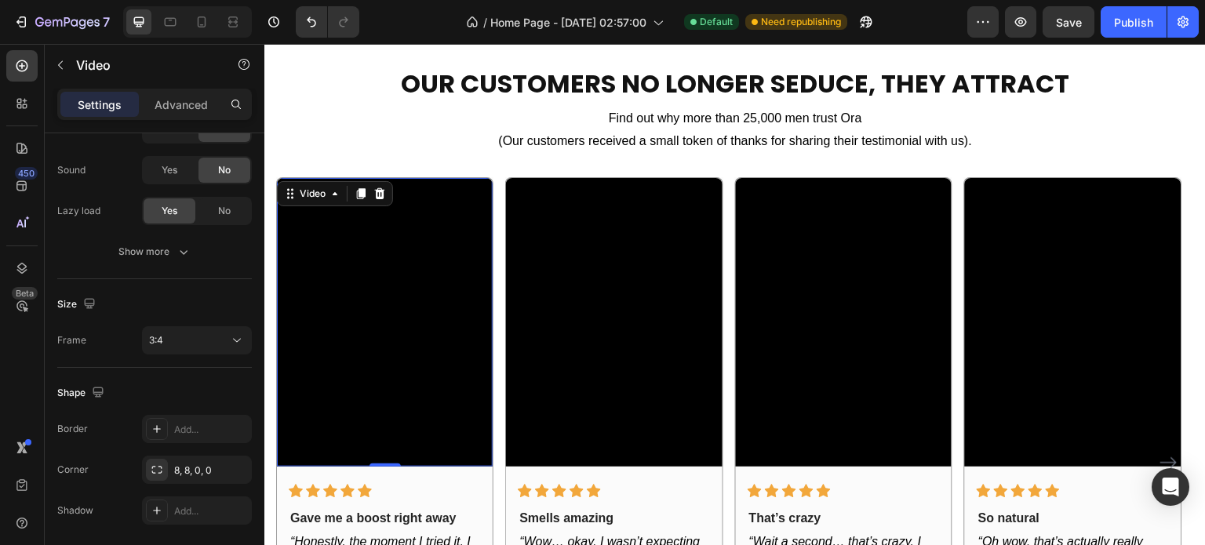
click at [346, 244] on video at bounding box center [385, 322] width 216 height 288
click at [191, 344] on div "3:4" at bounding box center [189, 340] width 80 height 14
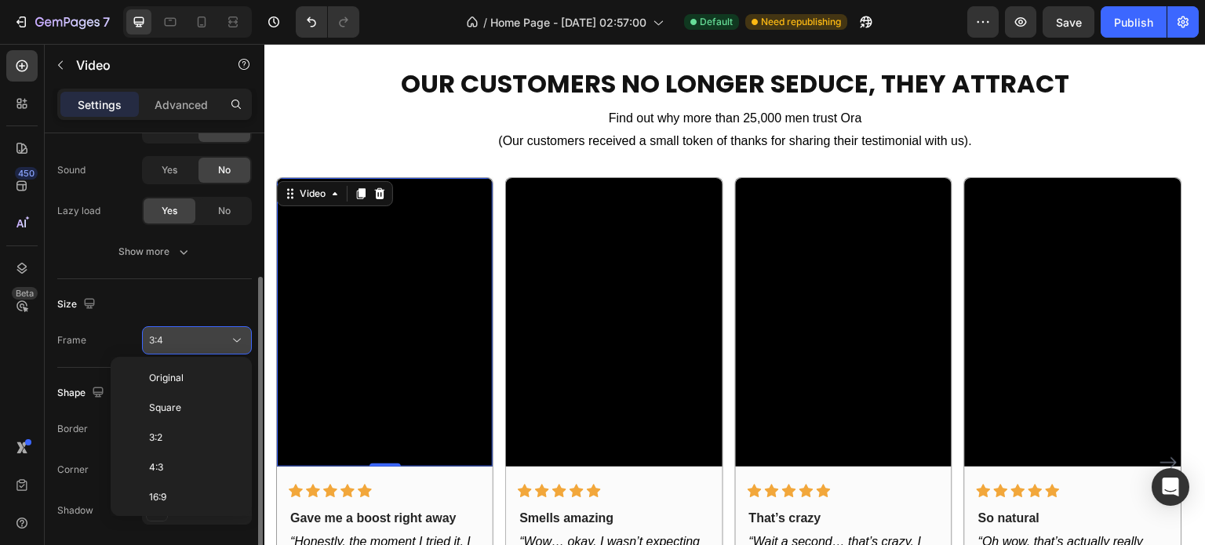
scroll to position [113, 0]
click at [194, 342] on div "3:4" at bounding box center [189, 340] width 80 height 14
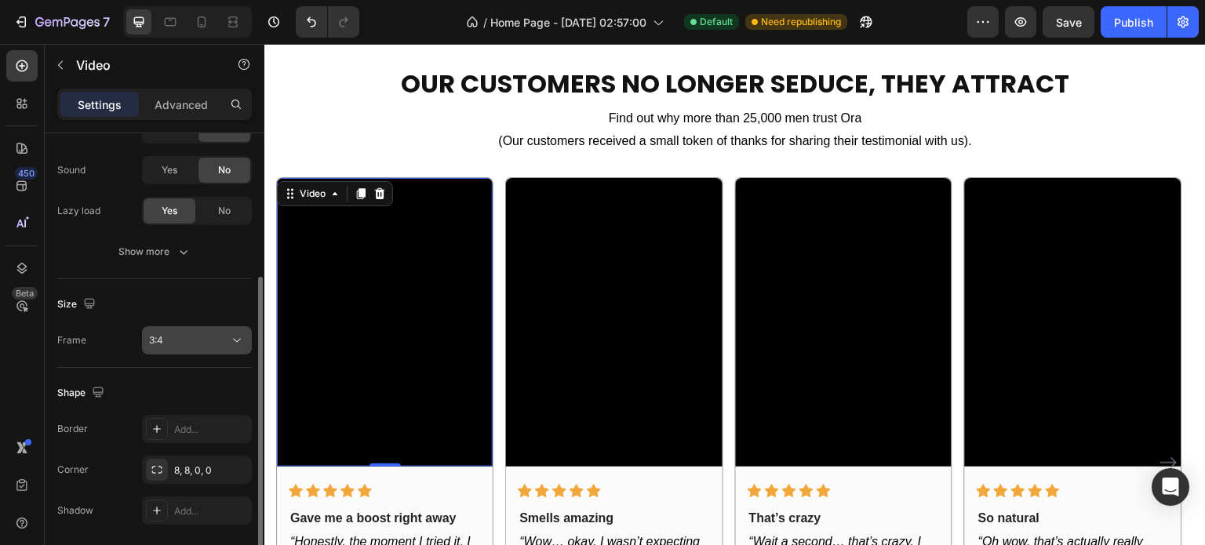
click at [188, 344] on div "3:4" at bounding box center [189, 340] width 80 height 14
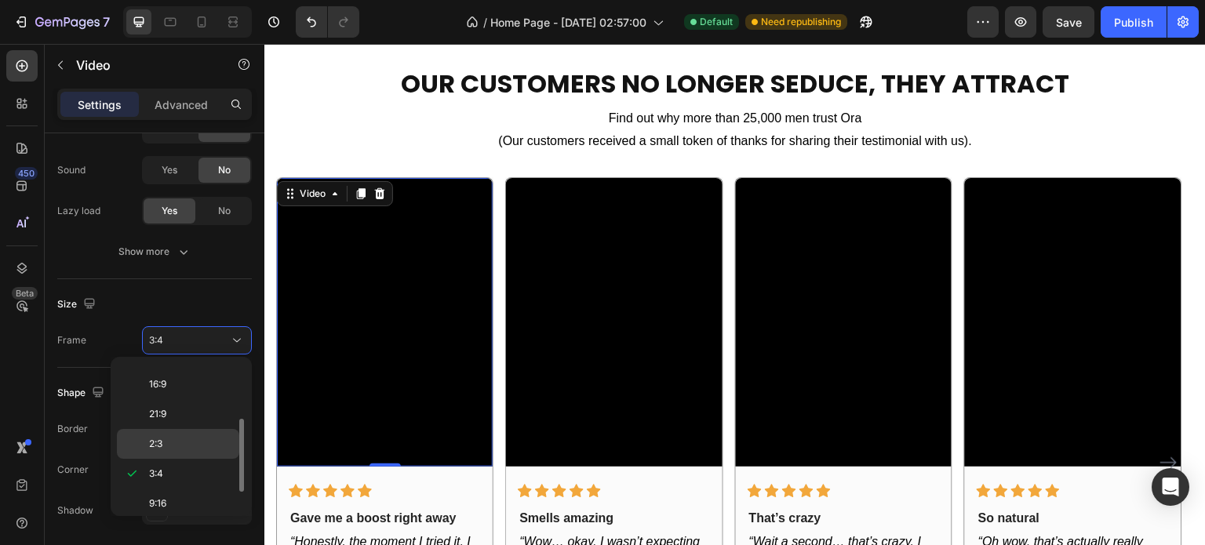
click at [174, 437] on p "2:3" at bounding box center [190, 444] width 83 height 14
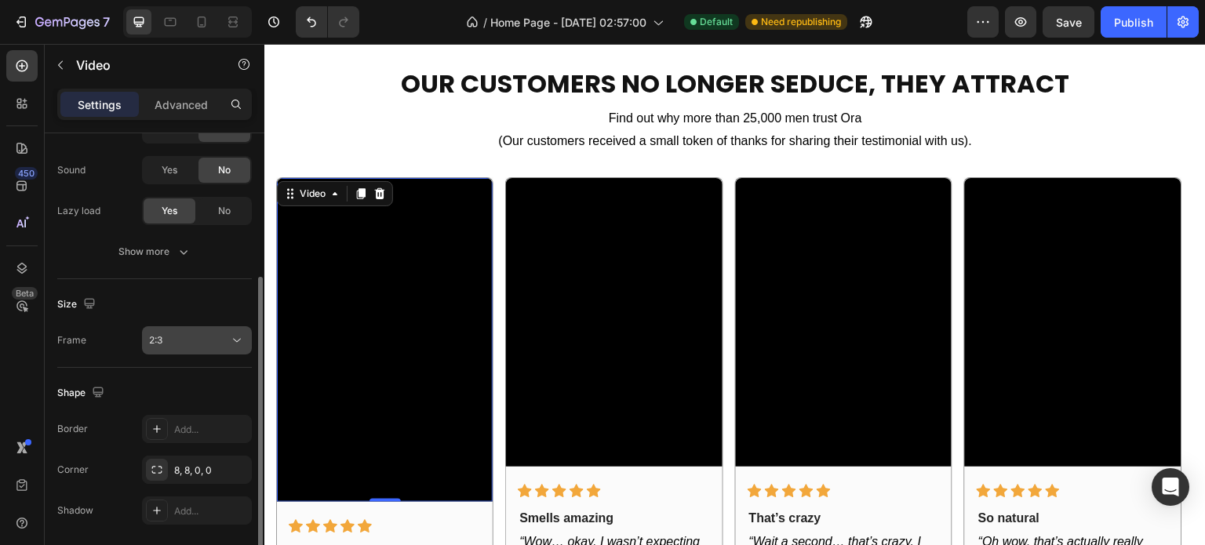
click at [213, 340] on div "2:3" at bounding box center [189, 340] width 80 height 14
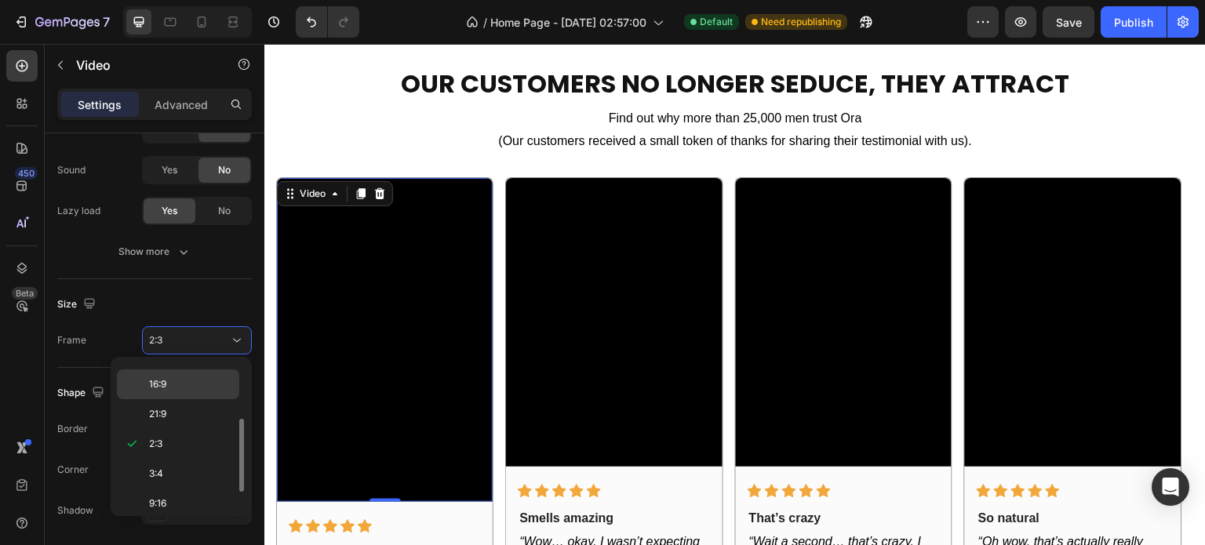
click at [201, 379] on p "16:9" at bounding box center [190, 384] width 83 height 14
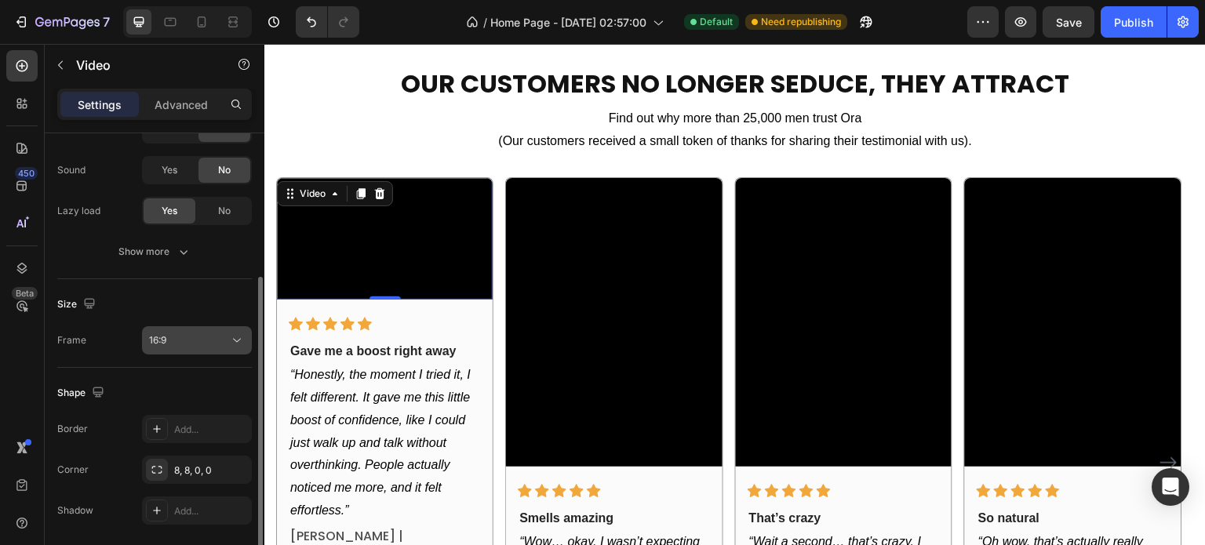
click at [202, 341] on div "16:9" at bounding box center [189, 340] width 80 height 14
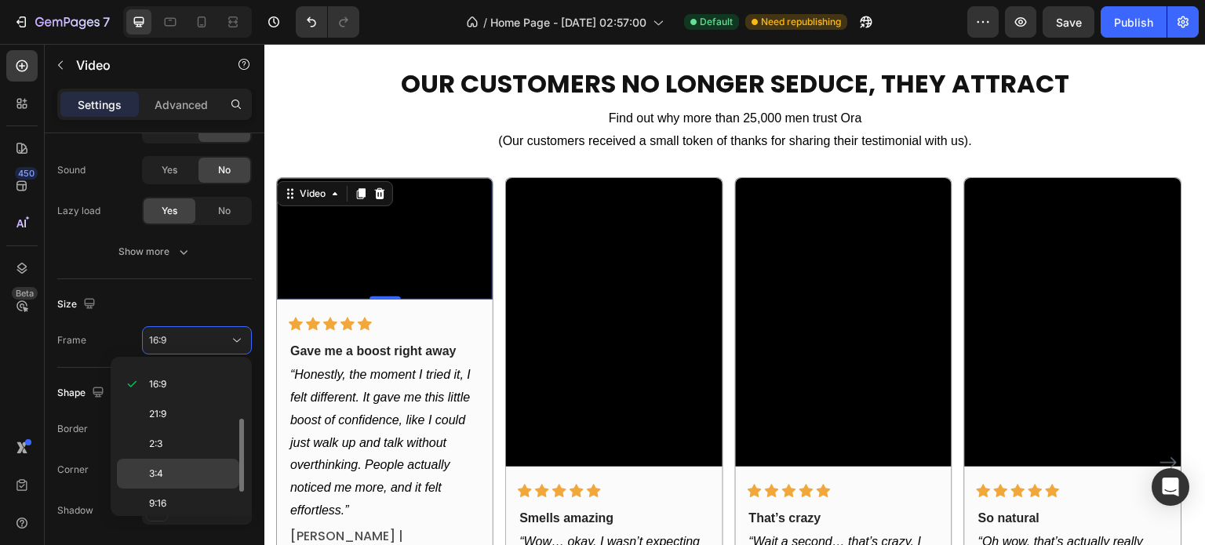
click at [162, 461] on div "3:4" at bounding box center [178, 474] width 122 height 30
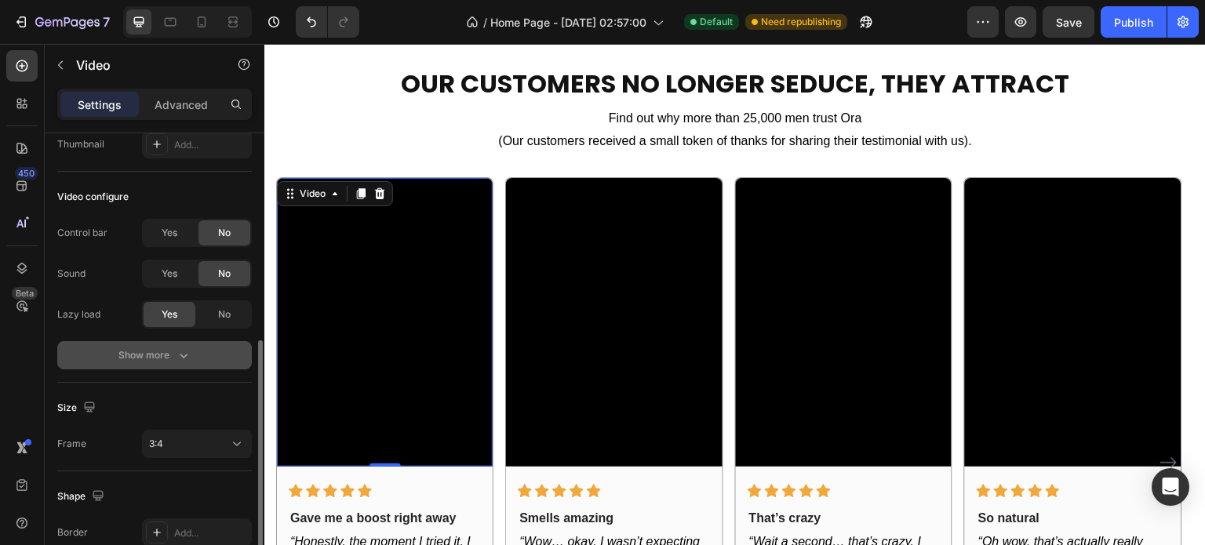
scroll to position [210, 0]
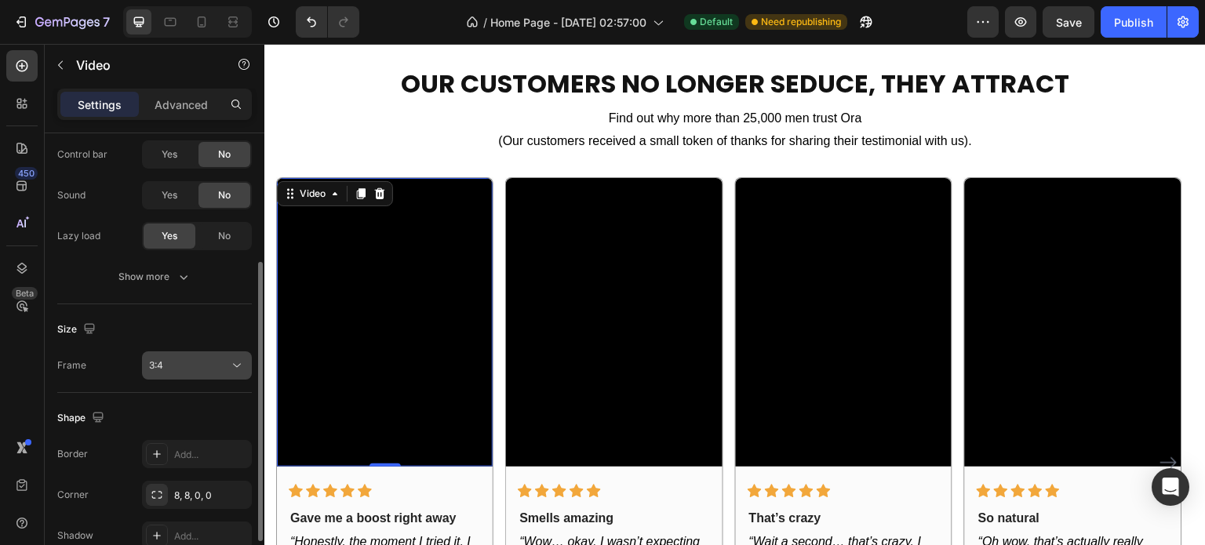
click at [179, 362] on div "3:4" at bounding box center [189, 366] width 80 height 14
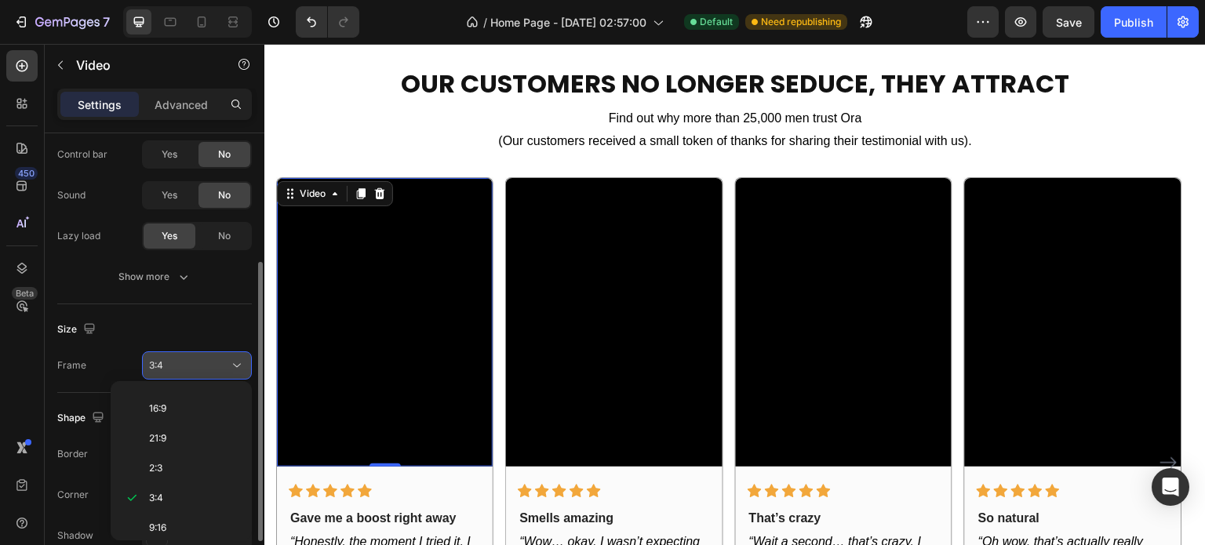
click at [185, 359] on div "3:4" at bounding box center [189, 366] width 80 height 14
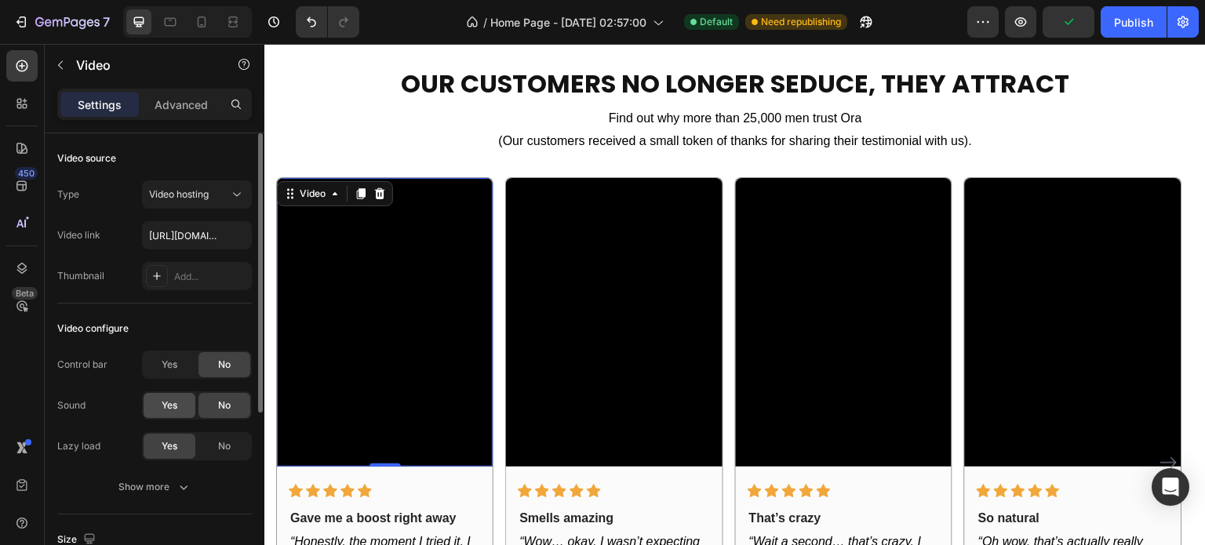
scroll to position [157, 0]
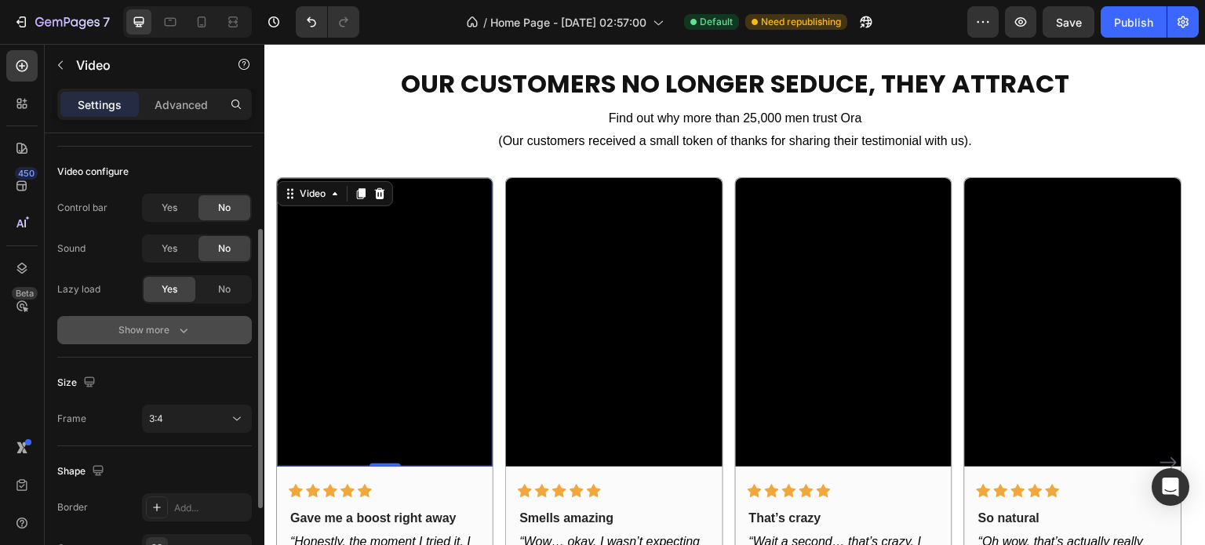
click at [191, 324] on icon "button" at bounding box center [184, 330] width 16 height 16
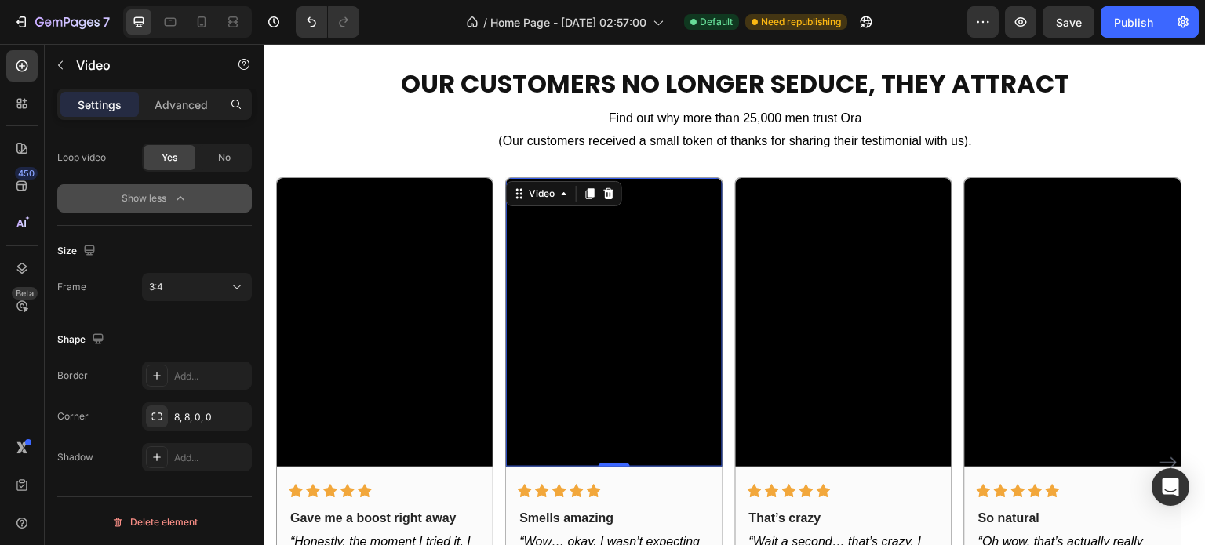
scroll to position [370, 0]
click at [576, 268] on video at bounding box center [614, 322] width 216 height 288
click at [198, 296] on button "3:4" at bounding box center [197, 287] width 110 height 28
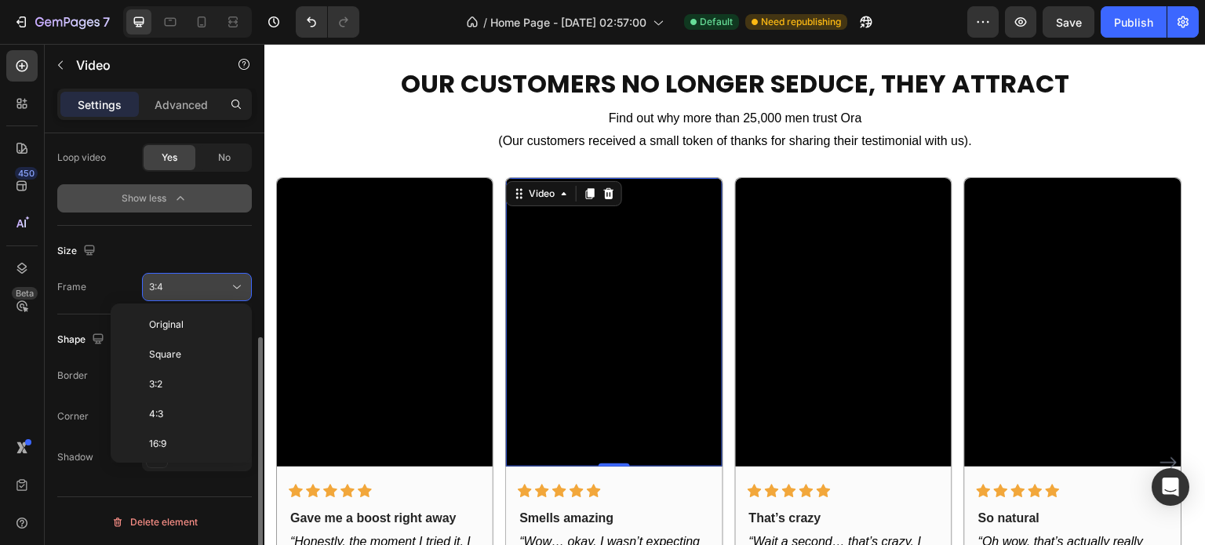
scroll to position [113, 0]
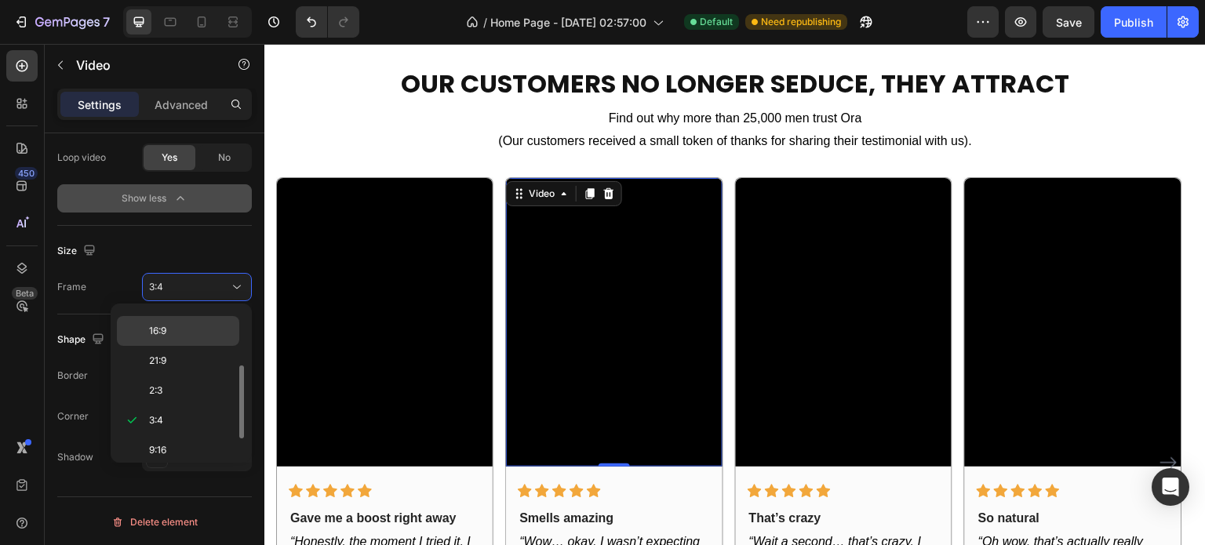
click at [191, 320] on div "16:9" at bounding box center [178, 331] width 122 height 30
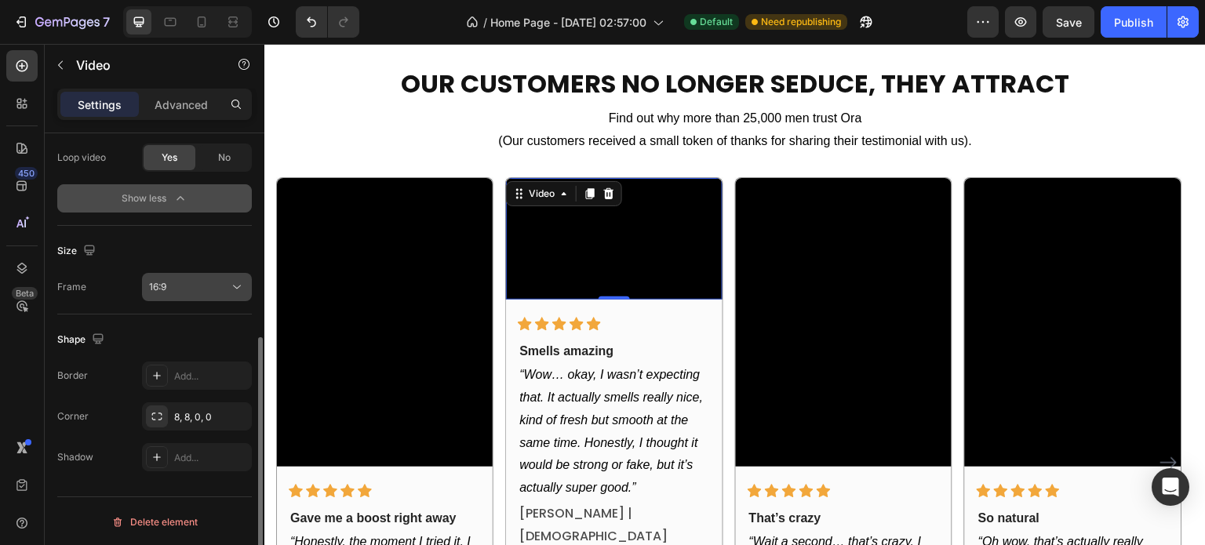
click at [202, 288] on div "16:9" at bounding box center [189, 287] width 80 height 14
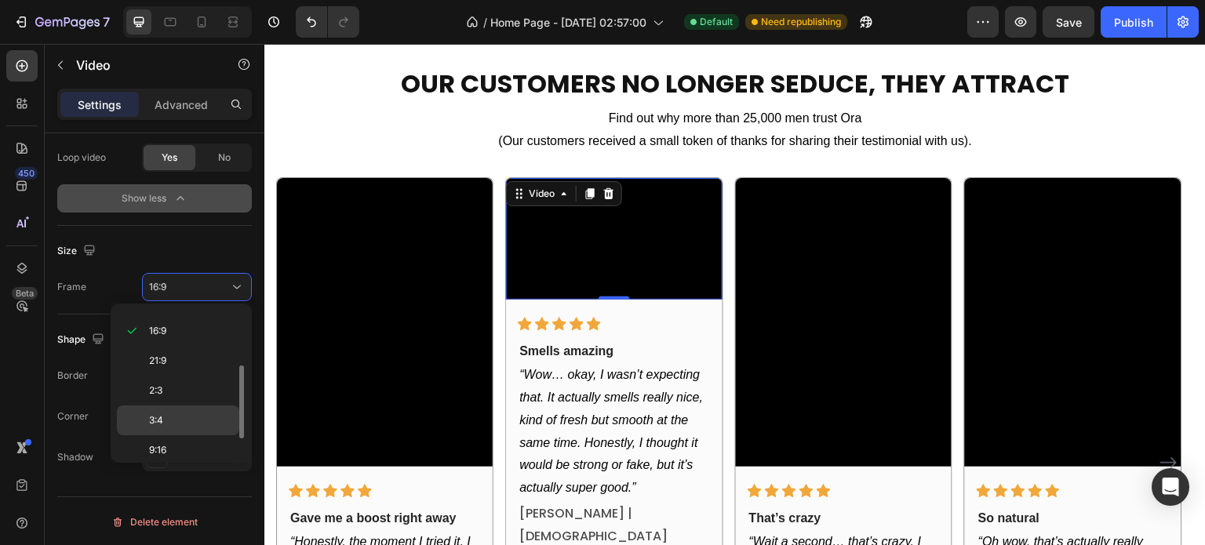
click at [169, 410] on div "3:4" at bounding box center [178, 421] width 122 height 30
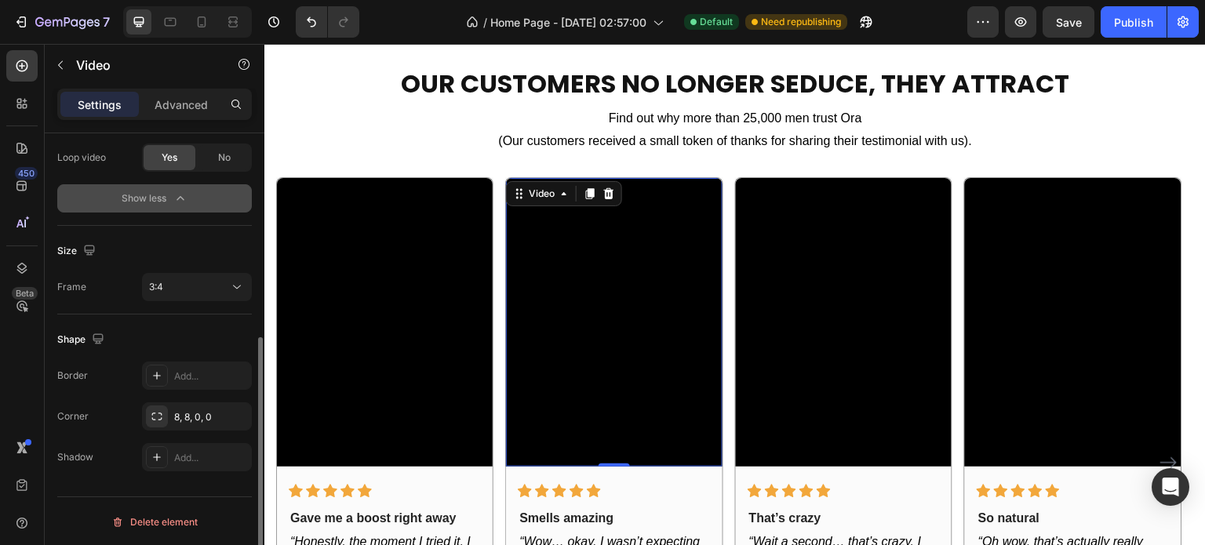
click at [197, 328] on div "Shape" at bounding box center [154, 339] width 195 height 25
click at [197, 290] on div "3:4" at bounding box center [189, 287] width 80 height 14
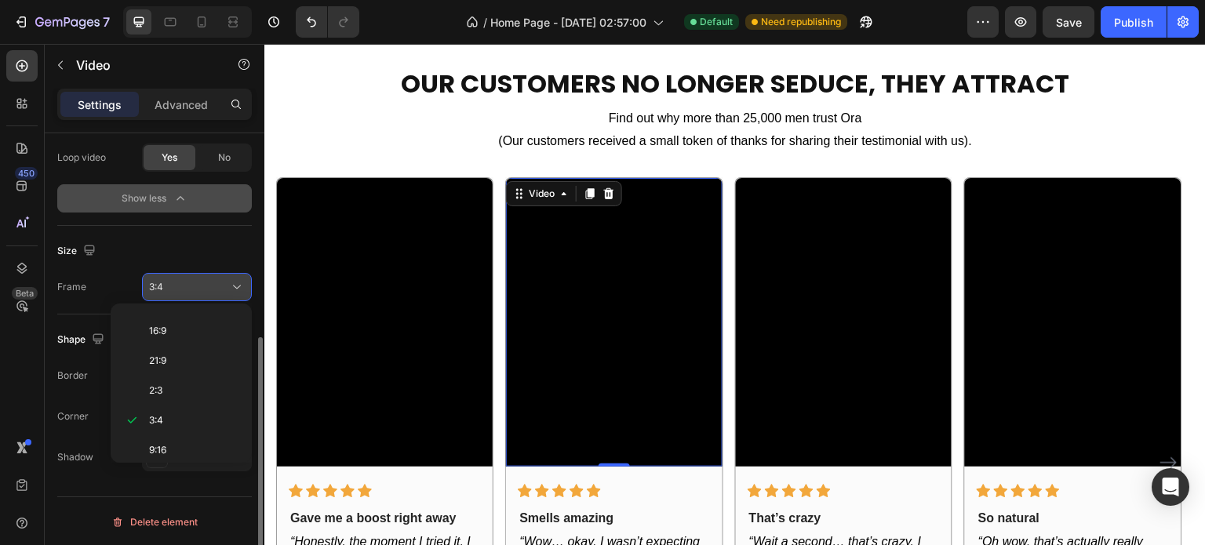
click at [204, 283] on div "3:4" at bounding box center [189, 287] width 80 height 14
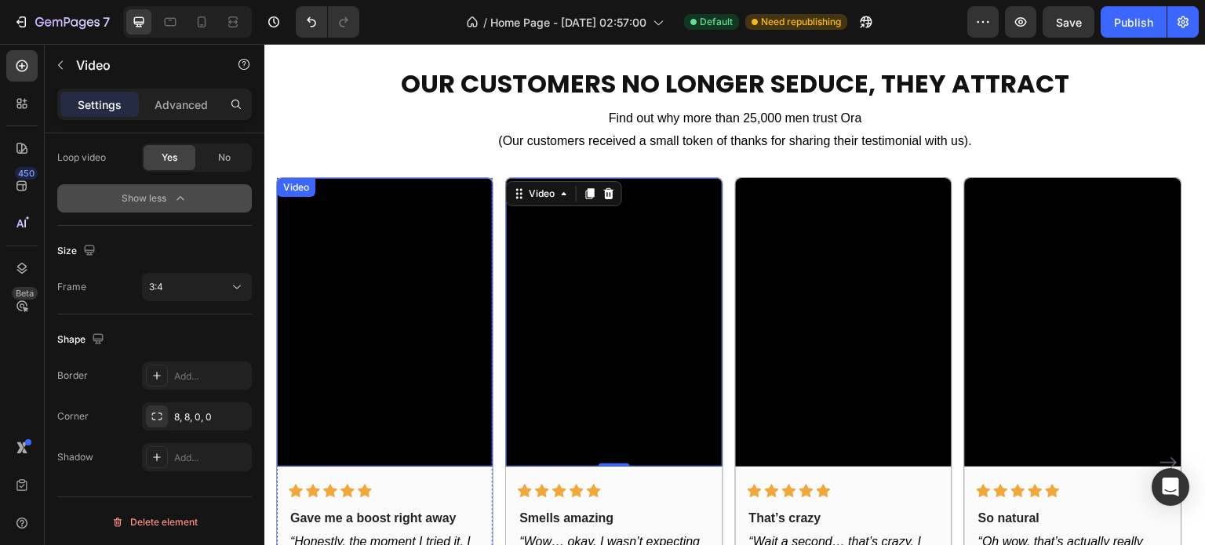
click at [356, 292] on video at bounding box center [385, 322] width 216 height 288
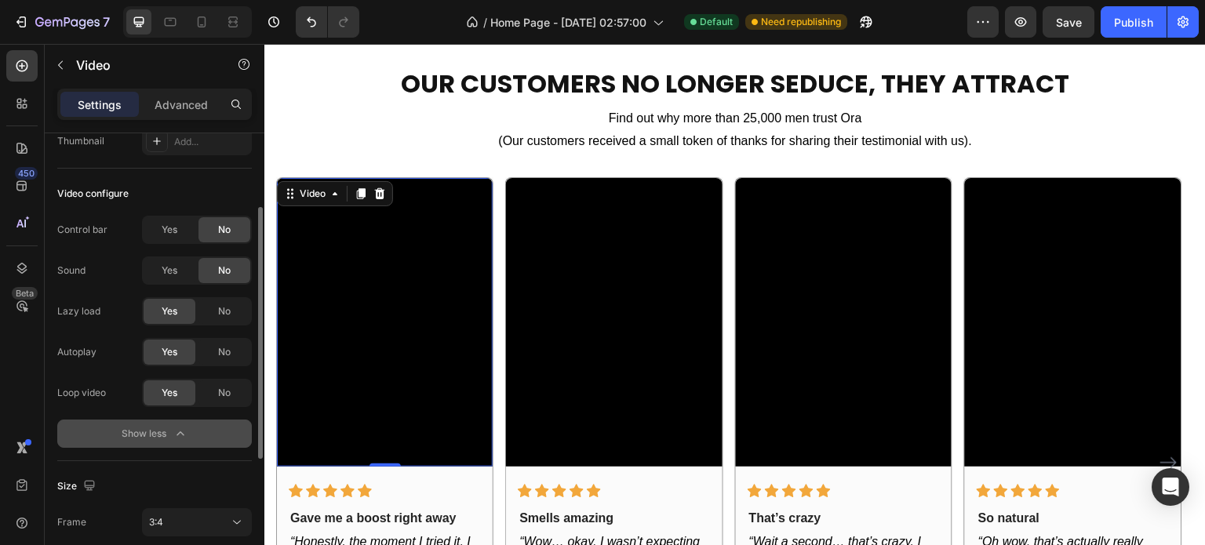
scroll to position [0, 0]
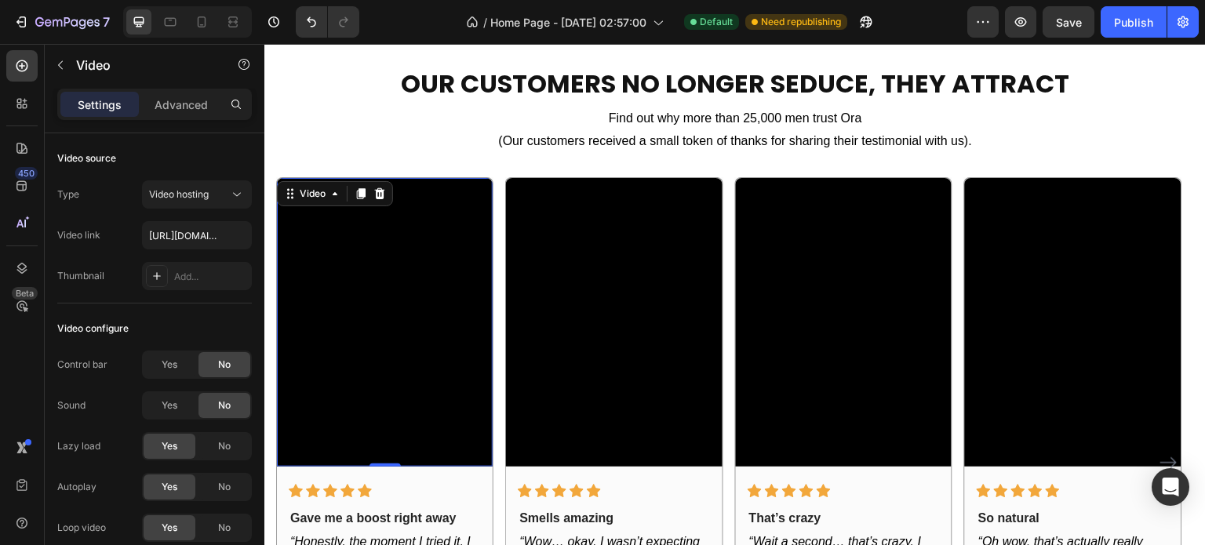
click at [431, 315] on video at bounding box center [385, 322] width 216 height 288
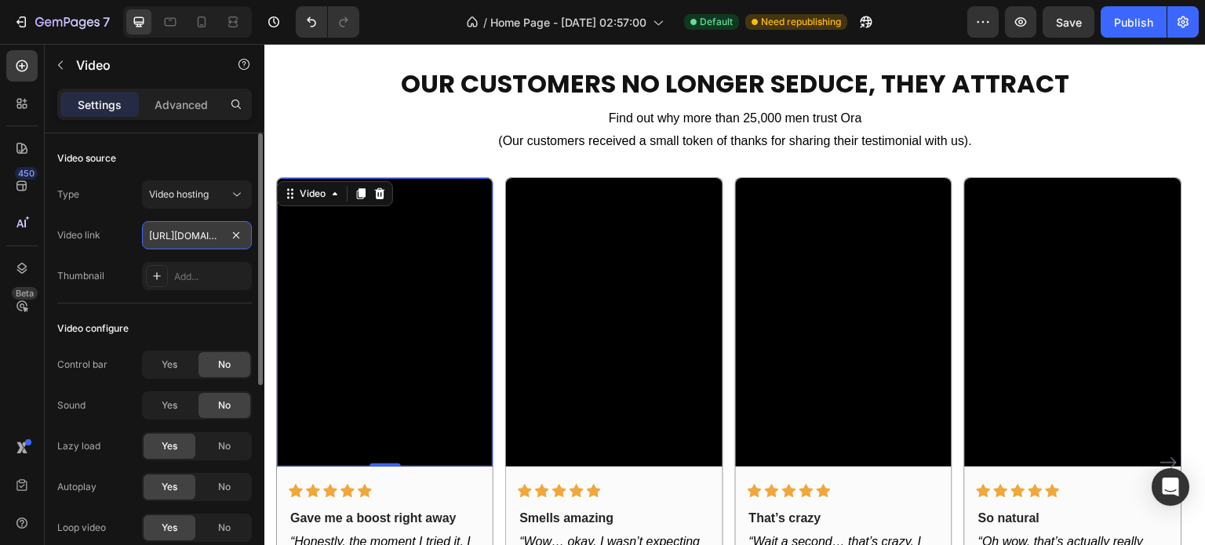
click at [172, 227] on input "[URL][DOMAIN_NAME]" at bounding box center [197, 235] width 110 height 28
paste input "113cdefb0a4a46a1ae8137f51c76efac"
type input "[URL][DOMAIN_NAME]"
click at [111, 231] on div "Video link [URL][DOMAIN_NAME]" at bounding box center [154, 235] width 195 height 28
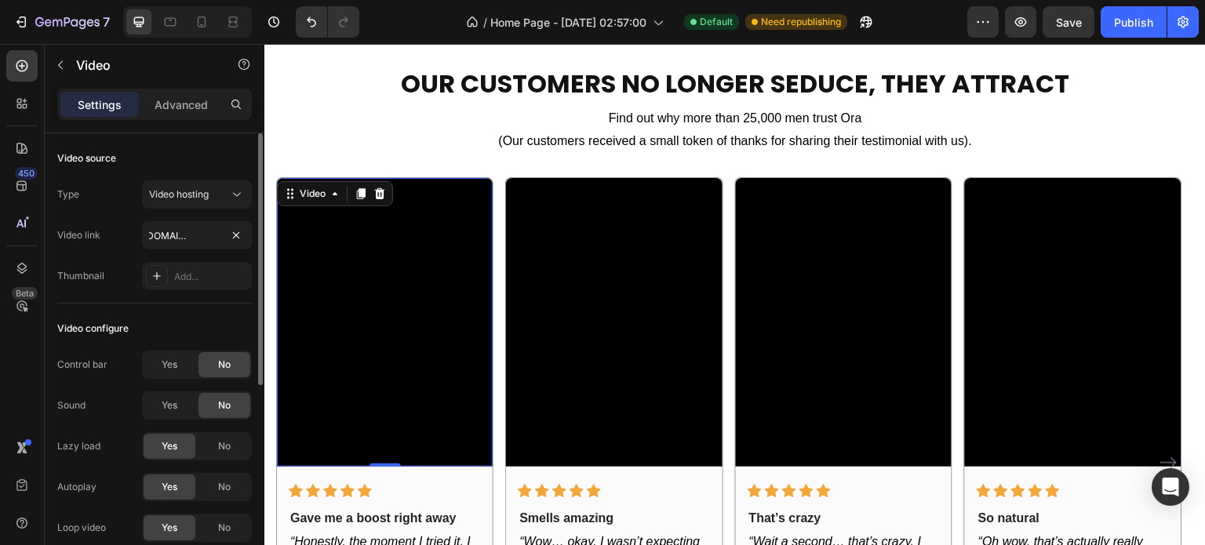
scroll to position [0, 0]
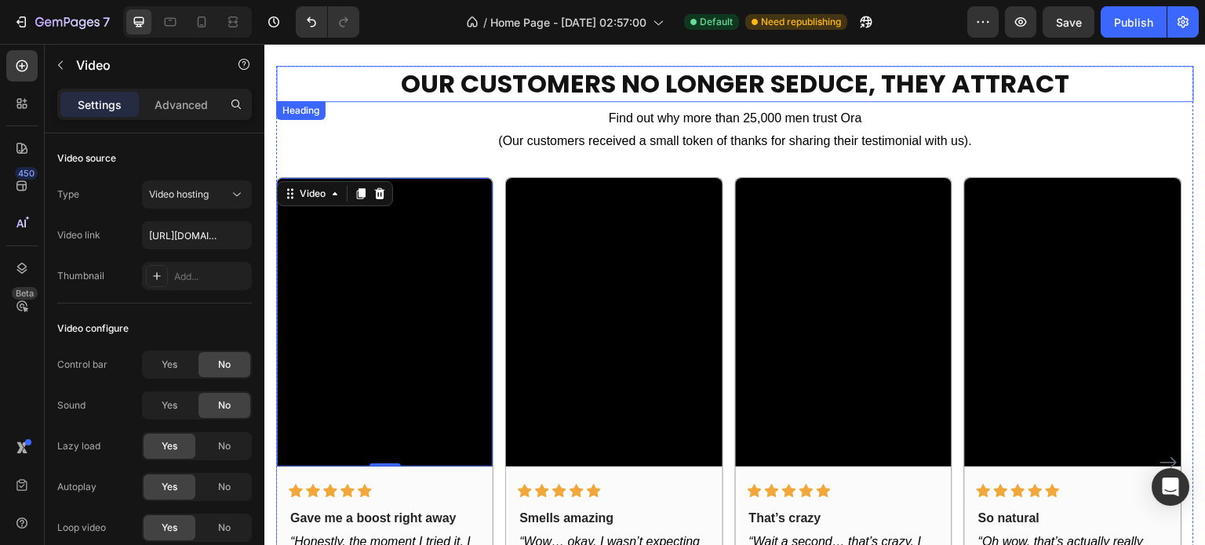
click at [551, 89] on strong "OUR CUSTOMERS NO LONGER SEDUCE, THEY ATTRACT" at bounding box center [735, 83] width 668 height 35
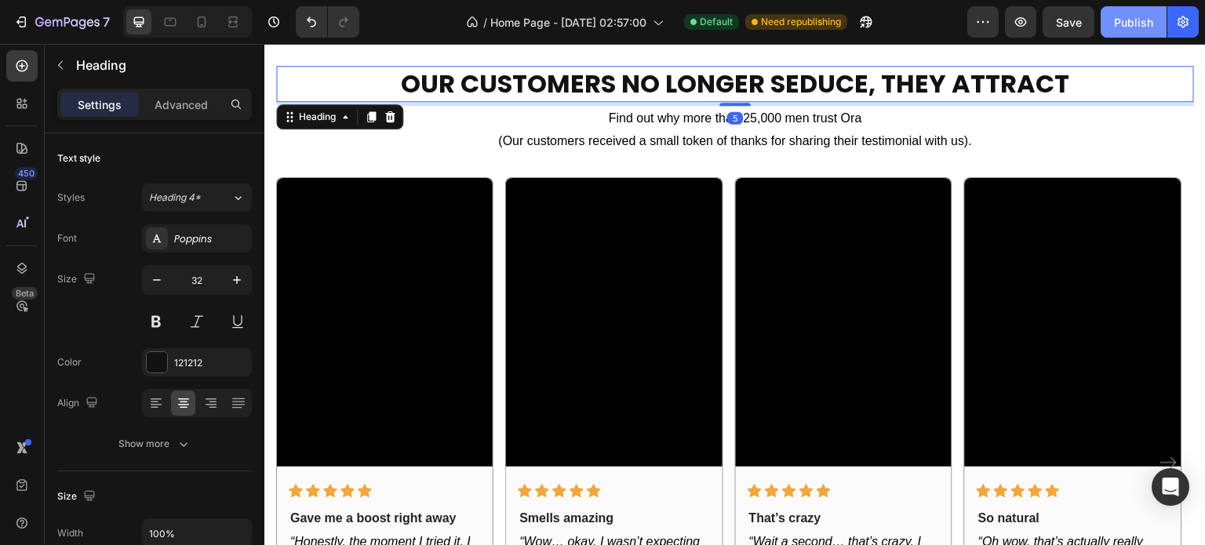
click at [1134, 18] on div "Publish" at bounding box center [1133, 22] width 39 height 16
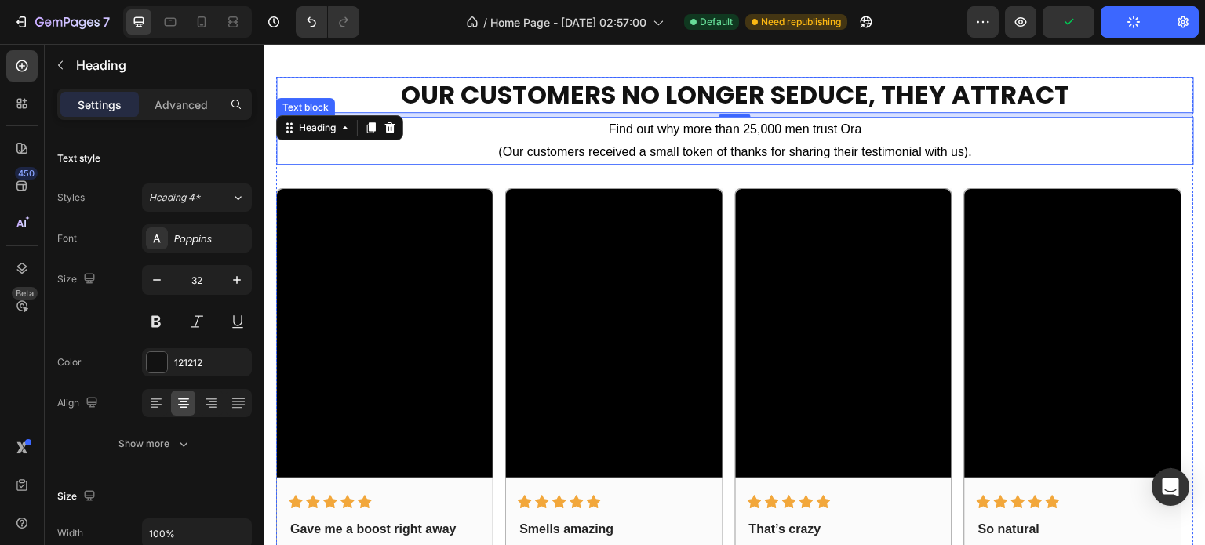
scroll to position [1726, 0]
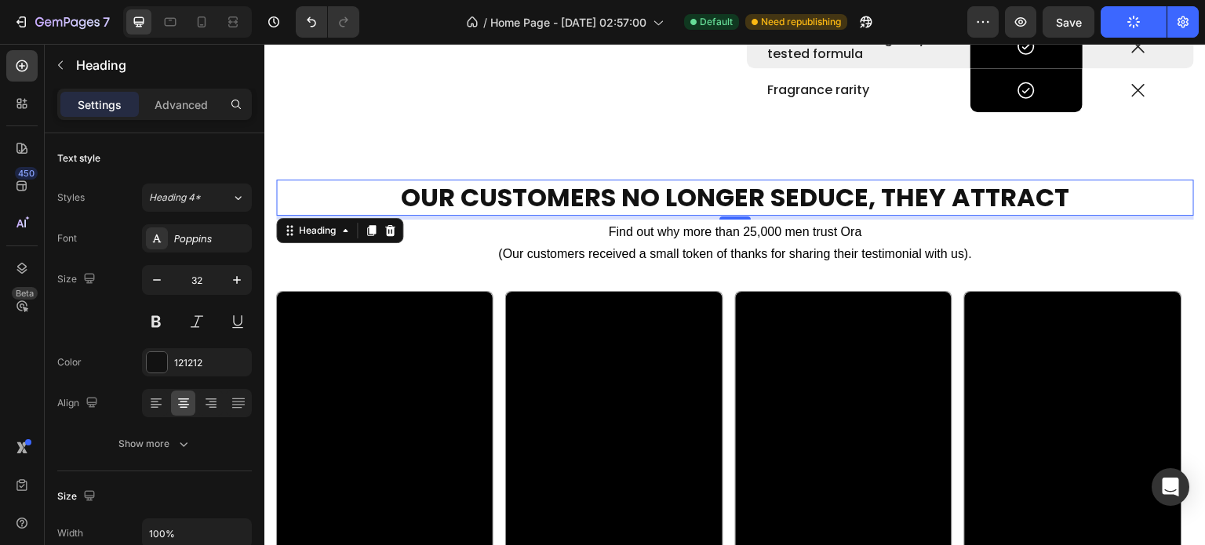
drag, startPoint x: 37, startPoint y: 17, endPoint x: 405, endPoint y: 12, distance: 368.0
click at [405, 12] on div "7 Version history / Home Page - [DATE] 02:57:00 Default Need republishing Previ…" at bounding box center [602, 22] width 1205 height 45
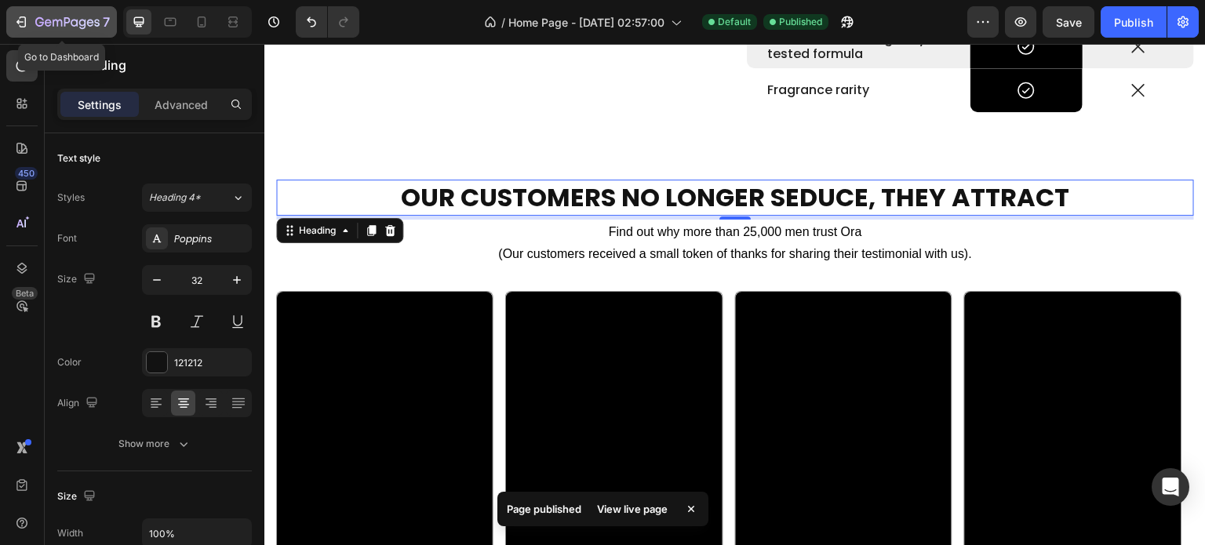
click at [59, 23] on icon "button" at bounding box center [67, 22] width 64 height 13
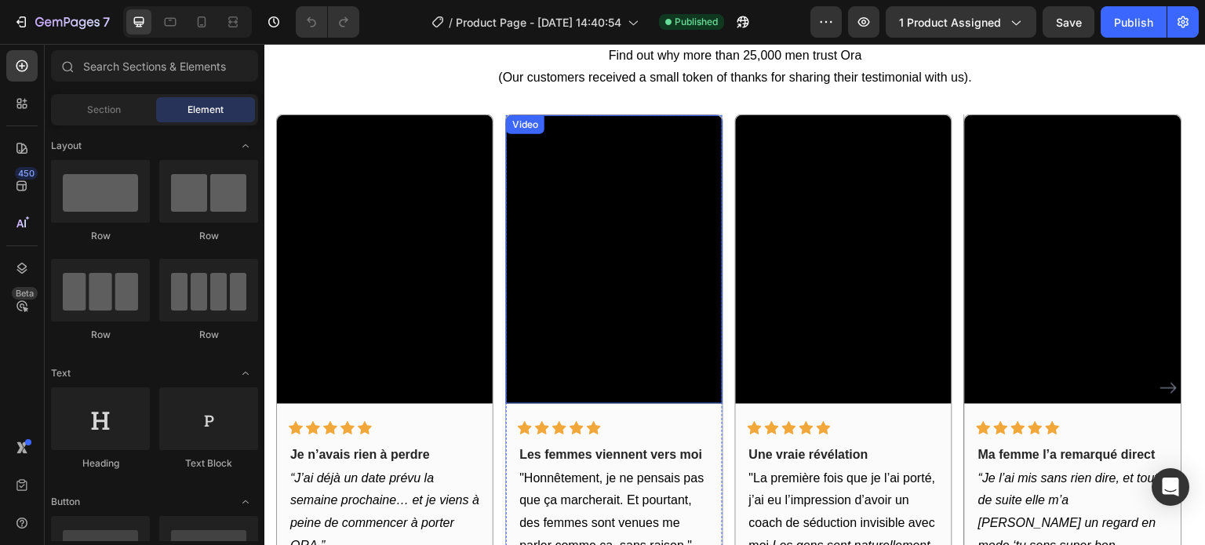
scroll to position [1255, 0]
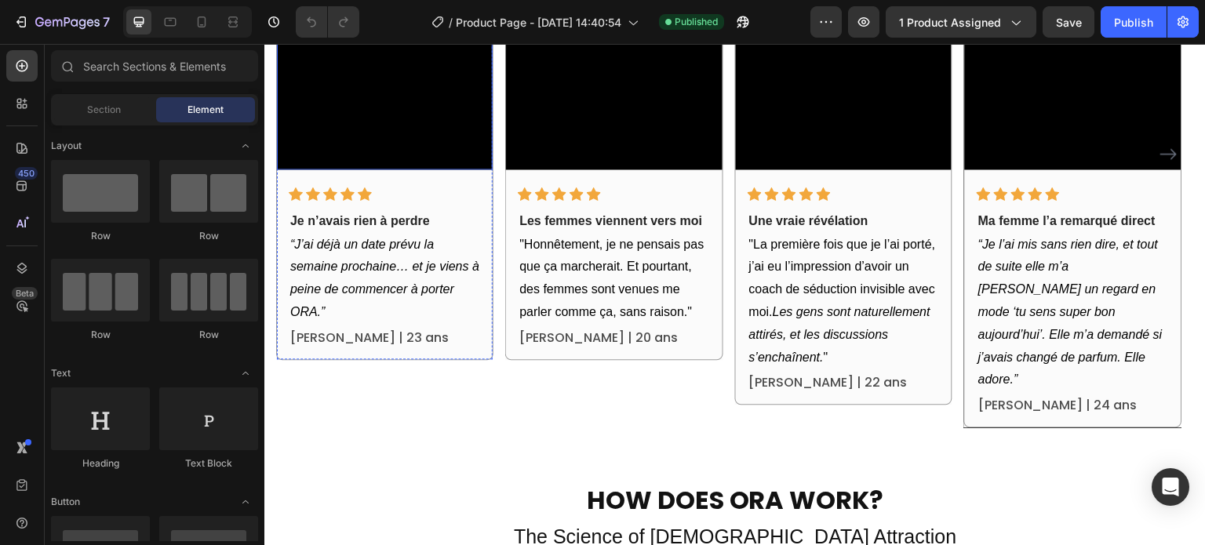
click at [430, 116] on video at bounding box center [385, 25] width 216 height 288
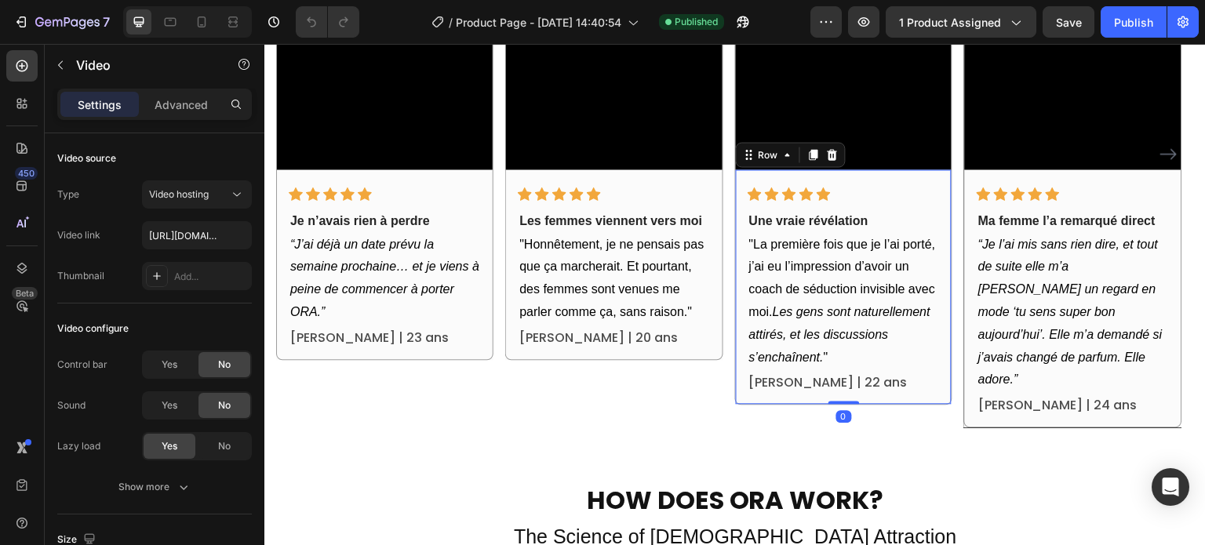
click at [736, 299] on div "Icon Icon Icon Icon Icon Row Une vraie révélation Text block "La première fois …" at bounding box center [844, 286] width 216 height 235
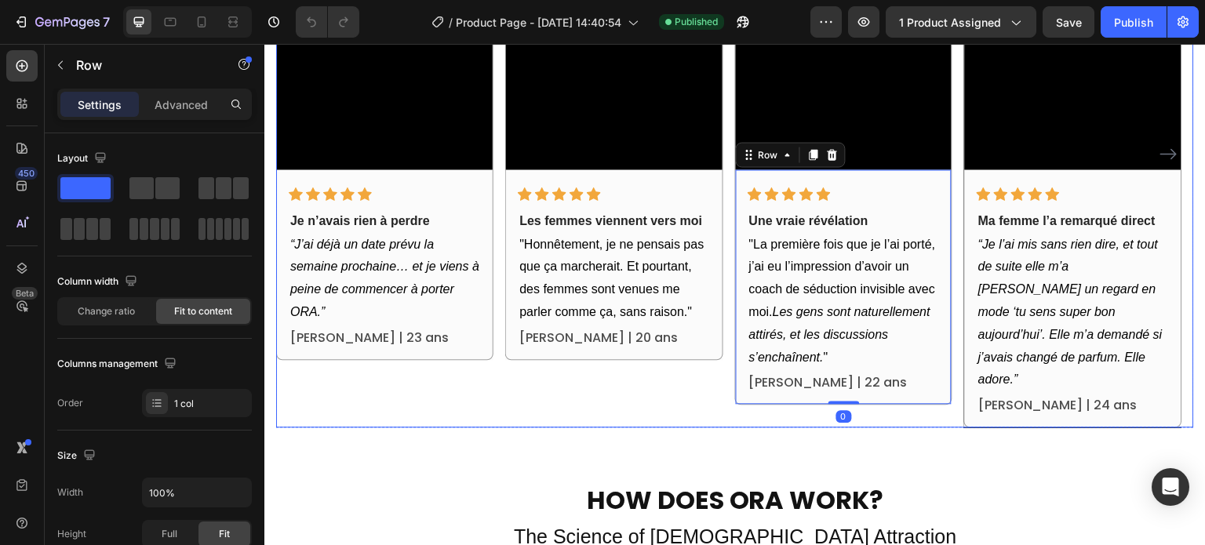
click at [728, 295] on div "Video Icon Icon Icon Icon Icon Row Je n’avais rien à perdre Text block “J’ai dé…" at bounding box center [735, 154] width 918 height 548
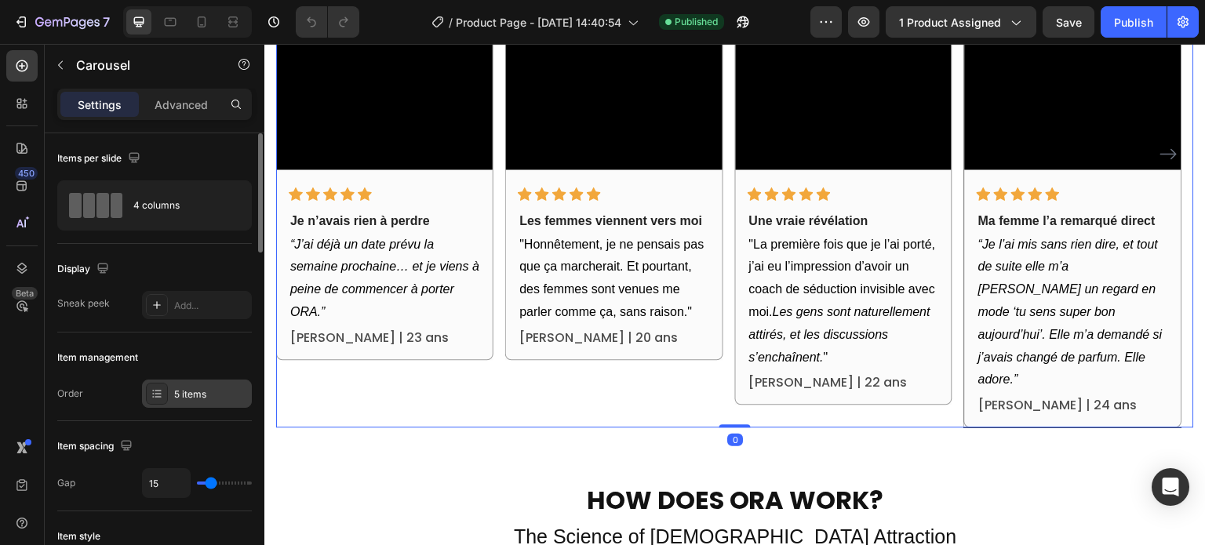
click at [187, 401] on div "5 items" at bounding box center [197, 394] width 110 height 28
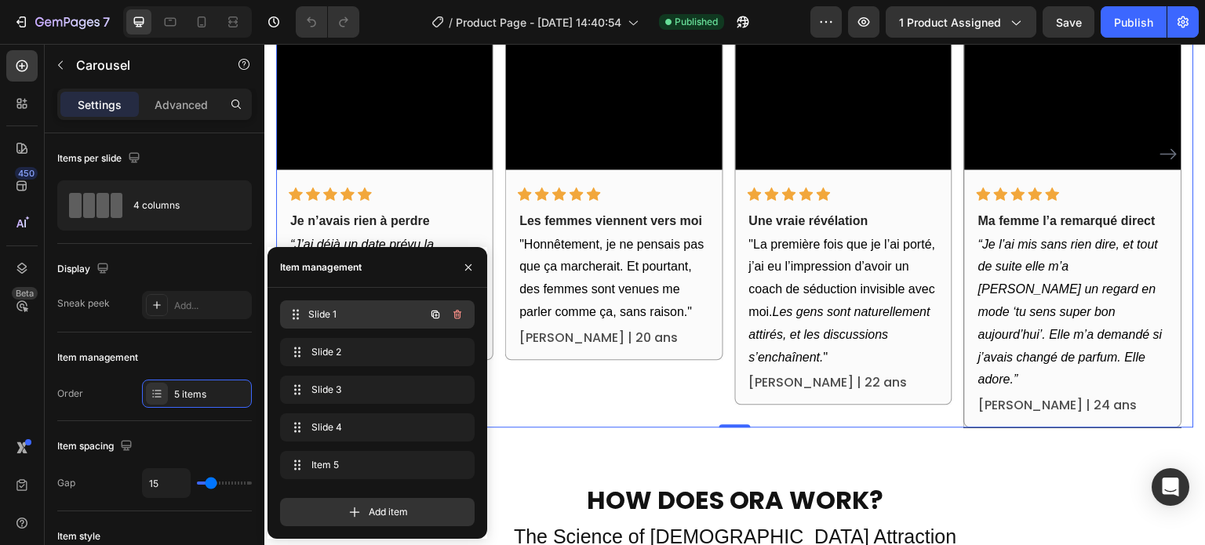
click at [329, 320] on span "Slide 1" at bounding box center [366, 315] width 116 height 14
click at [329, 320] on span "Slide 1" at bounding box center [355, 315] width 89 height 14
drag, startPoint x: 300, startPoint y: 467, endPoint x: 293, endPoint y: 304, distance: 163.3
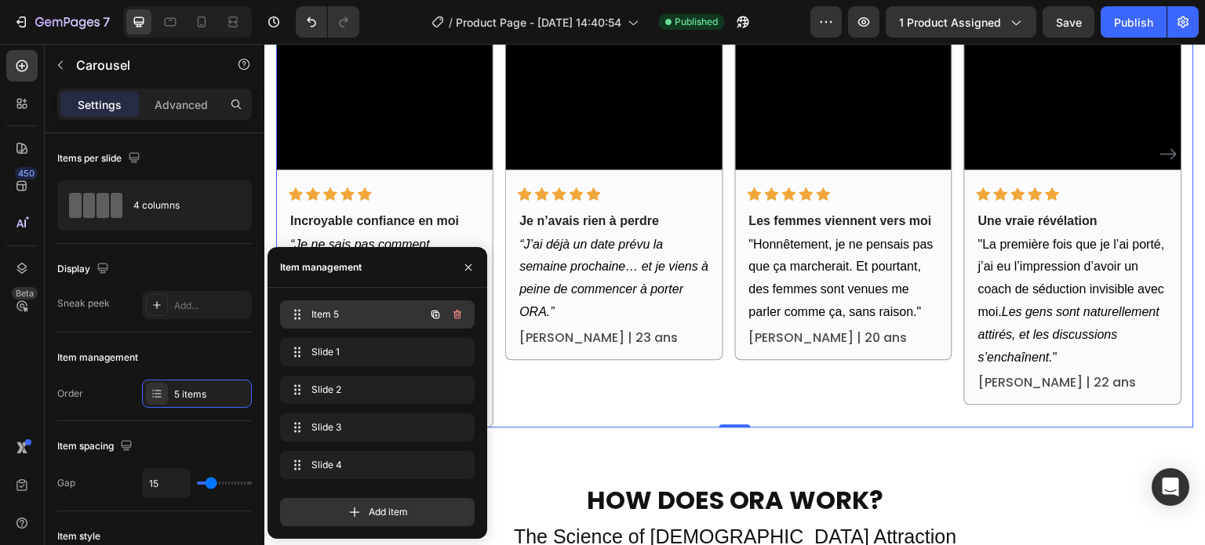
click at [325, 307] on div "Item 5 Item 5" at bounding box center [355, 315] width 138 height 22
click at [354, 126] on video at bounding box center [385, 25] width 216 height 288
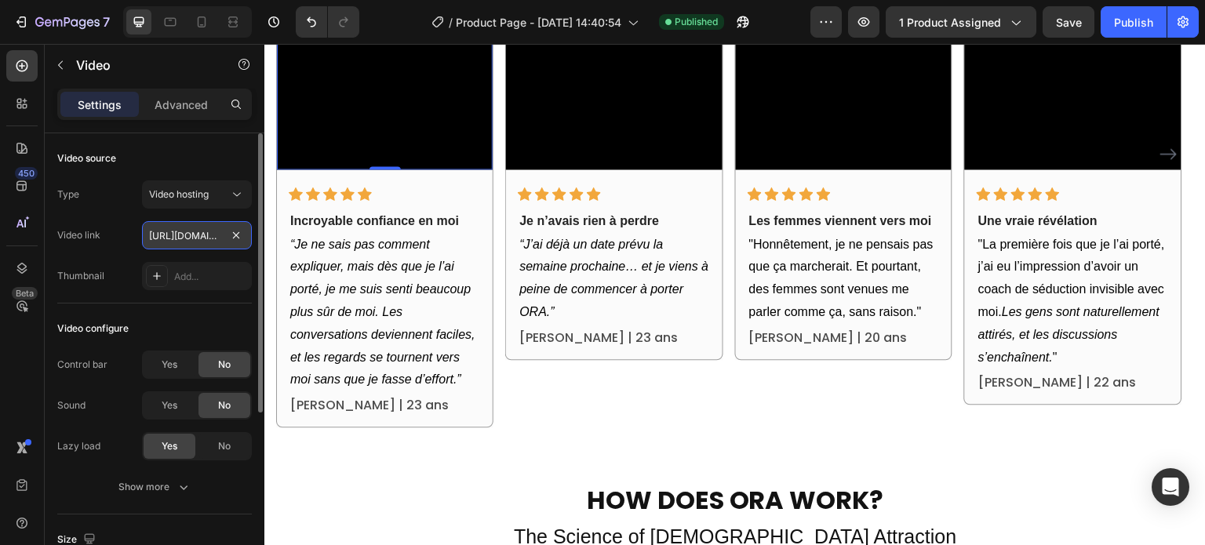
click at [195, 238] on input "[URL][DOMAIN_NAME]" at bounding box center [197, 235] width 110 height 28
paste input "113cdefb0a4a46a1ae8137f51c76efac.mp4"
type input "[URL][DOMAIN_NAME]"
click at [180, 311] on div "Video configure Control bar Yes No Sound Yes No Lazy load Yes No Show more" at bounding box center [154, 409] width 195 height 211
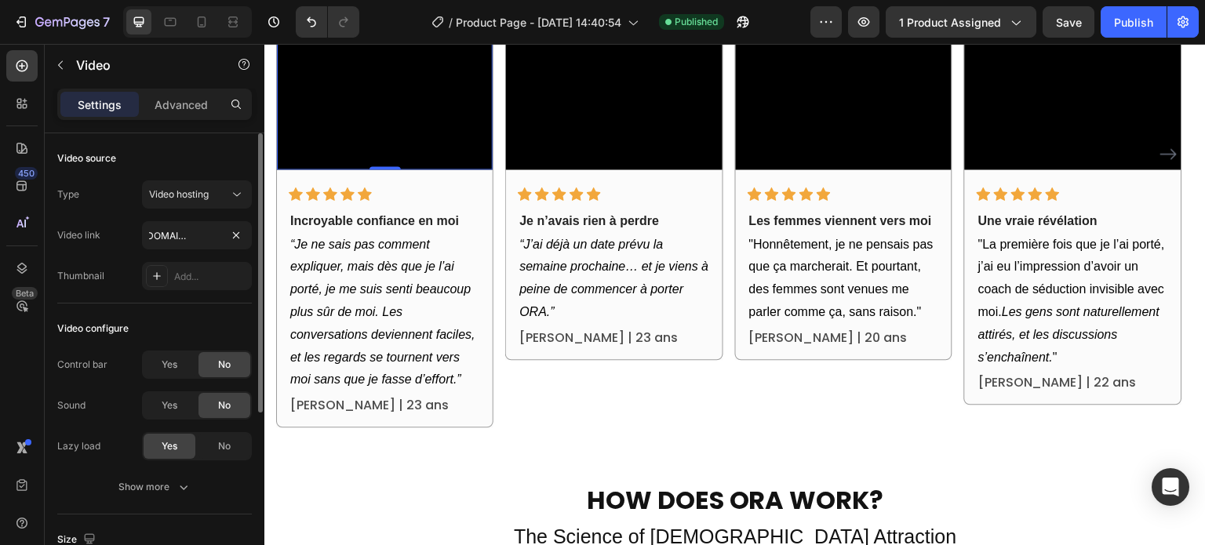
scroll to position [0, 0]
click at [1140, 13] on button "Publish" at bounding box center [1134, 21] width 66 height 31
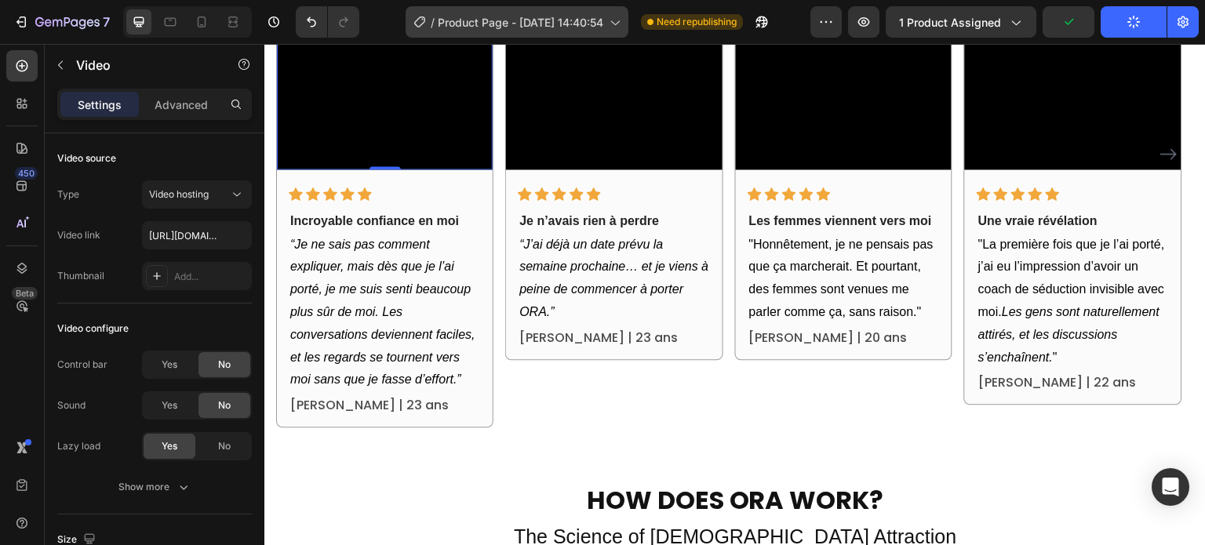
drag, startPoint x: 635, startPoint y: 34, endPoint x: 613, endPoint y: 31, distance: 23.0
click at [634, 34] on div "/ Product Page - [DATE] 14:40:54 Need republishing" at bounding box center [591, 21] width 439 height 31
click at [611, 29] on icon at bounding box center [614, 22] width 16 height 16
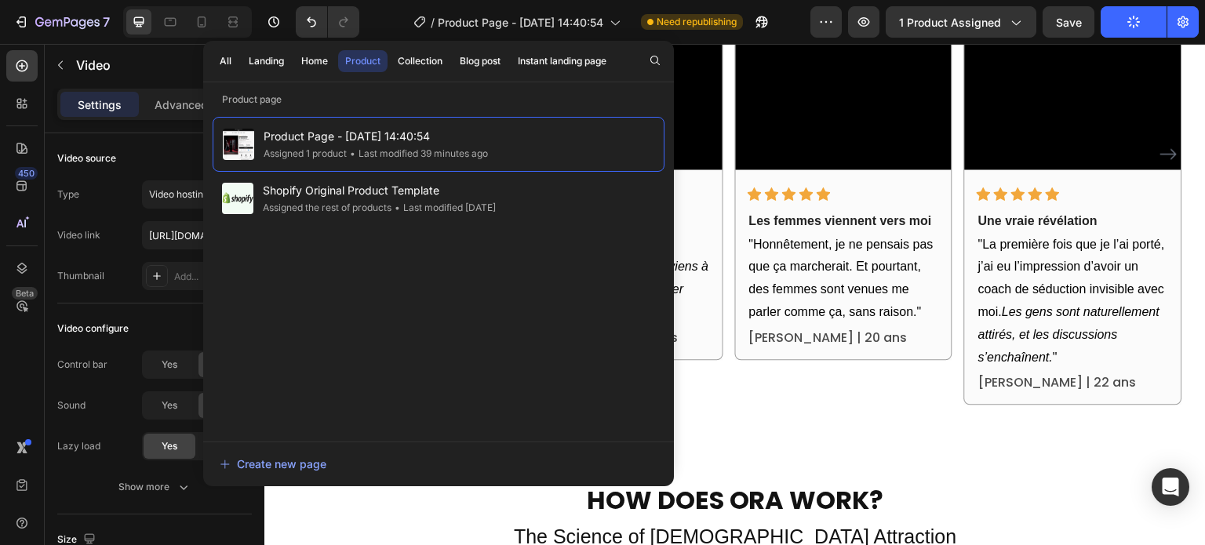
click at [292, 58] on div "All Landing Home Product Collection Blog post Instant landing page" at bounding box center [413, 61] width 420 height 41
click at [308, 61] on div "Home" at bounding box center [314, 61] width 27 height 14
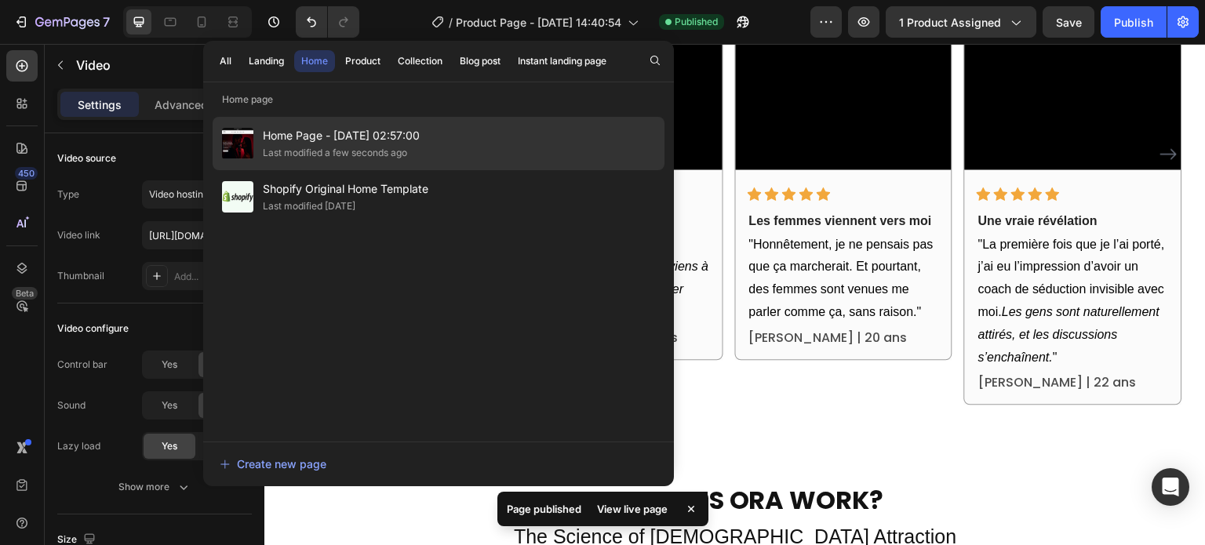
click at [309, 135] on span "Home Page - [DATE] 02:57:00" at bounding box center [341, 135] width 157 height 19
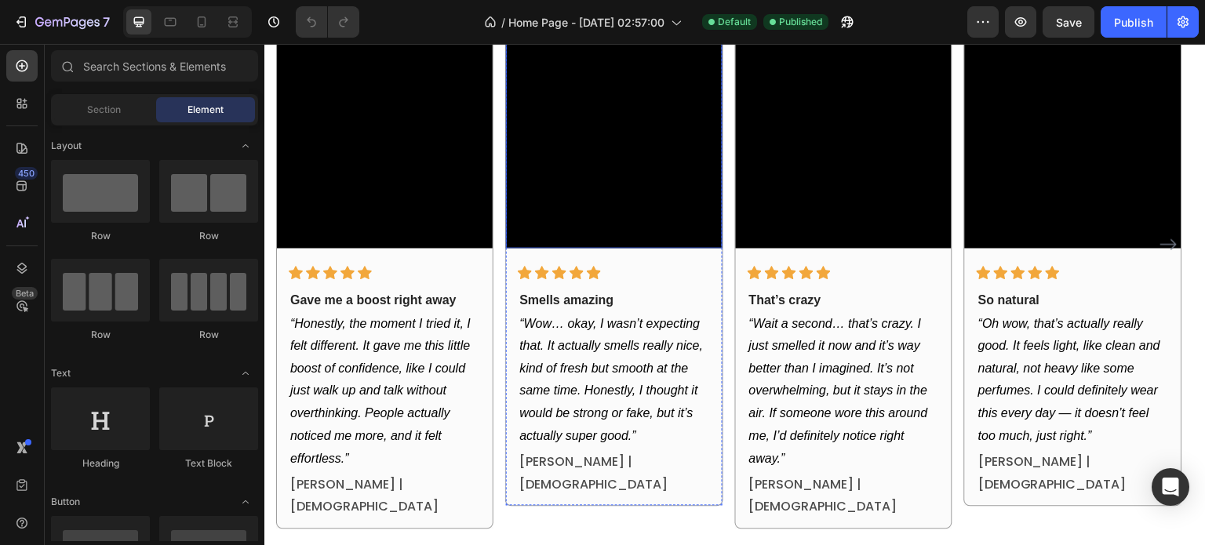
scroll to position [2197, 0]
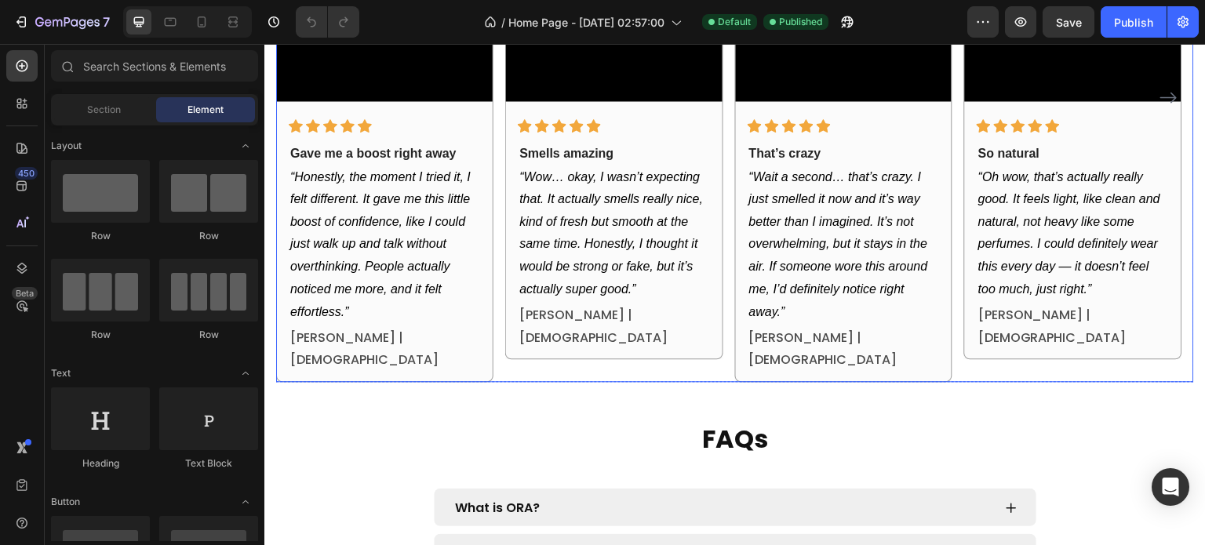
click at [733, 205] on div "Video Icon Icon Icon Icon Icon Row Gave me a boost right away Text block “Hones…" at bounding box center [735, 98] width 918 height 570
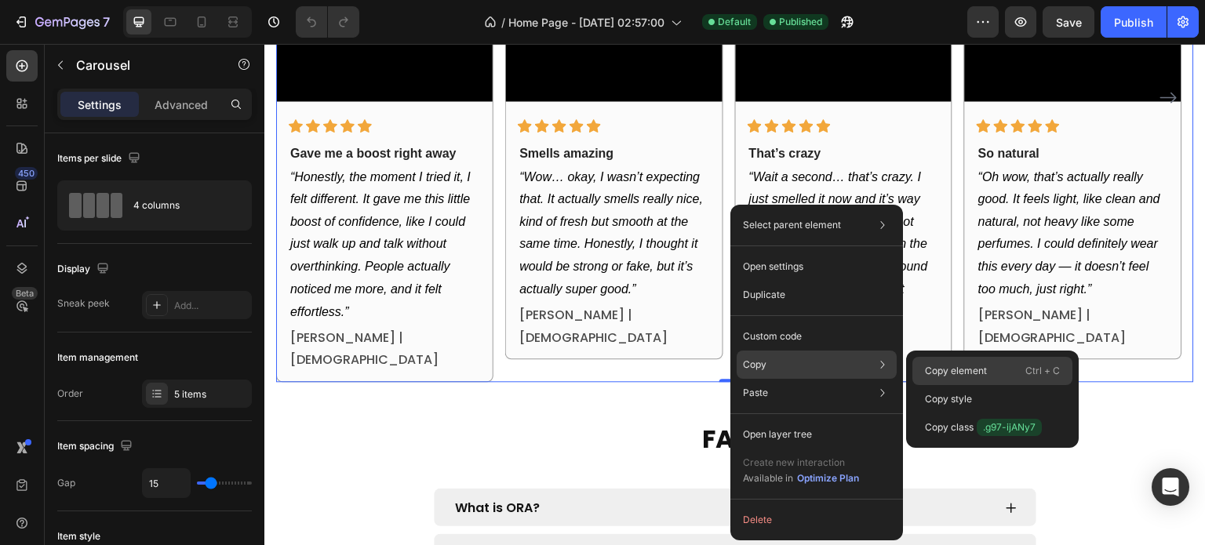
click at [935, 363] on div "Copy element Ctrl + C" at bounding box center [992, 371] width 160 height 28
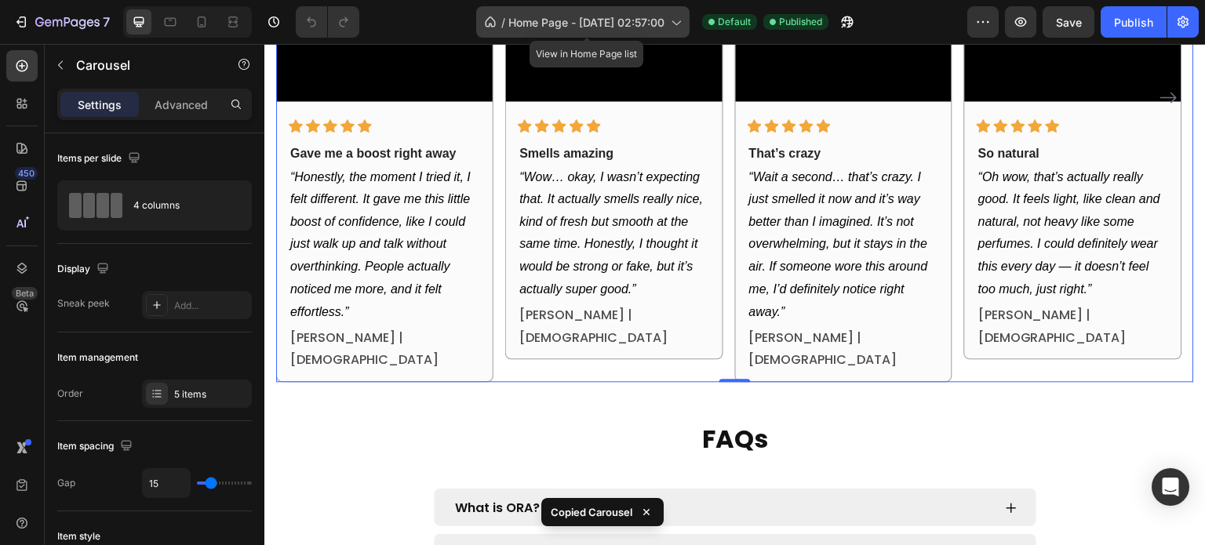
click at [584, 17] on span "Home Page - [DATE] 02:57:00" at bounding box center [586, 22] width 156 height 16
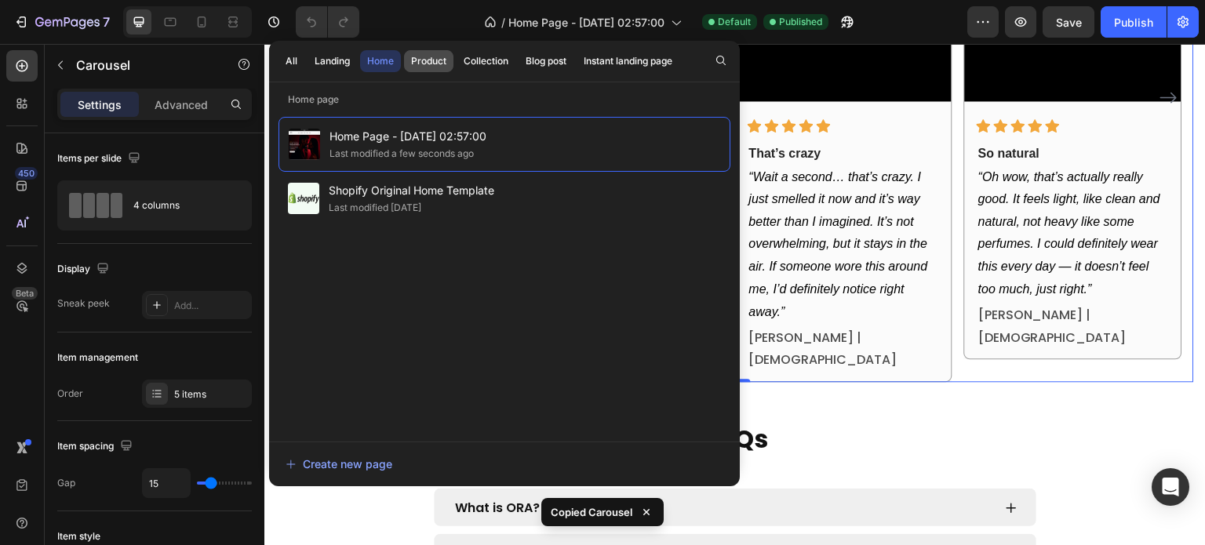
click at [418, 60] on div "Product" at bounding box center [428, 61] width 35 height 14
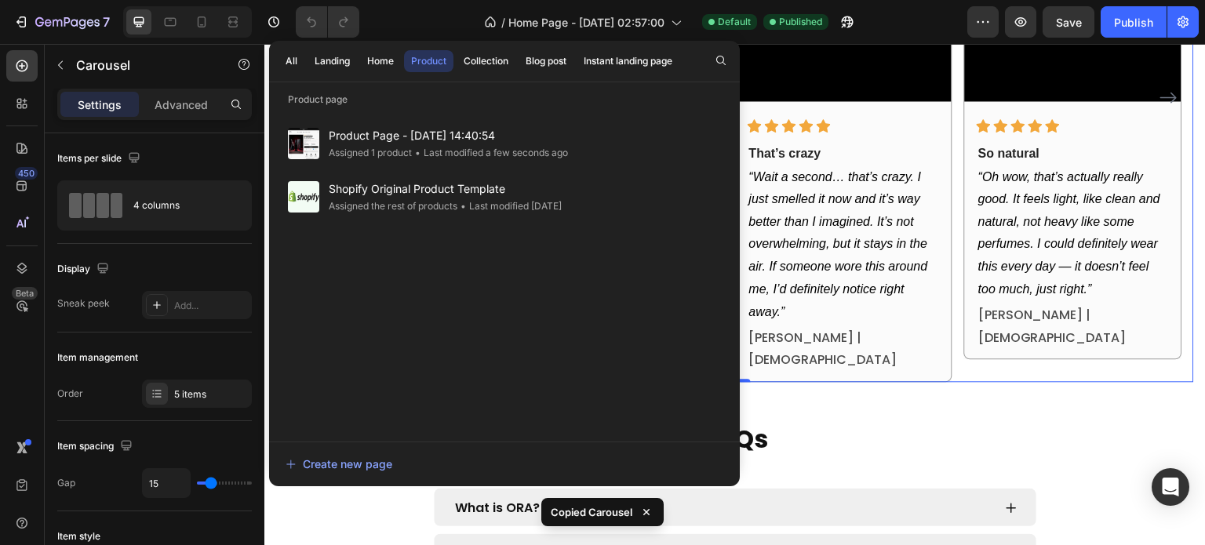
click at [377, 145] on div "Assigned 1 product" at bounding box center [370, 153] width 83 height 16
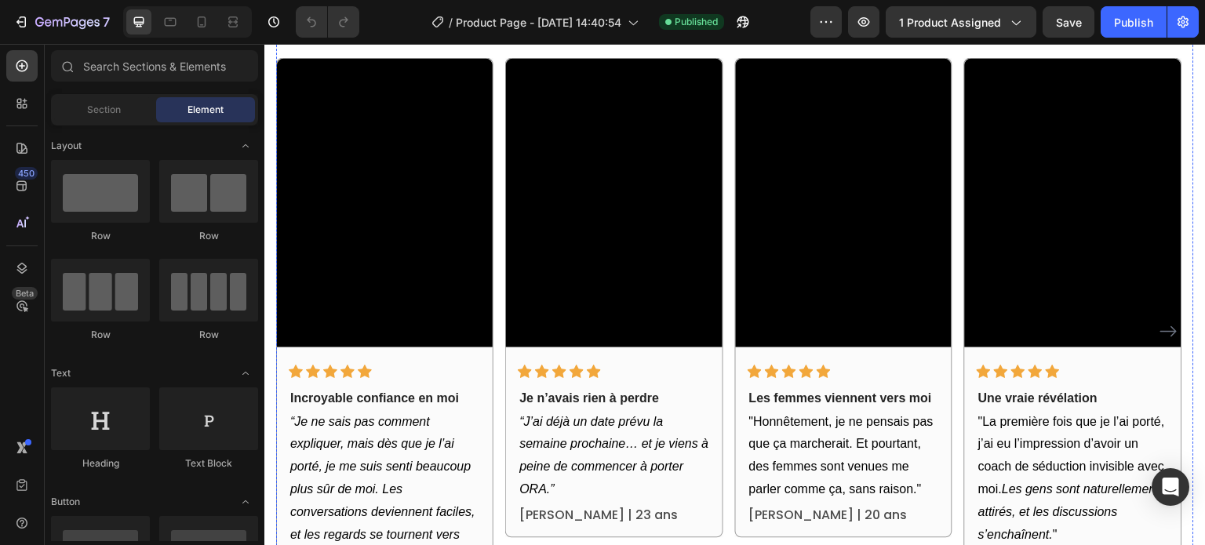
scroll to position [1255, 0]
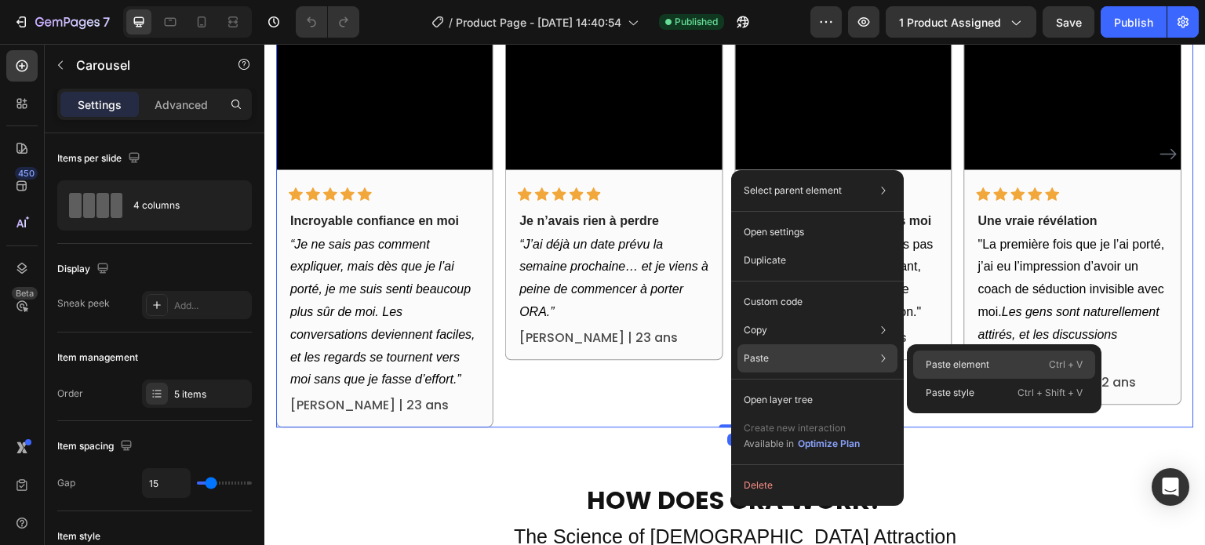
click at [963, 374] on div "Paste element Ctrl + V" at bounding box center [1004, 365] width 182 height 28
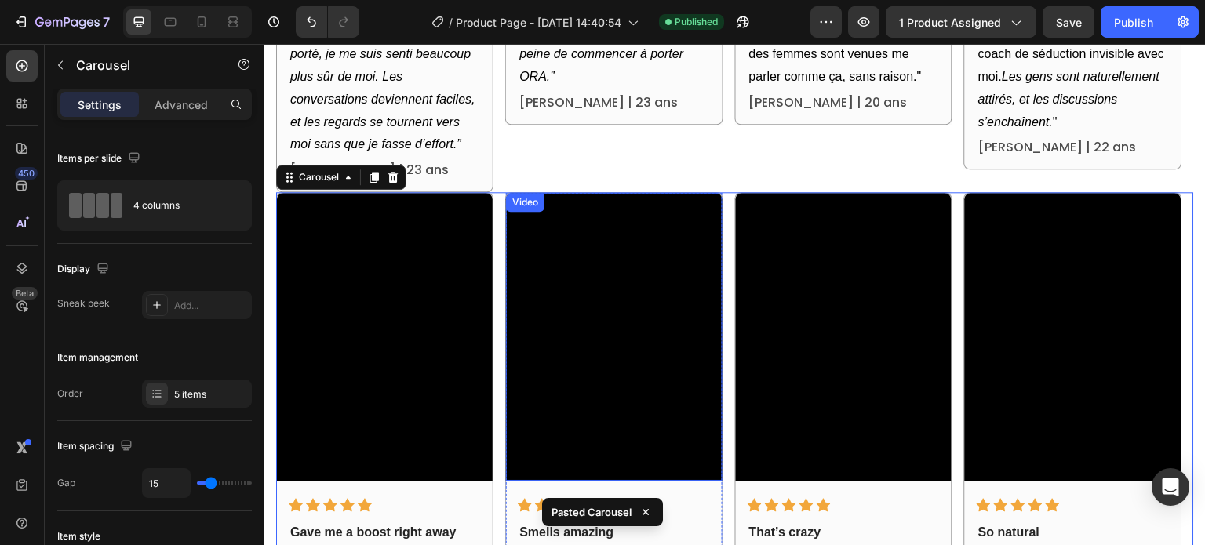
scroll to position [1348, 0]
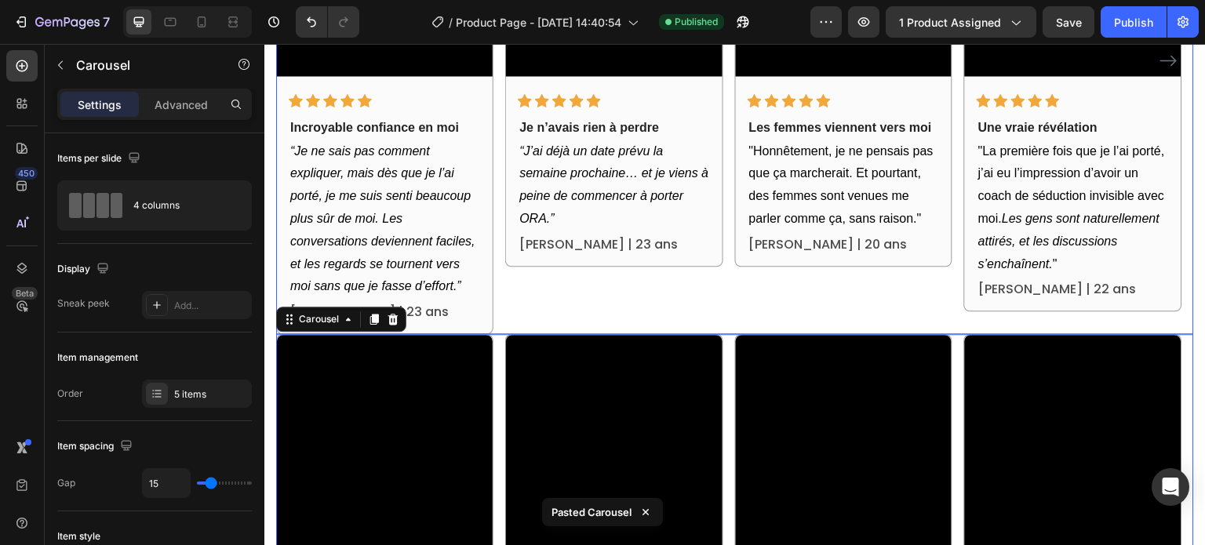
click at [729, 271] on div "Video Icon Icon Icon Icon Icon Row Incroyable confiance en moi Text block “Je n…" at bounding box center [735, 61] width 918 height 548
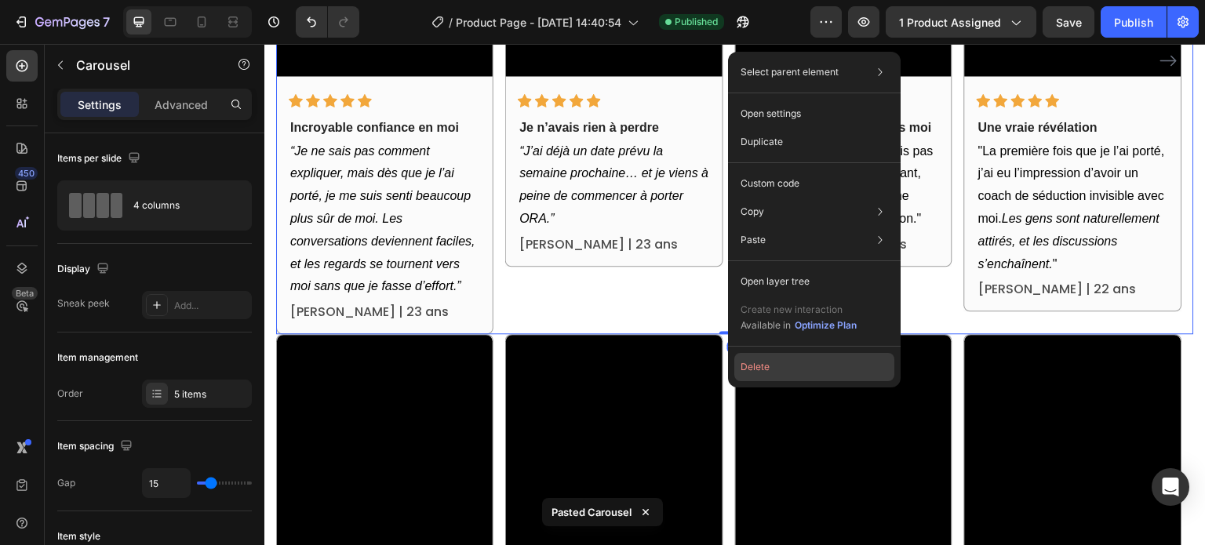
drag, startPoint x: 760, startPoint y: 371, endPoint x: 506, endPoint y: 320, distance: 259.2
click at [760, 371] on button "Delete" at bounding box center [814, 367] width 160 height 28
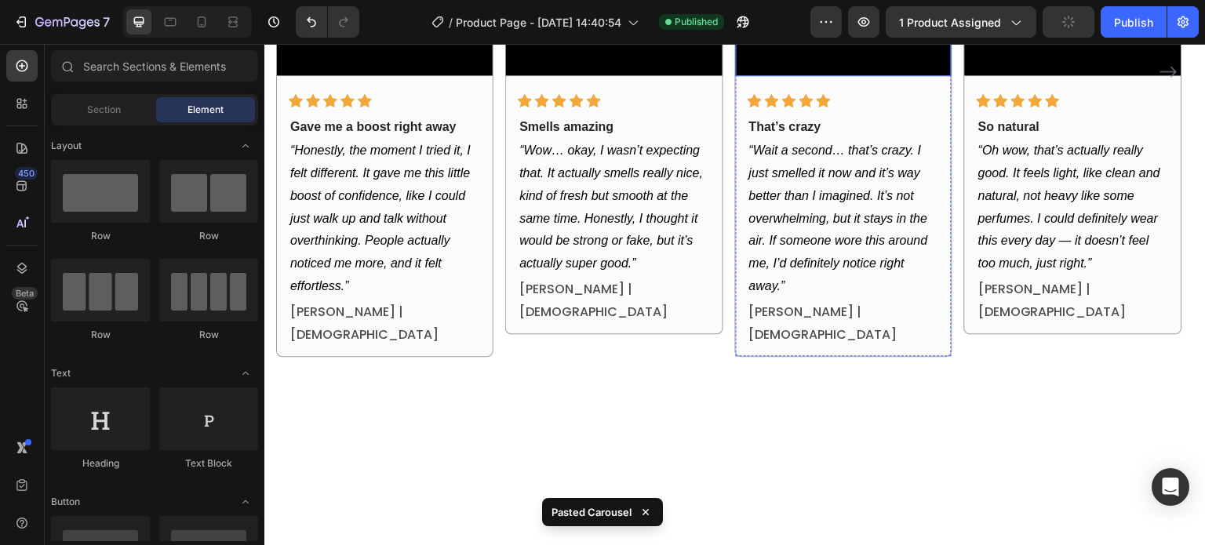
scroll to position [801, 0]
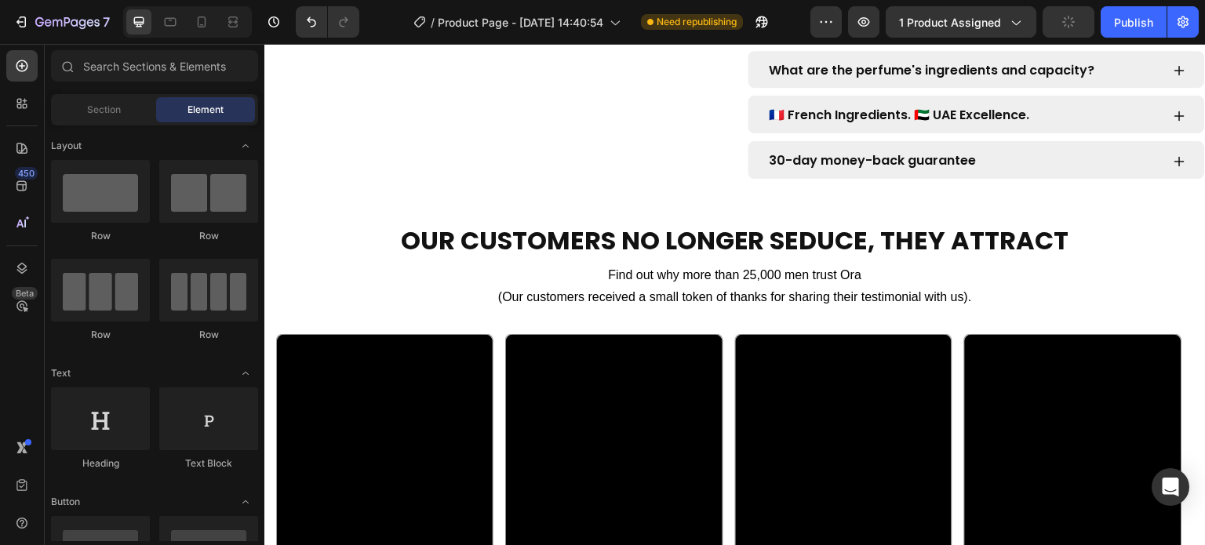
click at [1119, 18] on div "Publish" at bounding box center [1133, 22] width 39 height 16
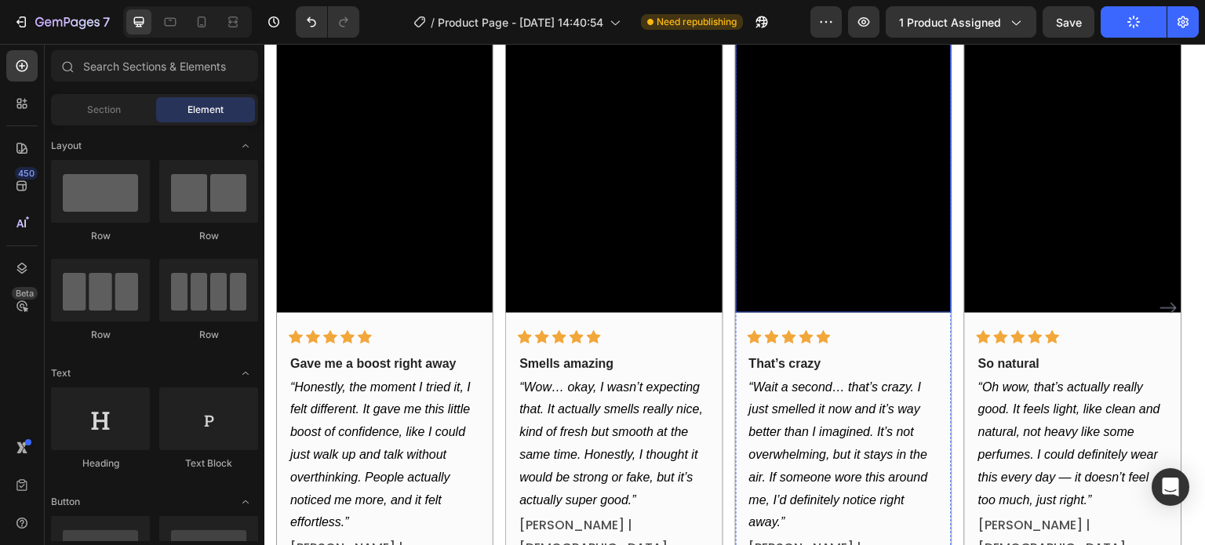
scroll to position [1036, 0]
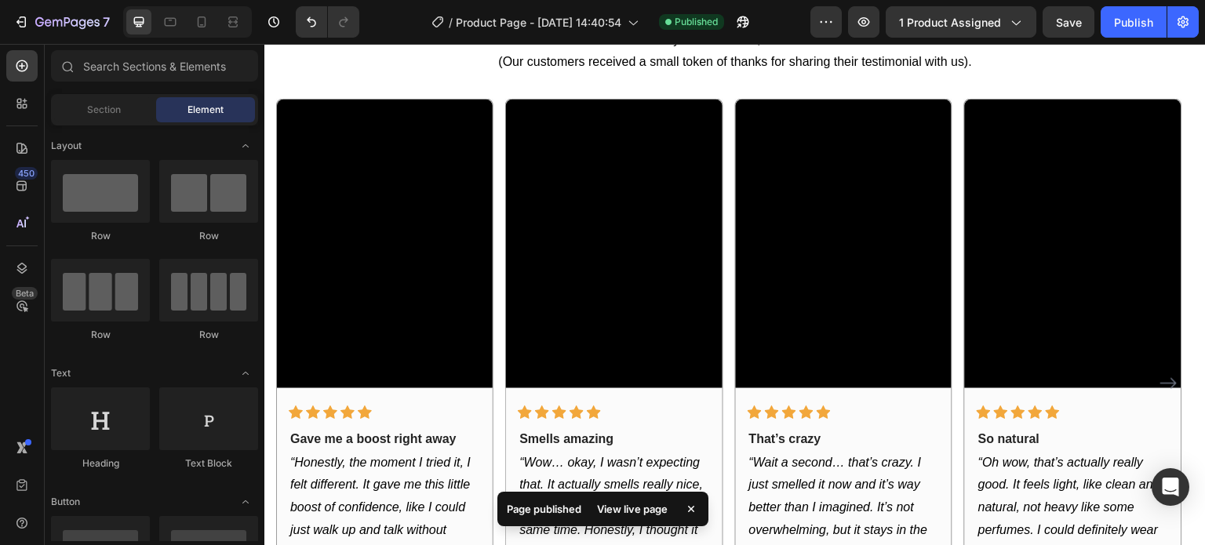
click at [635, 503] on div "View live page" at bounding box center [632, 509] width 89 height 22
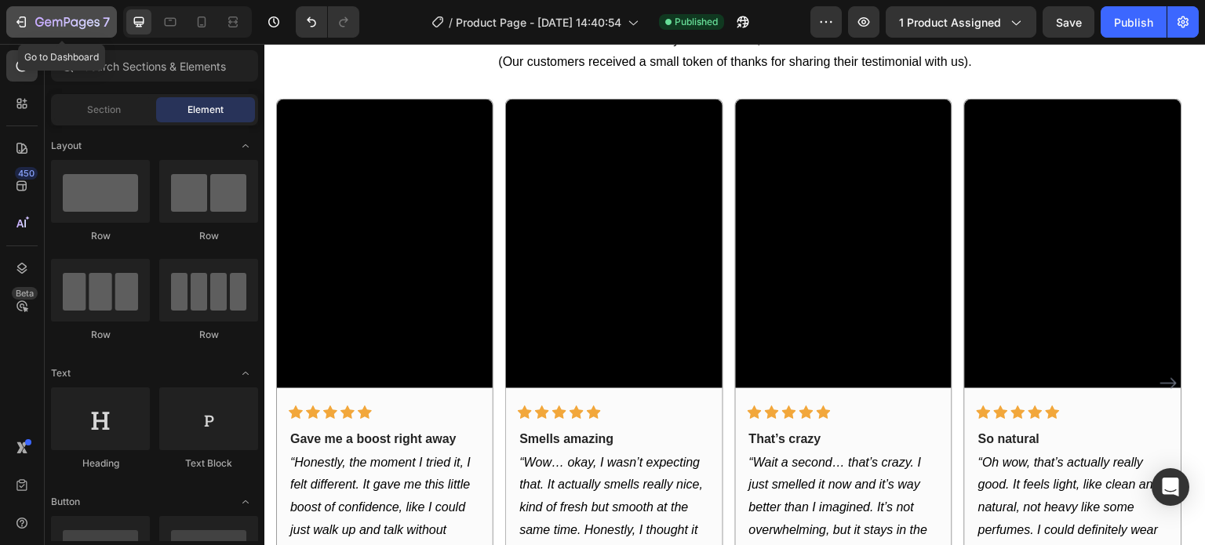
click at [31, 20] on div "7" at bounding box center [61, 22] width 96 height 19
